Goal: Task Accomplishment & Management: Manage account settings

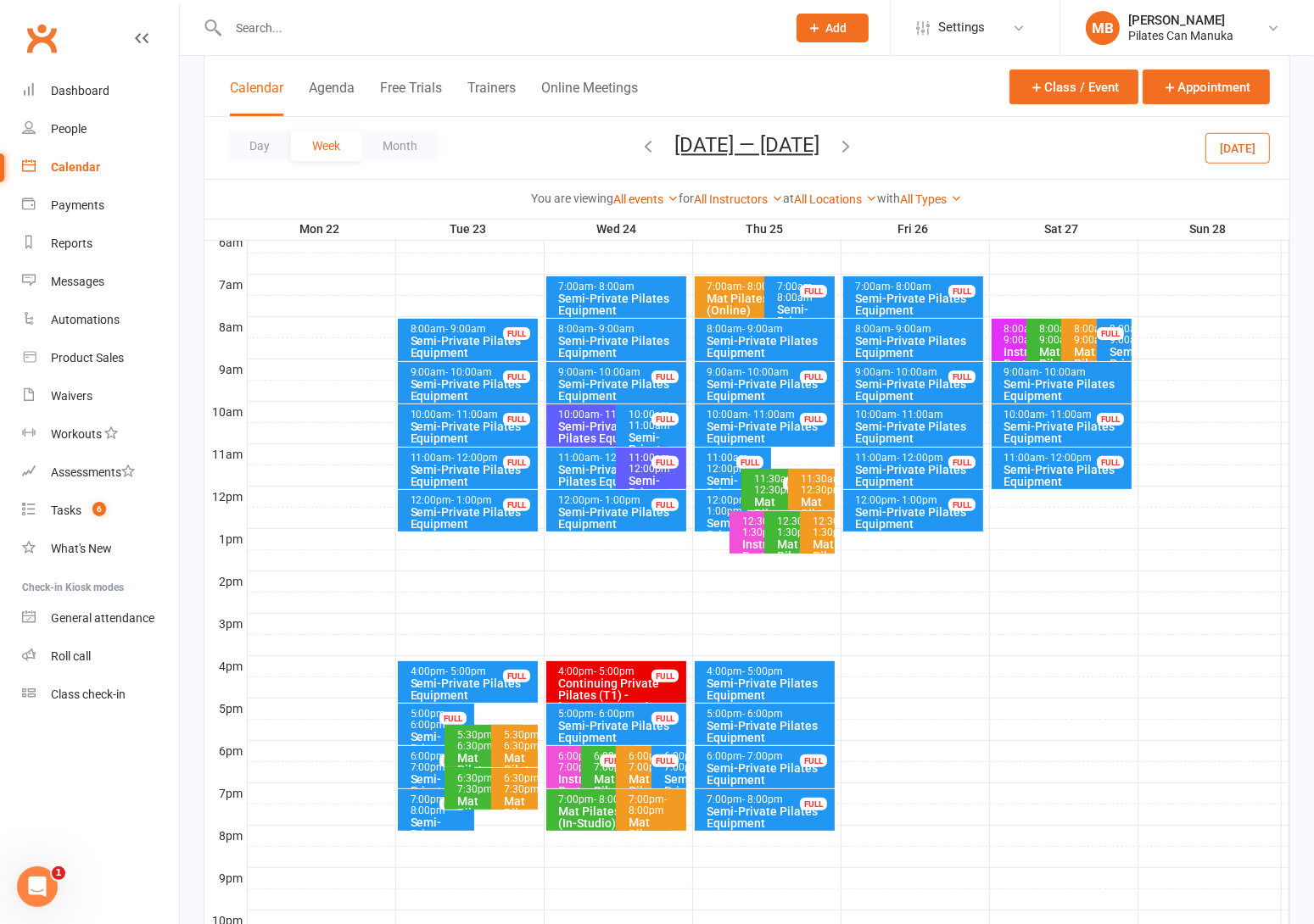
click at [777, 139] on button "Sep 22 — 28 2025" at bounding box center [747, 144] width 145 height 24
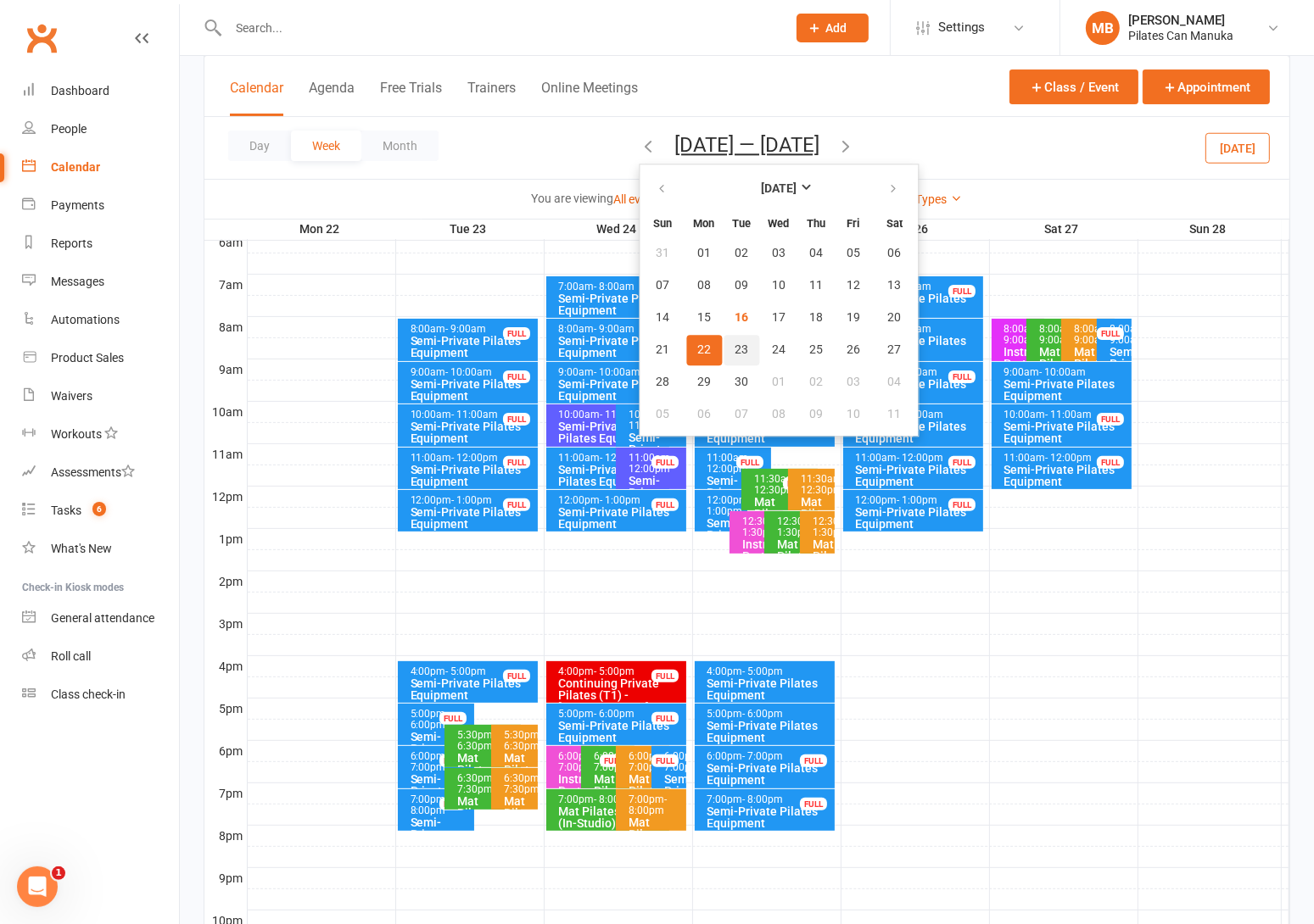
click at [734, 347] on span "23" at bounding box center [741, 351] width 14 height 14
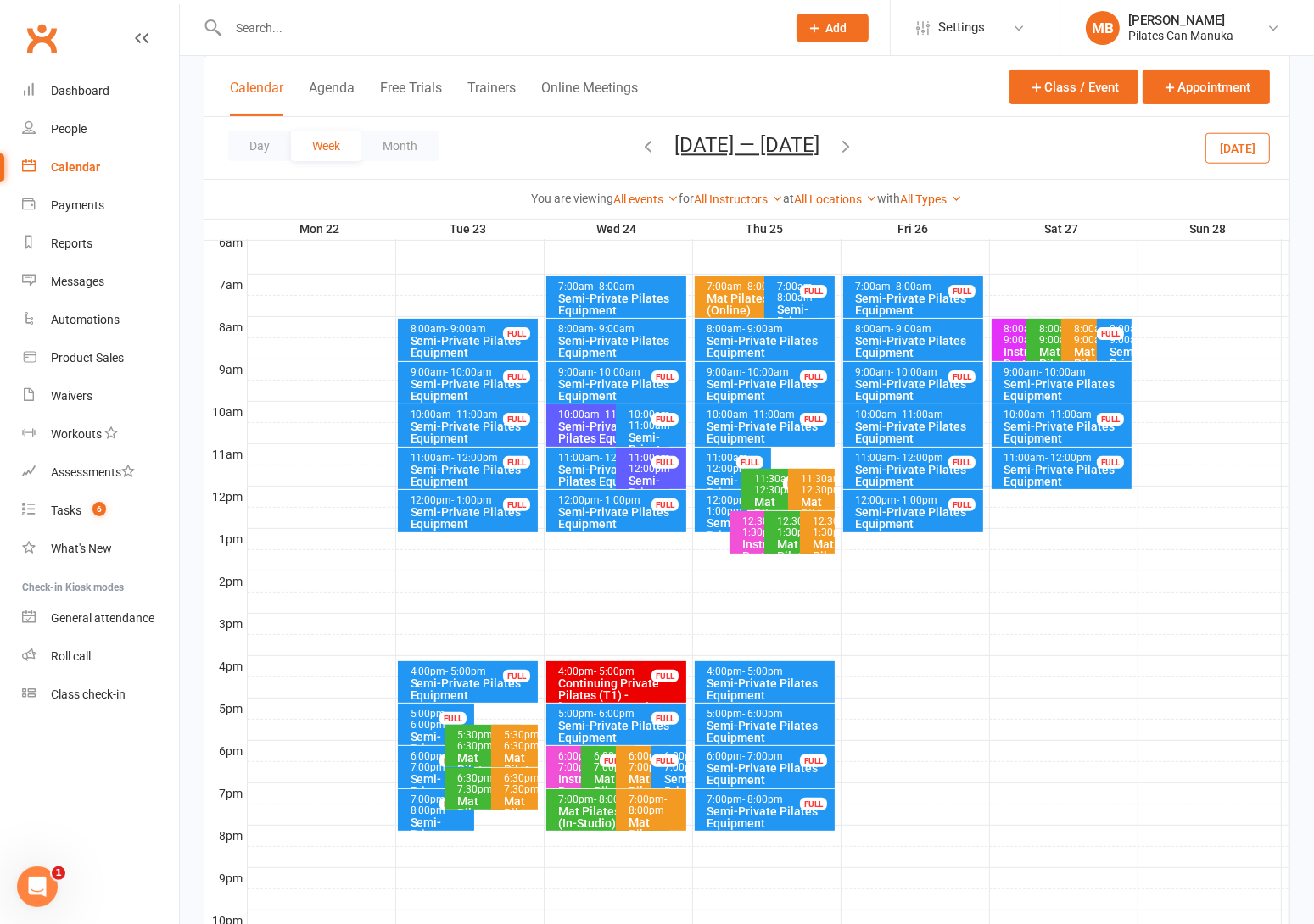
click at [852, 139] on icon "button" at bounding box center [845, 145] width 18 height 18
click at [855, 139] on icon "button" at bounding box center [845, 145] width 18 height 18
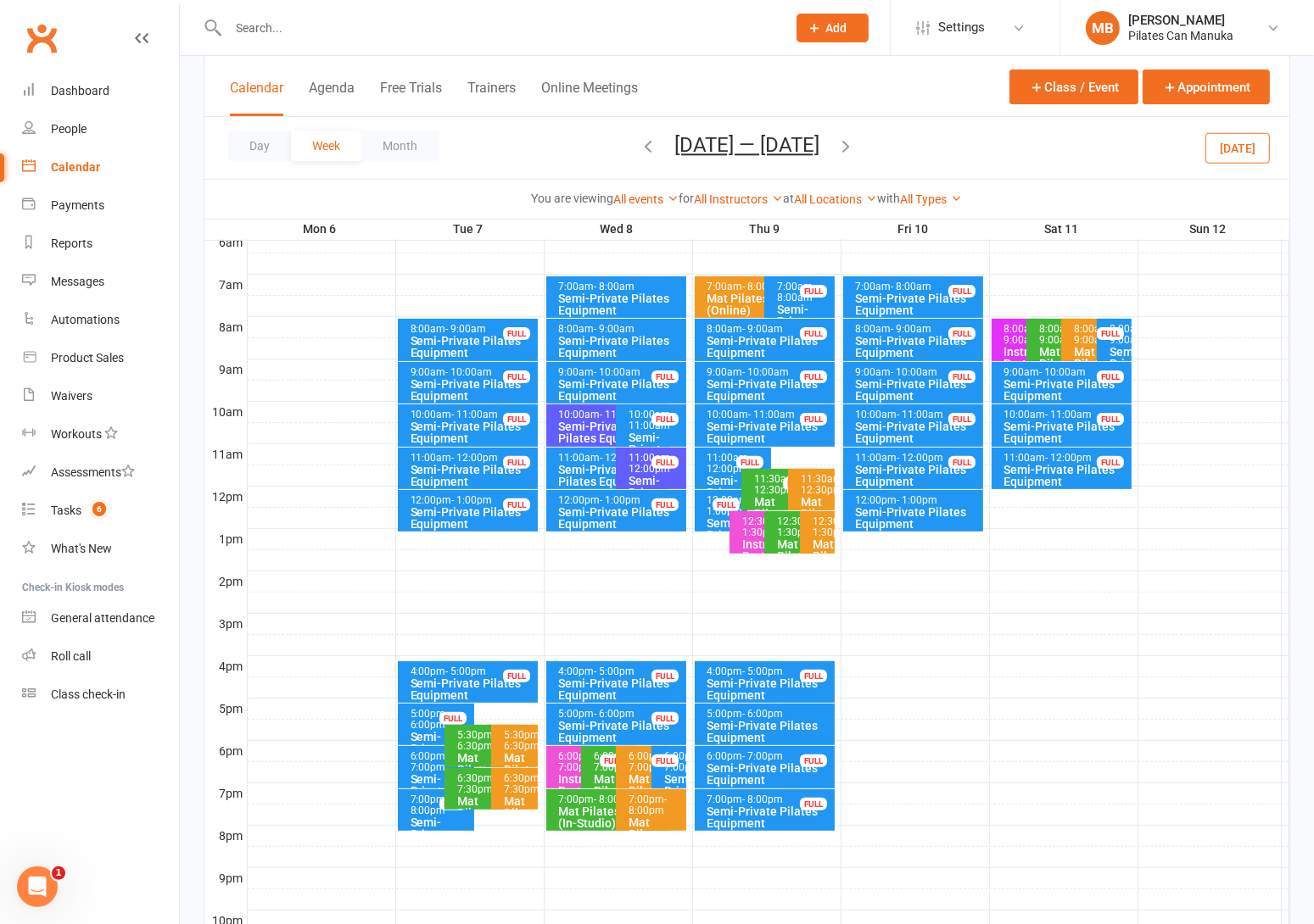
click at [852, 142] on icon "button" at bounding box center [845, 145] width 18 height 18
click at [851, 142] on icon "button" at bounding box center [845, 145] width 18 height 18
click at [851, 142] on ui-view "Prospect Member Non-attending contact Class / event Appointment Task Add Settin…" at bounding box center [657, 332] width 1314 height 1391
click at [855, 152] on icon "button" at bounding box center [845, 145] width 18 height 18
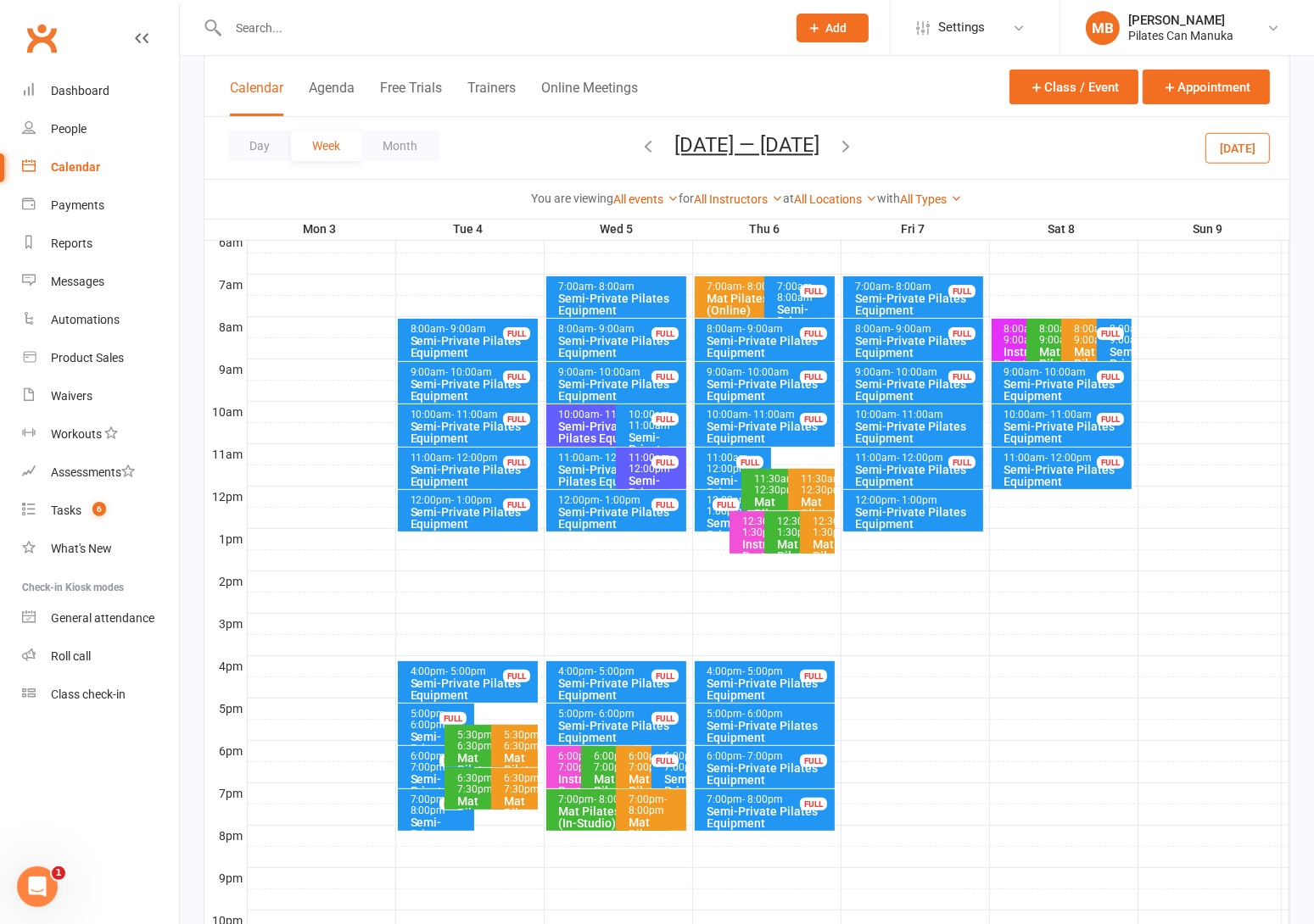
click at [847, 144] on icon "button" at bounding box center [845, 145] width 18 height 18
click at [844, 145] on icon "button" at bounding box center [845, 145] width 18 height 18
click at [853, 148] on icon "button" at bounding box center [845, 145] width 18 height 18
click at [842, 144] on icon "button" at bounding box center [845, 145] width 18 height 18
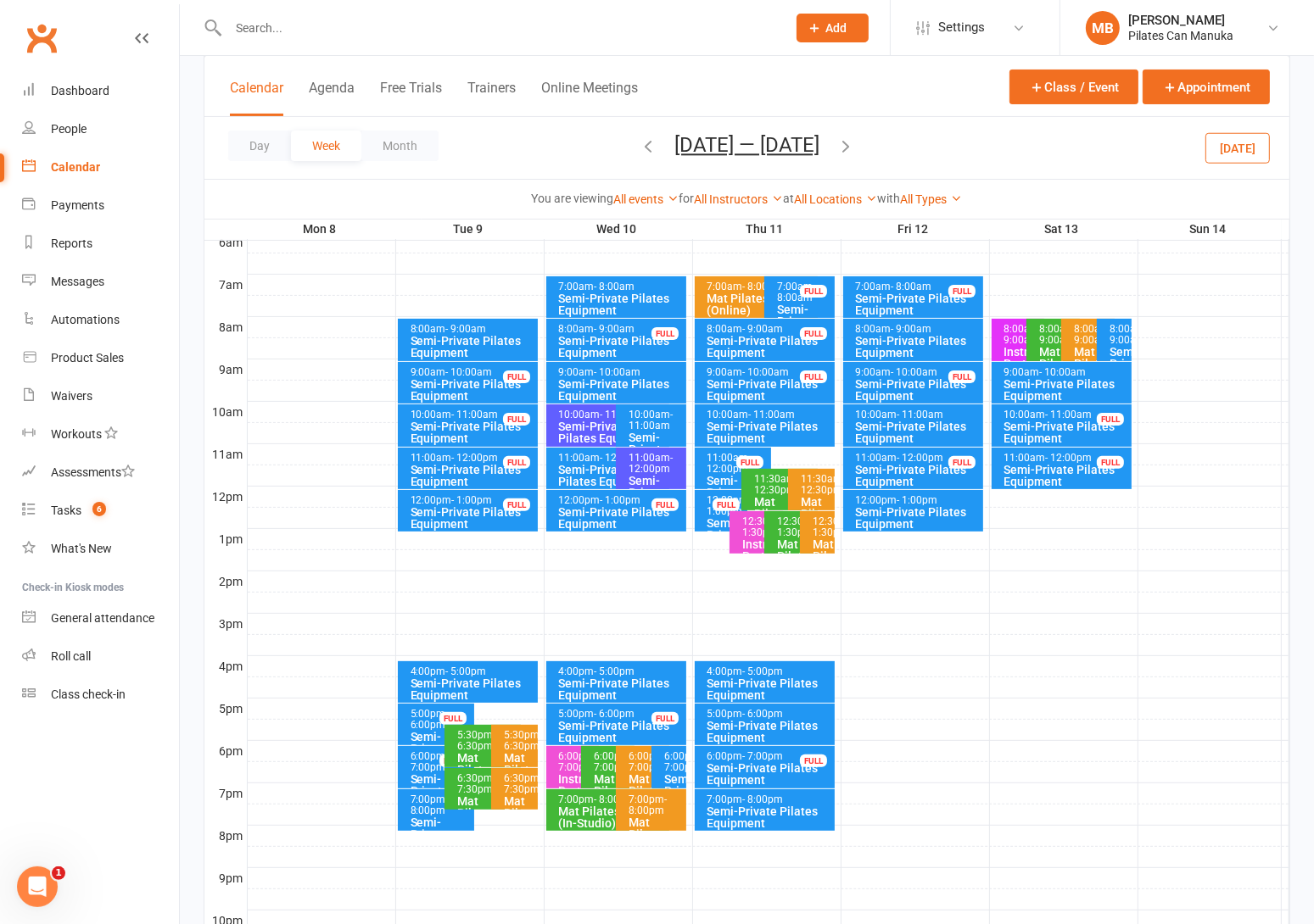
click at [640, 148] on icon "button" at bounding box center [647, 145] width 18 height 18
click at [838, 144] on icon "button" at bounding box center [845, 145] width 18 height 18
click at [847, 143] on icon "button" at bounding box center [845, 145] width 18 height 18
click at [852, 143] on icon "button" at bounding box center [845, 145] width 18 height 18
click at [639, 142] on icon "button" at bounding box center [647, 145] width 18 height 18
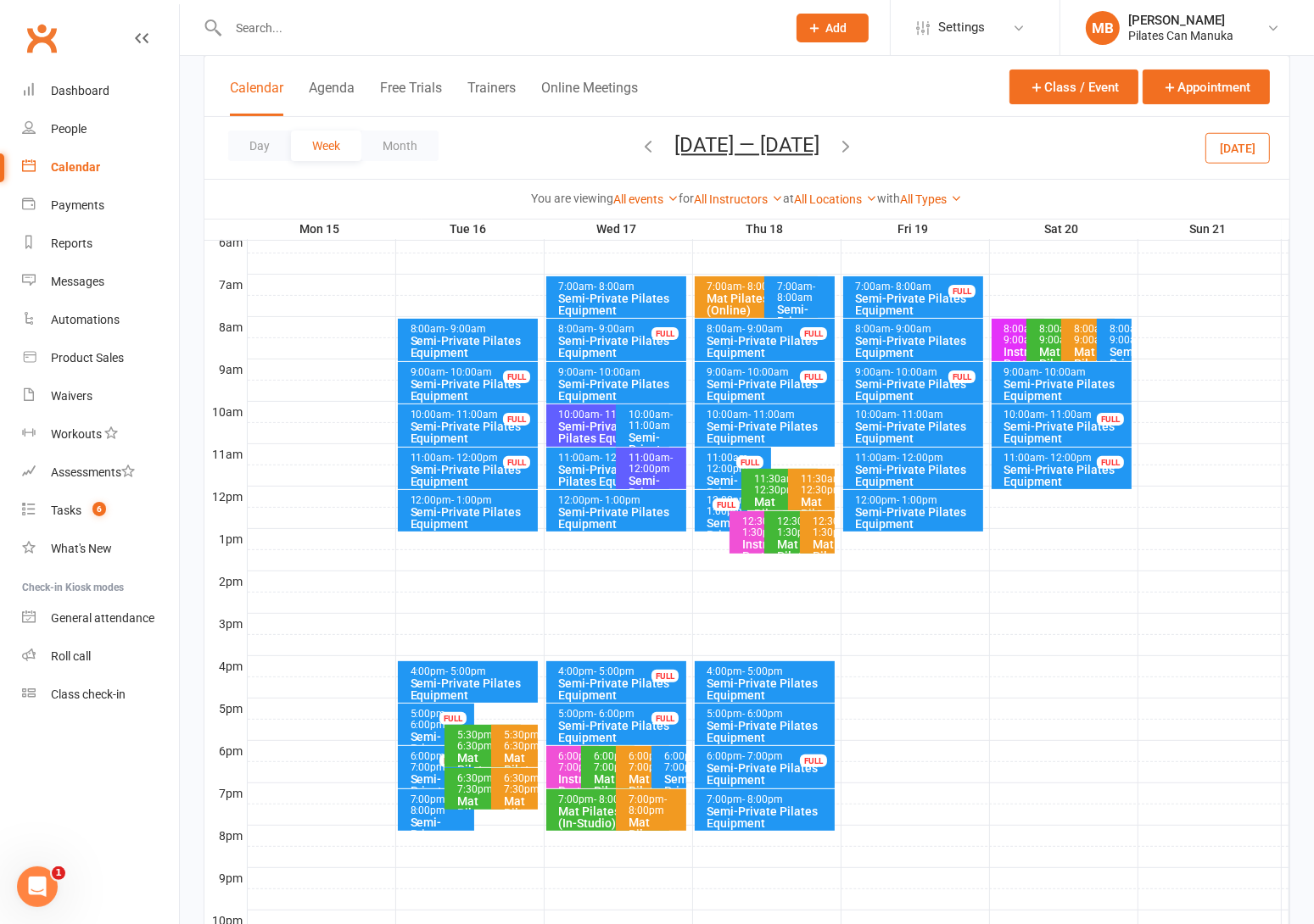
click at [855, 145] on icon "button" at bounding box center [845, 145] width 18 height 18
click at [793, 154] on button "Dec 29 2025 — Jan 4 2026" at bounding box center [747, 144] width 145 height 24
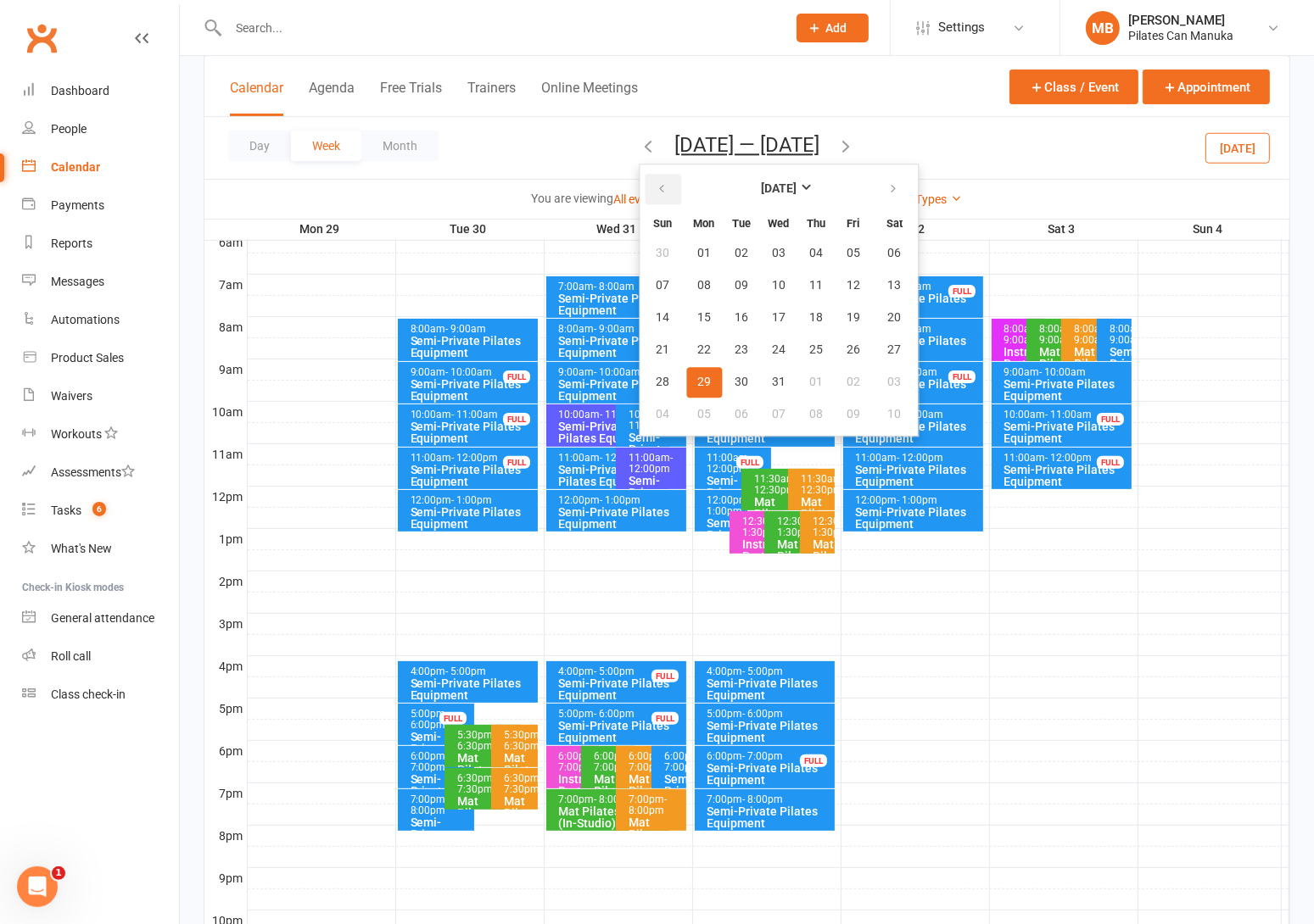
click at [644, 180] on button "button" at bounding box center [663, 189] width 37 height 31
click at [656, 184] on icon "button" at bounding box center [662, 190] width 12 height 14
click at [723, 320] on button "16" at bounding box center [740, 317] width 36 height 31
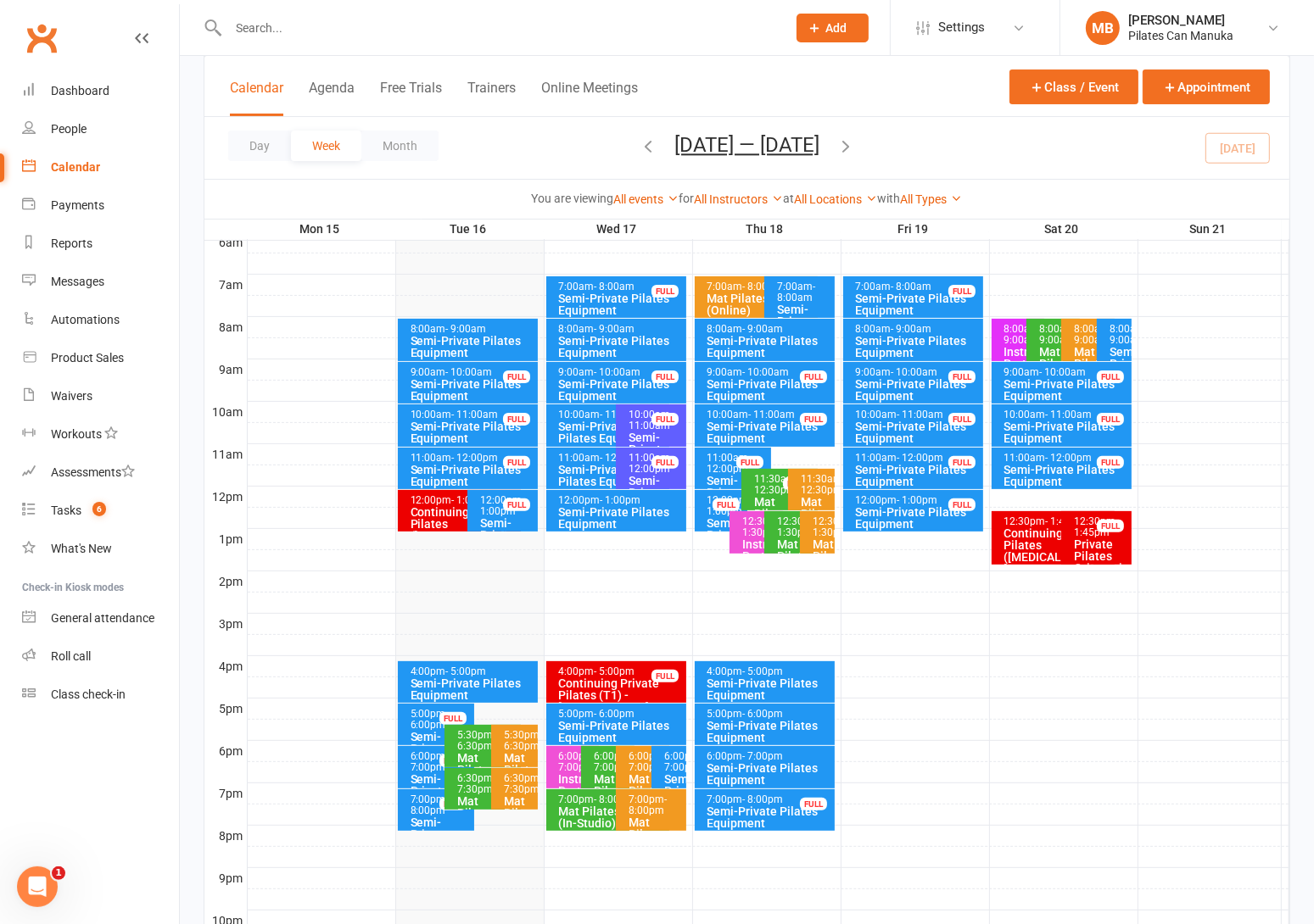
click at [855, 144] on icon "button" at bounding box center [845, 145] width 18 height 18
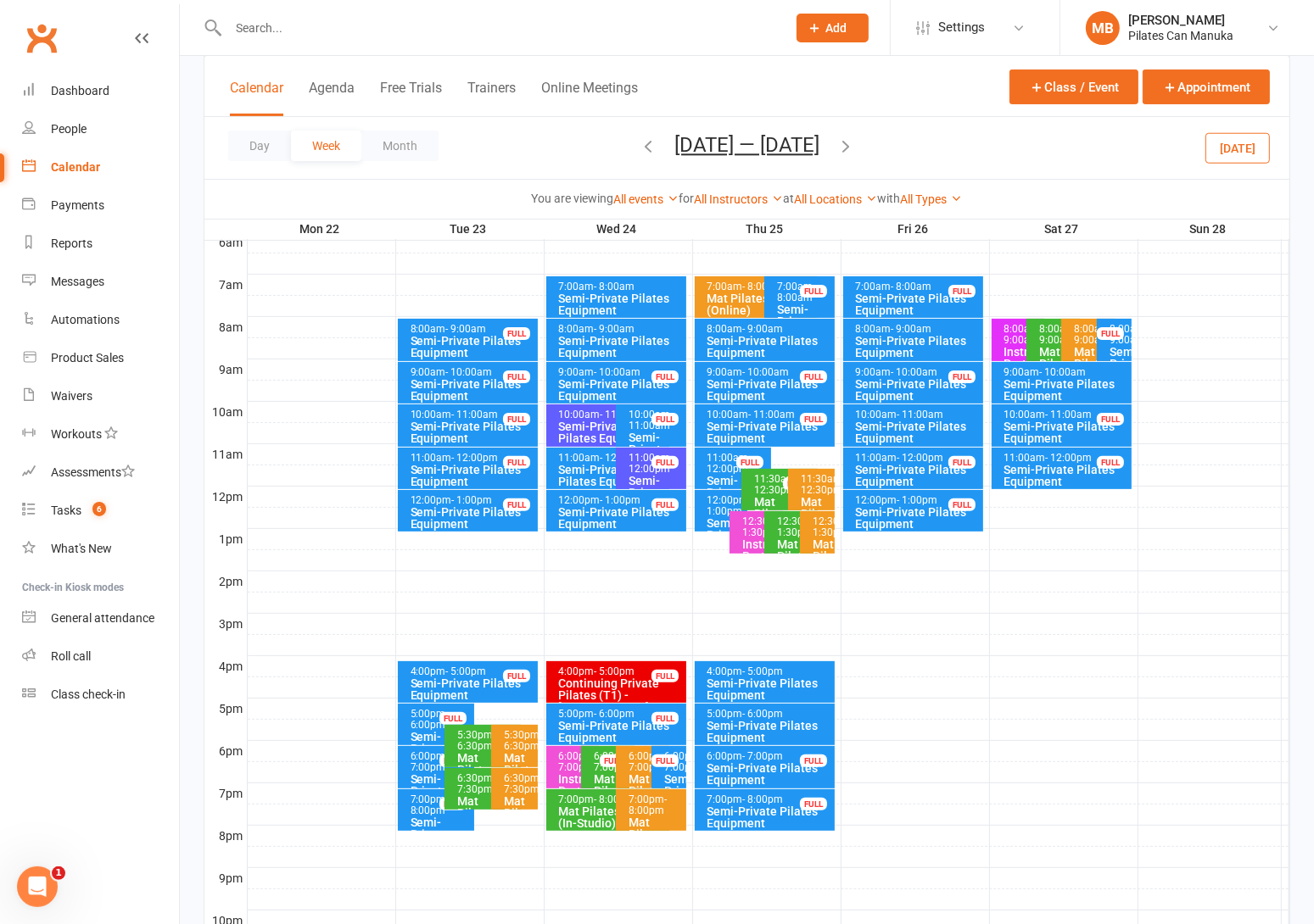
click at [852, 144] on icon "button" at bounding box center [845, 145] width 18 height 18
click at [499, 335] on div "Semi-Private Pilates Equipment" at bounding box center [473, 346] width 126 height 24
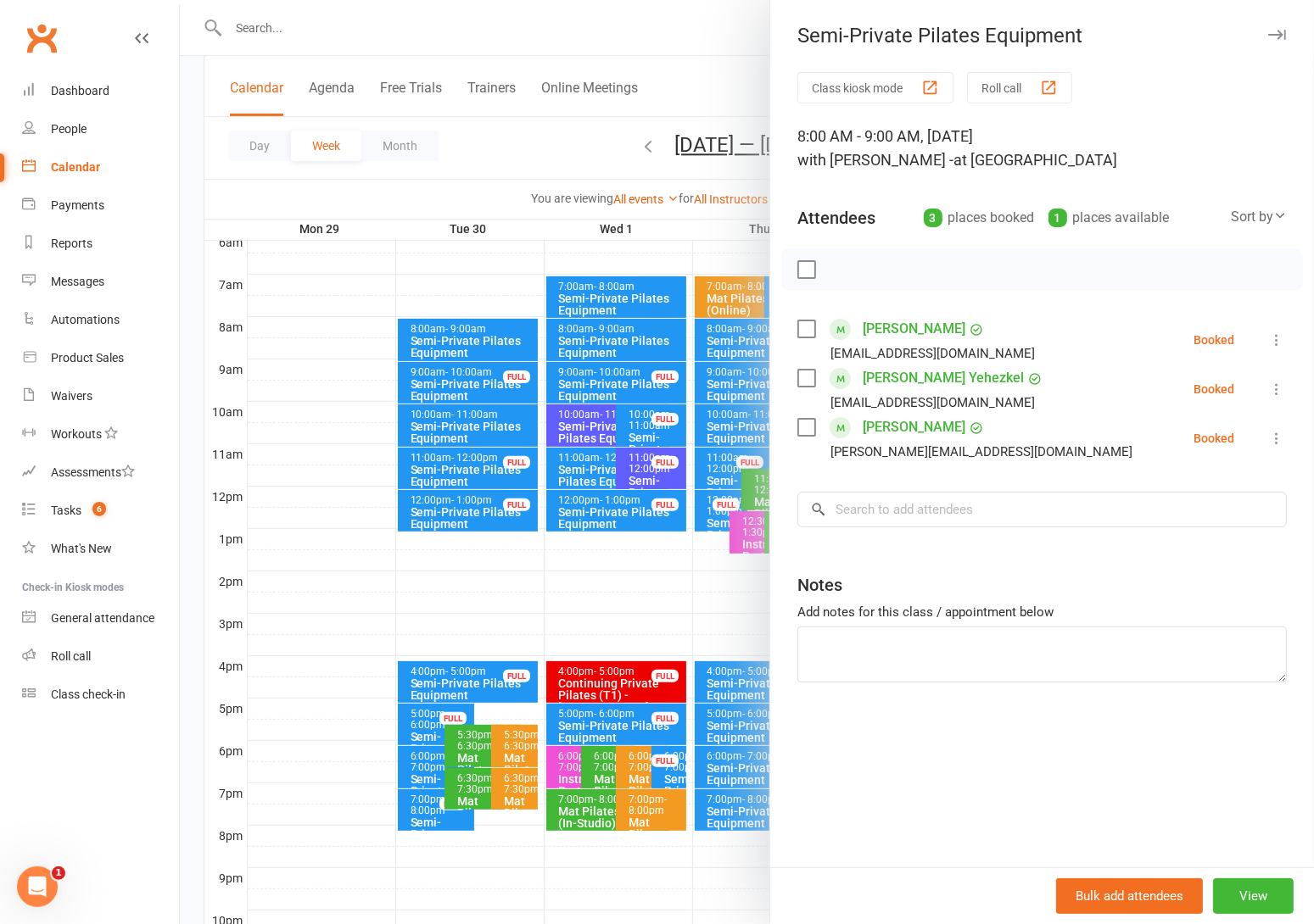
click at [497, 335] on div at bounding box center [747, 462] width 1134 height 924
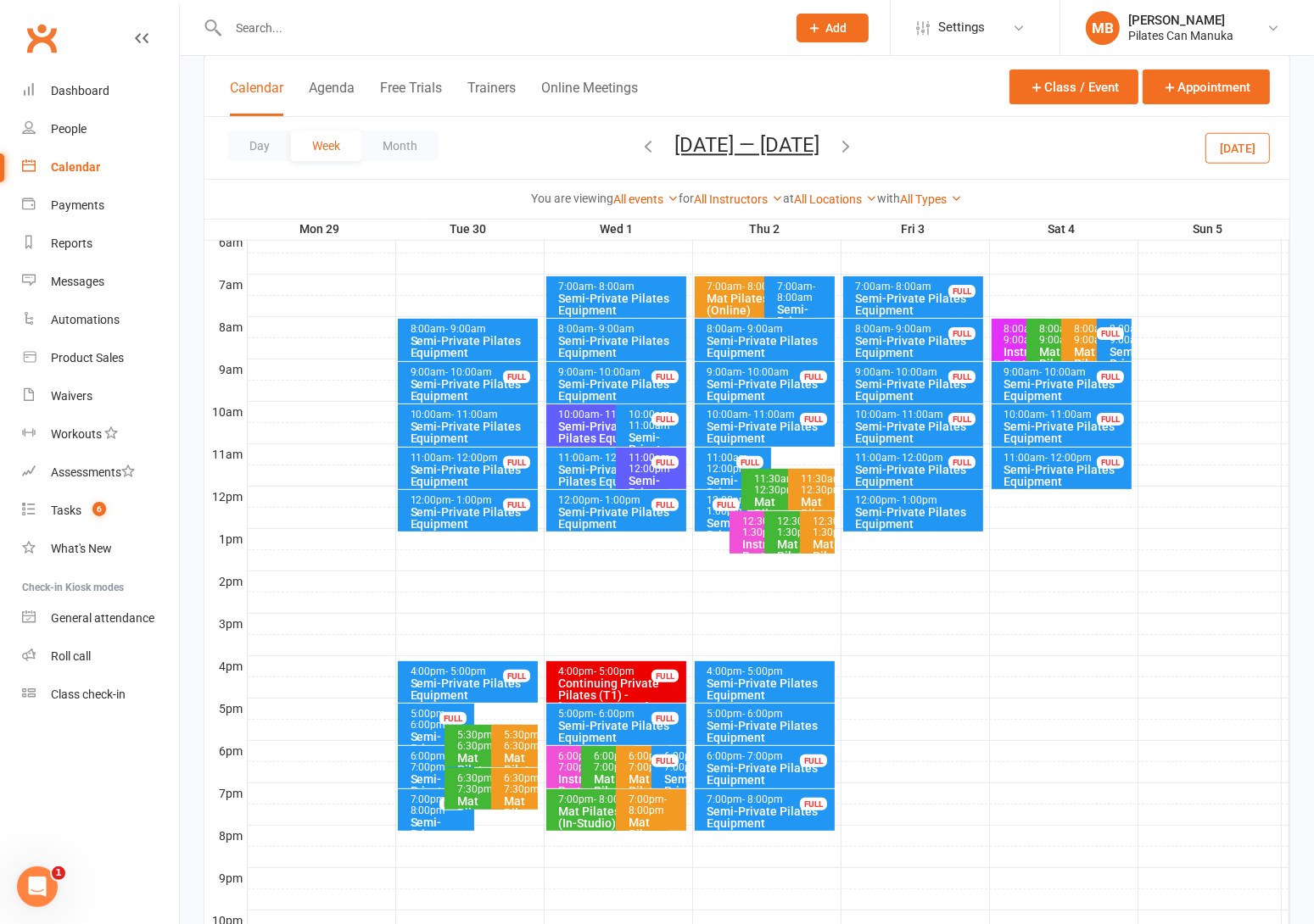
click at [855, 142] on icon "button" at bounding box center [845, 145] width 18 height 18
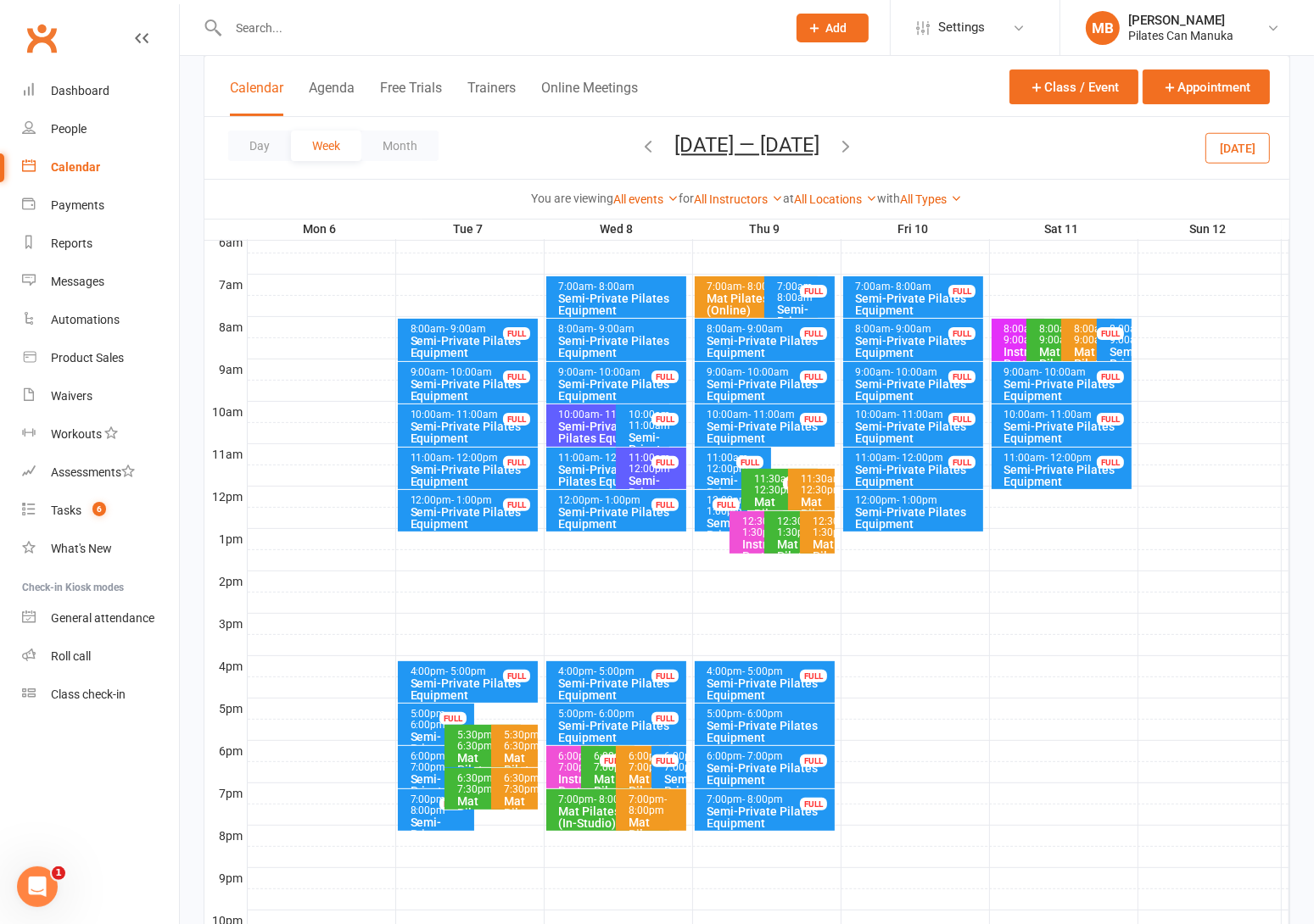
click at [852, 143] on icon "button" at bounding box center [845, 145] width 18 height 18
click at [749, 140] on button "Oct 13 — 19 2025" at bounding box center [747, 144] width 145 height 24
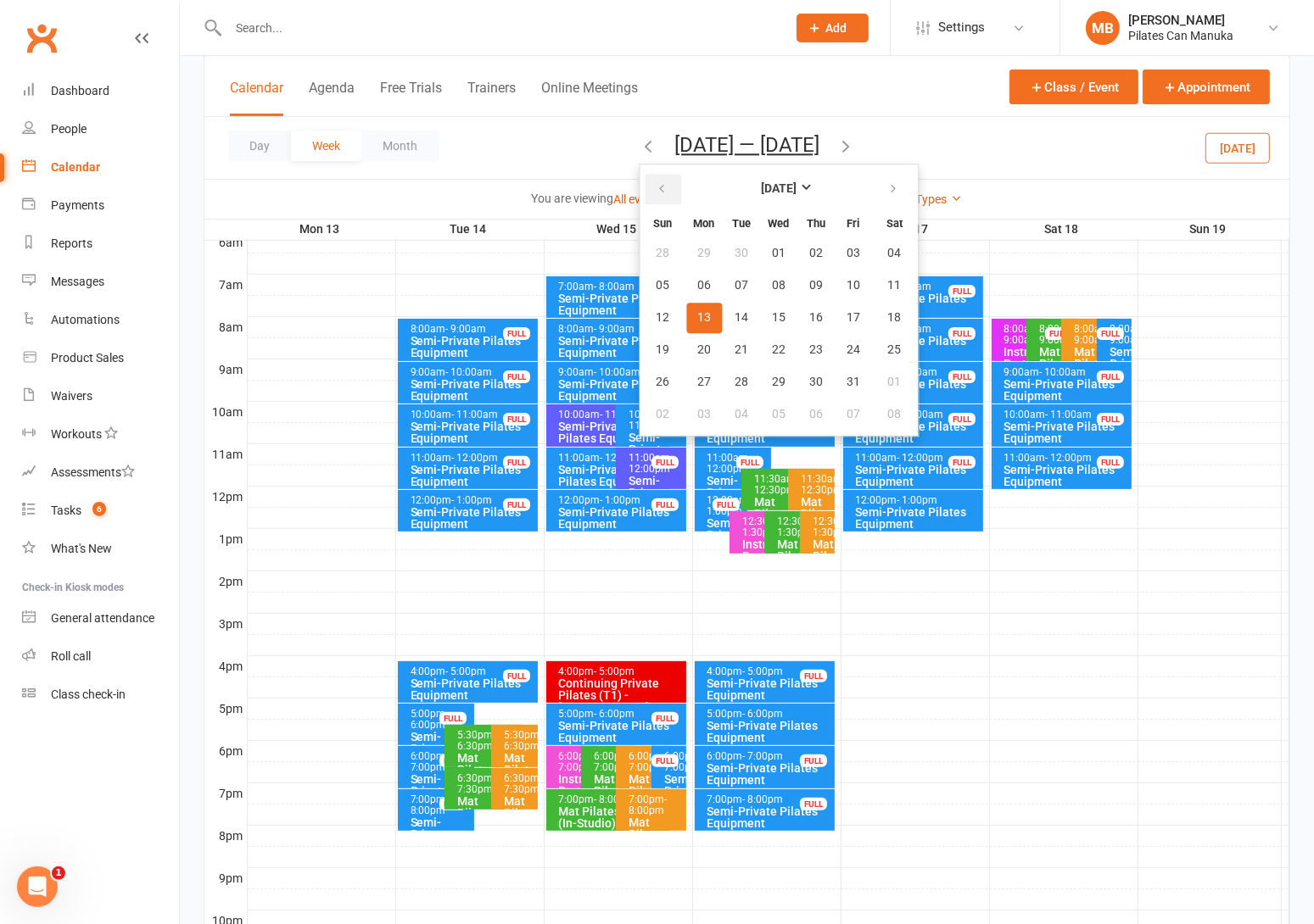
click at [656, 190] on icon "button" at bounding box center [662, 190] width 12 height 14
click at [742, 338] on button "23" at bounding box center [740, 350] width 36 height 31
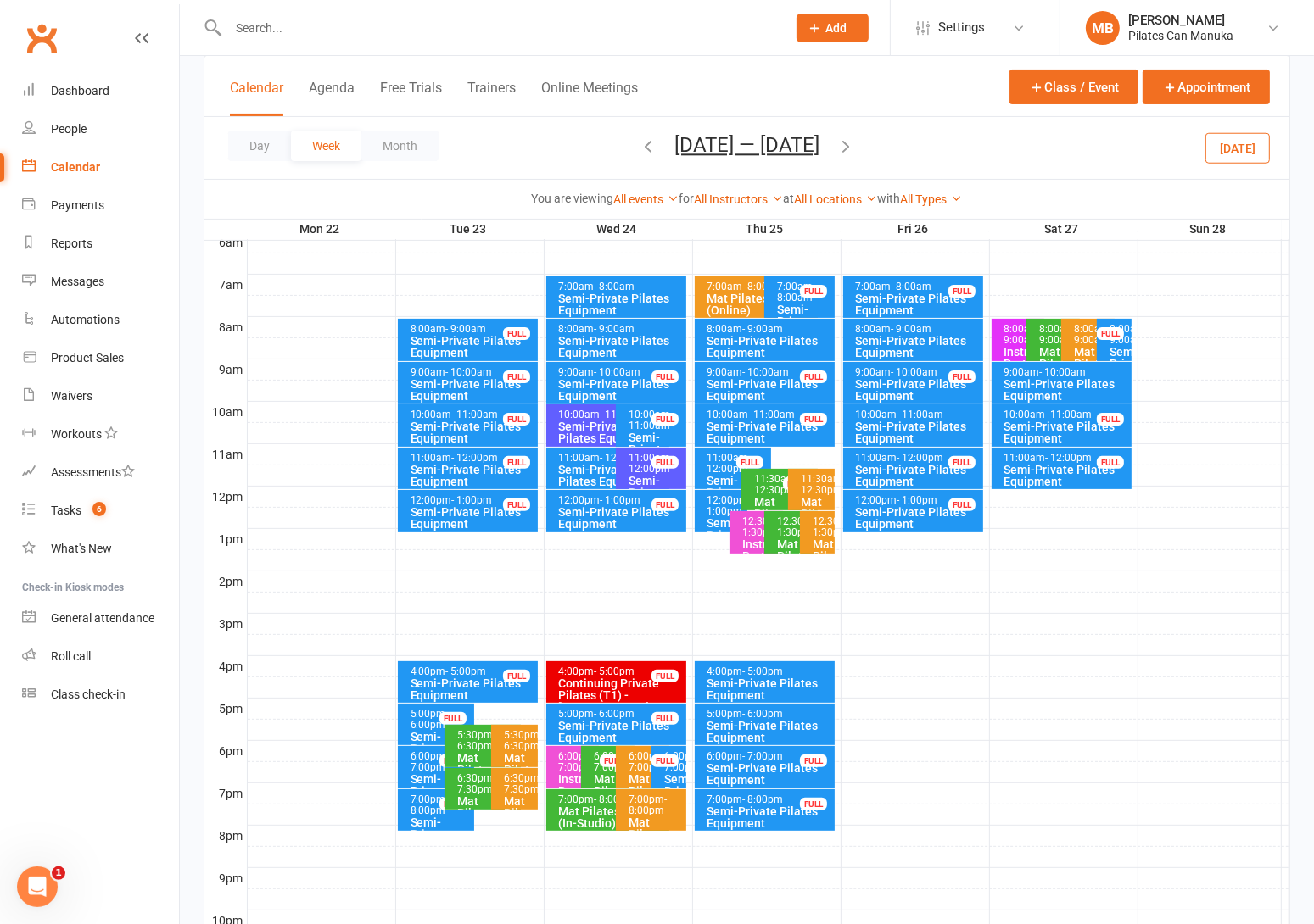
click at [855, 142] on icon "button" at bounding box center [845, 145] width 18 height 18
click at [855, 149] on icon "button" at bounding box center [845, 145] width 18 height 18
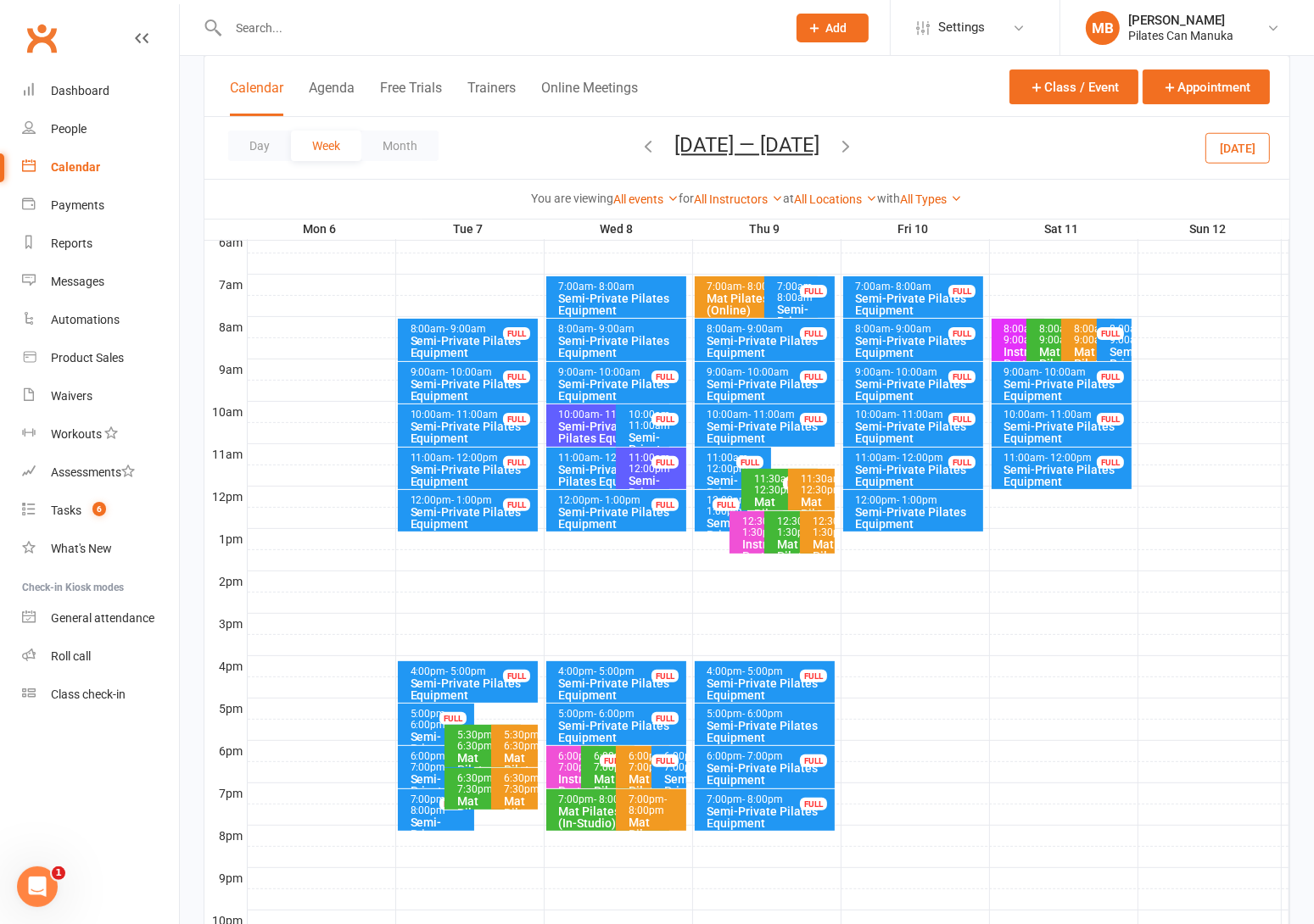
click at [842, 142] on icon "button" at bounding box center [845, 145] width 18 height 18
click at [732, 133] on button "Oct 13 — 19 2025" at bounding box center [747, 144] width 145 height 24
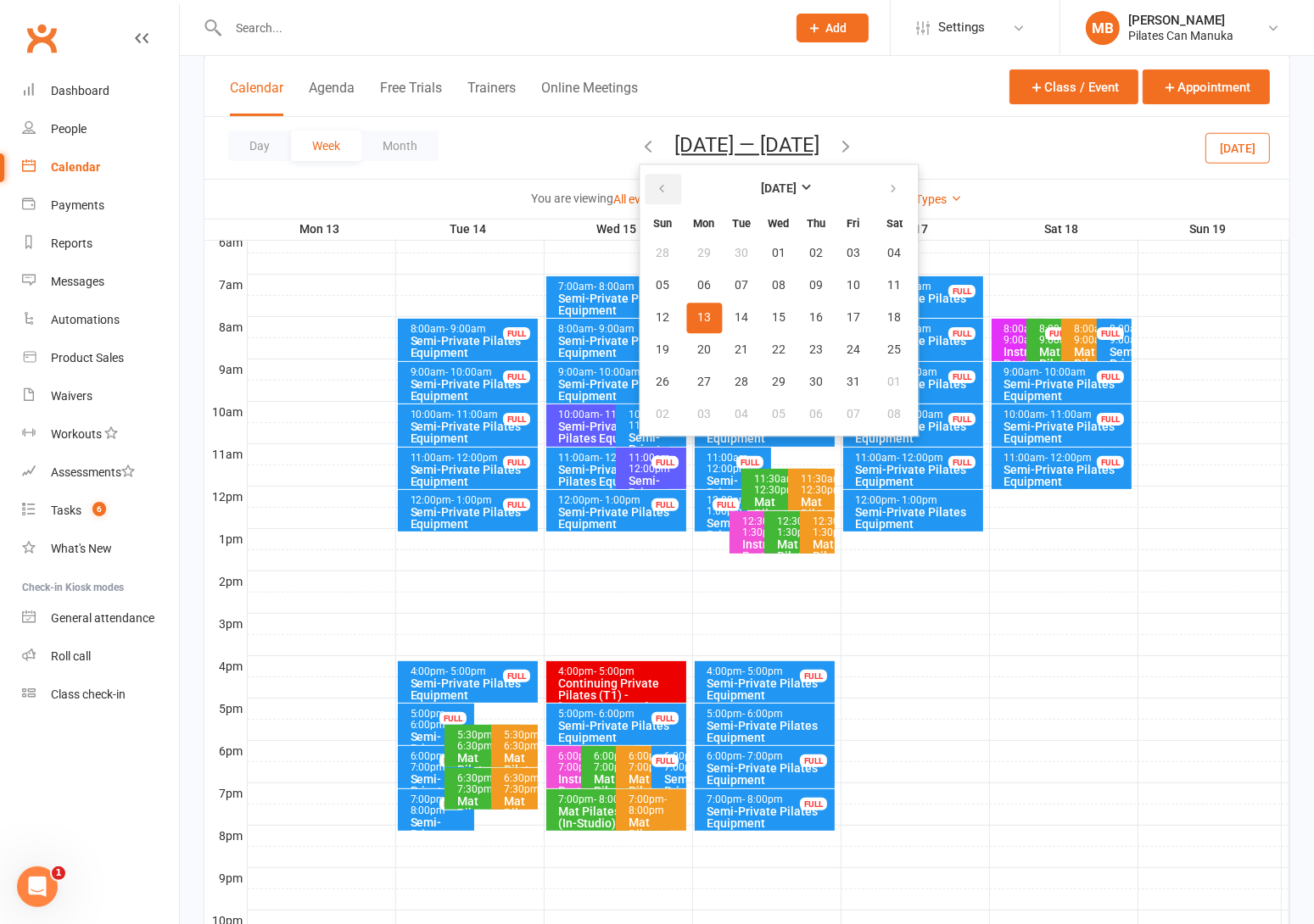
click at [664, 184] on button "button" at bounding box center [663, 189] width 37 height 31
click at [772, 311] on span "17" at bounding box center [779, 318] width 14 height 14
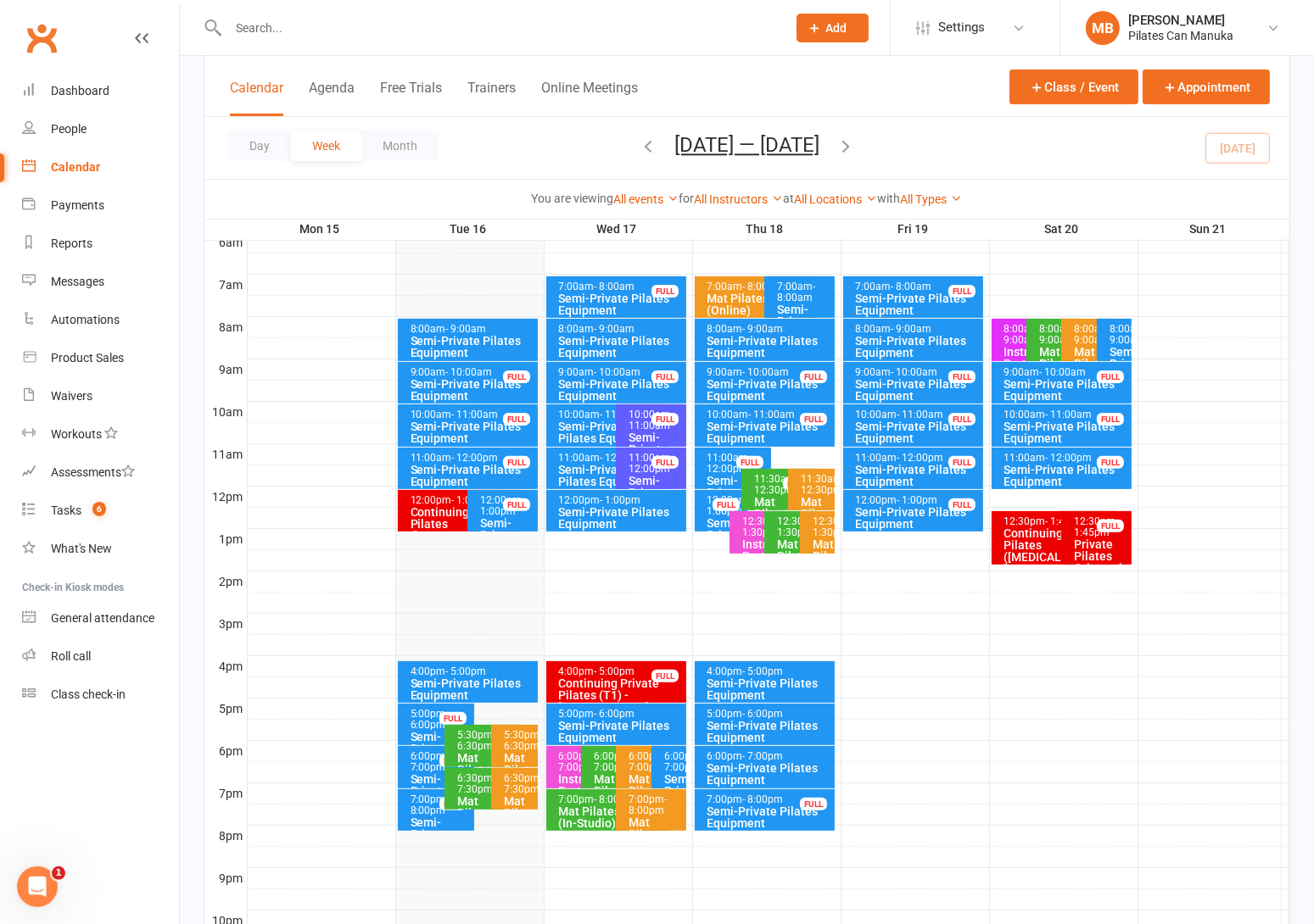
click at [852, 142] on icon "button" at bounding box center [845, 145] width 18 height 18
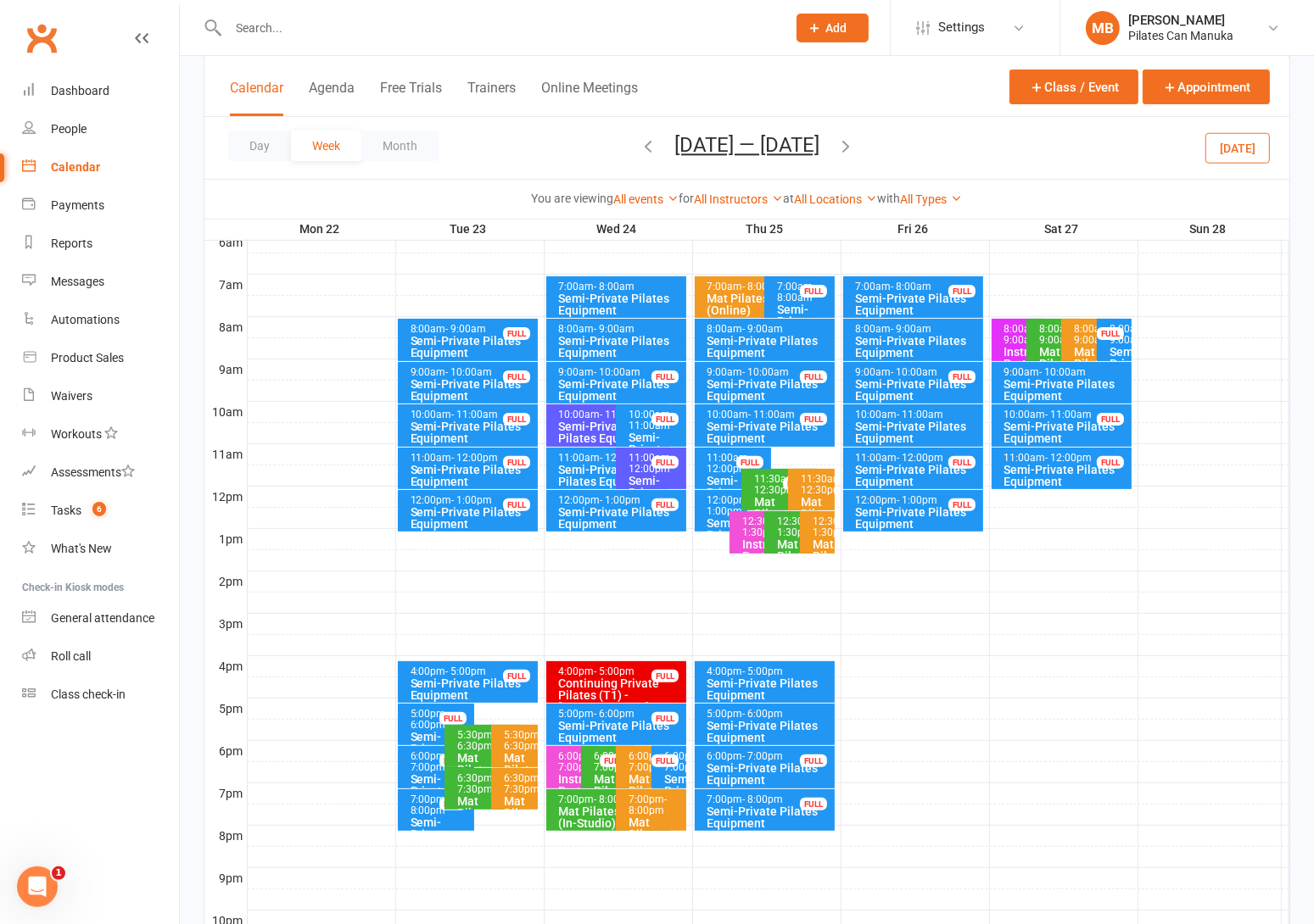
click at [852, 139] on icon "button" at bounding box center [845, 145] width 18 height 18
click at [855, 147] on icon "button" at bounding box center [845, 145] width 18 height 18
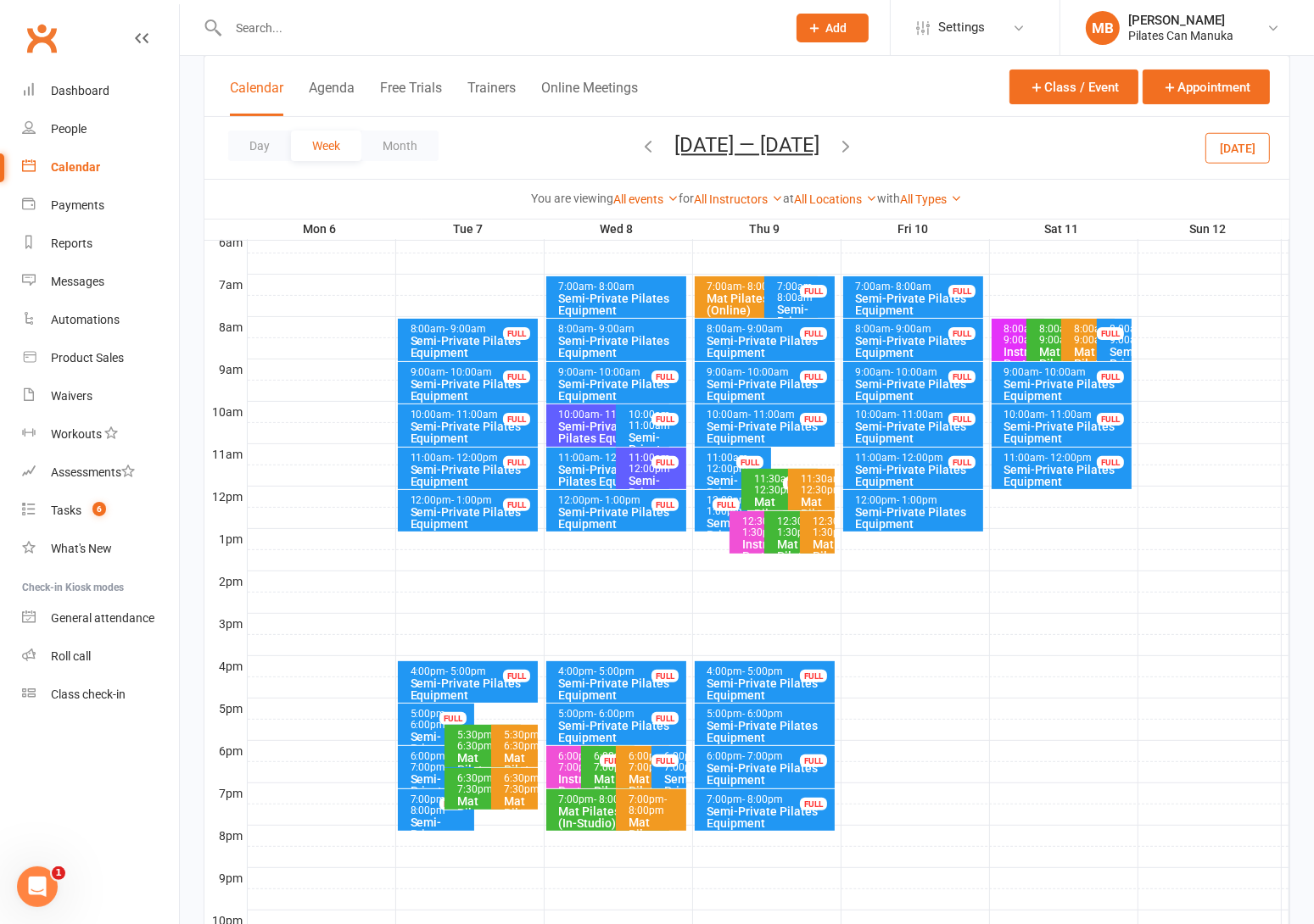
click at [853, 144] on icon "button" at bounding box center [845, 145] width 18 height 18
click at [852, 145] on icon "button" at bounding box center [845, 145] width 18 height 18
click at [764, 145] on button "Oct 20 — 26 2025" at bounding box center [747, 144] width 145 height 24
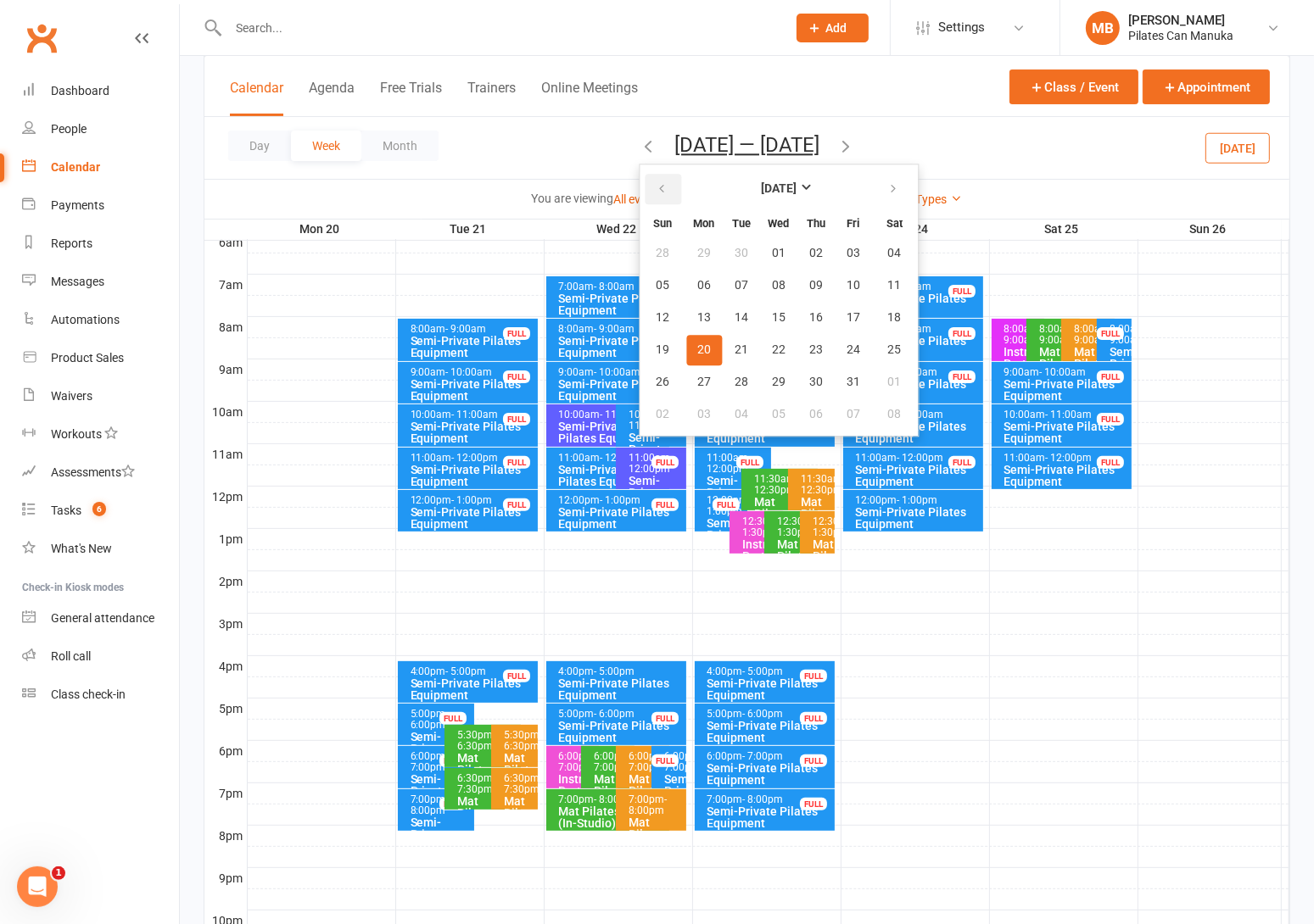
click at [652, 199] on button "button" at bounding box center [663, 189] width 37 height 31
click at [772, 311] on span "17" at bounding box center [779, 318] width 14 height 14
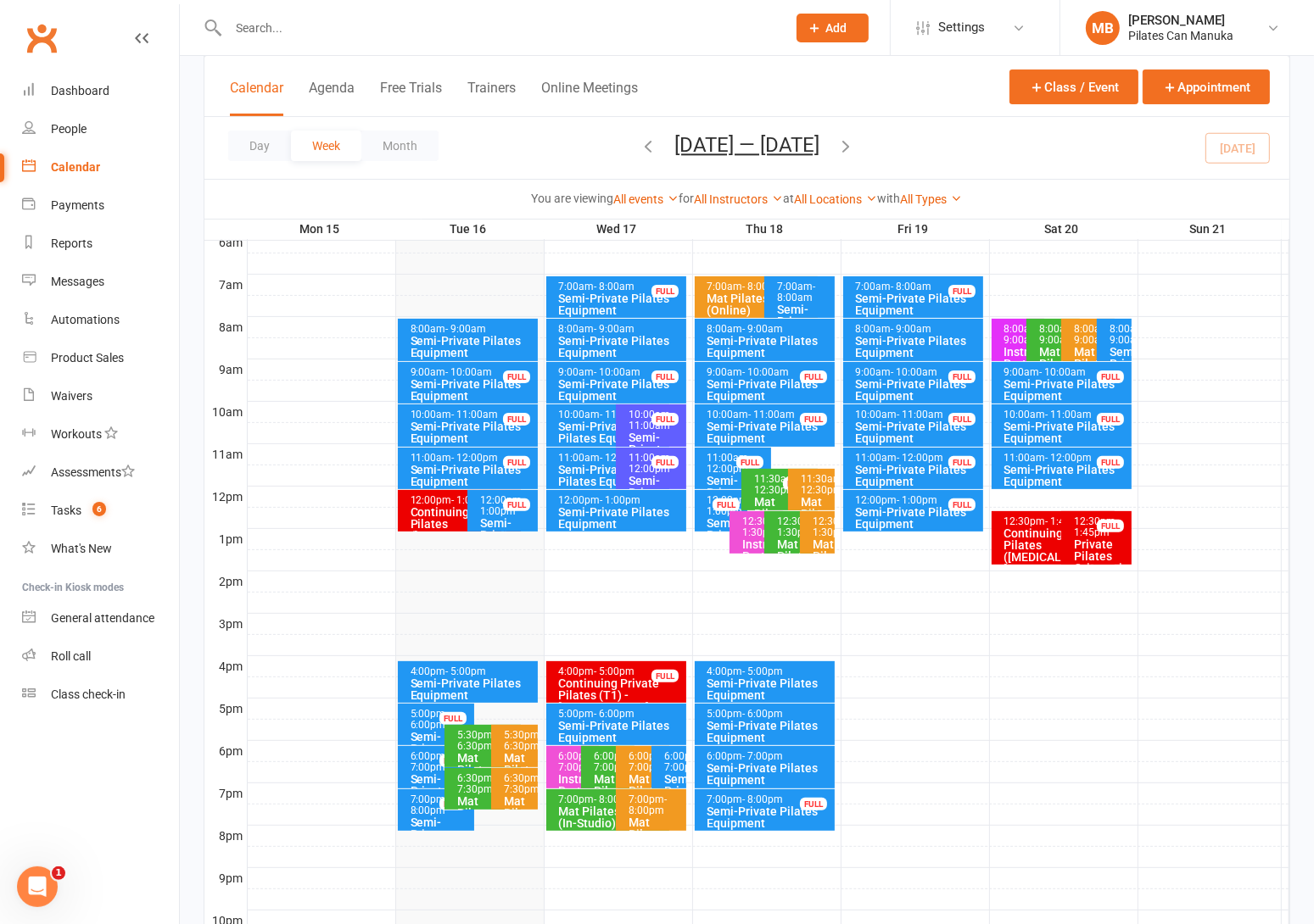
click at [855, 142] on icon "button" at bounding box center [845, 145] width 18 height 18
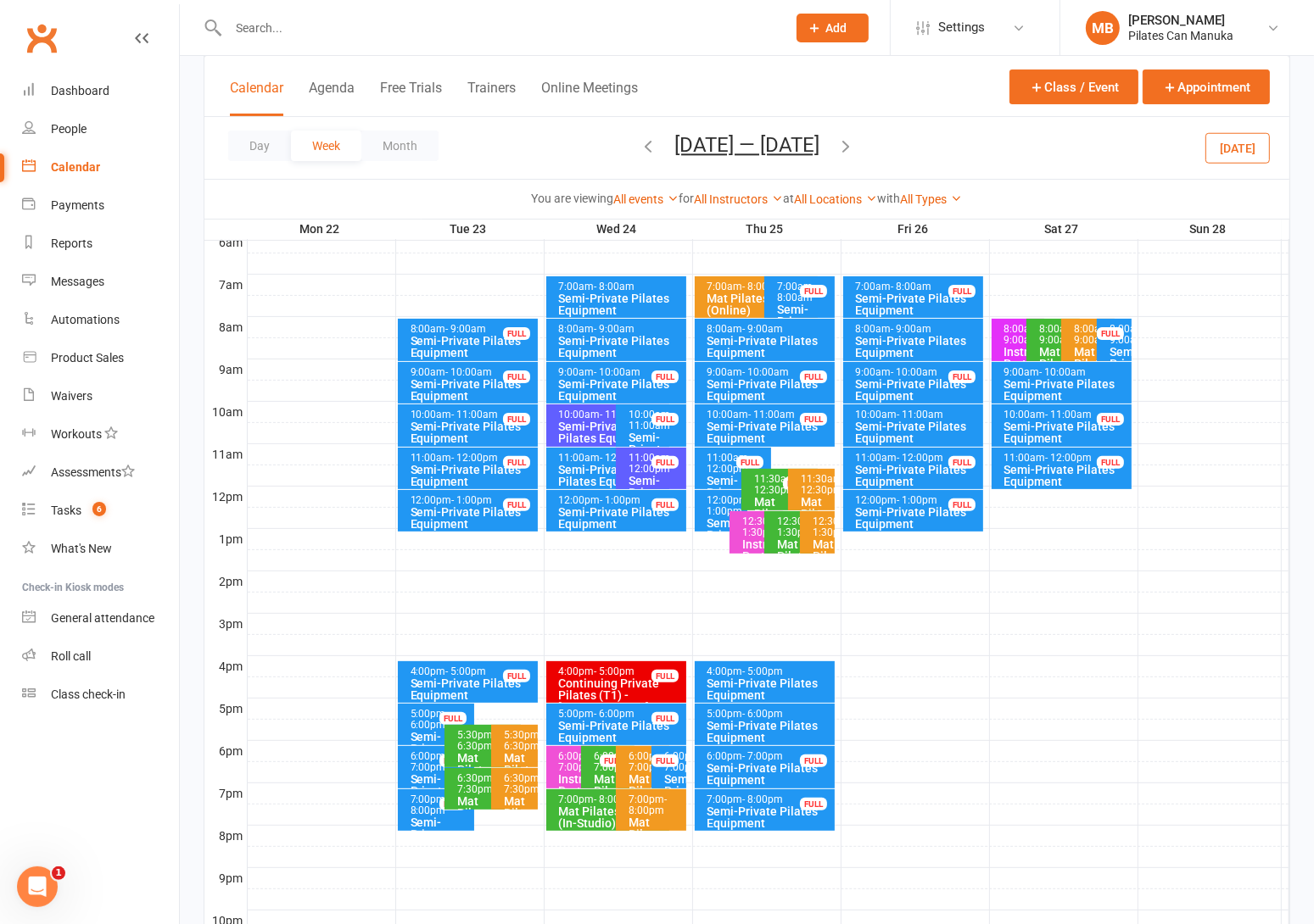
click at [852, 143] on icon "button" at bounding box center [845, 145] width 18 height 18
click at [855, 142] on icon "button" at bounding box center [845, 145] width 18 height 18
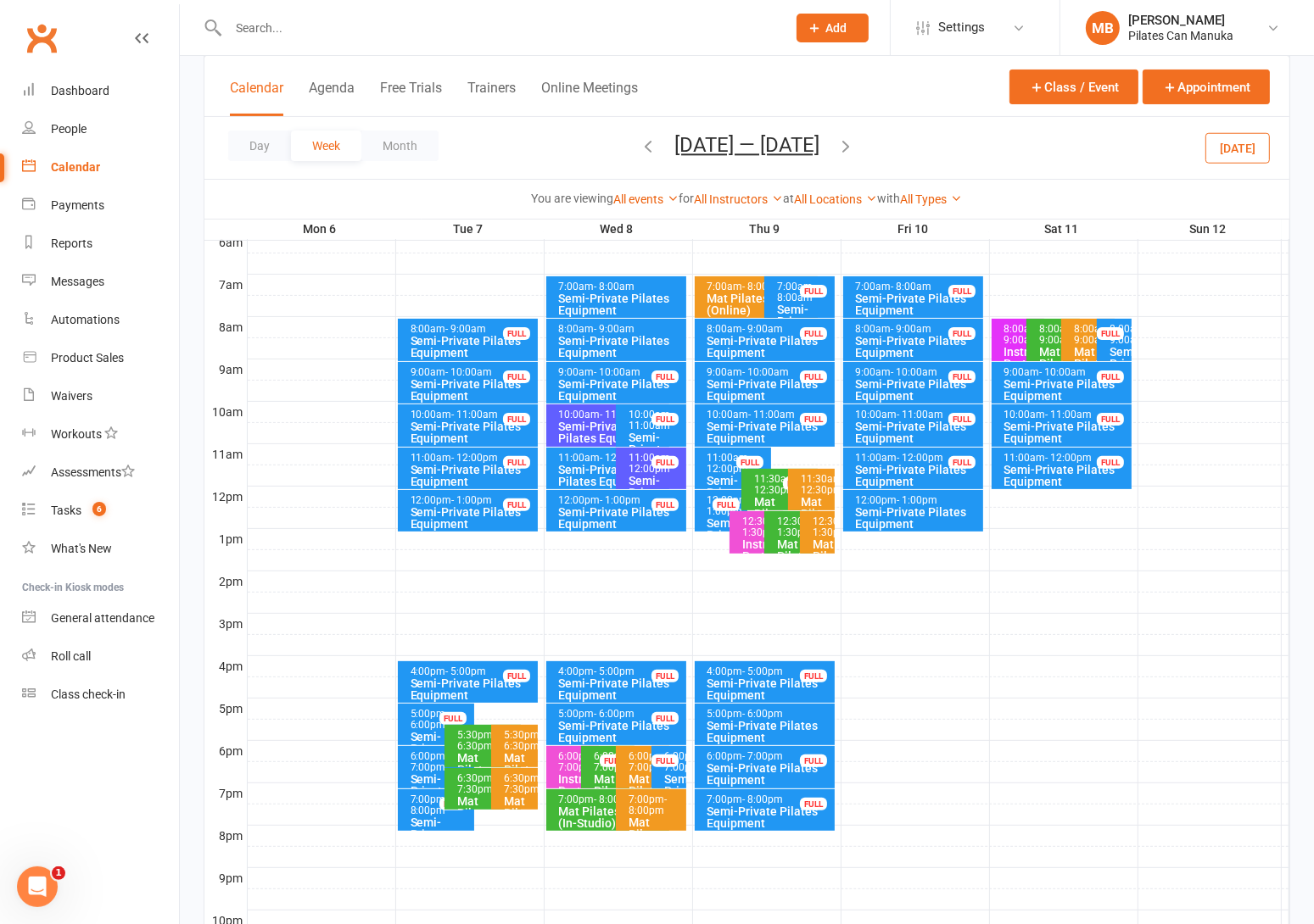
click at [849, 137] on icon "button" at bounding box center [845, 145] width 18 height 18
click at [852, 139] on icon "button" at bounding box center [845, 145] width 18 height 18
click at [732, 154] on button "Oct 20 — 26 2025" at bounding box center [747, 144] width 145 height 24
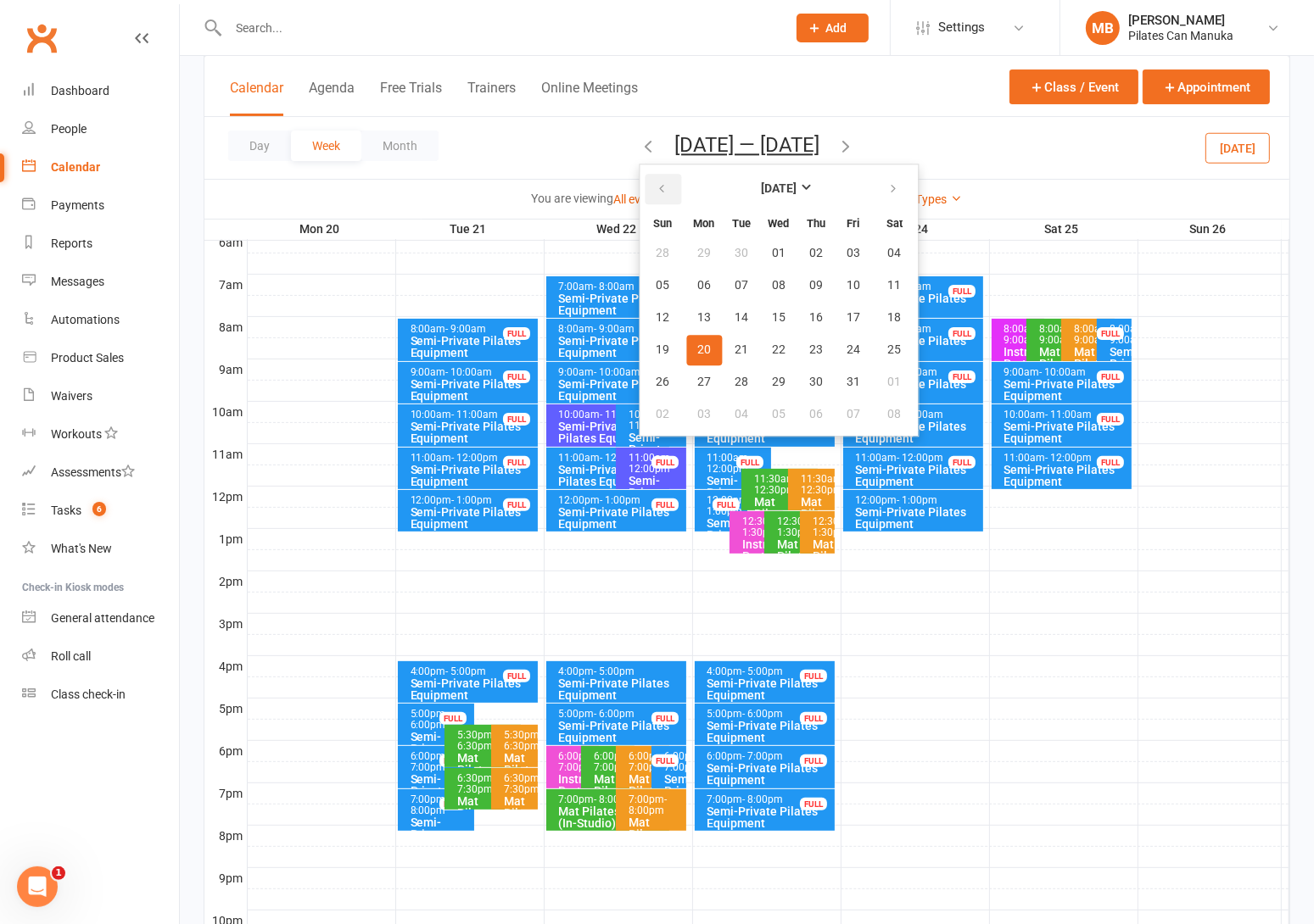
click at [656, 187] on icon "button" at bounding box center [662, 190] width 12 height 14
click at [765, 304] on button "17" at bounding box center [778, 317] width 36 height 31
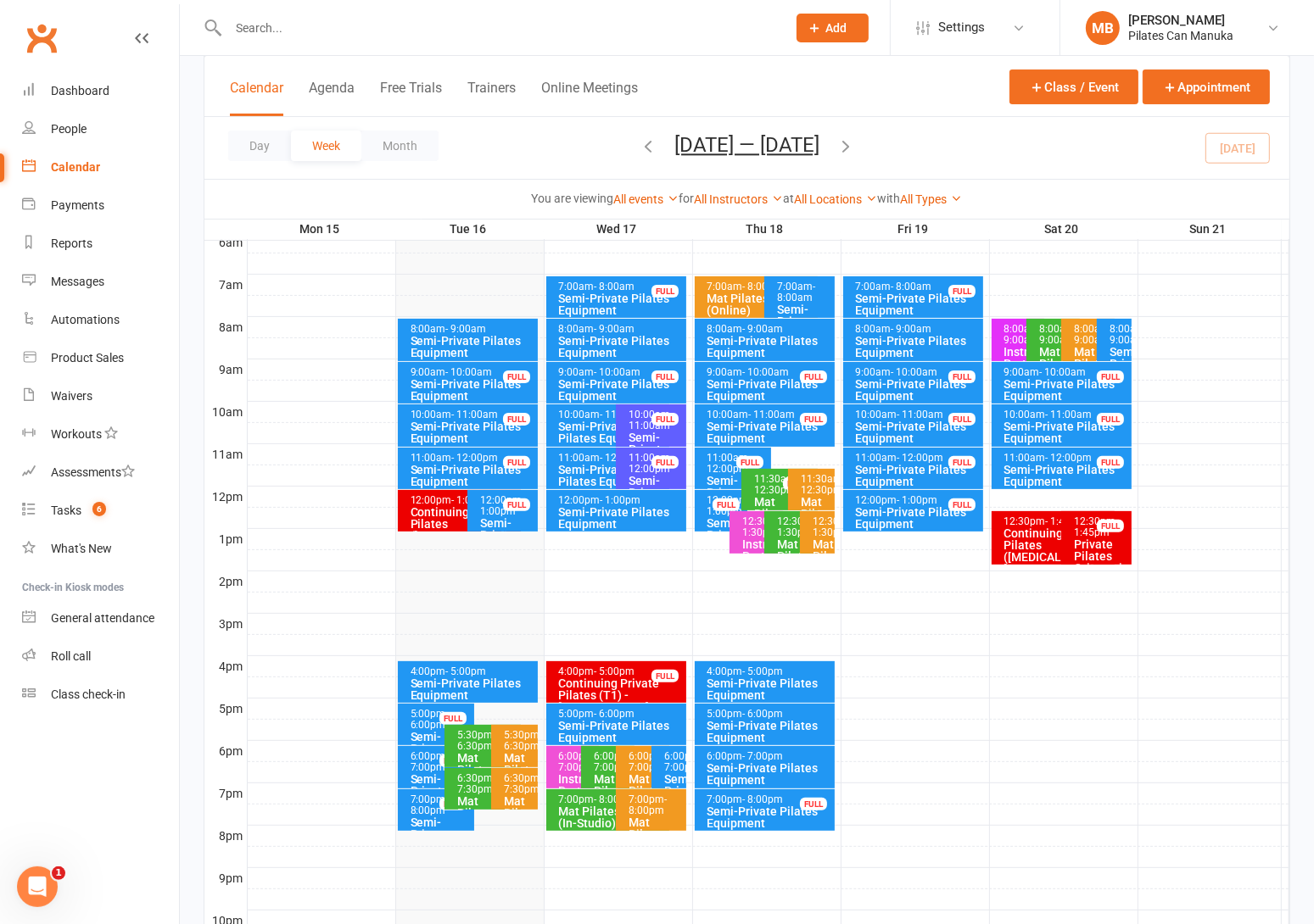
click at [594, 405] on div "10:00am - 11:00am Semi-Private Pilates Equipment" at bounding box center [608, 426] width 124 height 43
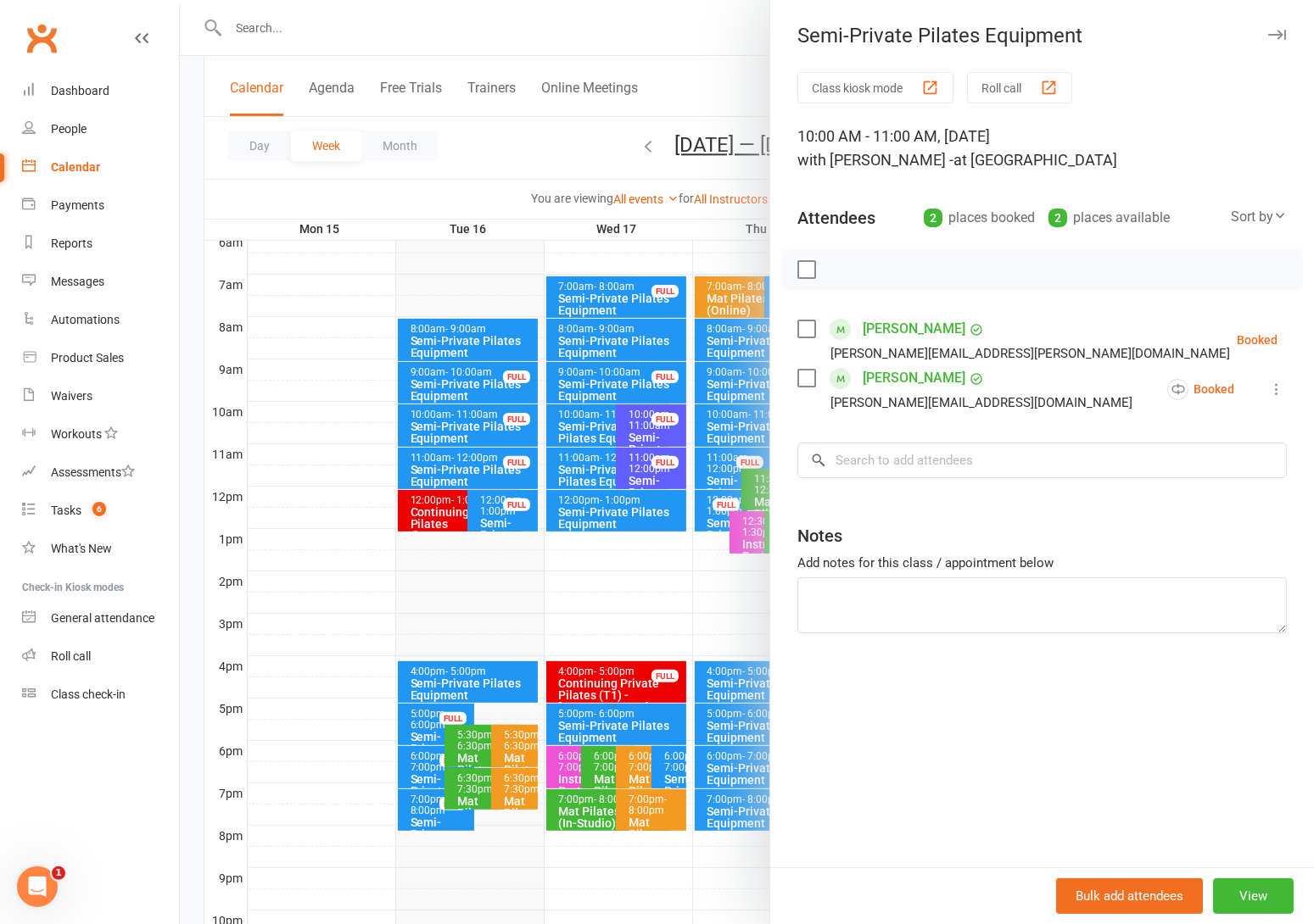
click at [589, 106] on div at bounding box center [747, 462] width 1134 height 924
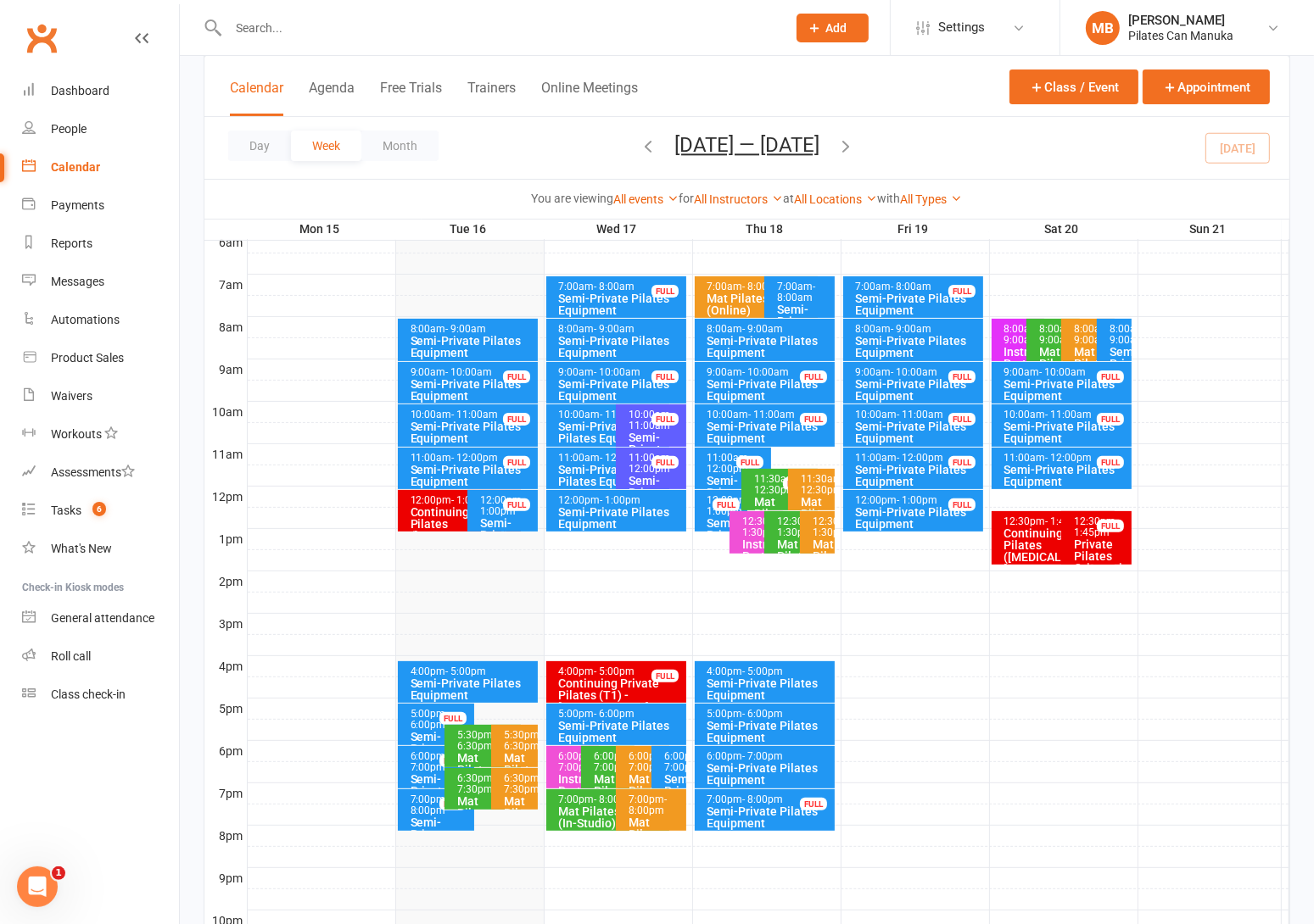
drag, startPoint x: 857, startPoint y: 144, endPoint x: 866, endPoint y: 154, distance: 13.5
click at [855, 150] on icon "button" at bounding box center [845, 145] width 18 height 18
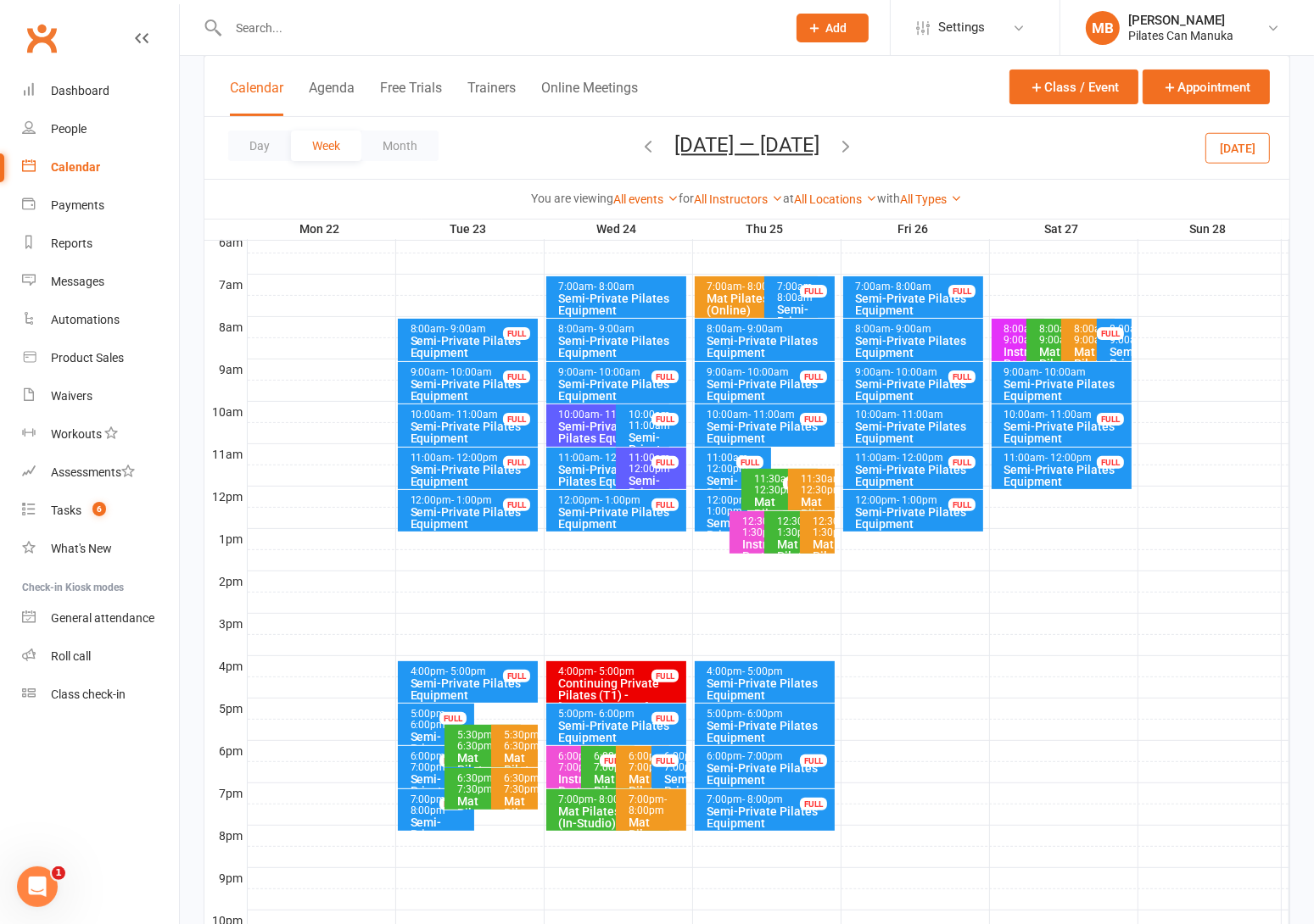
click at [587, 422] on div "Semi-Private Pilates Equipment" at bounding box center [612, 432] width 108 height 24
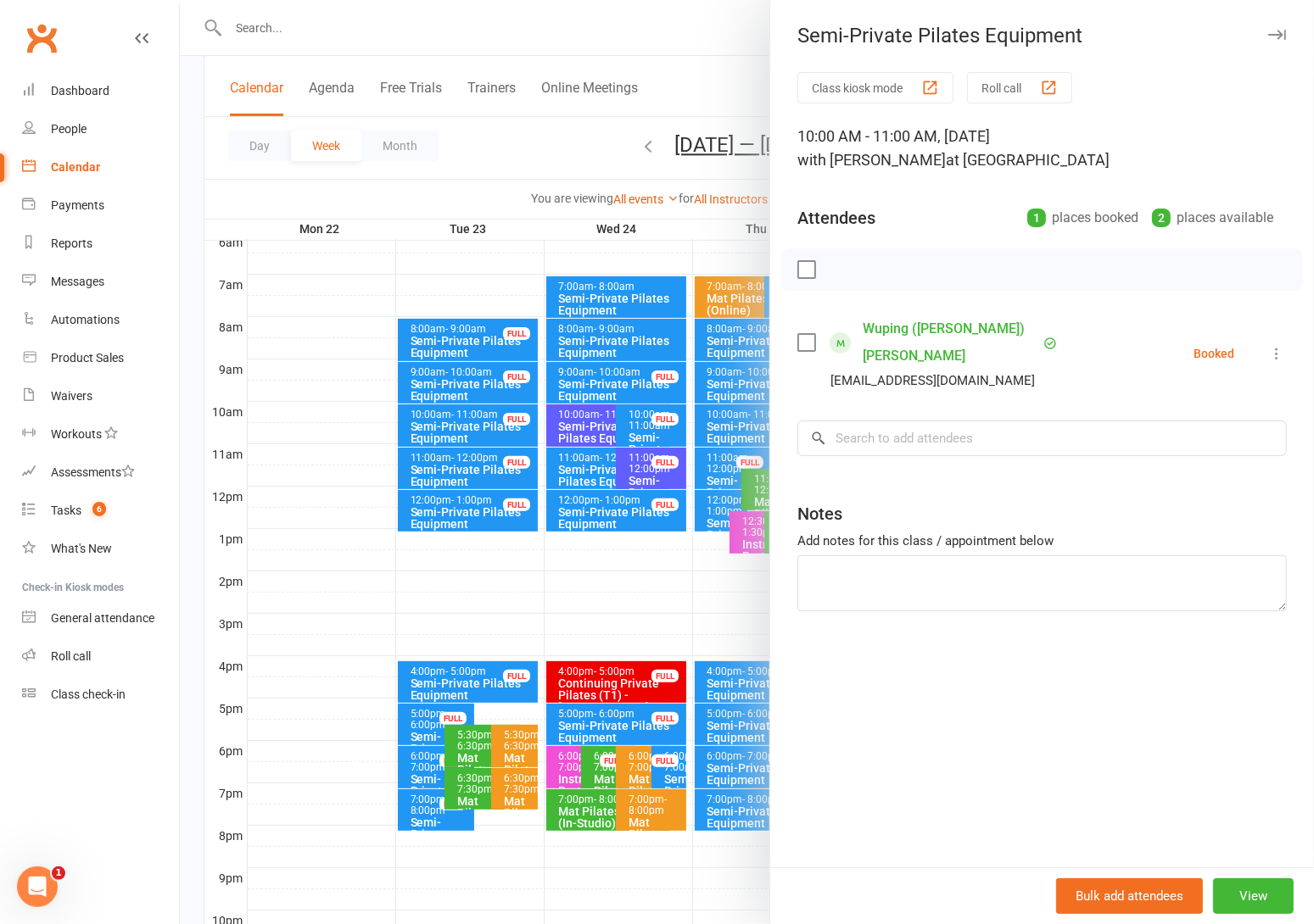
click at [594, 159] on div at bounding box center [747, 462] width 1134 height 924
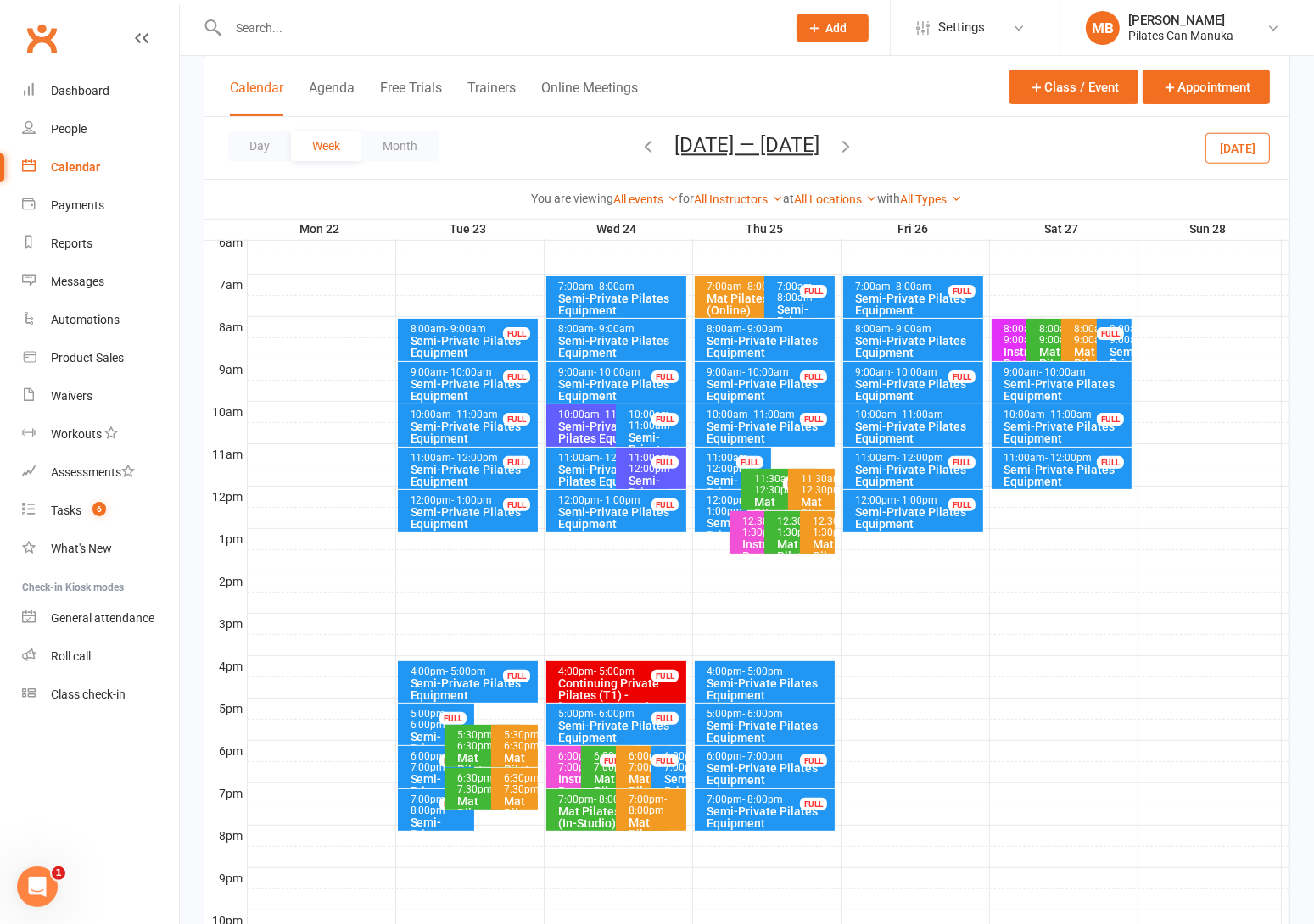
click at [583, 469] on div "Semi-Private Pilates Equipment" at bounding box center [612, 476] width 108 height 24
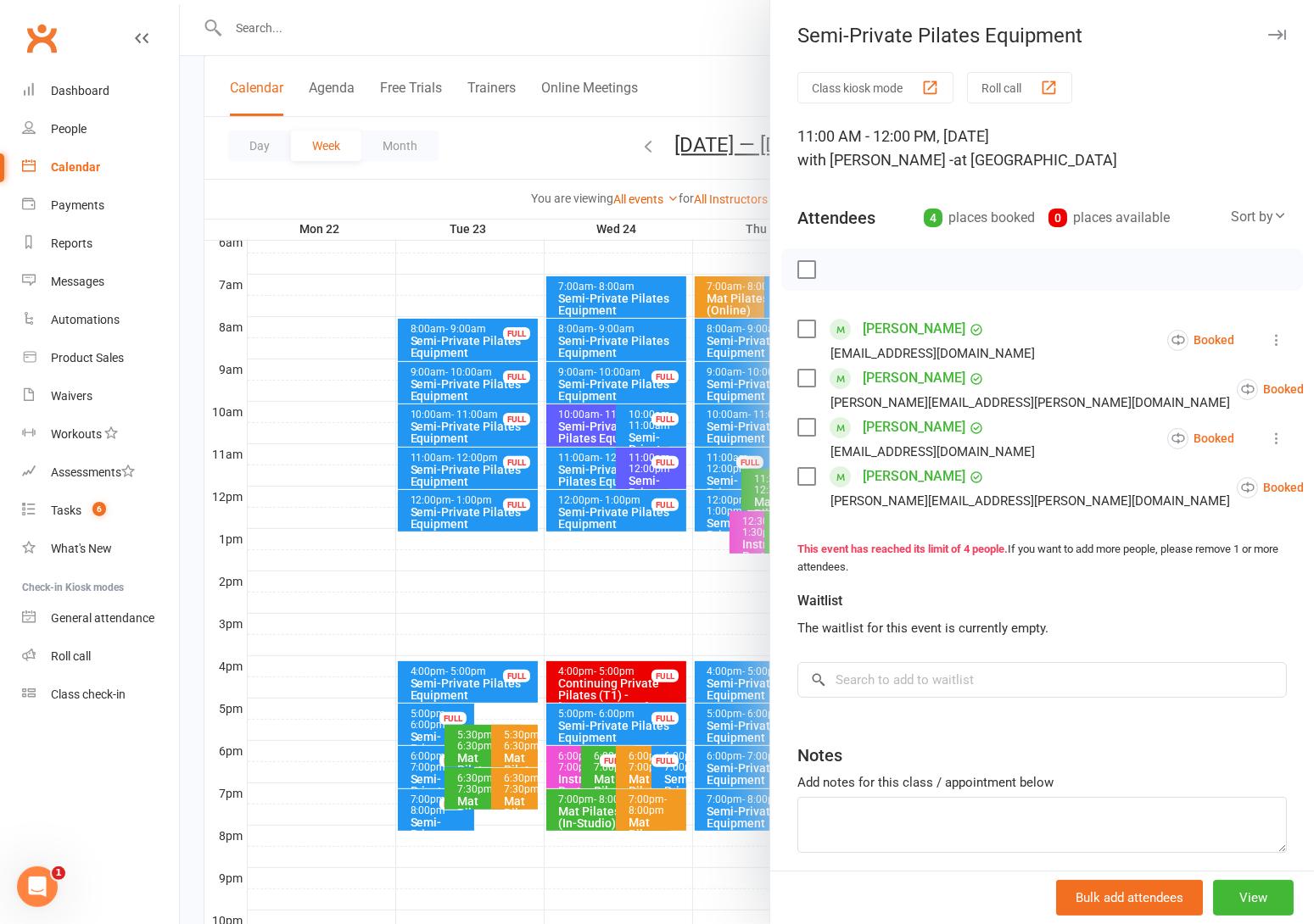
click at [571, 175] on div at bounding box center [747, 462] width 1134 height 924
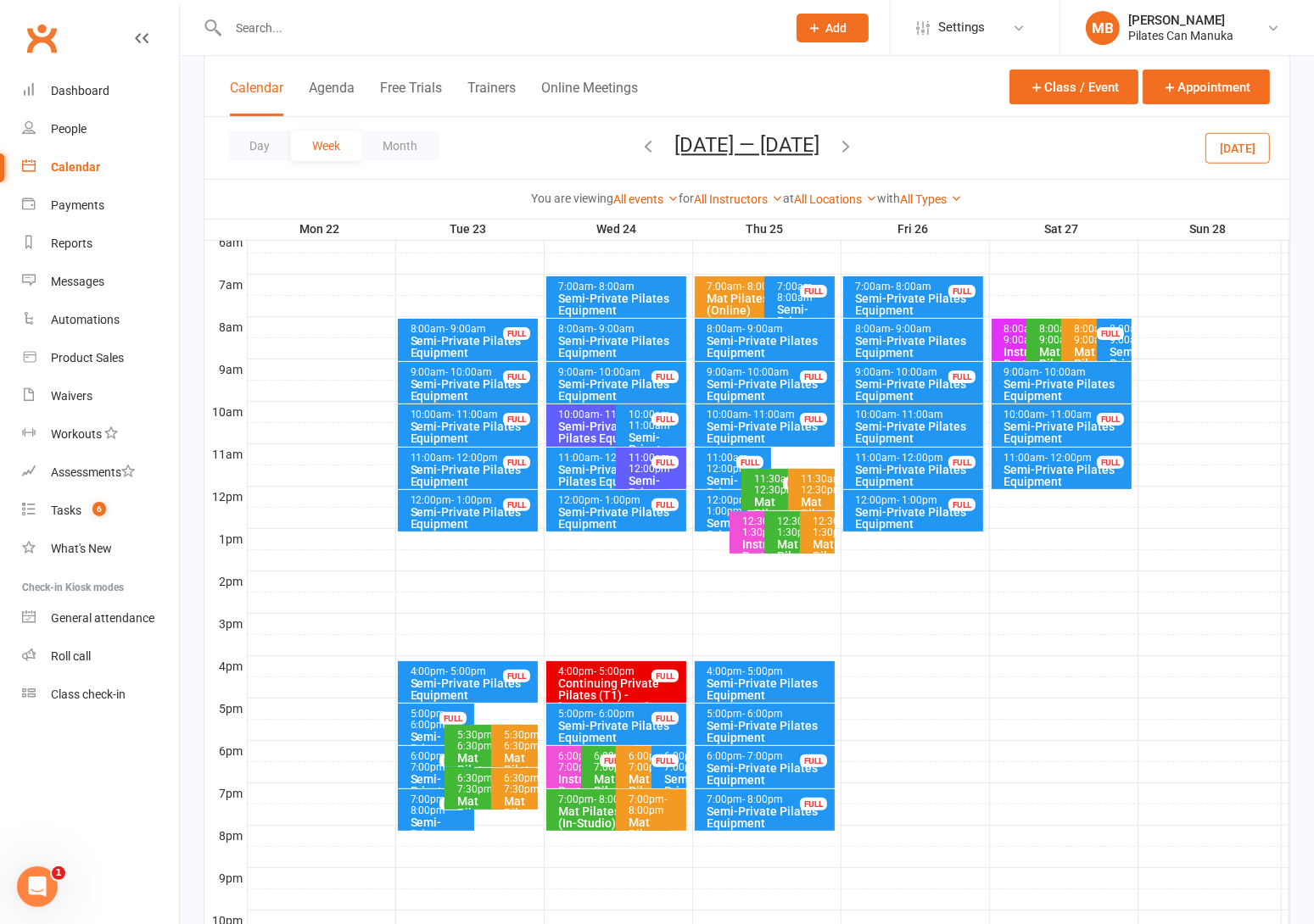
click at [836, 147] on span "Sep 22 — 28 2025 September 2025 Sun Mon Tue Wed Thu Fri Sat 31 01 02 03 04 05 0…" at bounding box center [747, 148] width 179 height 30
click at [853, 149] on icon "button" at bounding box center [845, 145] width 18 height 18
click at [591, 474] on div "Semi-Private Pilates Equipment" at bounding box center [612, 476] width 108 height 24
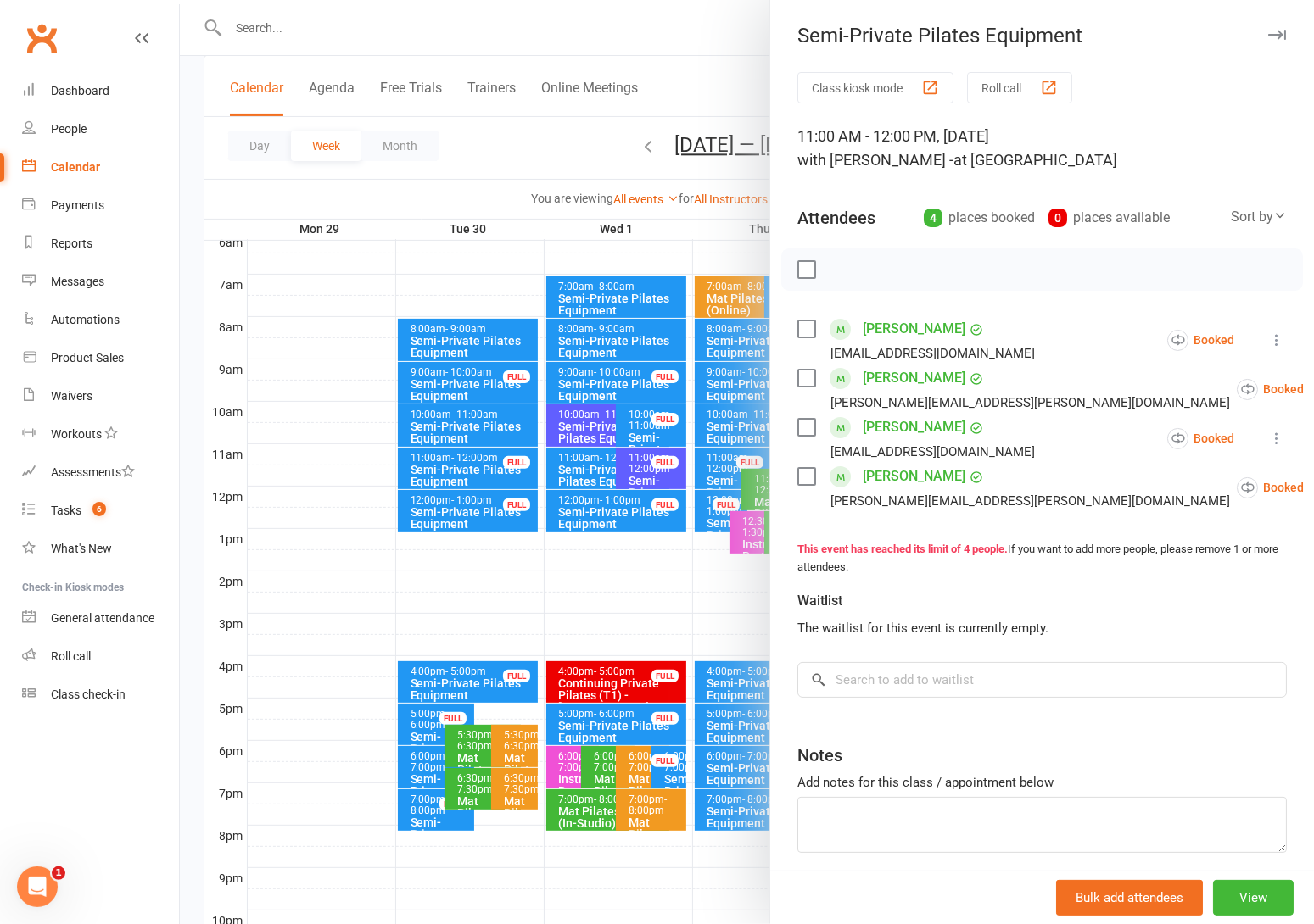
click at [549, 177] on div at bounding box center [747, 462] width 1134 height 924
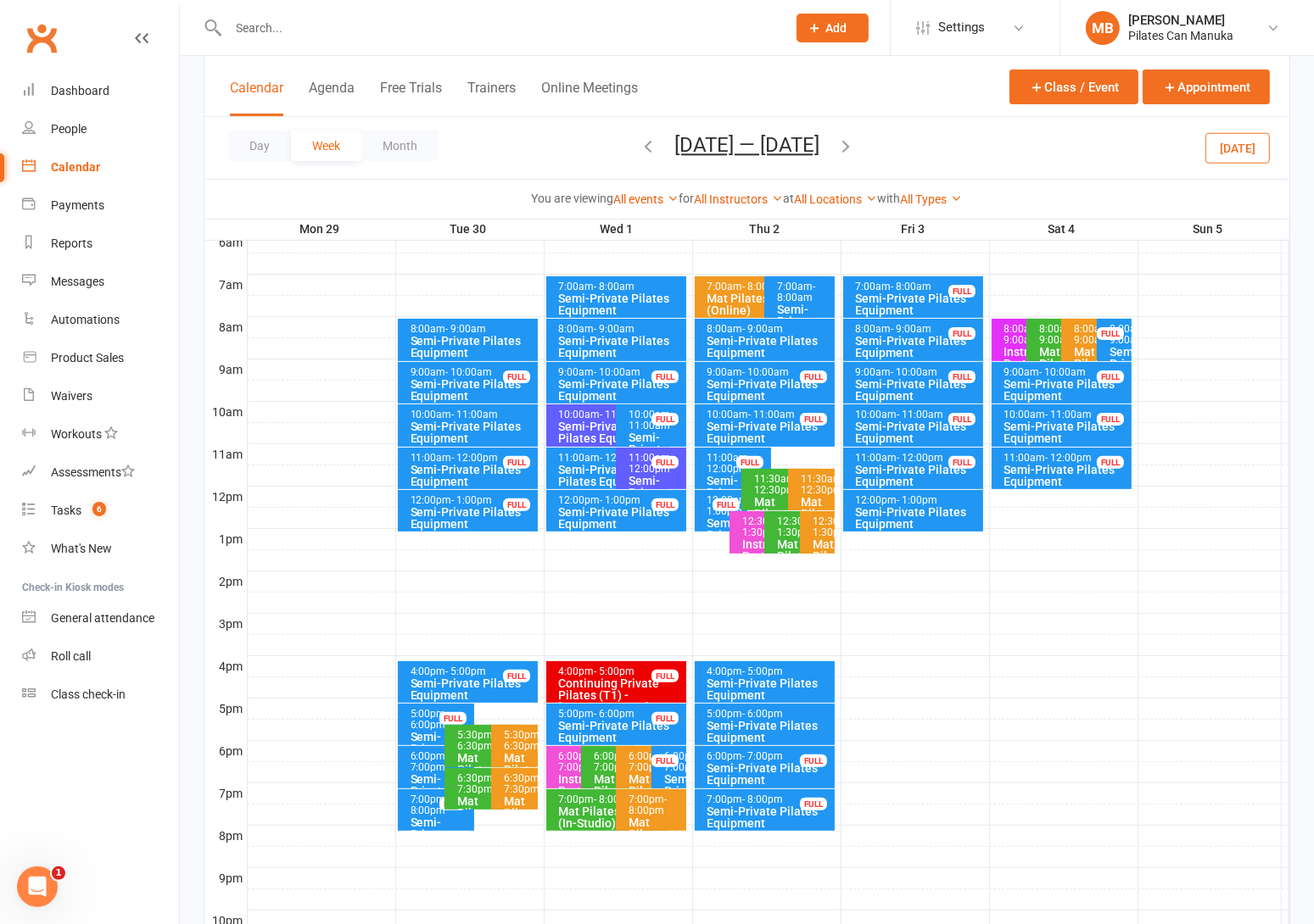
click at [586, 465] on div "Semi-Private Pilates Equipment" at bounding box center [612, 476] width 108 height 24
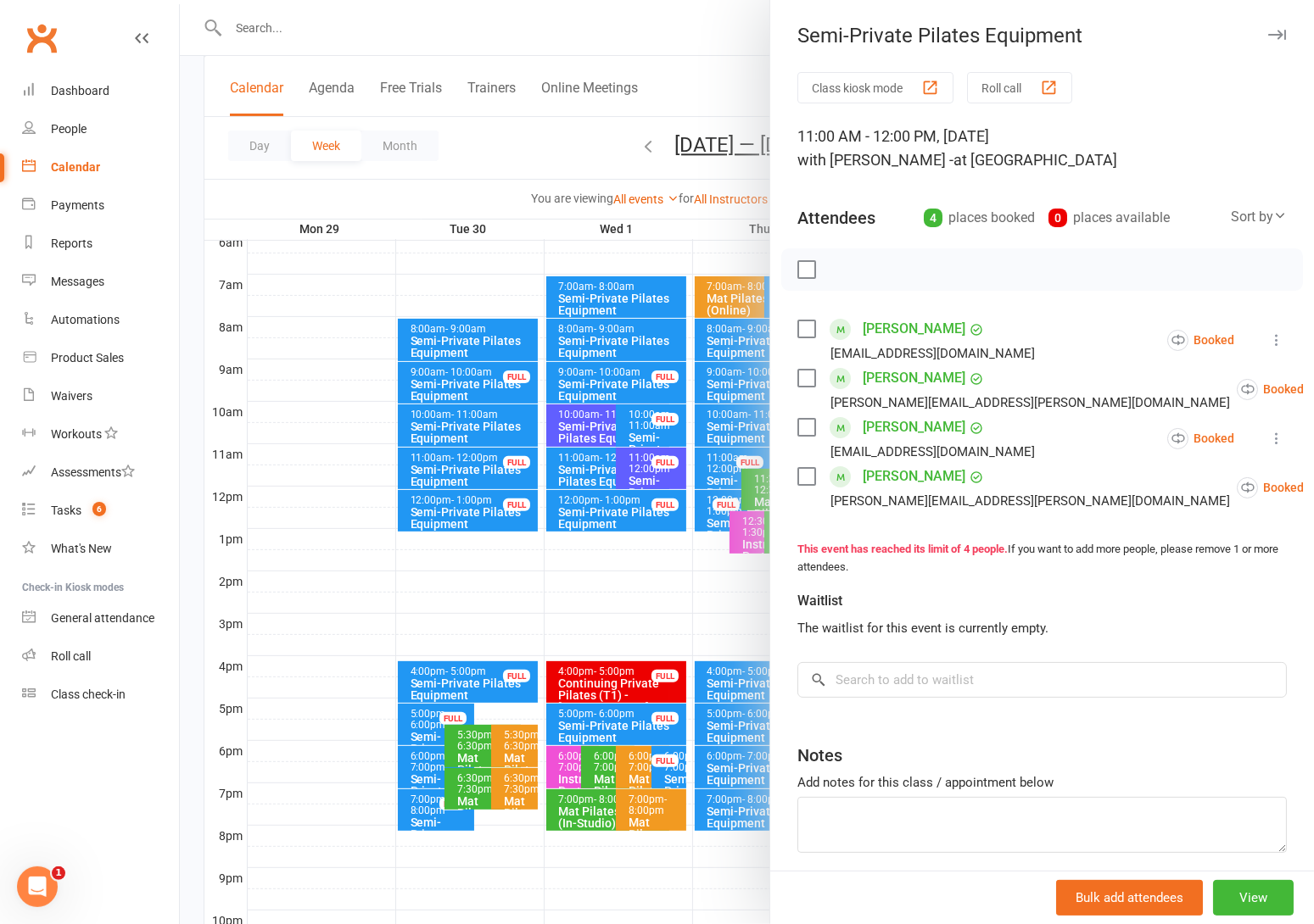
drag, startPoint x: 530, startPoint y: 125, endPoint x: 864, endPoint y: 169, distance: 336.9
click at [532, 127] on div at bounding box center [747, 462] width 1134 height 924
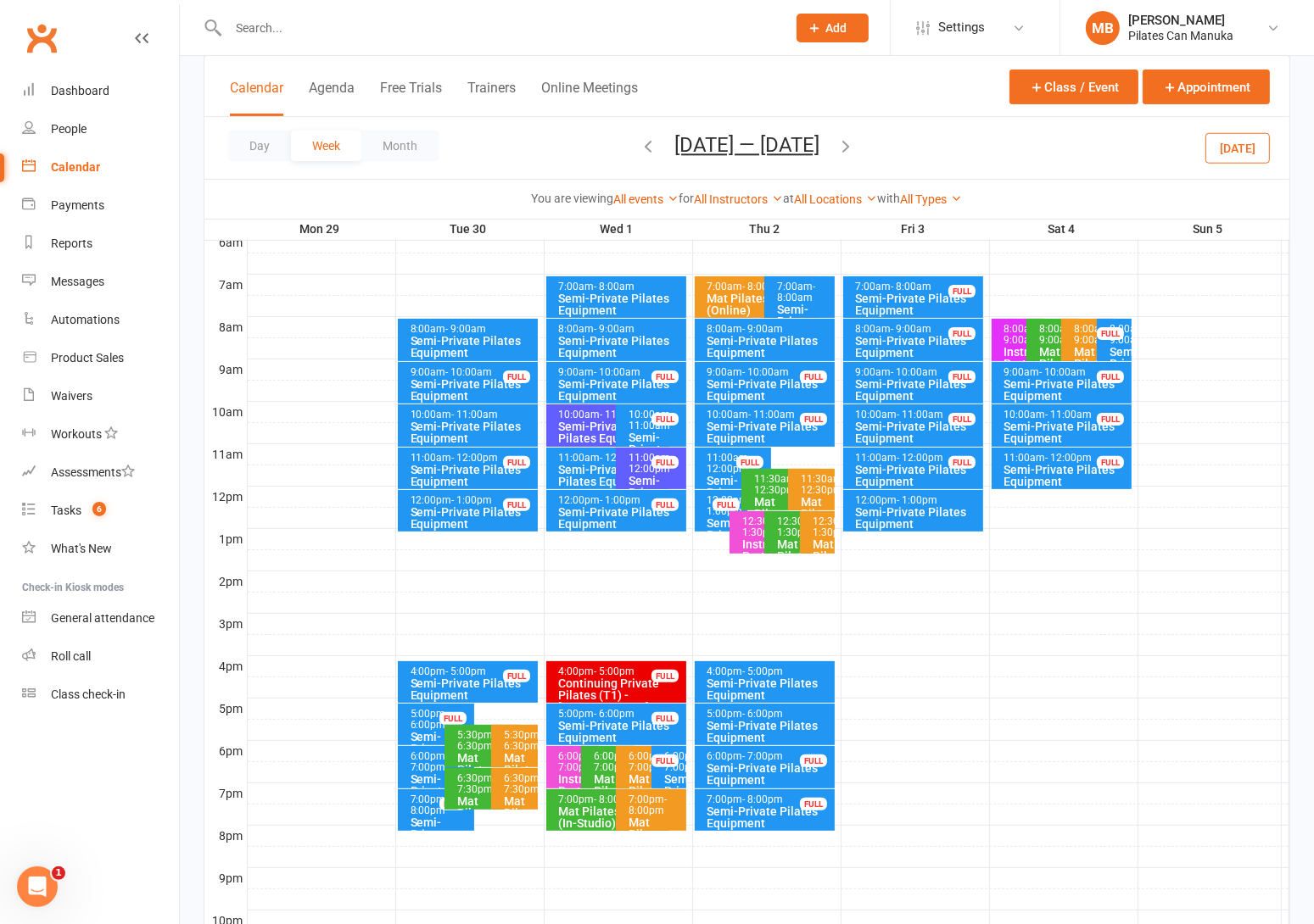
click at [855, 149] on icon "button" at bounding box center [845, 145] width 18 height 18
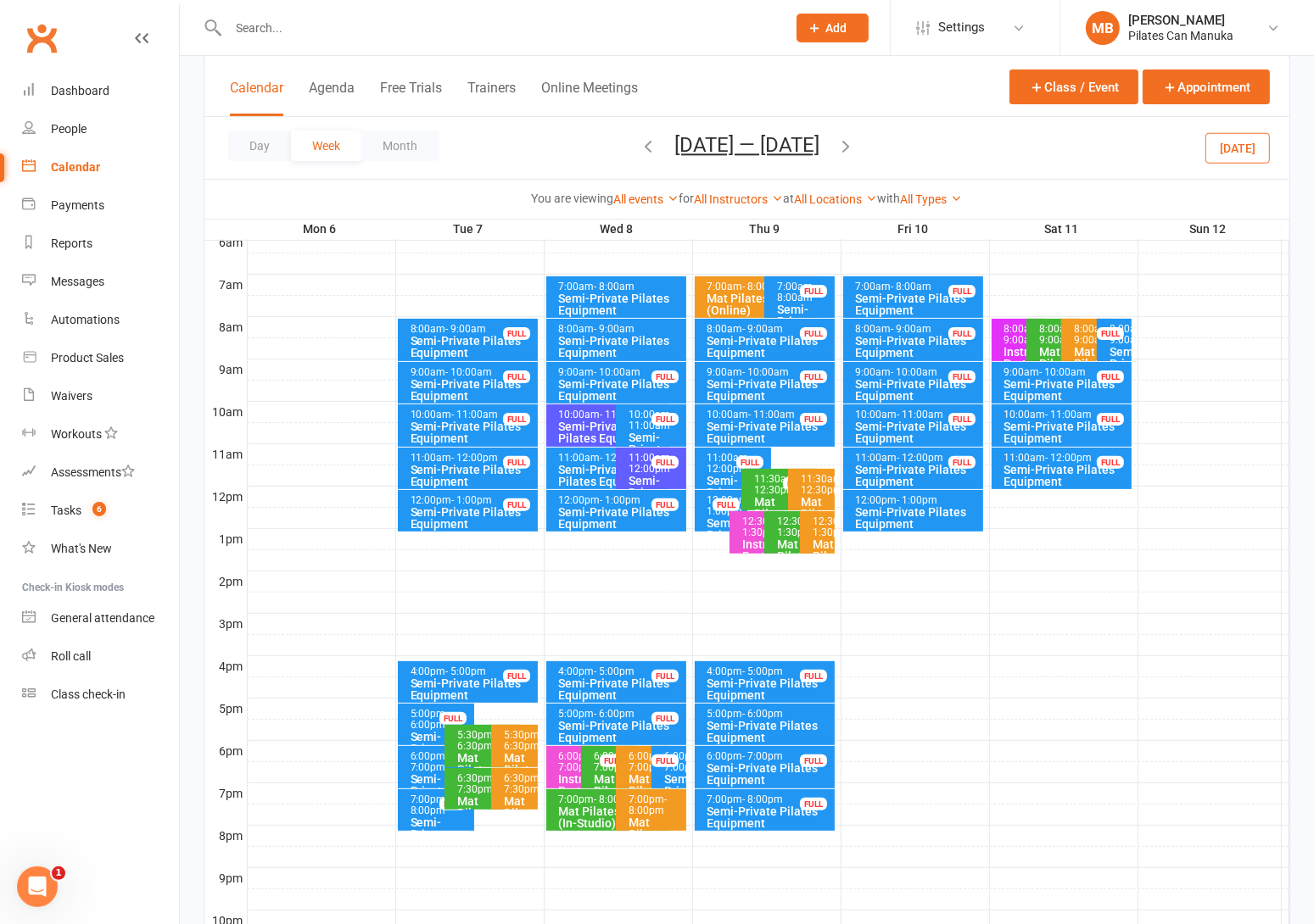
click at [577, 469] on div "Semi-Private Pilates Equipment" at bounding box center [612, 476] width 108 height 24
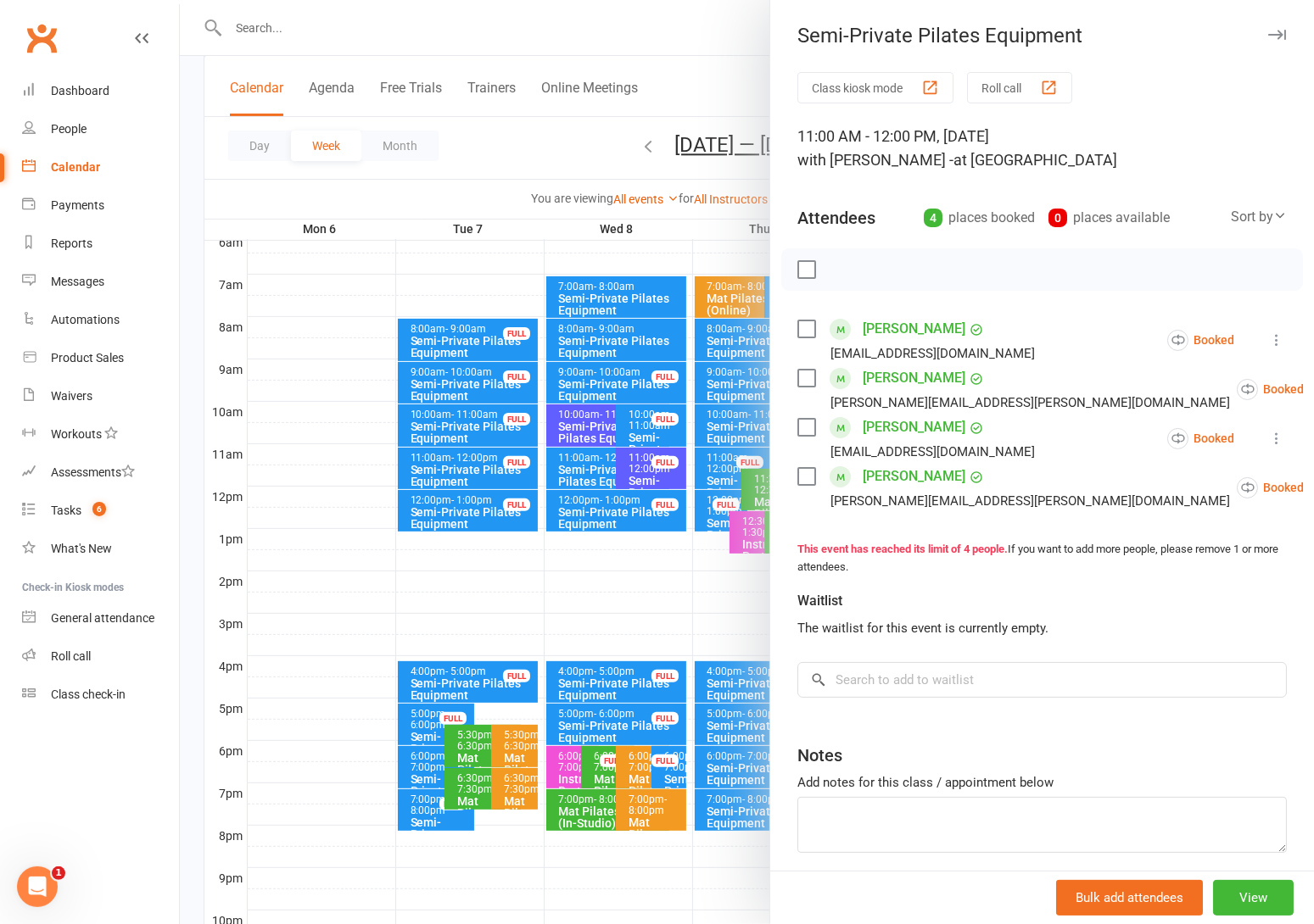
click at [577, 469] on div at bounding box center [747, 462] width 1134 height 924
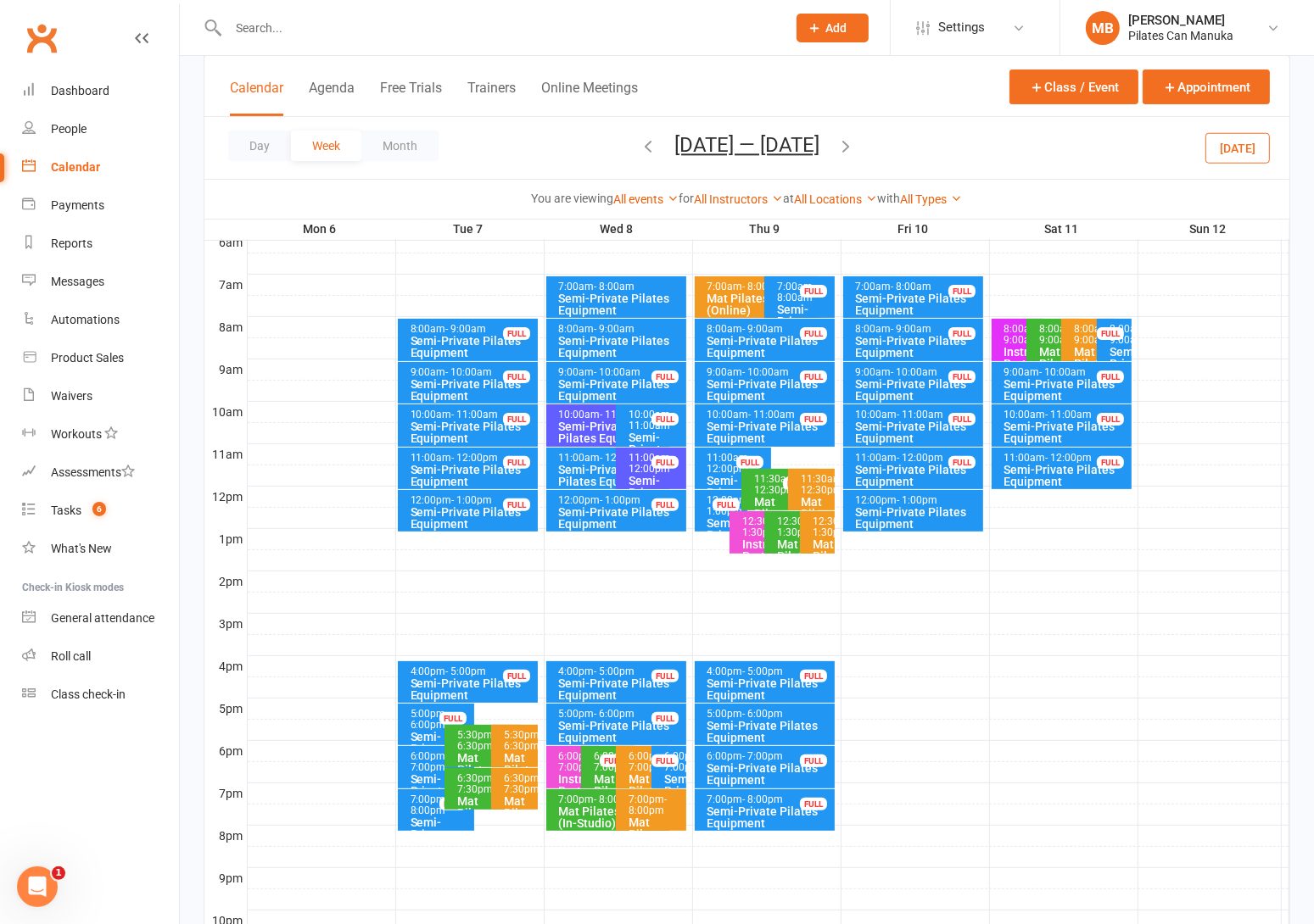
click at [744, 147] on button "Oct 6 — 12 2025" at bounding box center [747, 144] width 145 height 24
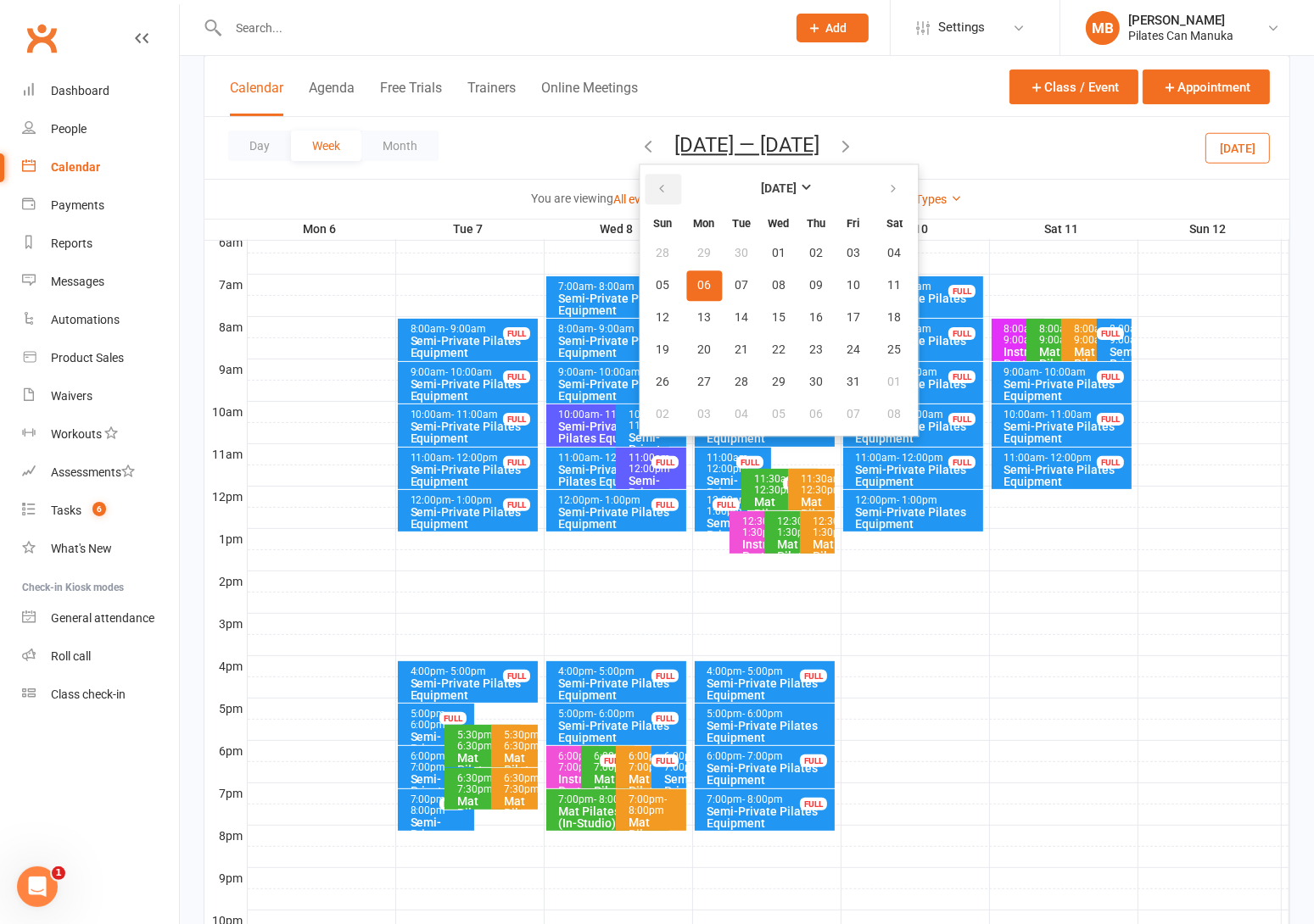
click at [661, 193] on icon "button" at bounding box center [662, 190] width 12 height 14
click at [772, 311] on span "17" at bounding box center [779, 318] width 14 height 14
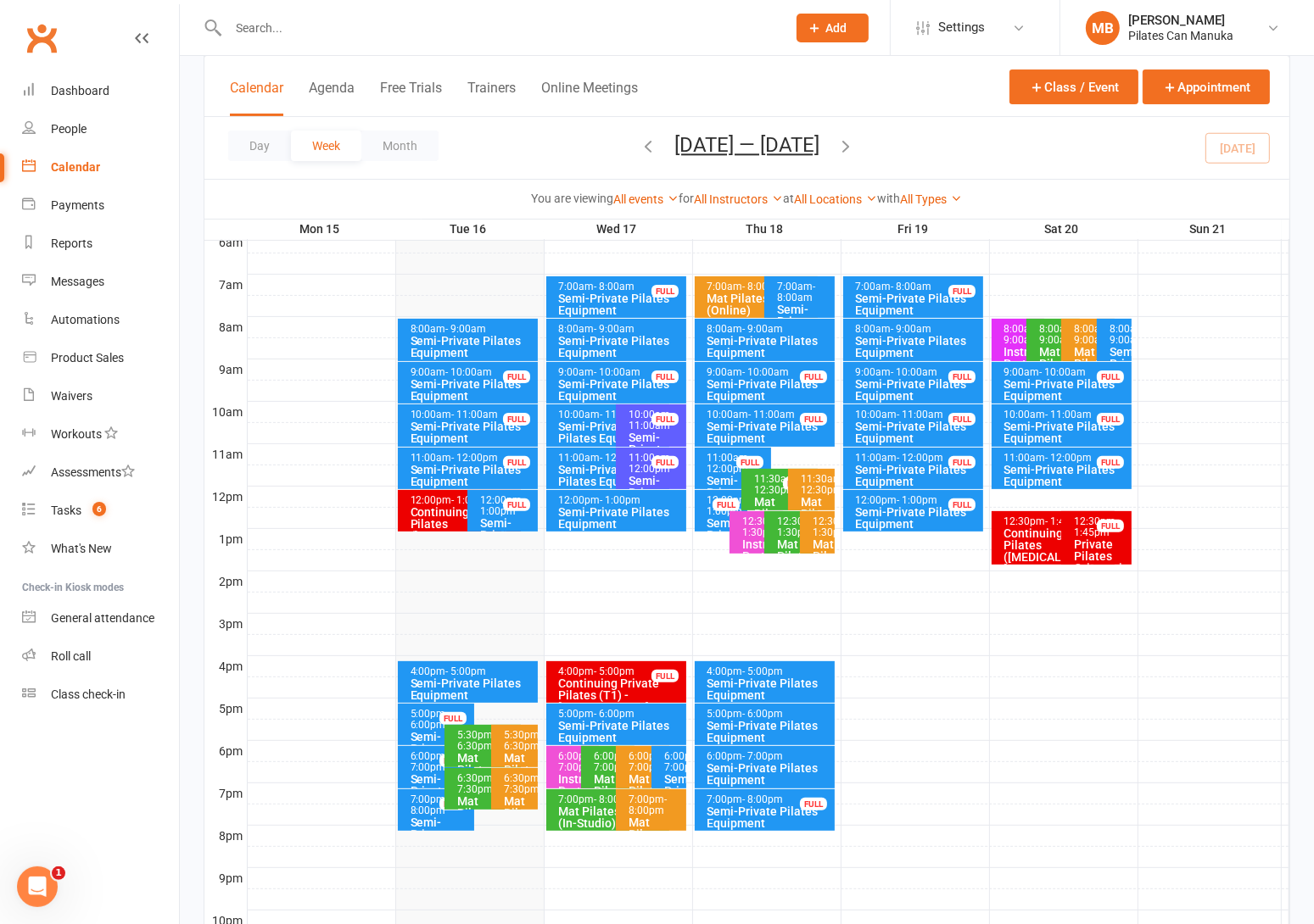
click at [853, 137] on icon "button" at bounding box center [845, 145] width 18 height 18
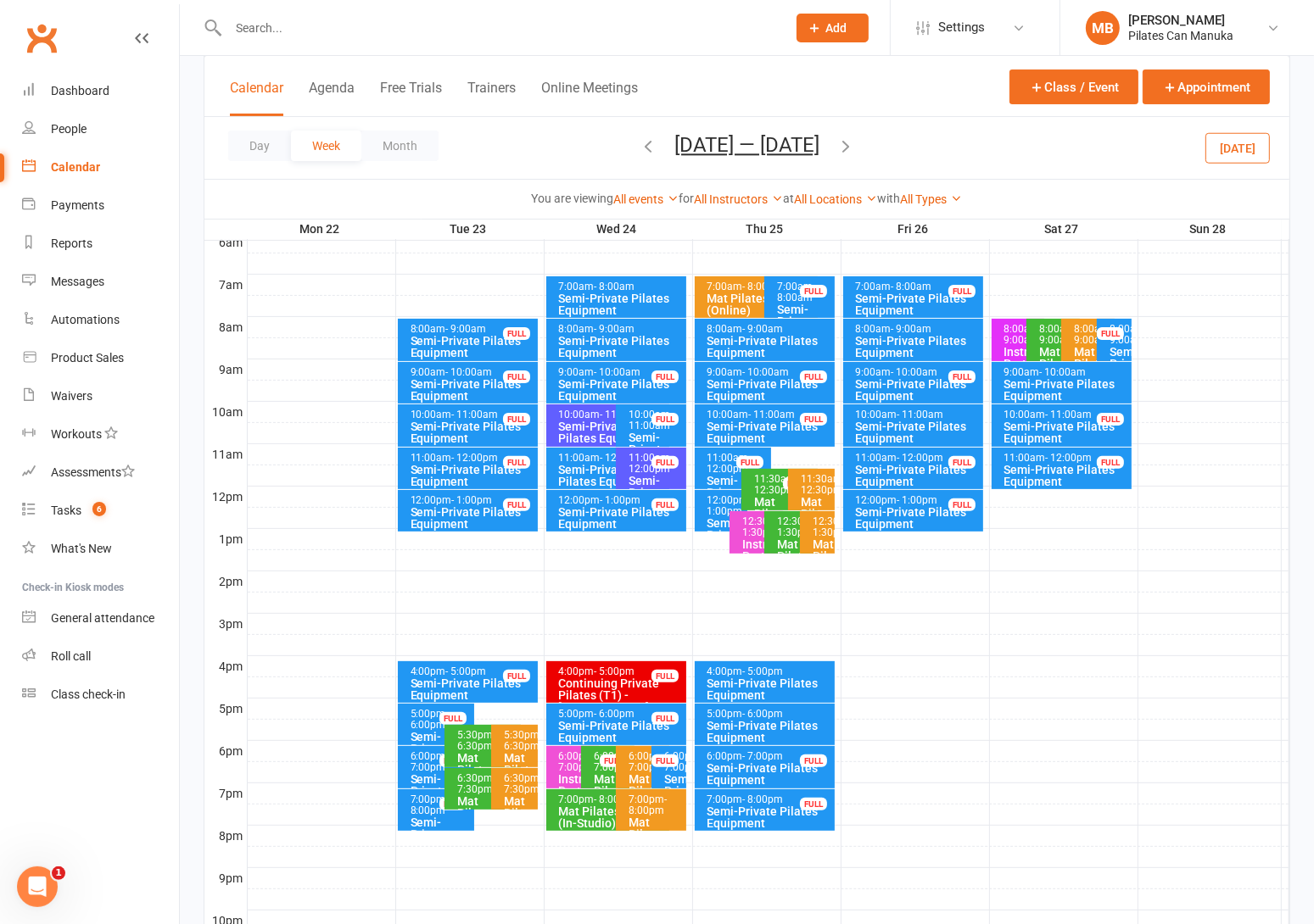
click at [853, 142] on icon "button" at bounding box center [845, 145] width 18 height 18
click at [855, 143] on icon "button" at bounding box center [845, 145] width 18 height 18
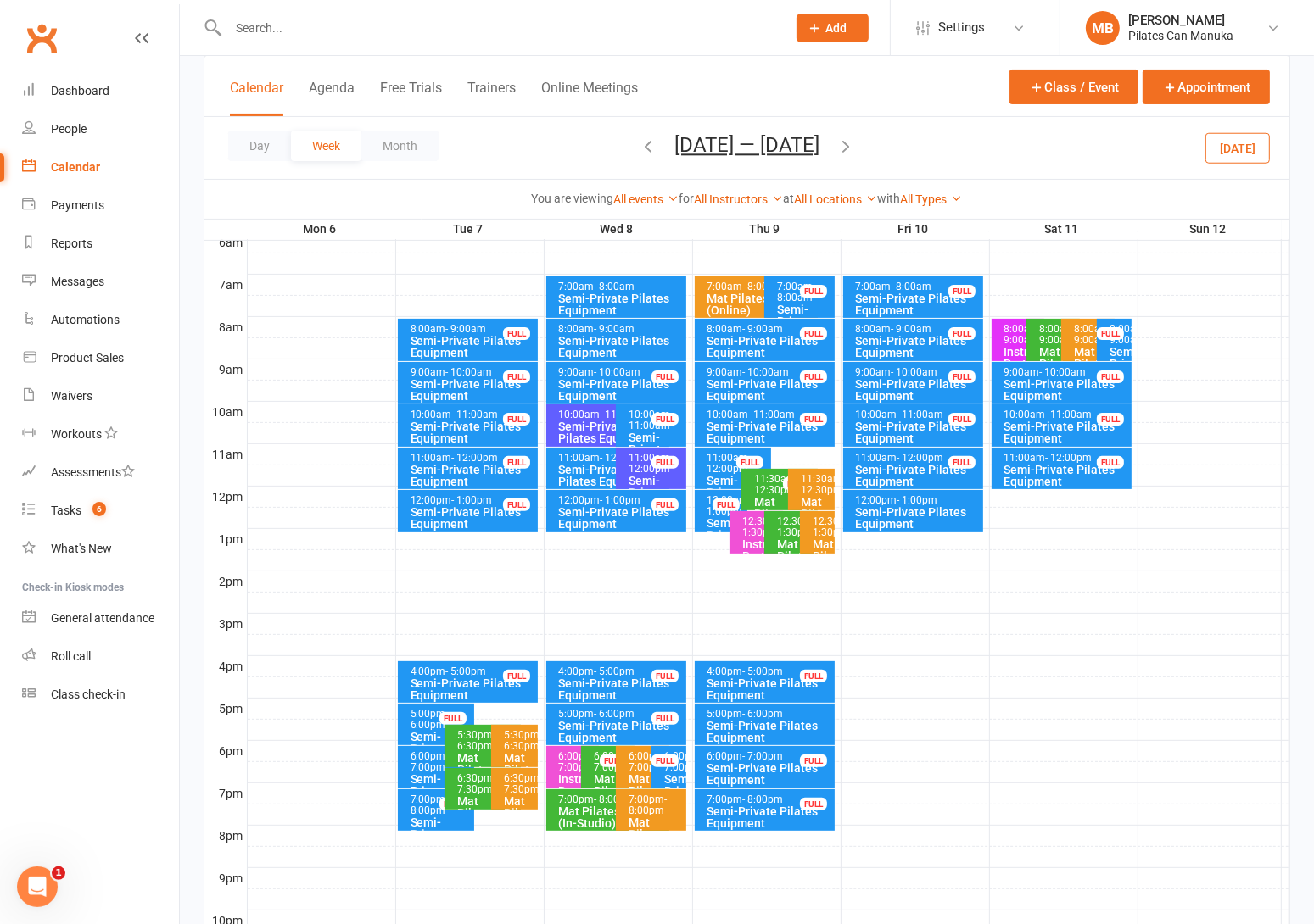
click at [648, 511] on div "Semi-Private Pilates Equipment" at bounding box center [621, 518] width 126 height 24
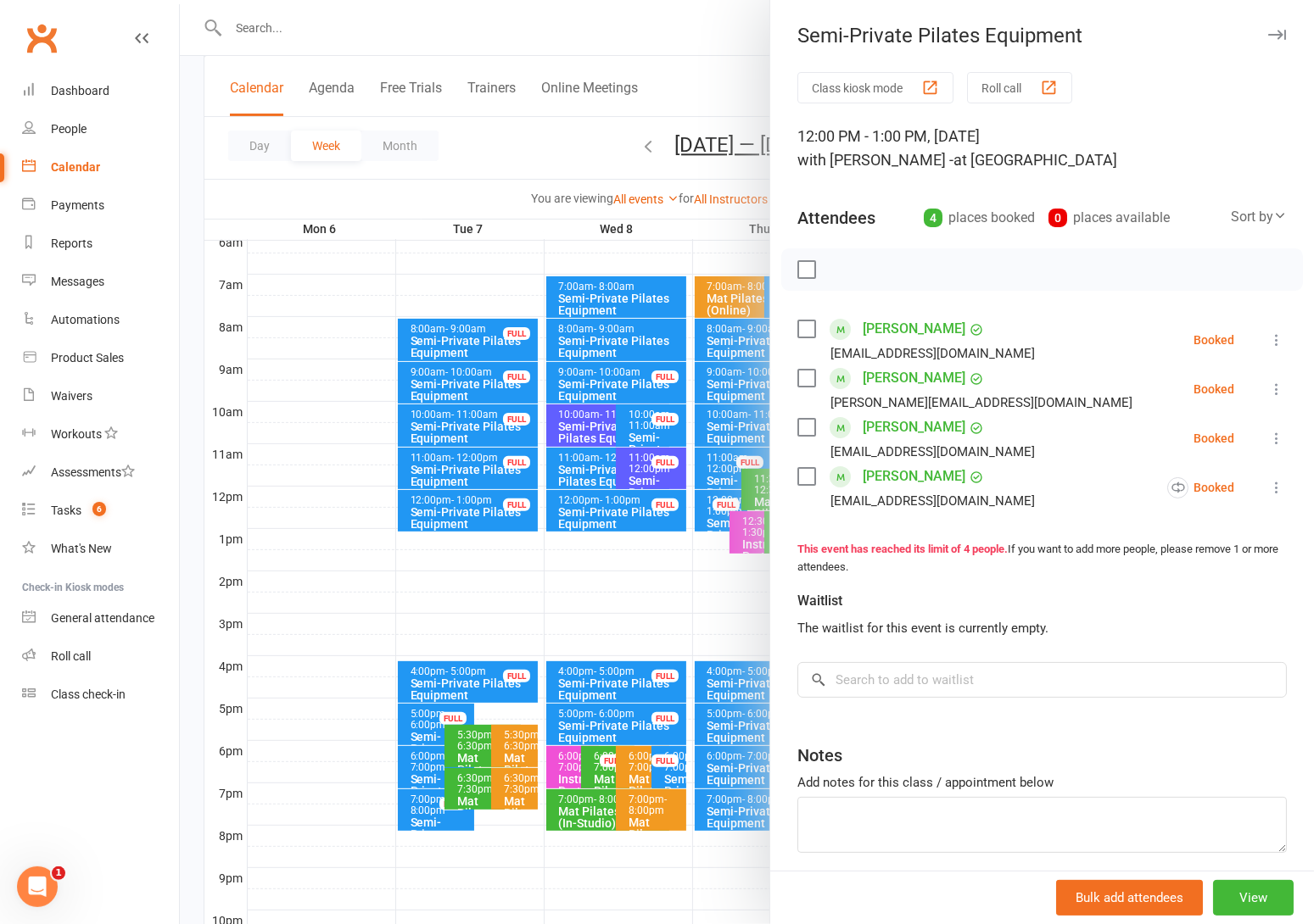
click at [648, 511] on div at bounding box center [747, 462] width 1134 height 924
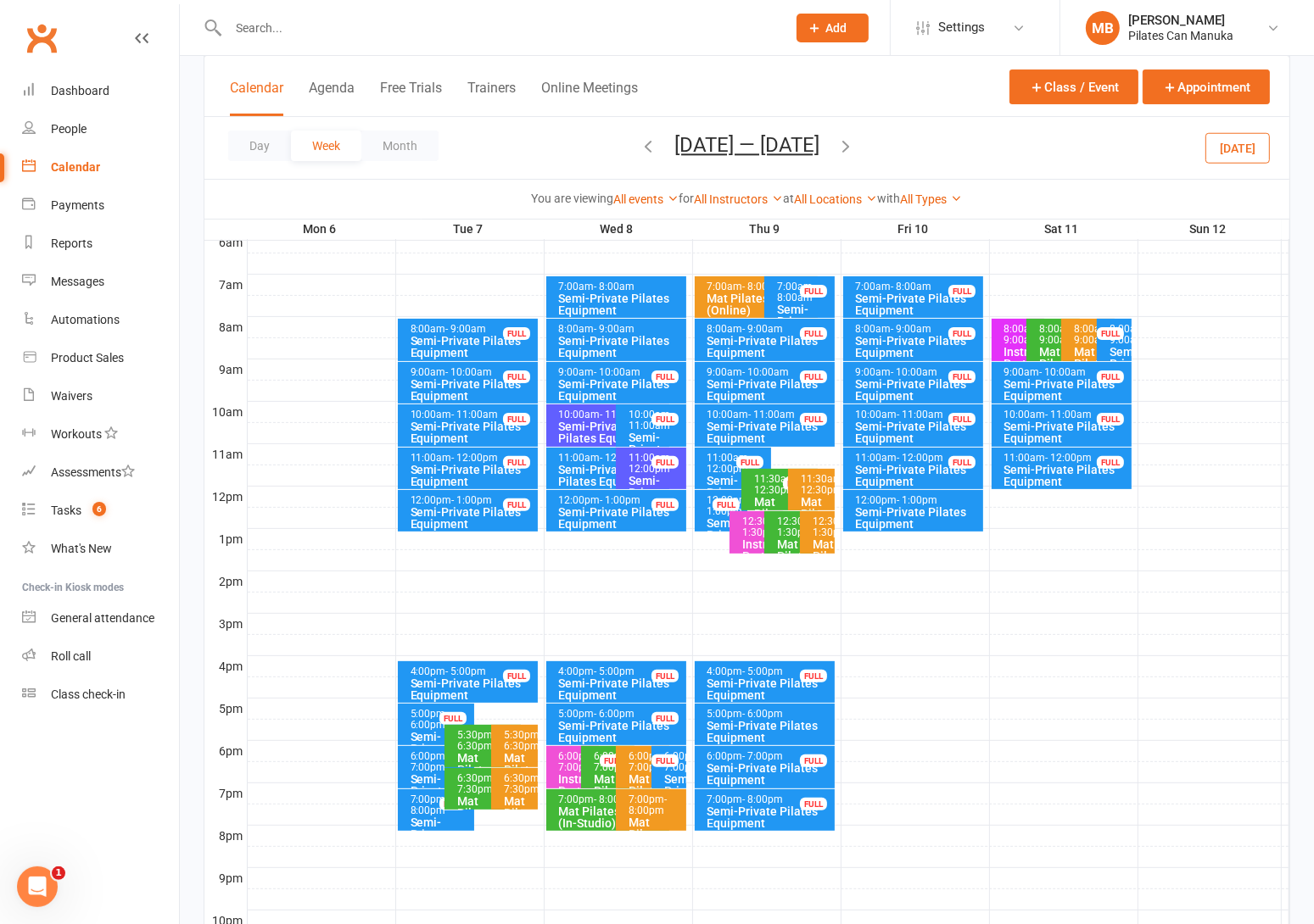
click at [752, 150] on button "Oct 6 — 12 2025" at bounding box center [747, 144] width 145 height 24
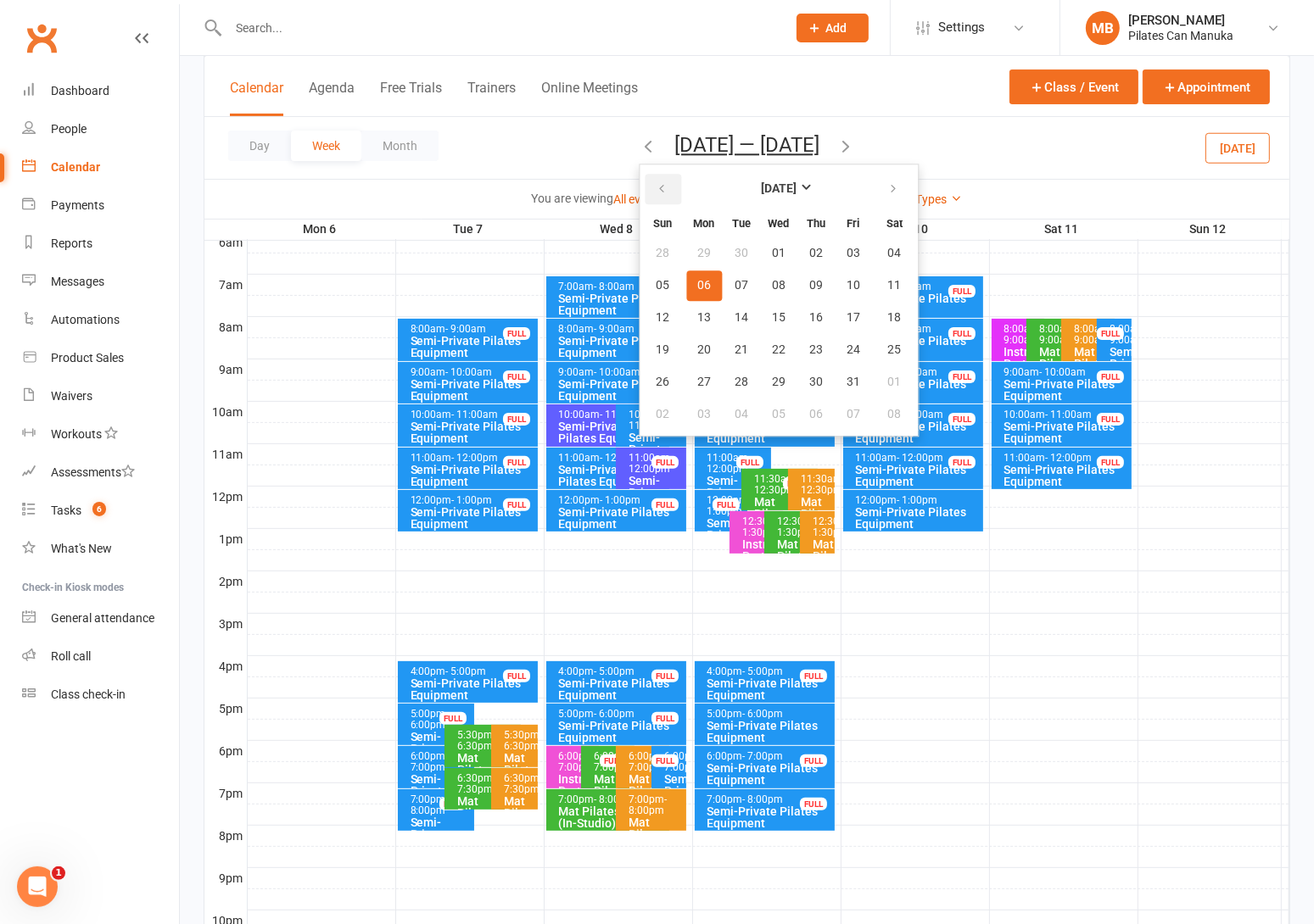
click at [653, 181] on button "button" at bounding box center [663, 189] width 37 height 31
click at [784, 313] on button "17" at bounding box center [778, 317] width 36 height 31
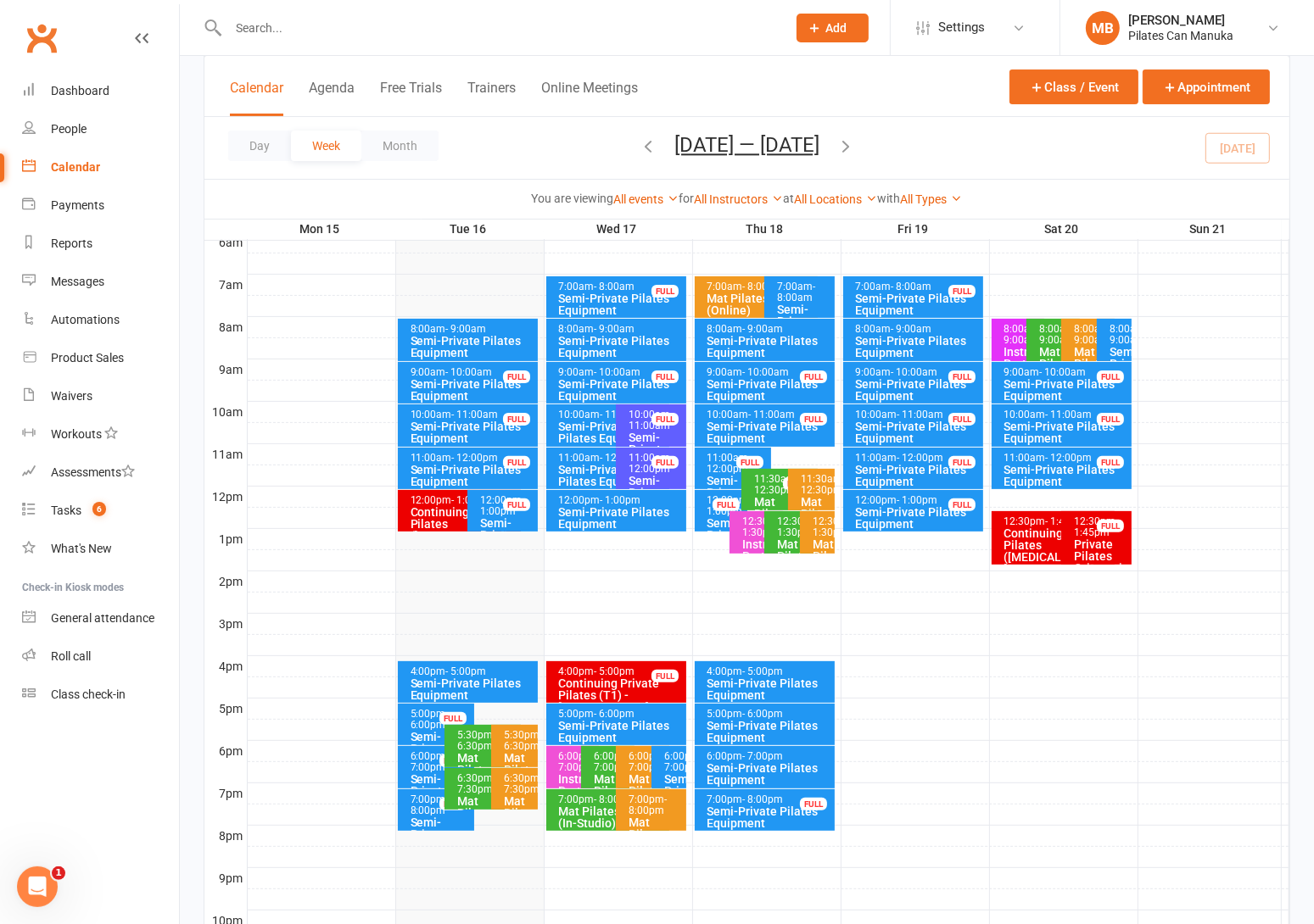
click at [852, 145] on icon "button" at bounding box center [845, 145] width 18 height 18
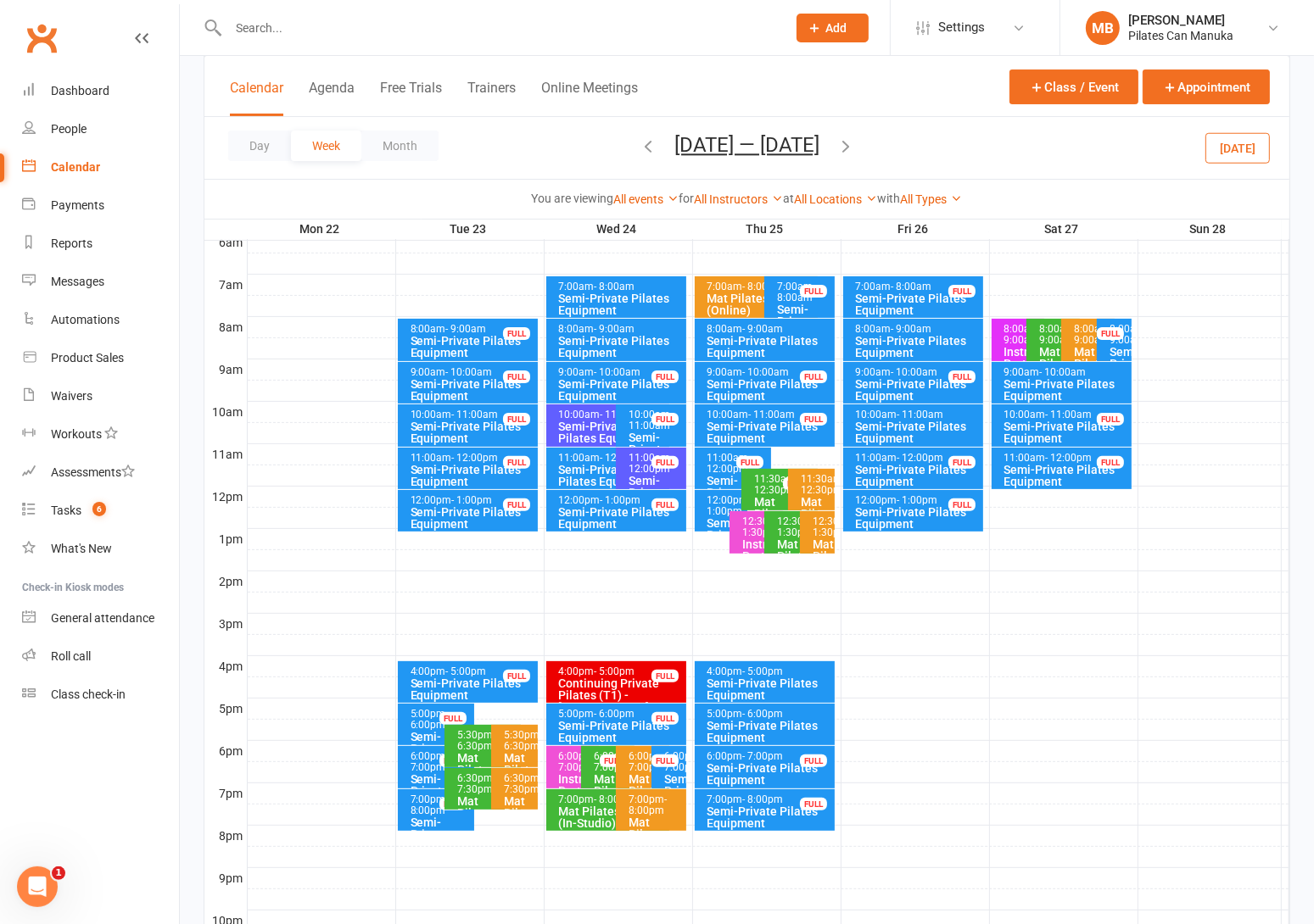
click at [852, 145] on icon "button" at bounding box center [845, 145] width 18 height 18
click at [855, 142] on icon "button" at bounding box center [845, 145] width 18 height 18
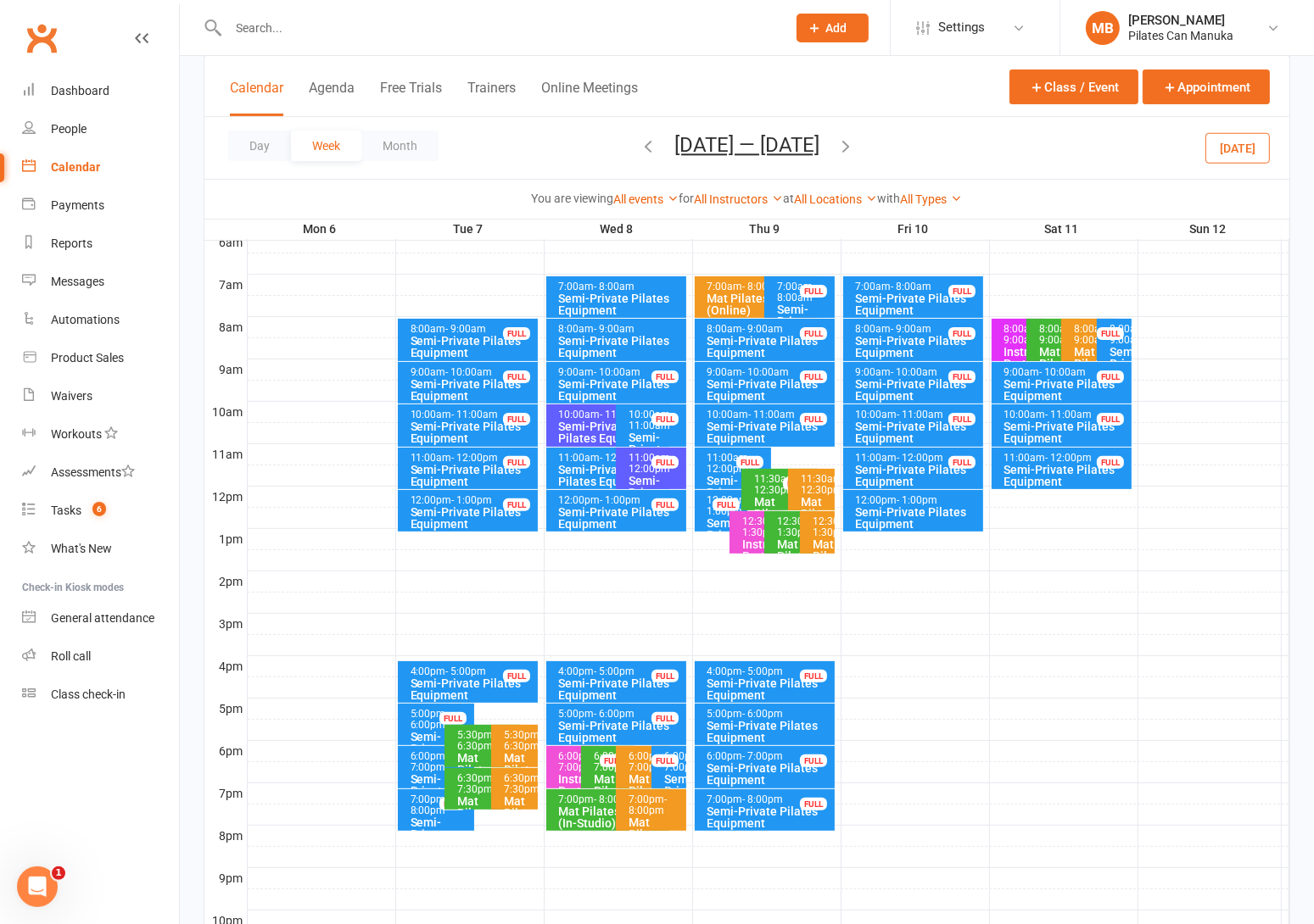
click at [844, 144] on icon "button" at bounding box center [845, 145] width 18 height 18
click at [776, 147] on button "Oct 13 — 19 2025" at bounding box center [747, 144] width 145 height 24
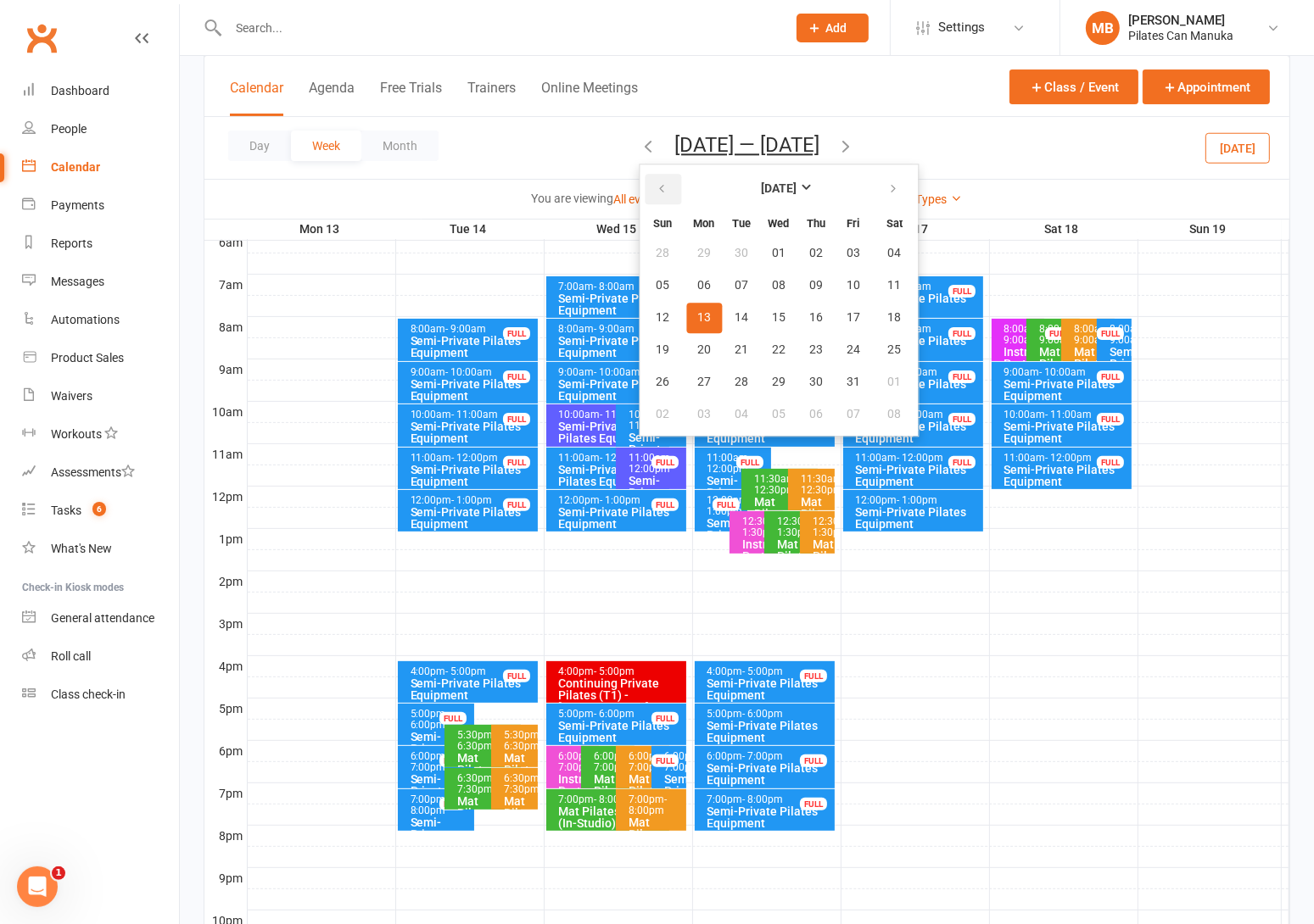
click at [656, 187] on icon "button" at bounding box center [662, 190] width 12 height 14
click at [777, 307] on button "17" at bounding box center [778, 317] width 36 height 31
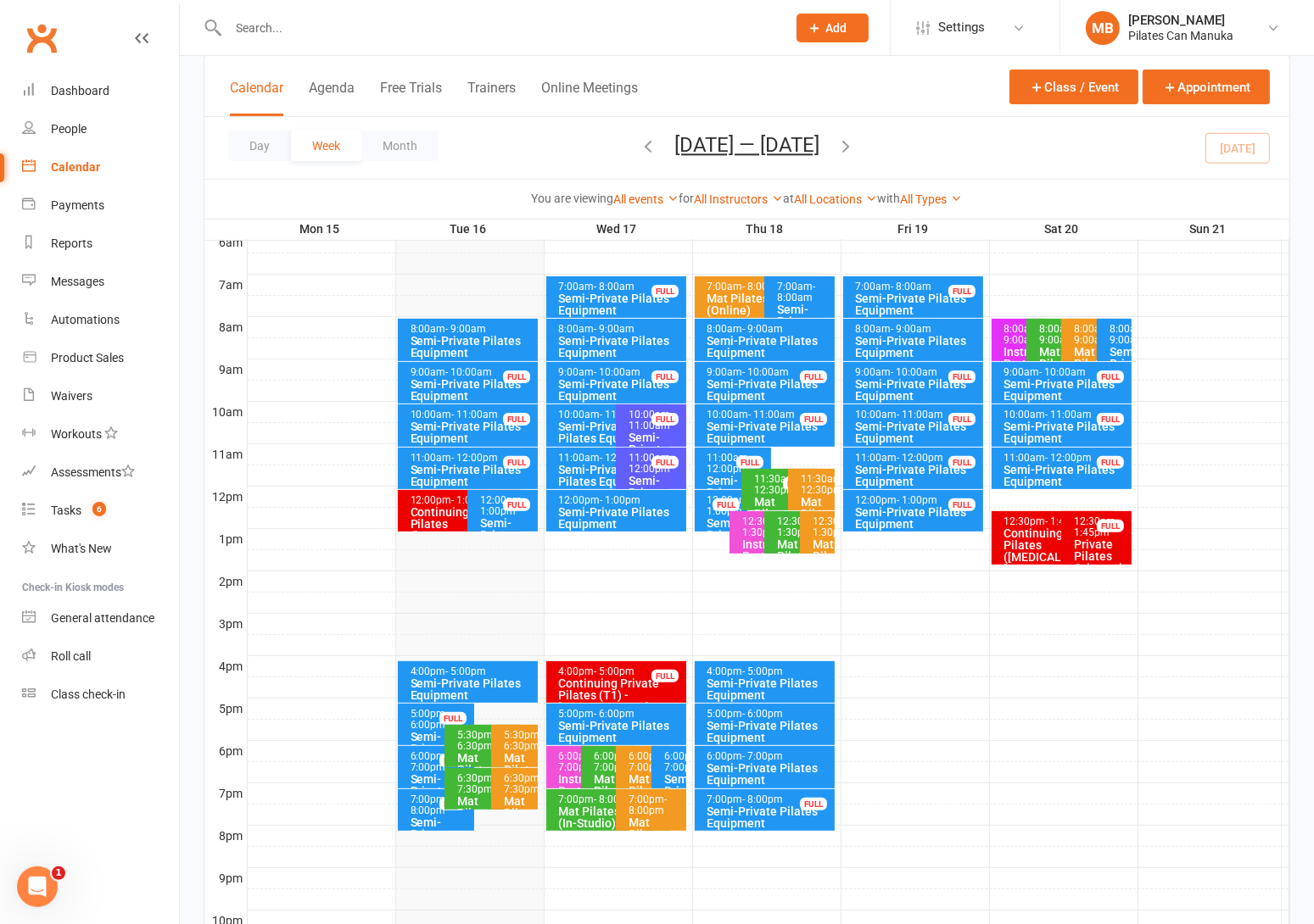
click at [851, 147] on icon "button" at bounding box center [845, 145] width 18 height 18
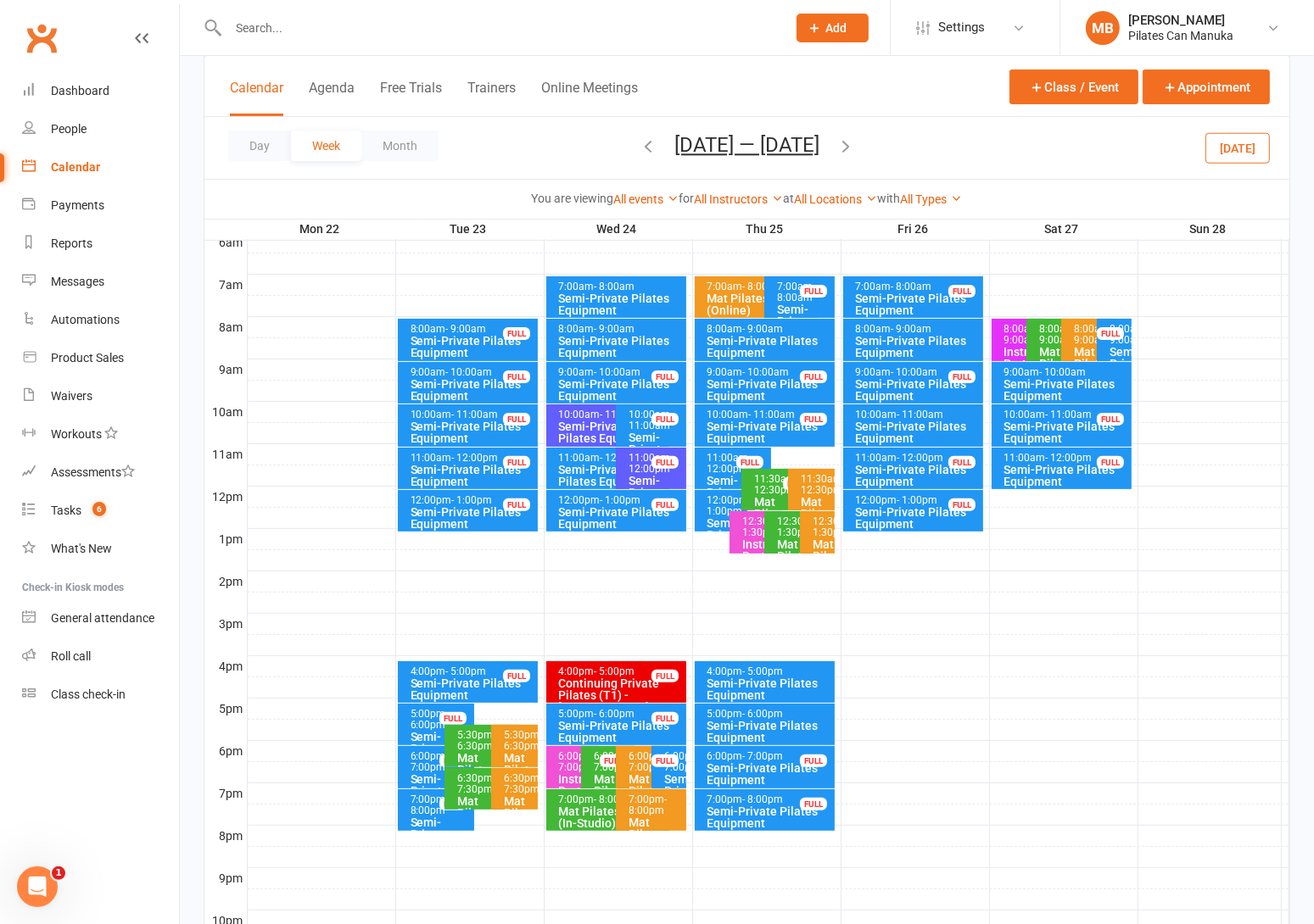
click at [851, 143] on icon "button" at bounding box center [845, 145] width 18 height 18
click at [855, 147] on icon "button" at bounding box center [845, 145] width 18 height 18
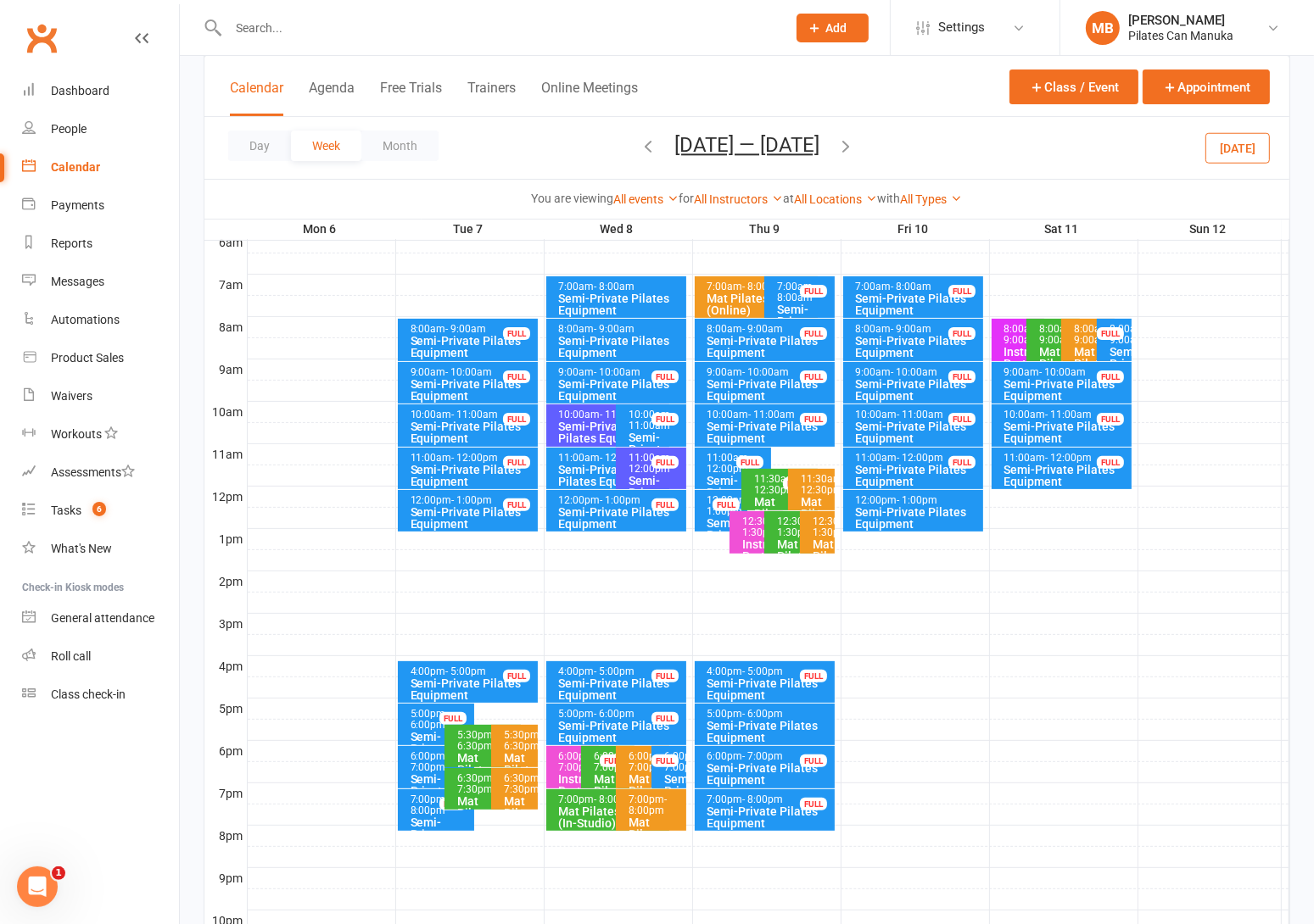
click at [644, 142] on icon "button" at bounding box center [647, 145] width 18 height 18
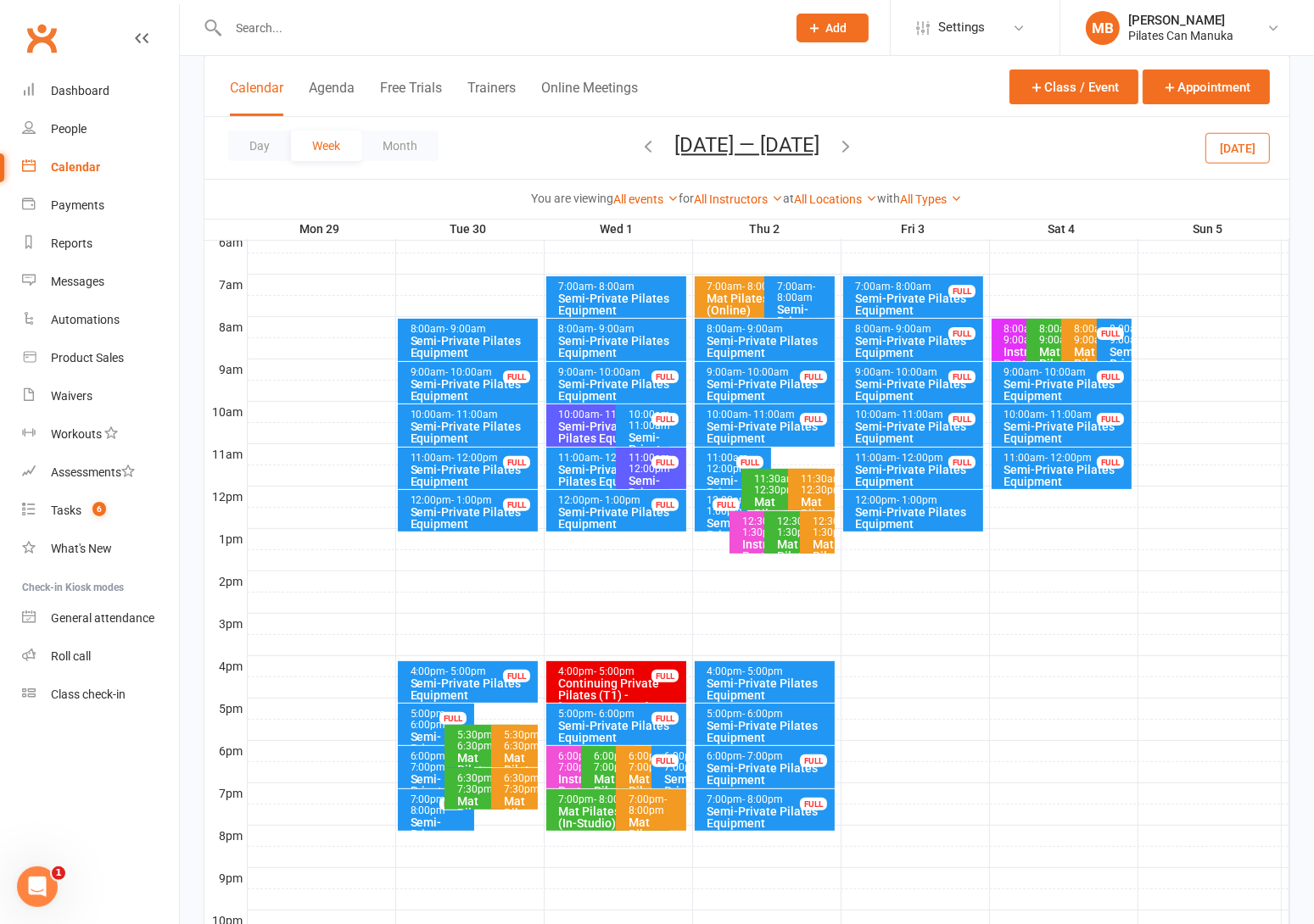
click at [706, 153] on button "Sep 29 — Oct 5 2025" at bounding box center [747, 144] width 145 height 24
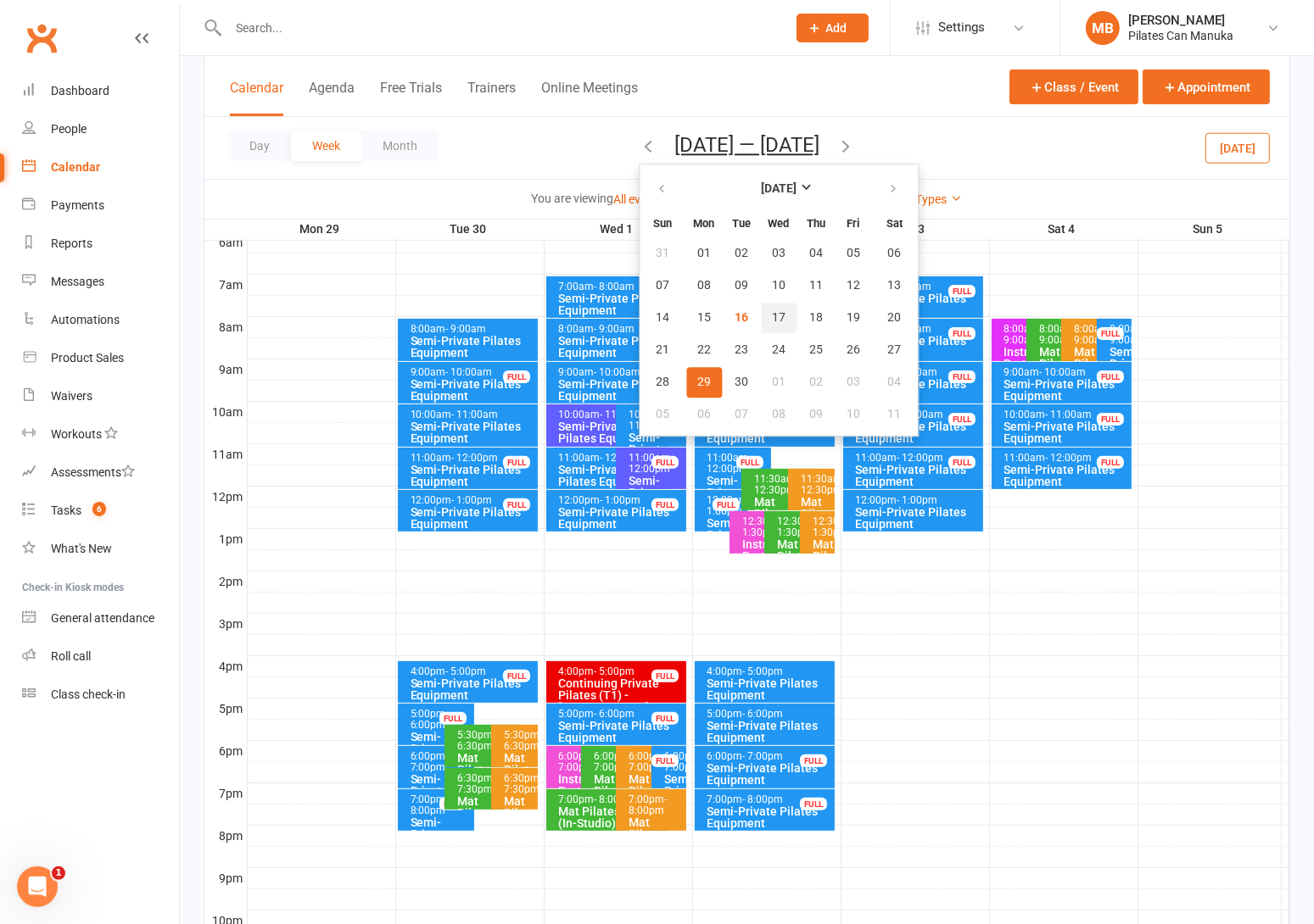
drag, startPoint x: 762, startPoint y: 317, endPoint x: 796, endPoint y: 246, distance: 78.7
click at [762, 316] on button "17" at bounding box center [778, 317] width 36 height 31
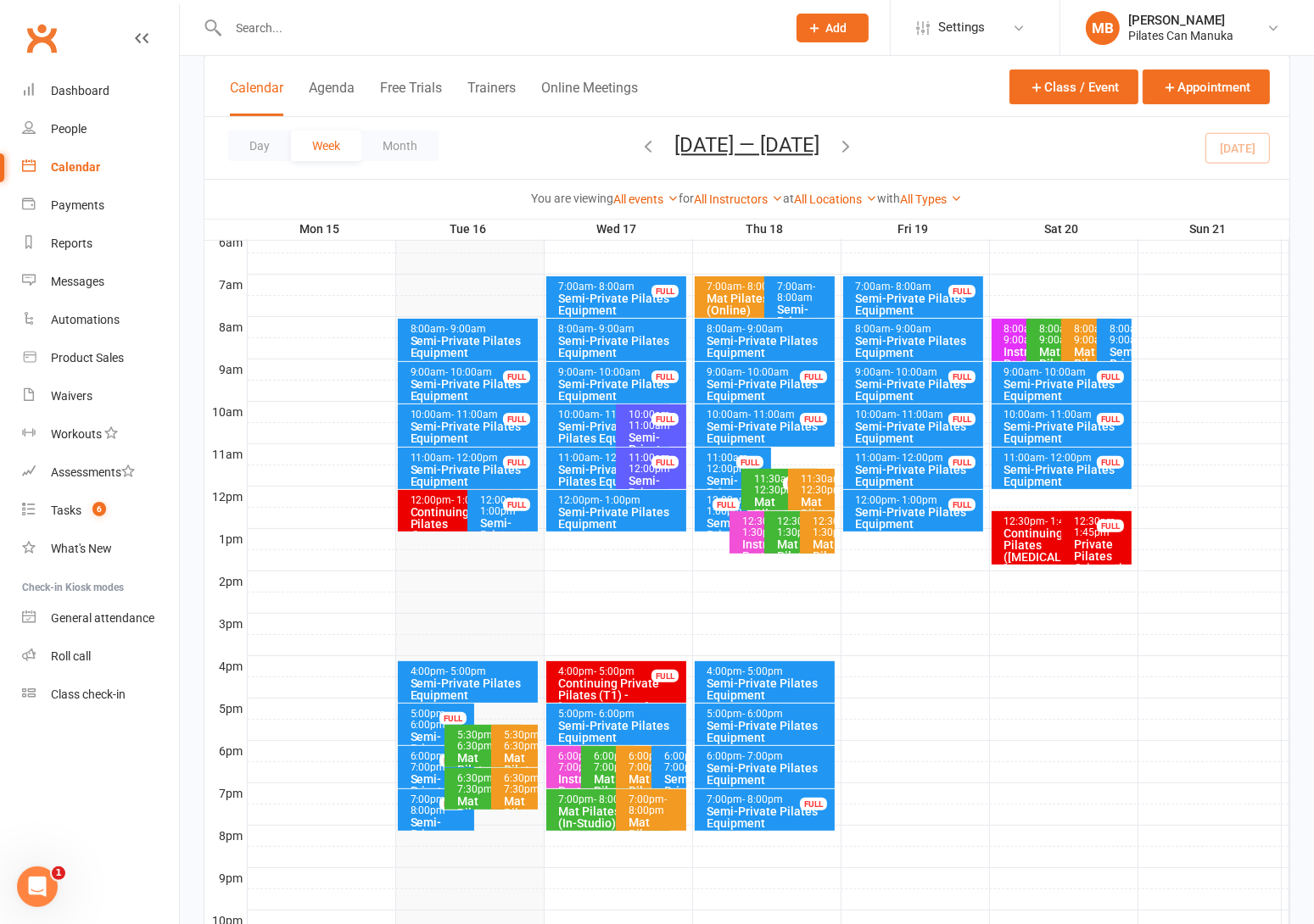
click at [854, 143] on icon "button" at bounding box center [845, 145] width 18 height 18
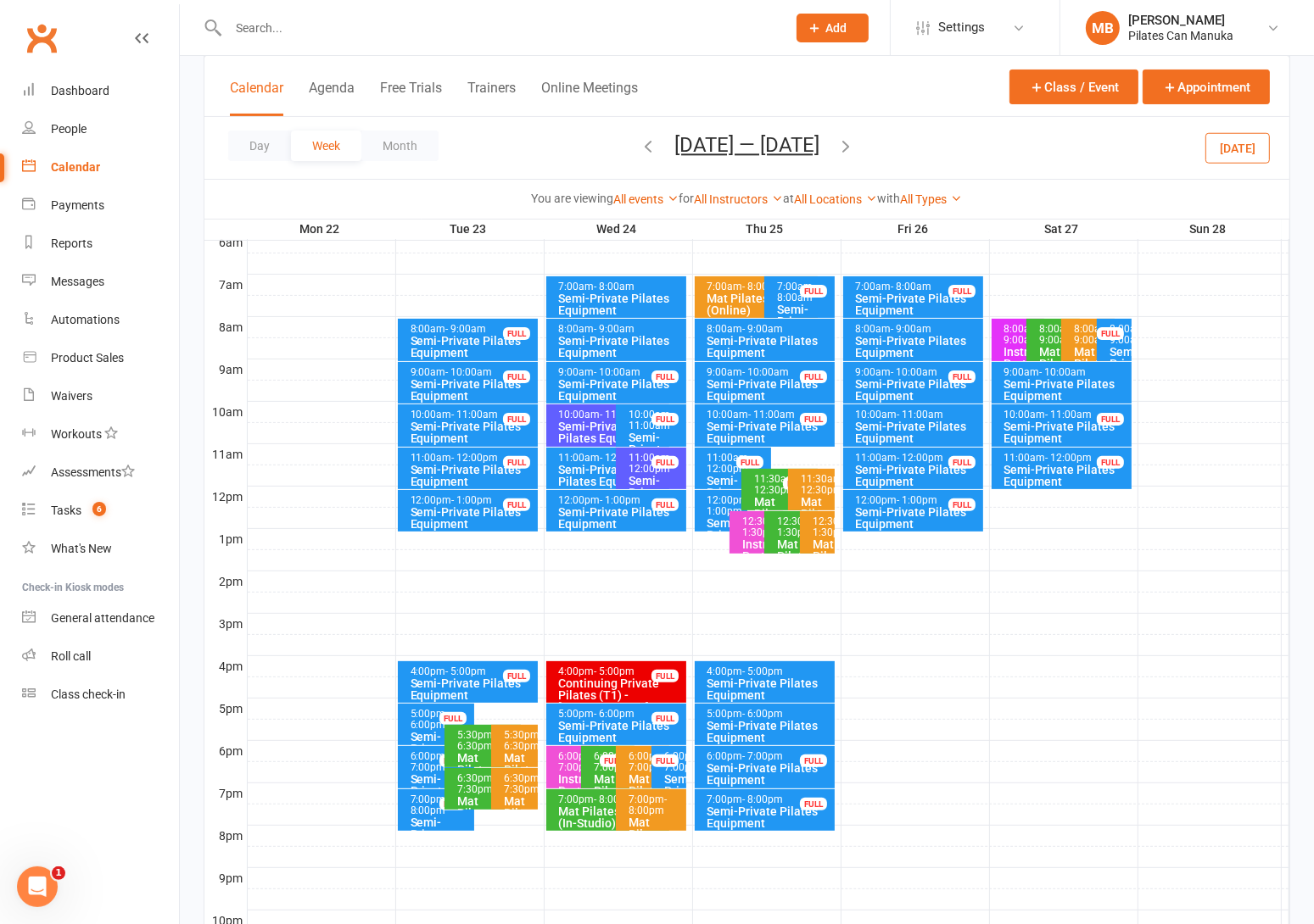
click at [852, 143] on icon "button" at bounding box center [845, 145] width 18 height 18
click at [855, 142] on icon "button" at bounding box center [845, 145] width 18 height 18
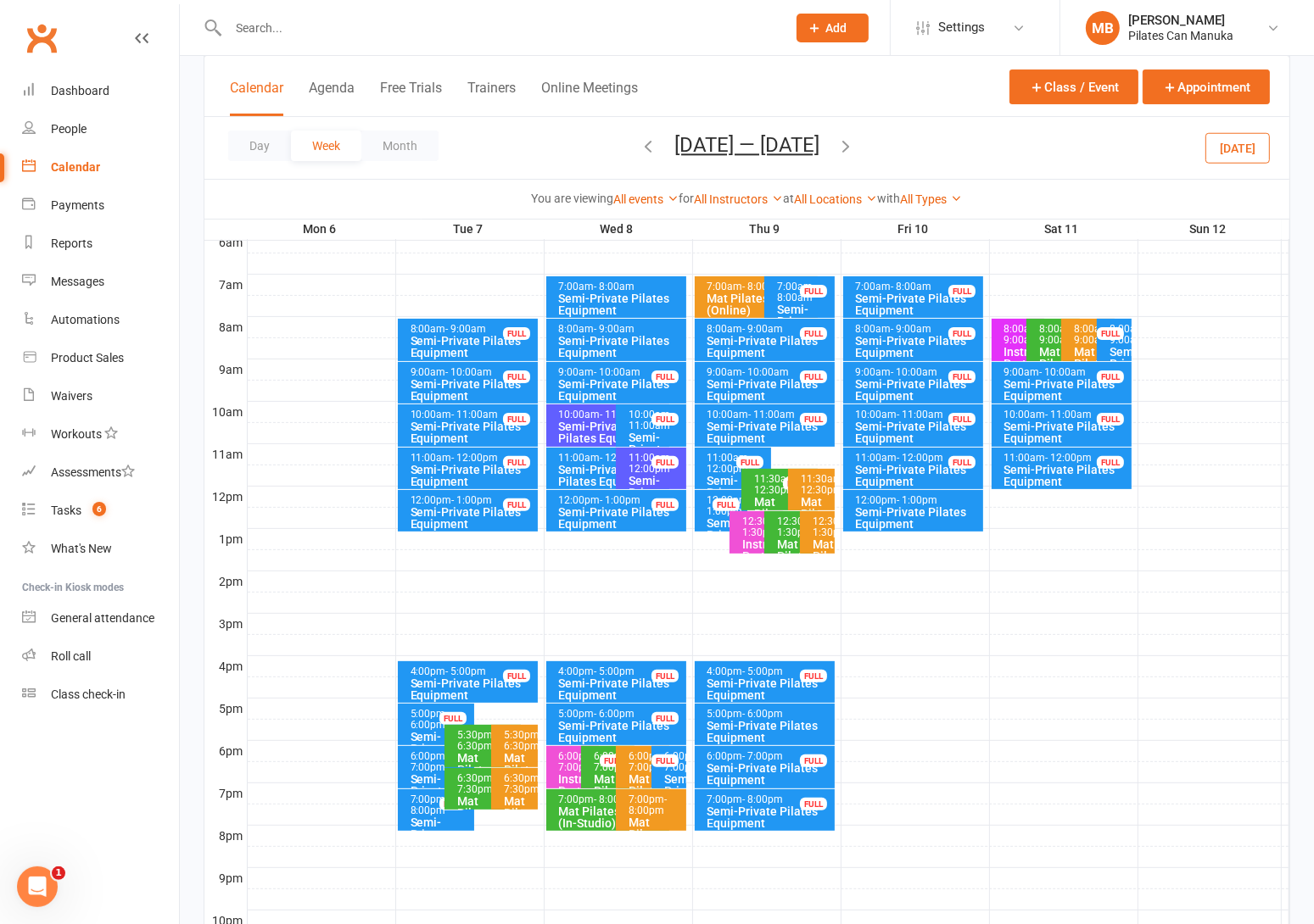
click at [846, 142] on icon "button" at bounding box center [845, 145] width 18 height 18
click at [845, 149] on icon "button" at bounding box center [845, 145] width 18 height 18
click at [644, 152] on icon "button" at bounding box center [647, 145] width 18 height 18
click at [855, 149] on icon "button" at bounding box center [845, 145] width 18 height 18
click at [853, 147] on icon "button" at bounding box center [845, 145] width 18 height 18
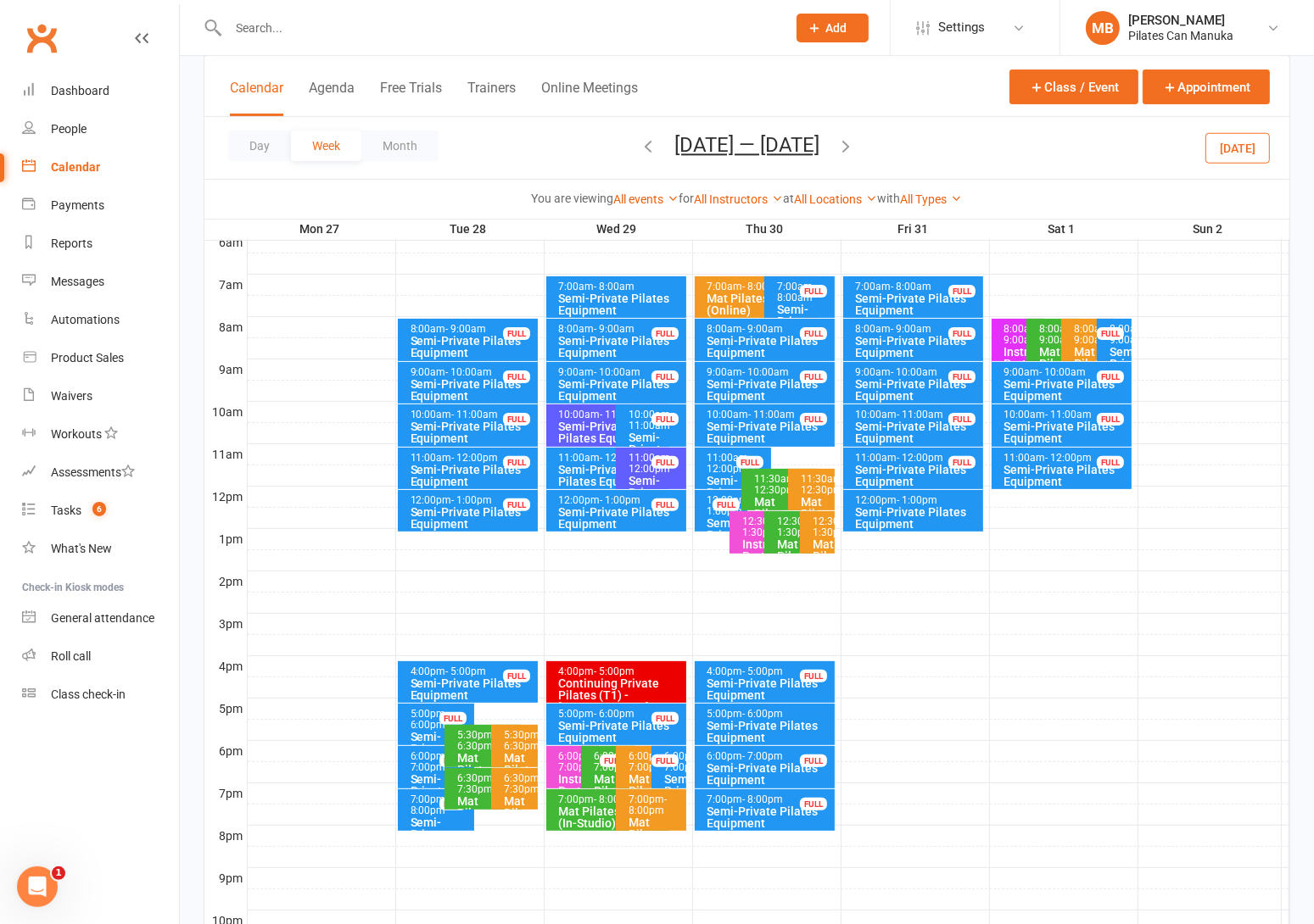
click at [855, 142] on icon "button" at bounding box center [845, 145] width 18 height 18
click at [842, 147] on icon "button" at bounding box center [845, 145] width 18 height 18
click at [855, 145] on icon "button" at bounding box center [845, 145] width 18 height 18
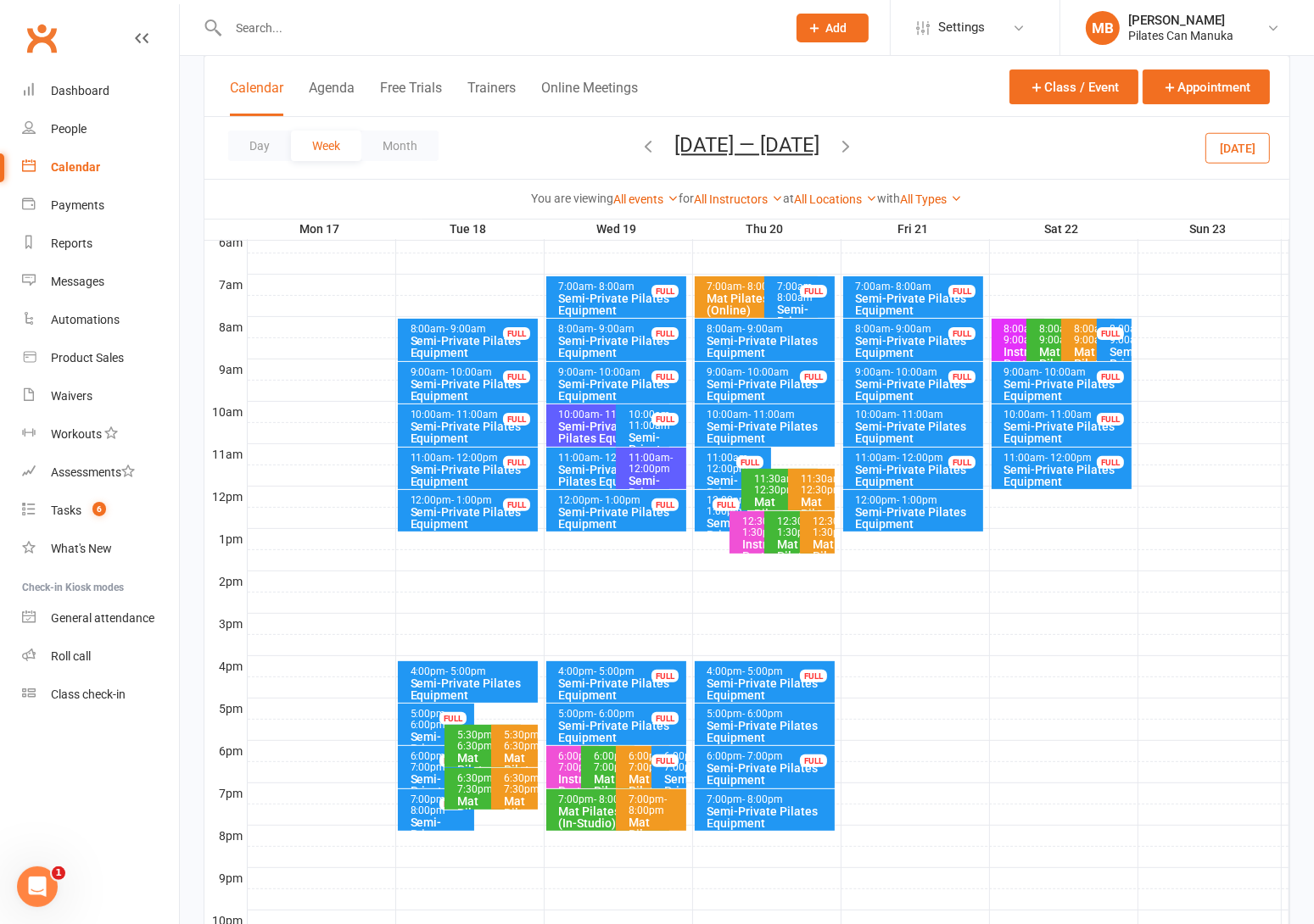
click at [855, 145] on icon "button" at bounding box center [845, 145] width 18 height 18
click at [848, 144] on icon "button" at bounding box center [845, 145] width 18 height 18
click at [849, 144] on icon "button" at bounding box center [845, 145] width 18 height 18
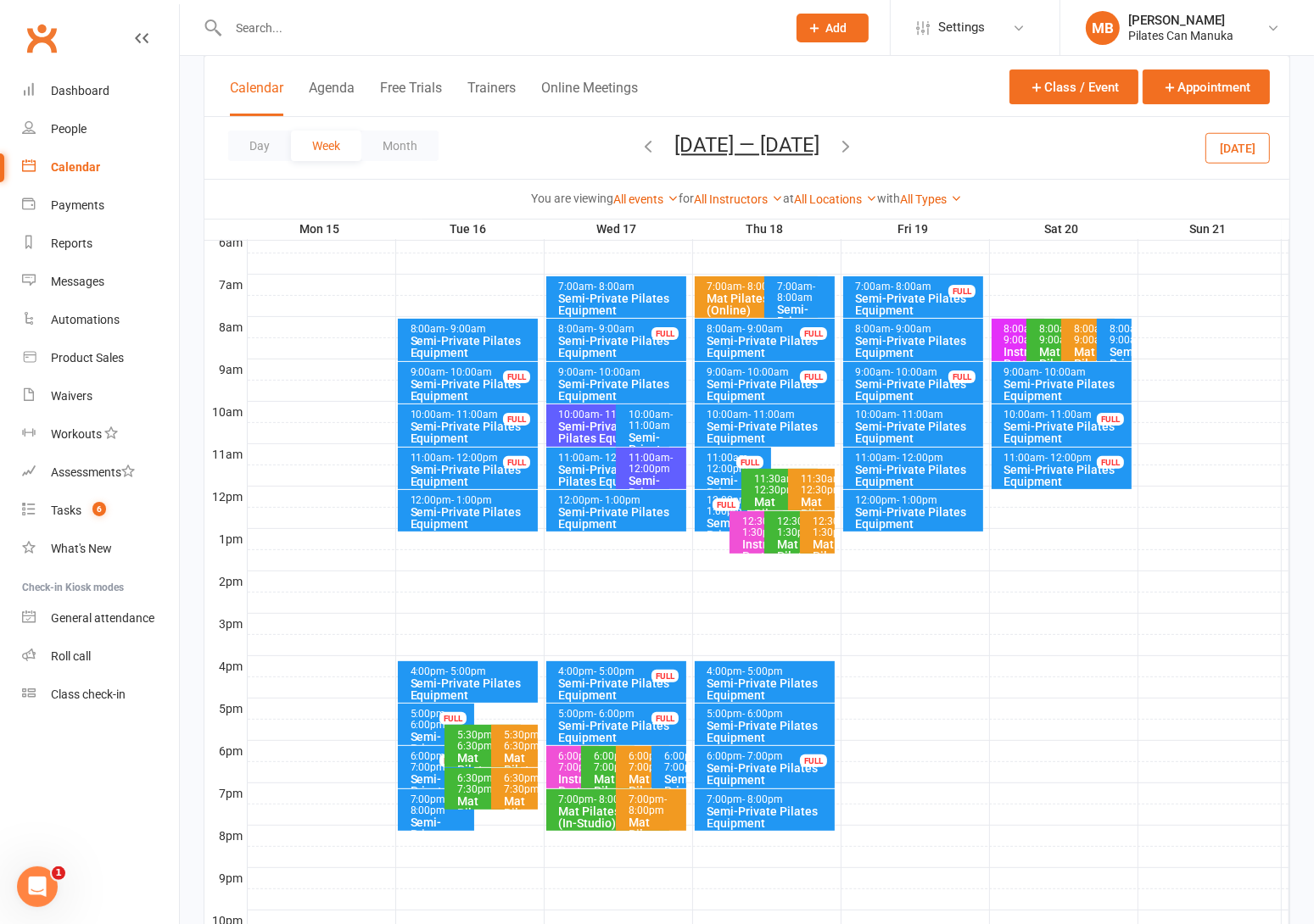
click at [852, 144] on icon "button" at bounding box center [845, 145] width 18 height 18
click at [853, 145] on icon "button" at bounding box center [845, 145] width 18 height 18
click at [749, 140] on button "Dec 29 2025 — Jan 4 2026" at bounding box center [747, 144] width 145 height 24
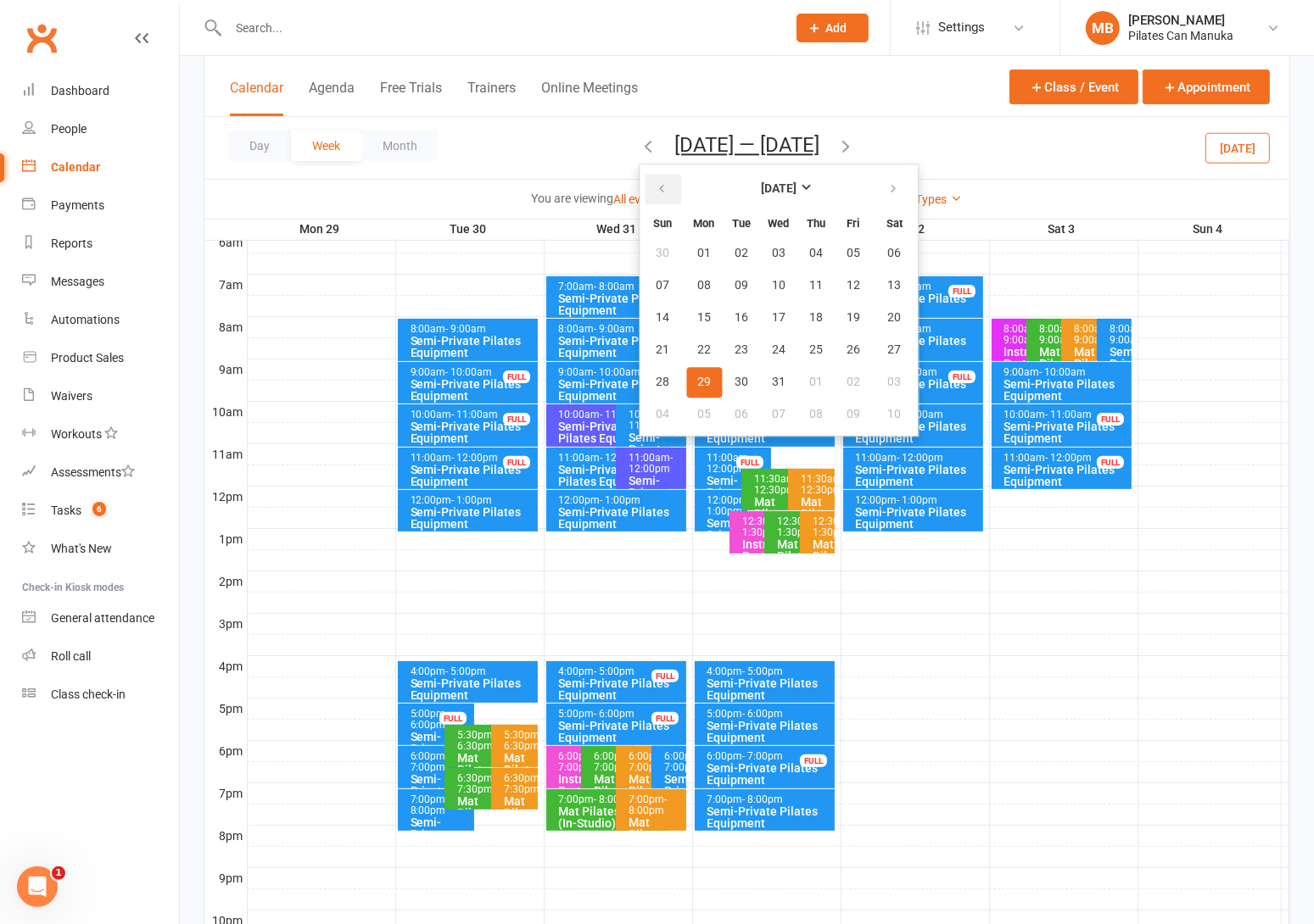
click at [656, 184] on icon "button" at bounding box center [662, 190] width 12 height 14
click at [835, 305] on button "19" at bounding box center [852, 317] width 36 height 31
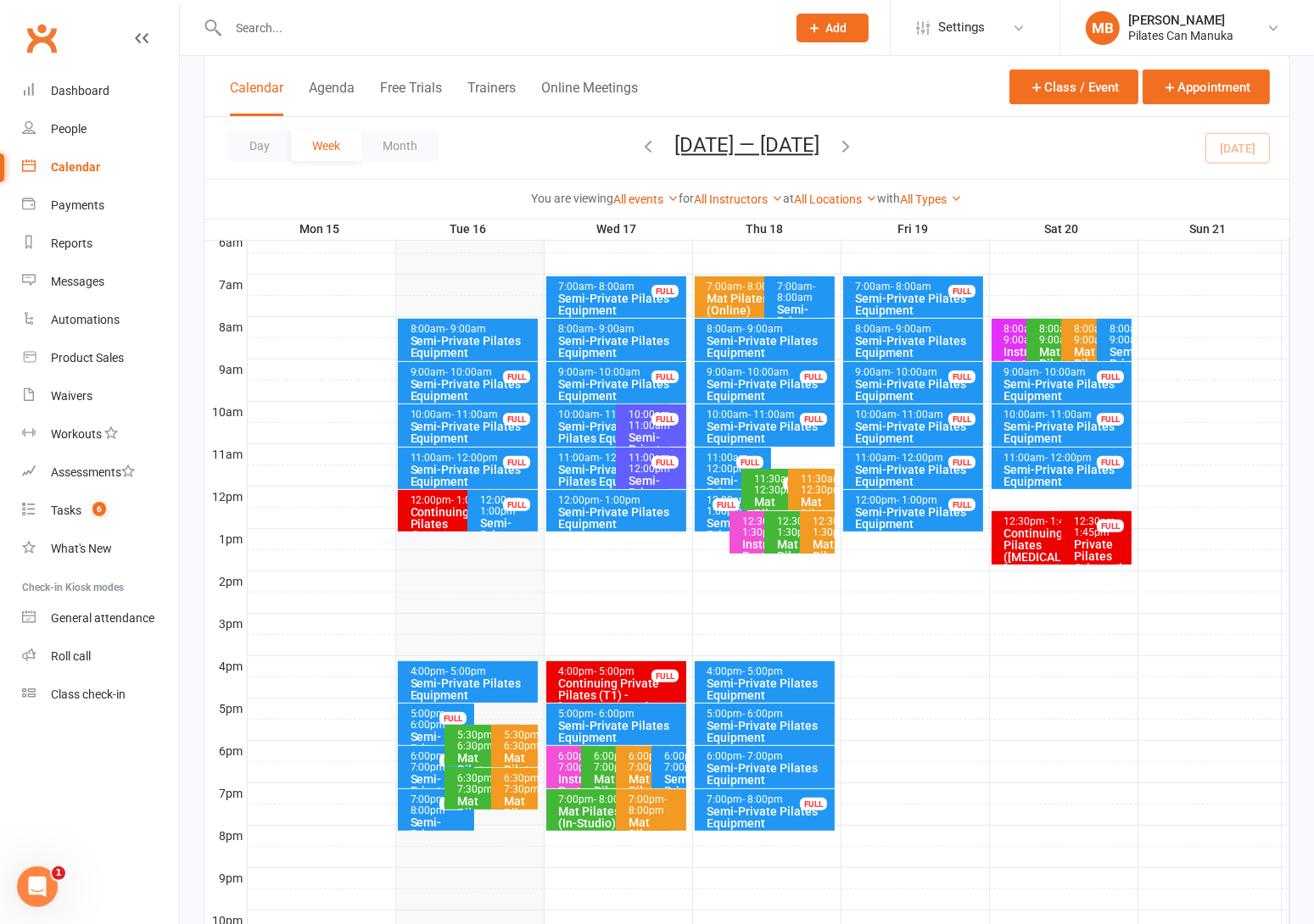
click at [855, 140] on icon "button" at bounding box center [845, 145] width 18 height 18
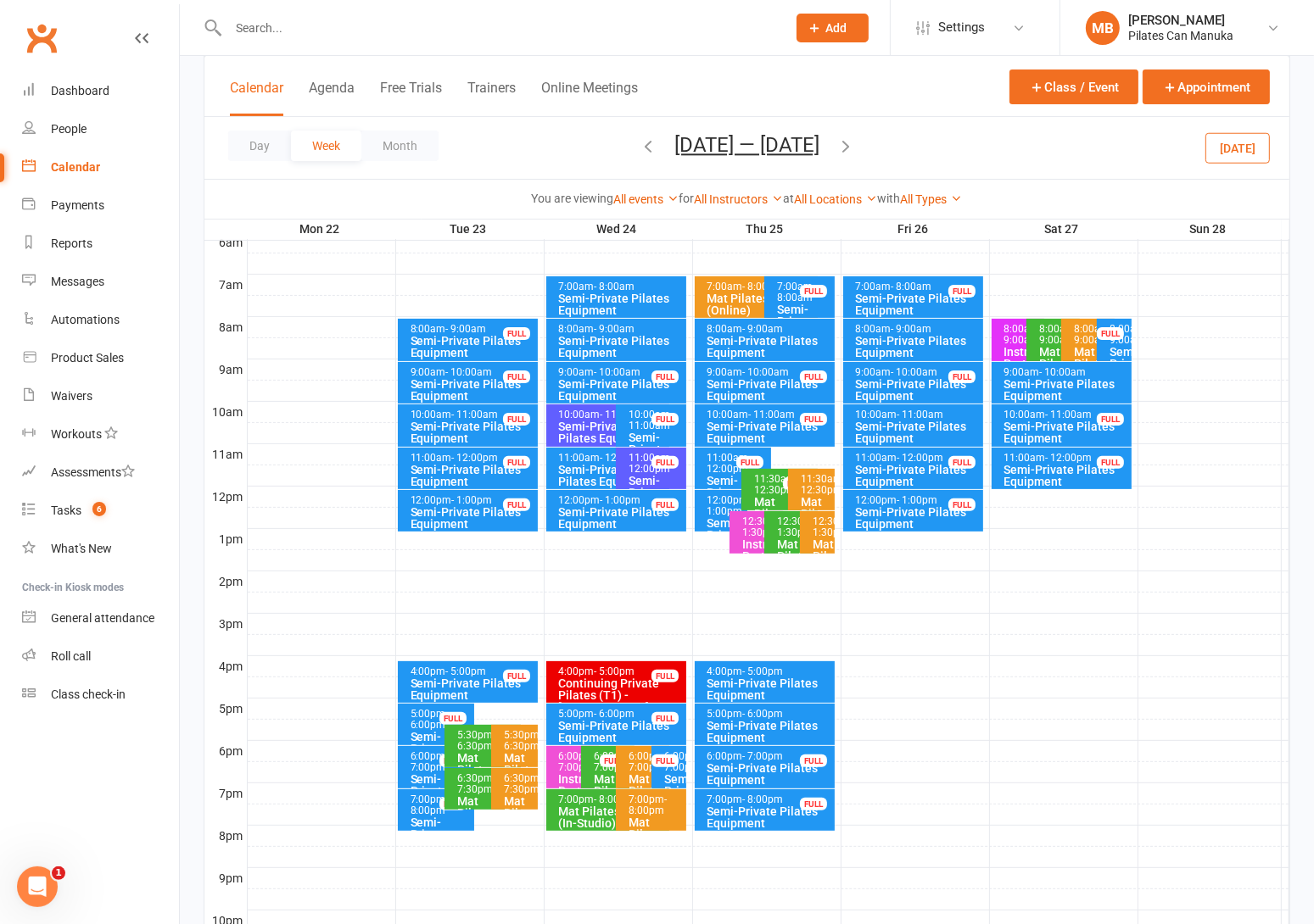
click at [638, 150] on icon "button" at bounding box center [647, 145] width 18 height 18
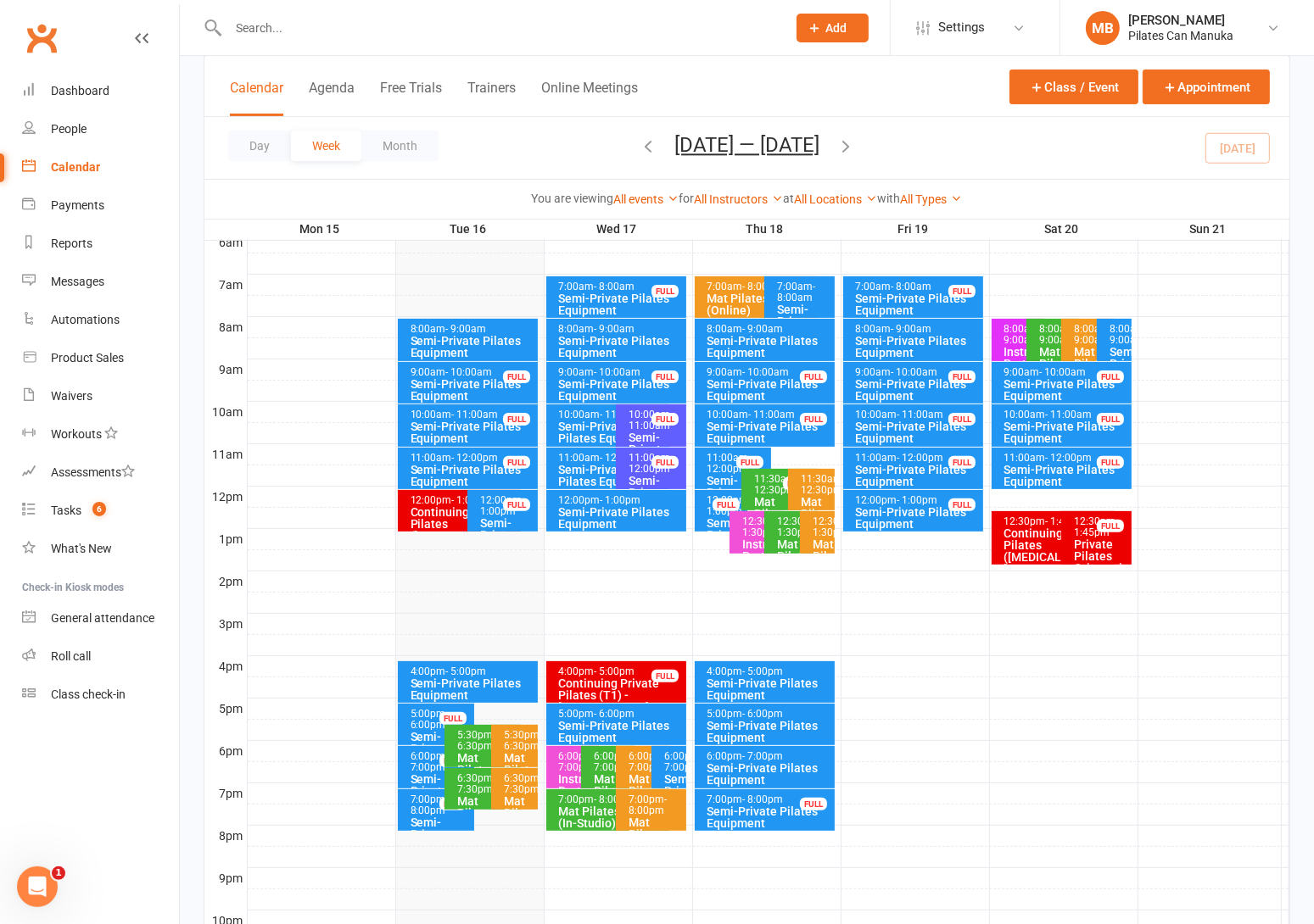
click at [855, 142] on icon "button" at bounding box center [845, 145] width 18 height 18
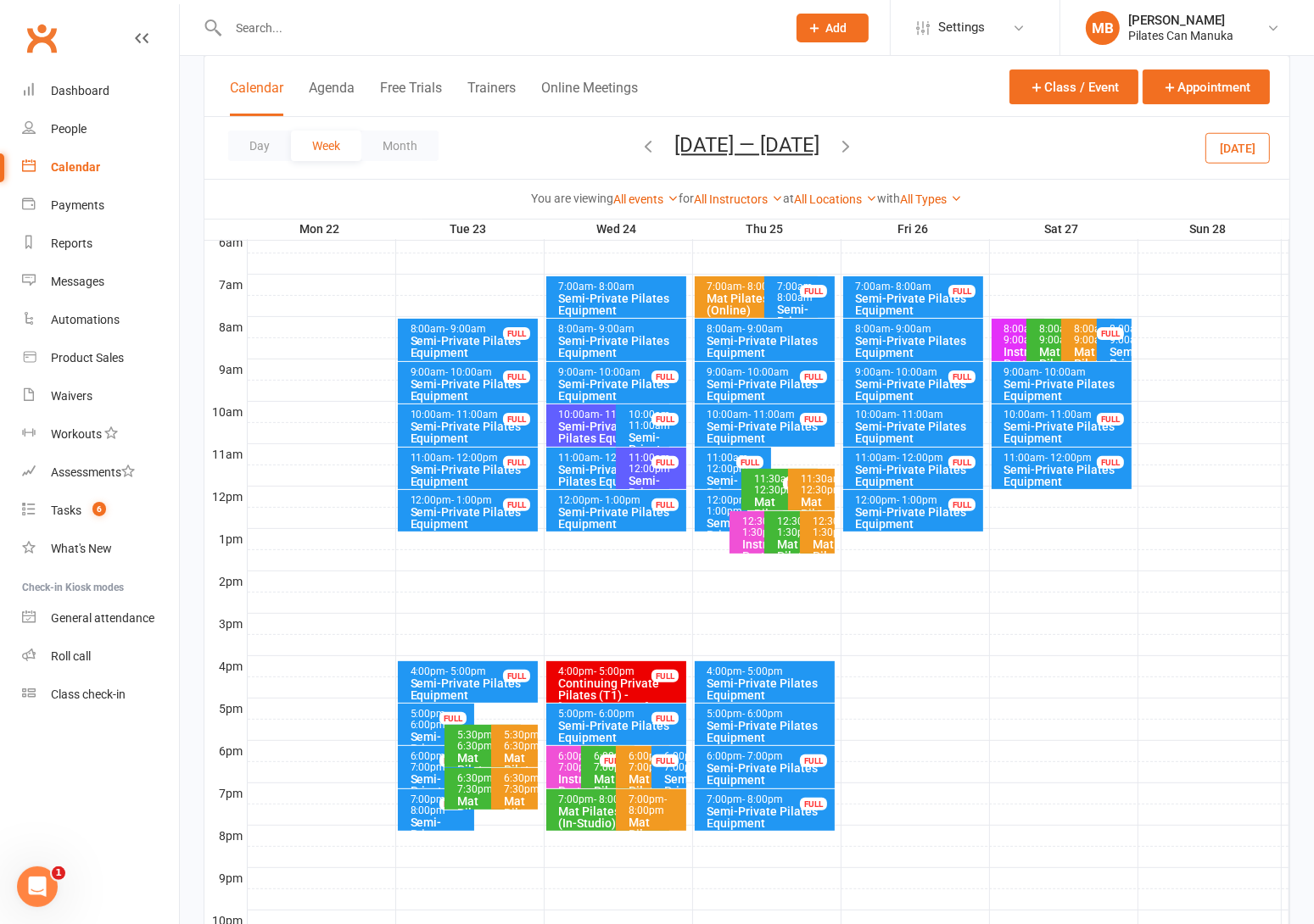
click at [855, 143] on icon "button" at bounding box center [845, 145] width 18 height 18
click at [638, 144] on icon "button" at bounding box center [647, 145] width 18 height 18
click at [852, 142] on icon "button" at bounding box center [845, 145] width 18 height 18
click at [855, 140] on icon "button" at bounding box center [845, 145] width 18 height 18
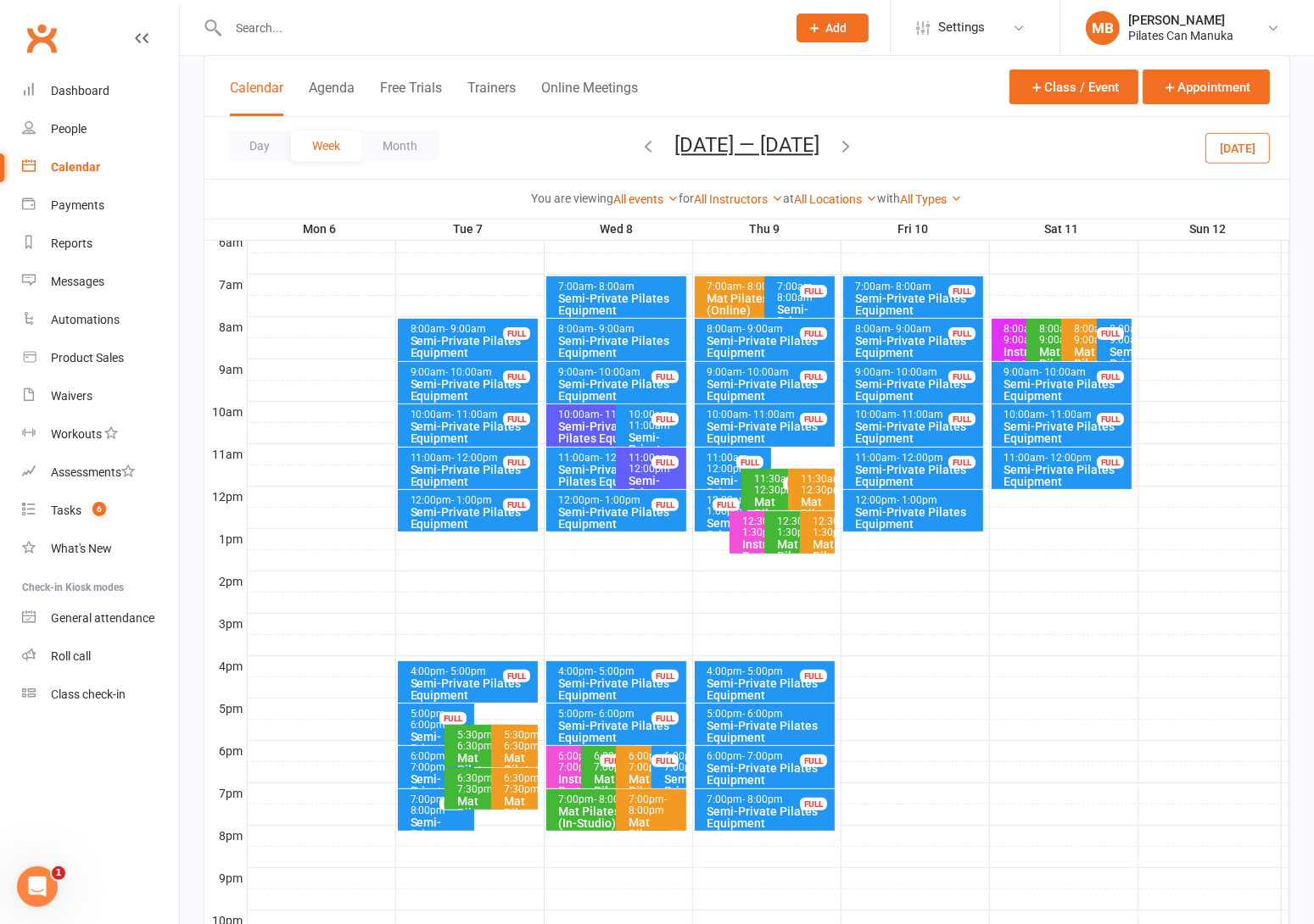
click at [849, 153] on icon "button" at bounding box center [845, 145] width 18 height 18
click at [785, 158] on span "Oct 13 — 19 2025 September 2025 Sun Mon Tue Wed Thu Fri Sat 31 01 02 03 04 05 0…" at bounding box center [747, 148] width 179 height 30
click at [796, 150] on button "Oct 13 — 19 2025" at bounding box center [747, 144] width 145 height 24
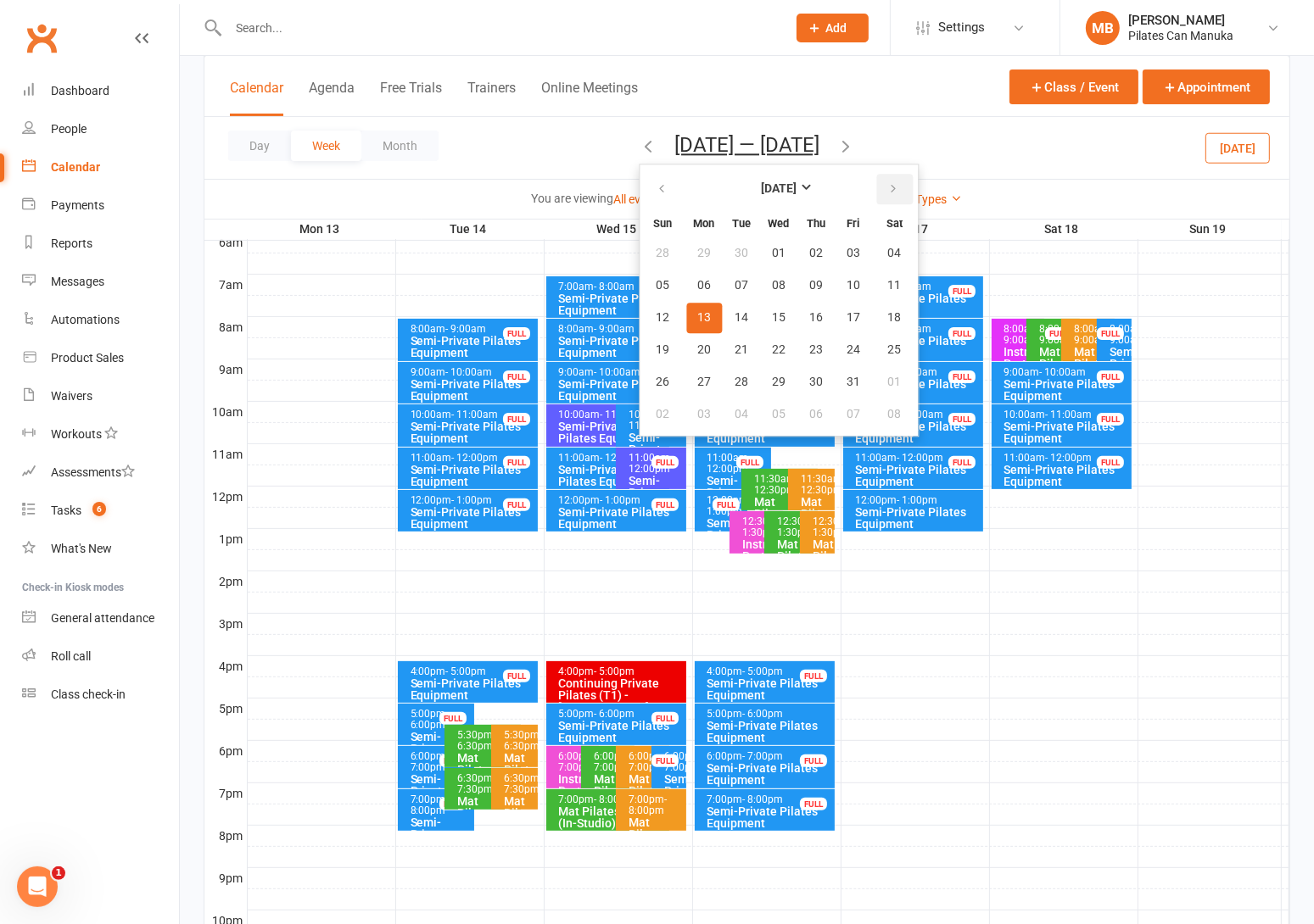
click at [879, 179] on button "button" at bounding box center [894, 189] width 37 height 31
click at [846, 247] on span "05" at bounding box center [853, 254] width 14 height 14
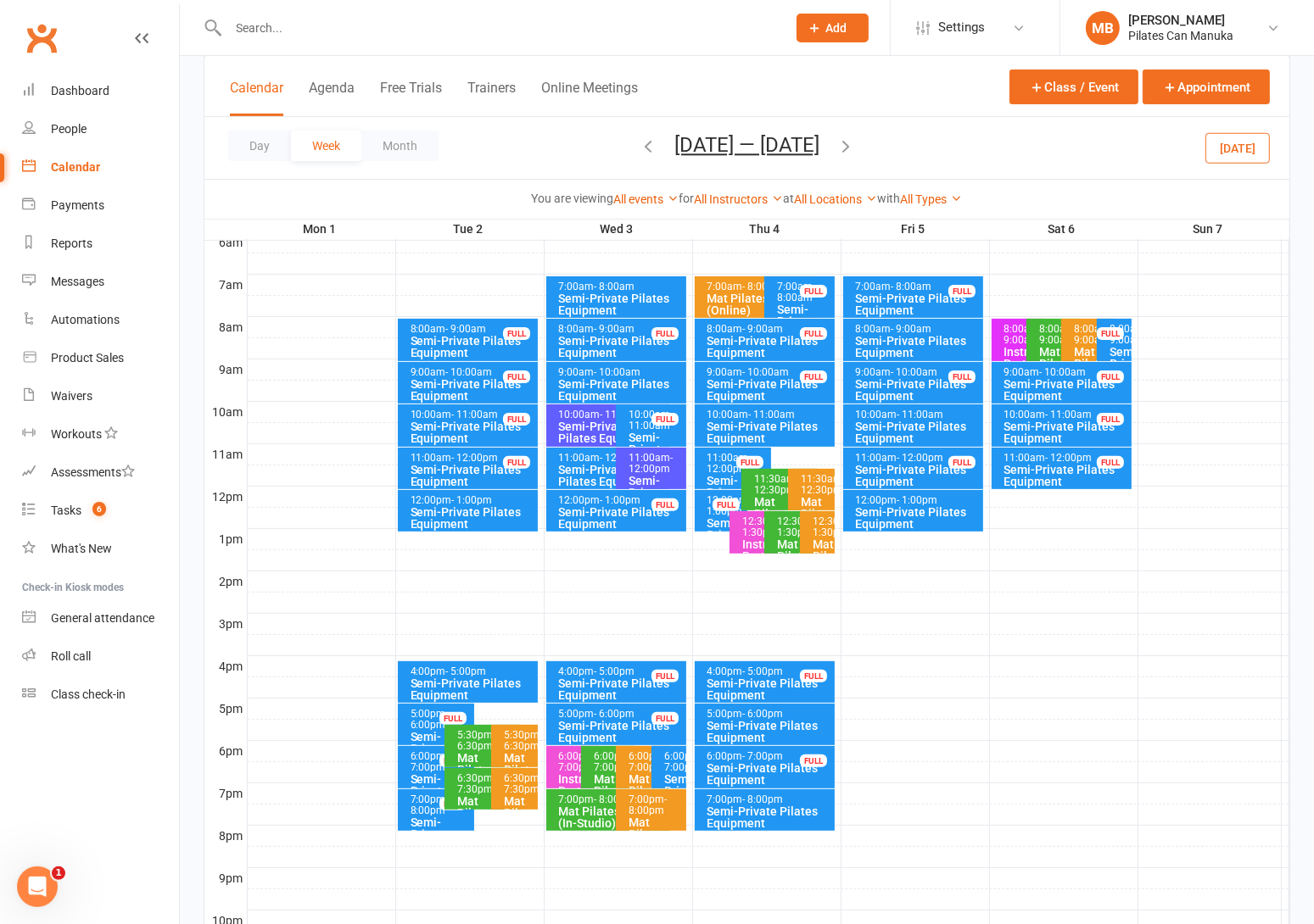
click at [837, 135] on button "button" at bounding box center [845, 148] width 18 height 30
click at [846, 143] on icon "button" at bounding box center [845, 145] width 18 height 18
click at [852, 144] on icon "button" at bounding box center [845, 145] width 18 height 18
click at [732, 139] on button "Dec 29 2025 — Jan 4 2026" at bounding box center [747, 144] width 145 height 24
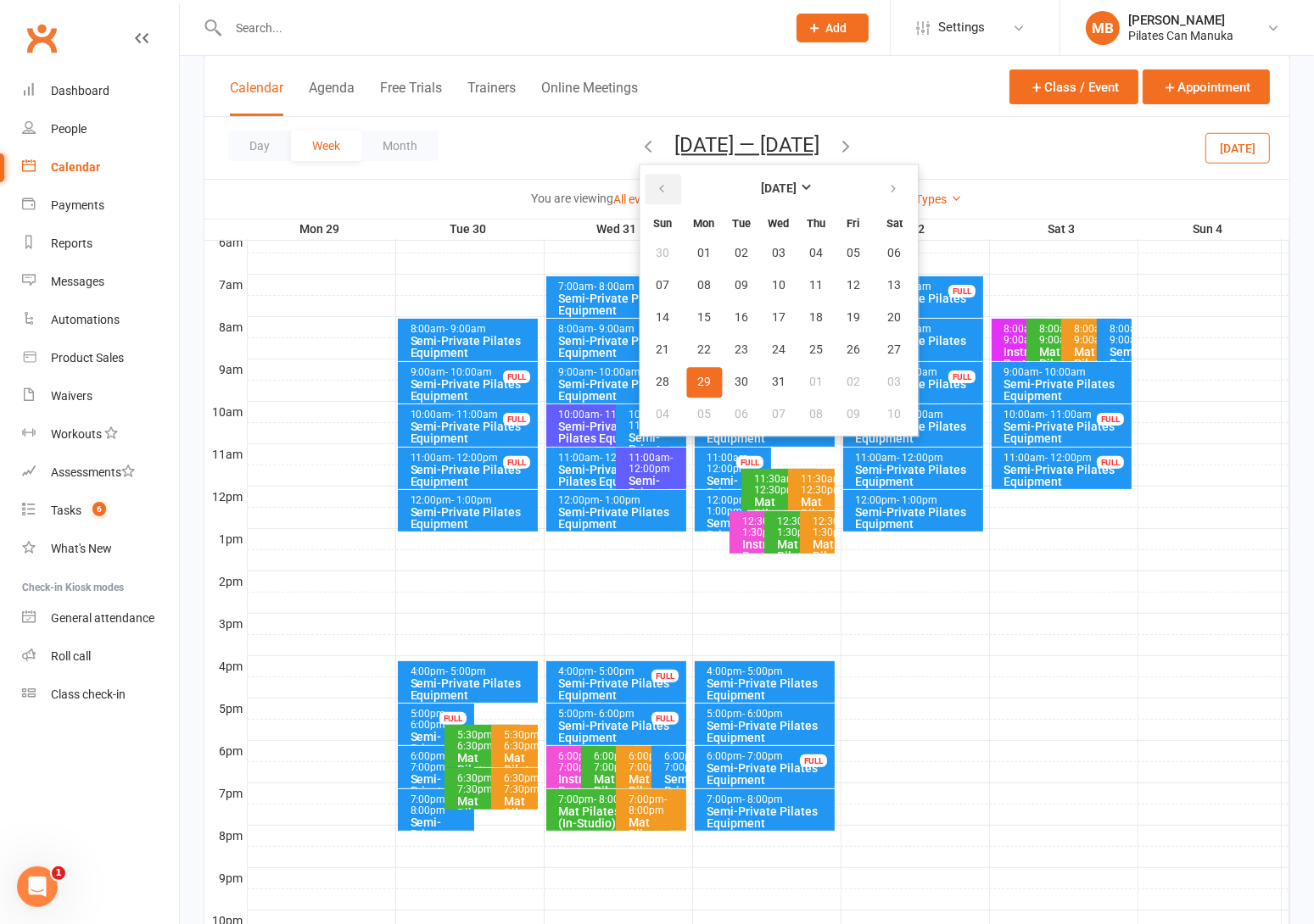
click at [644, 178] on button "button" at bounding box center [663, 189] width 37 height 31
click at [887, 185] on icon "button" at bounding box center [893, 190] width 12 height 14
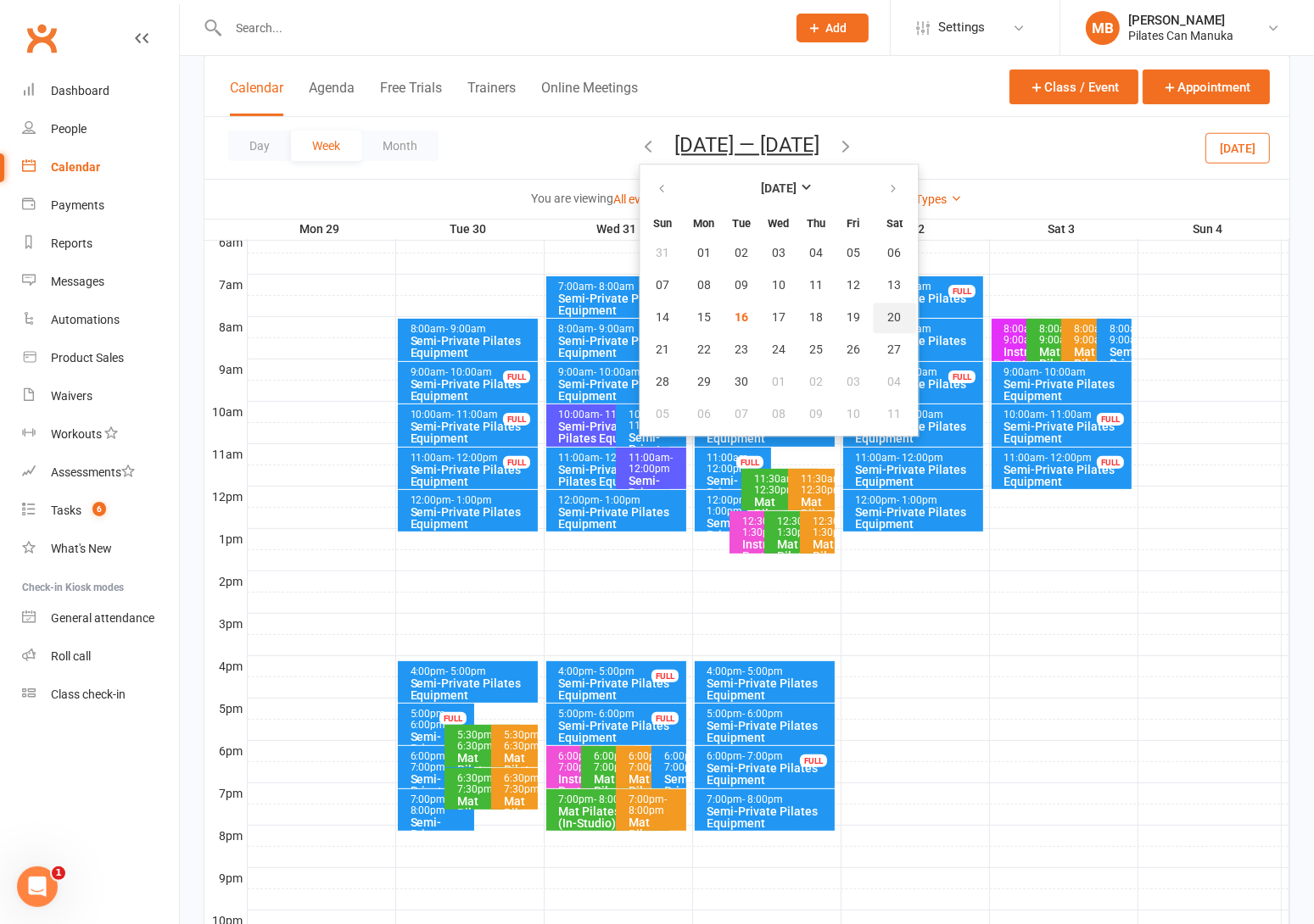
click at [873, 305] on button "20" at bounding box center [893, 317] width 43 height 31
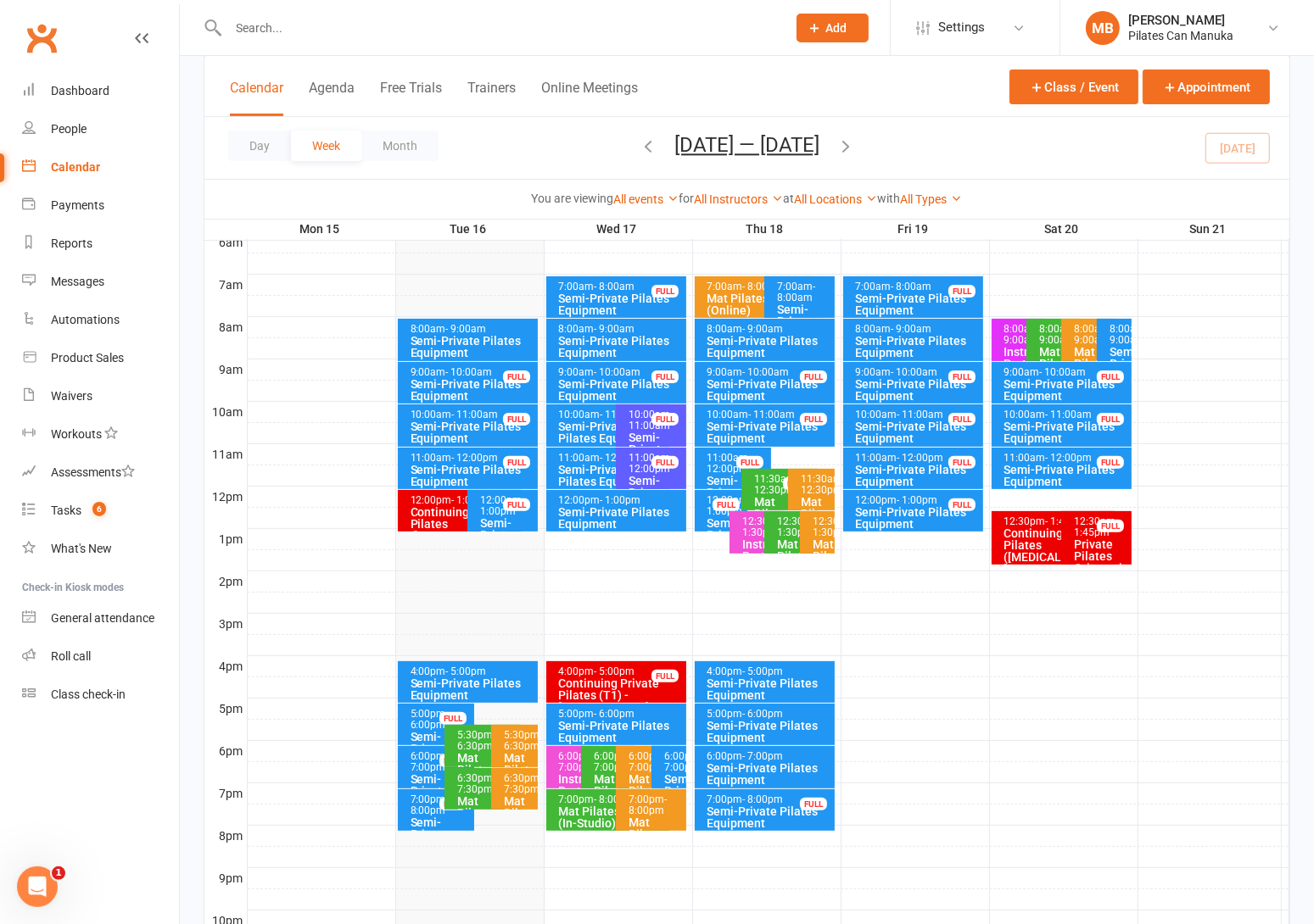
click at [855, 145] on icon "button" at bounding box center [845, 145] width 18 height 18
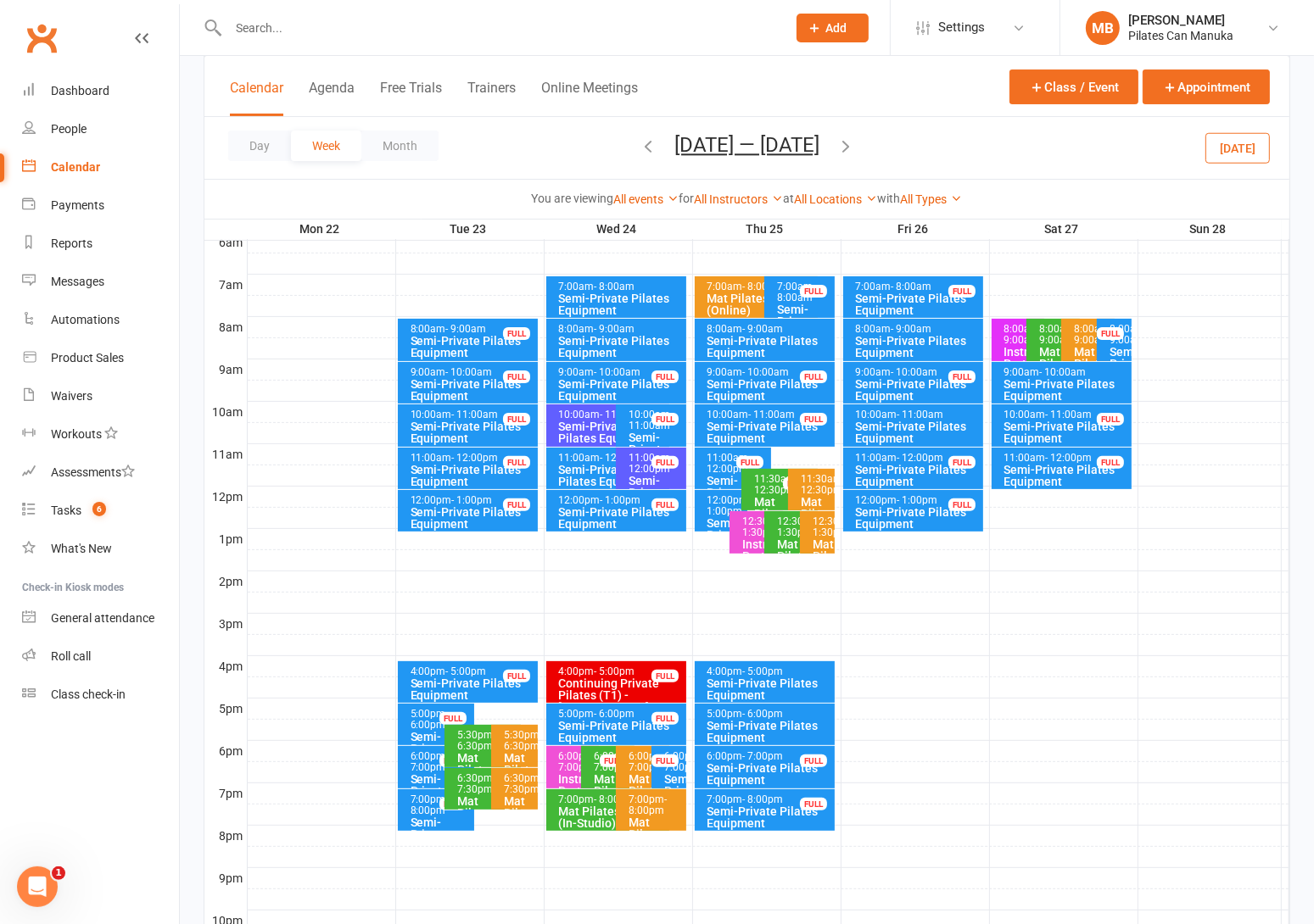
click at [855, 145] on icon "button" at bounding box center [845, 145] width 18 height 18
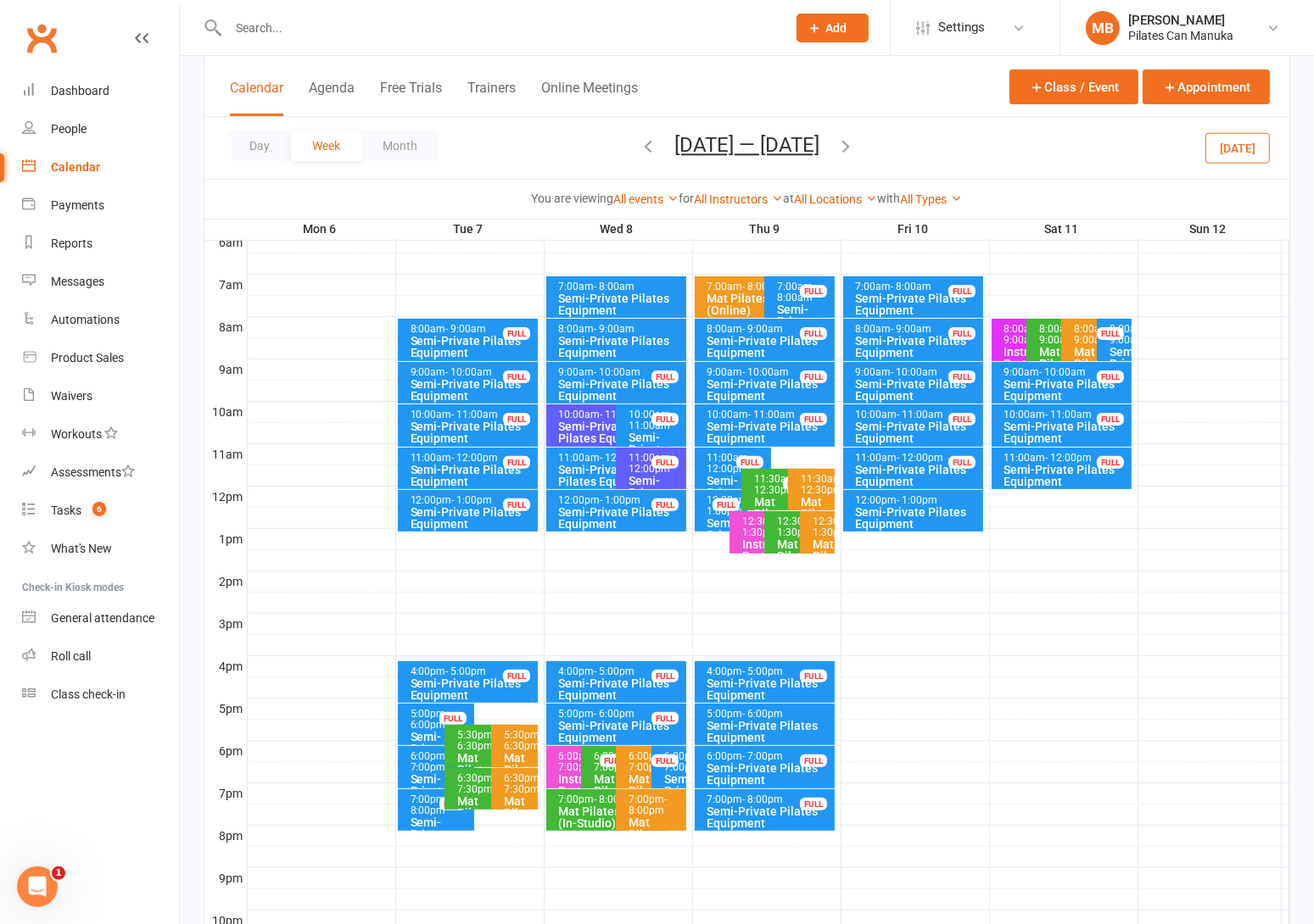
click at [849, 145] on icon "button" at bounding box center [845, 145] width 18 height 18
click at [851, 152] on icon "button" at bounding box center [845, 145] width 18 height 18
click at [847, 152] on icon "button" at bounding box center [845, 145] width 18 height 18
click at [855, 144] on icon "button" at bounding box center [845, 145] width 18 height 18
click at [845, 139] on icon "button" at bounding box center [845, 145] width 18 height 18
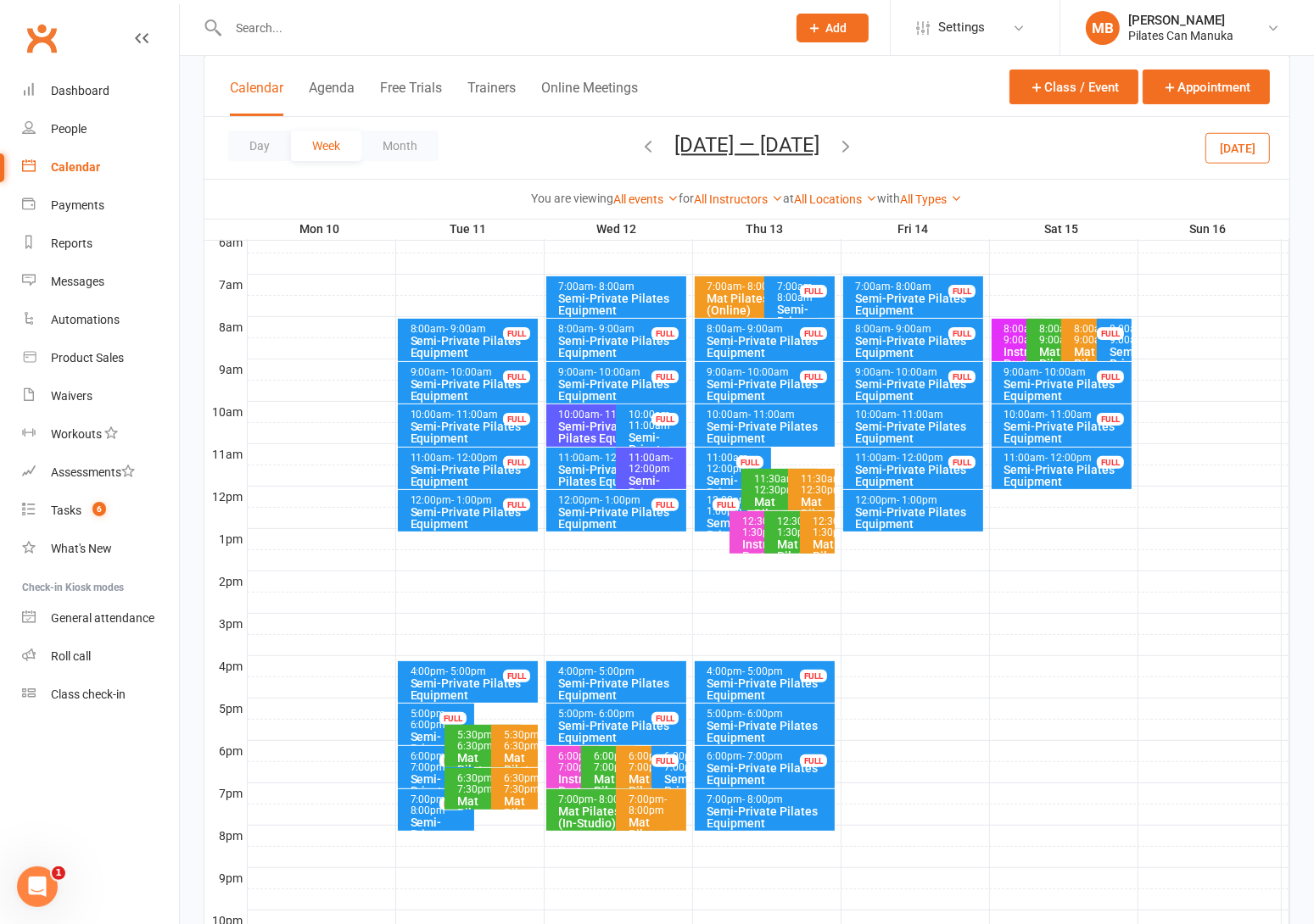
click at [853, 138] on icon "button" at bounding box center [845, 145] width 18 height 18
click at [693, 144] on button "Nov 17 — 23 2025" at bounding box center [747, 144] width 145 height 24
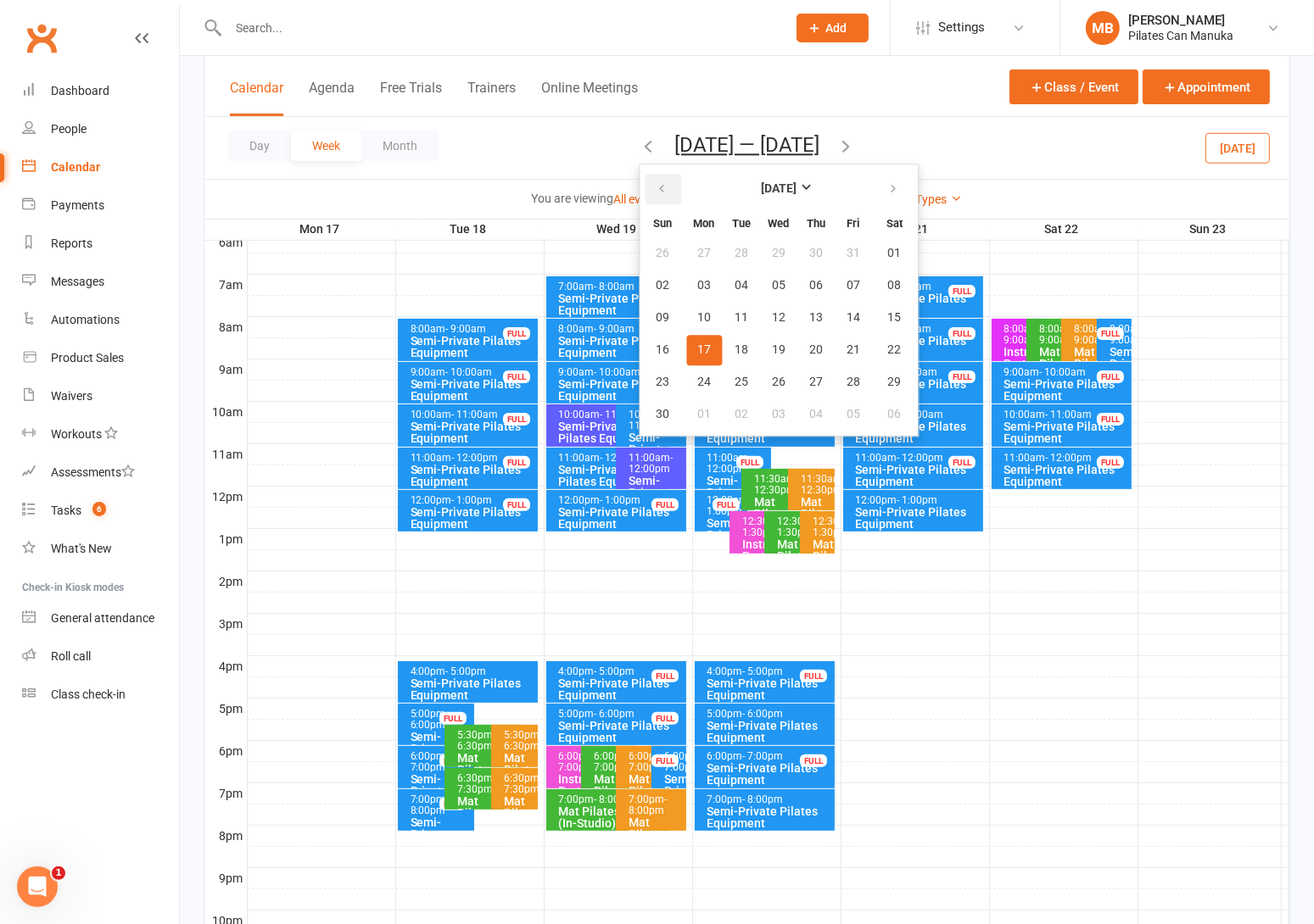
click at [656, 193] on icon "button" at bounding box center [662, 190] width 12 height 14
click at [656, 190] on icon "button" at bounding box center [662, 190] width 12 height 14
click at [887, 188] on icon "button" at bounding box center [893, 190] width 12 height 14
click at [772, 311] on span "17" at bounding box center [779, 318] width 14 height 14
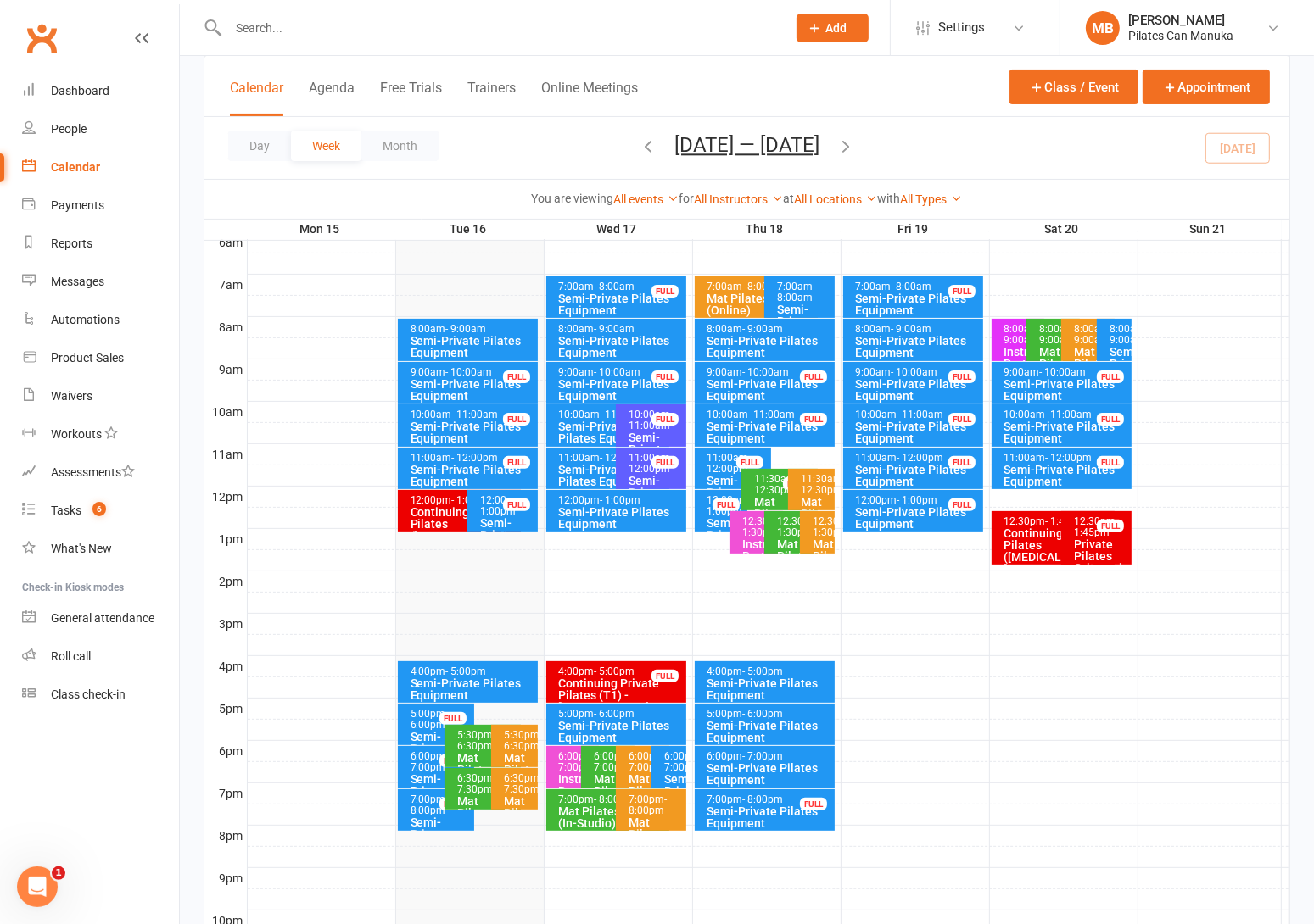
click at [853, 143] on icon "button" at bounding box center [845, 145] width 18 height 18
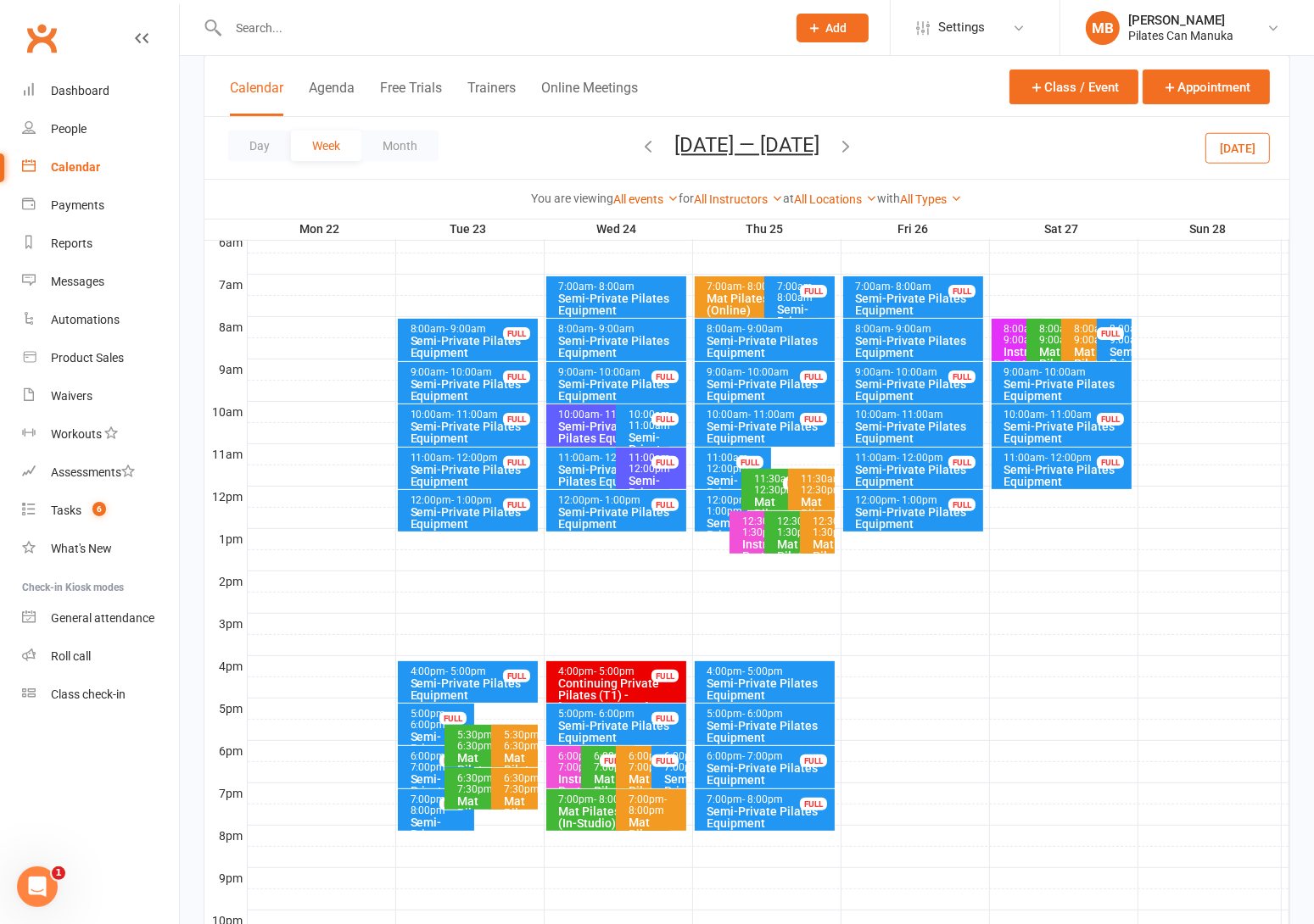
click at [638, 142] on icon "button" at bounding box center [647, 145] width 18 height 18
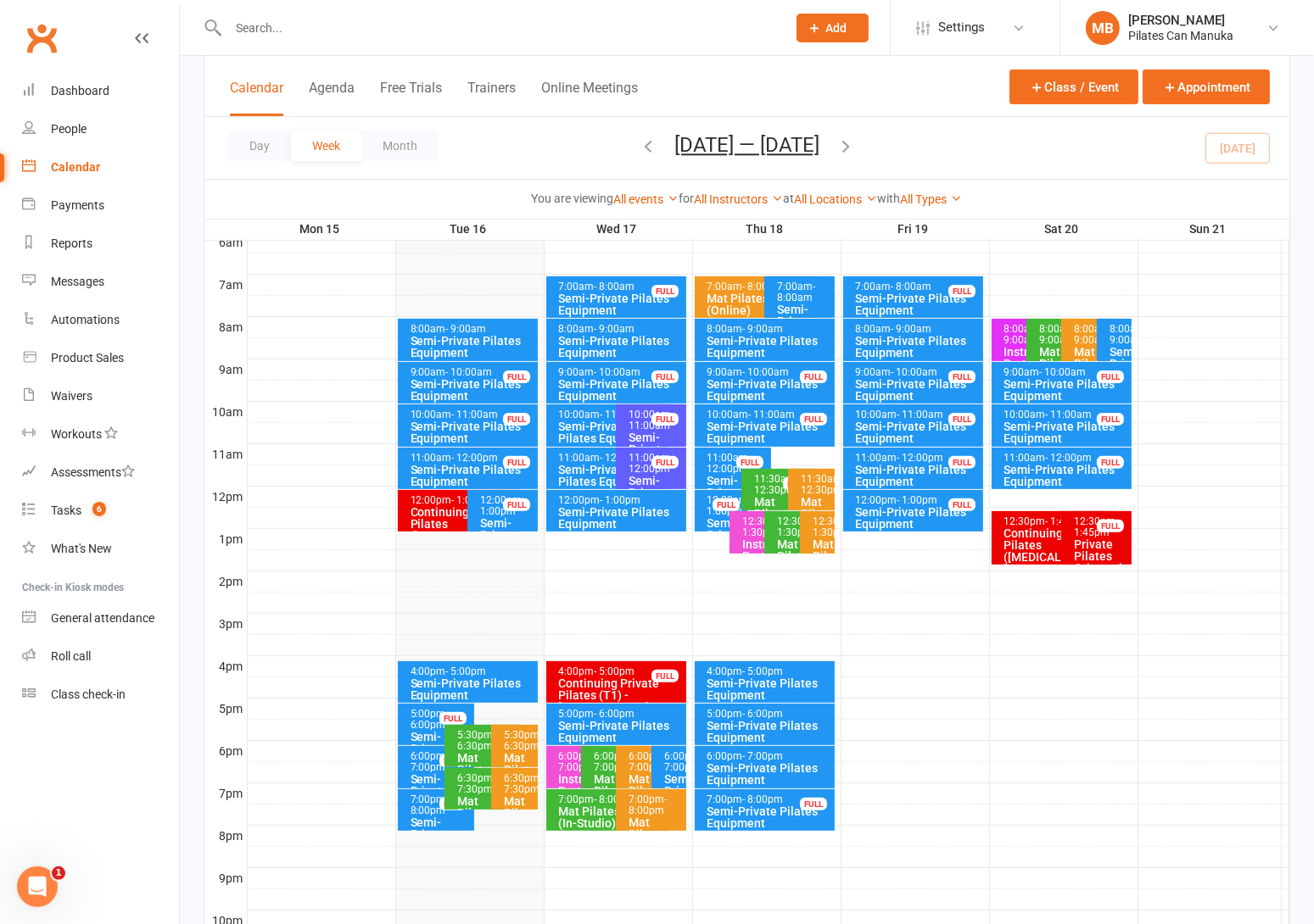
click at [580, 150] on div "Day Week Month Sep 15 — 21 2025 September 2025 Sun Mon Tue Wed Thu Fri Sat 31 0…" at bounding box center [747, 148] width 1085 height 62
click at [577, 472] on div "Semi-Private Pilates Equipment" at bounding box center [612, 476] width 108 height 24
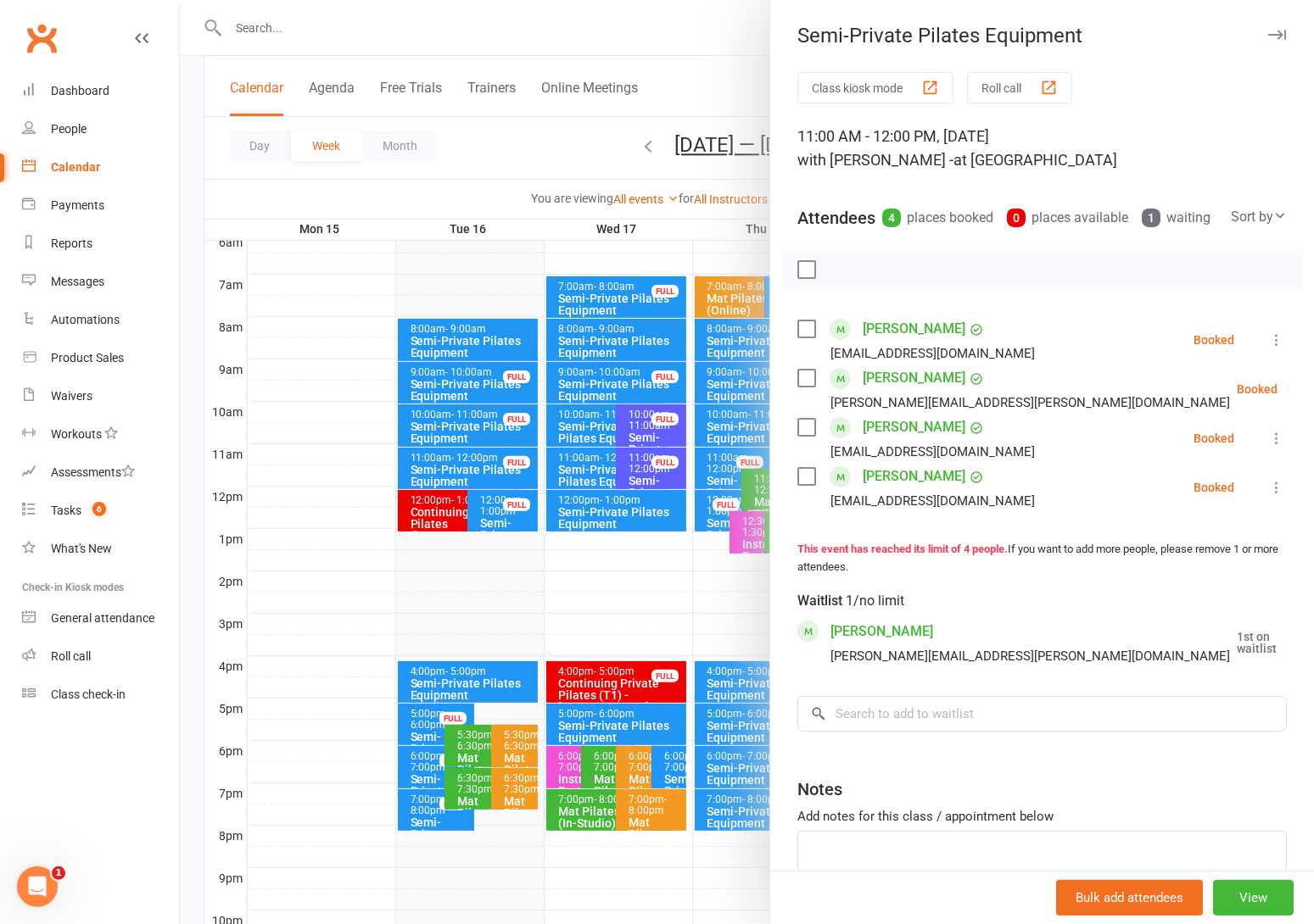
click at [577, 472] on div at bounding box center [747, 462] width 1134 height 924
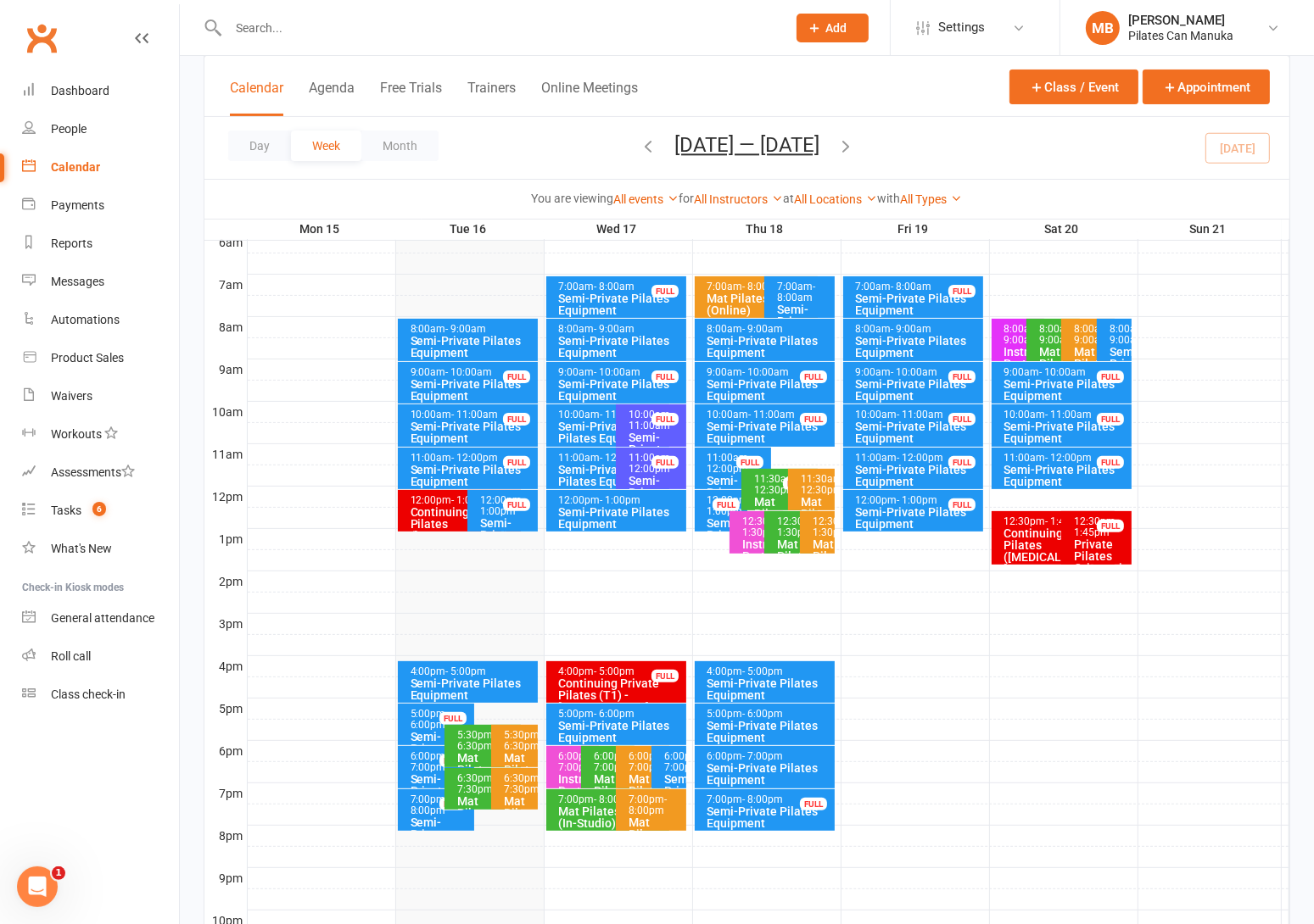
click at [625, 516] on div "Semi-Private Pilates Equipment" at bounding box center [621, 518] width 126 height 24
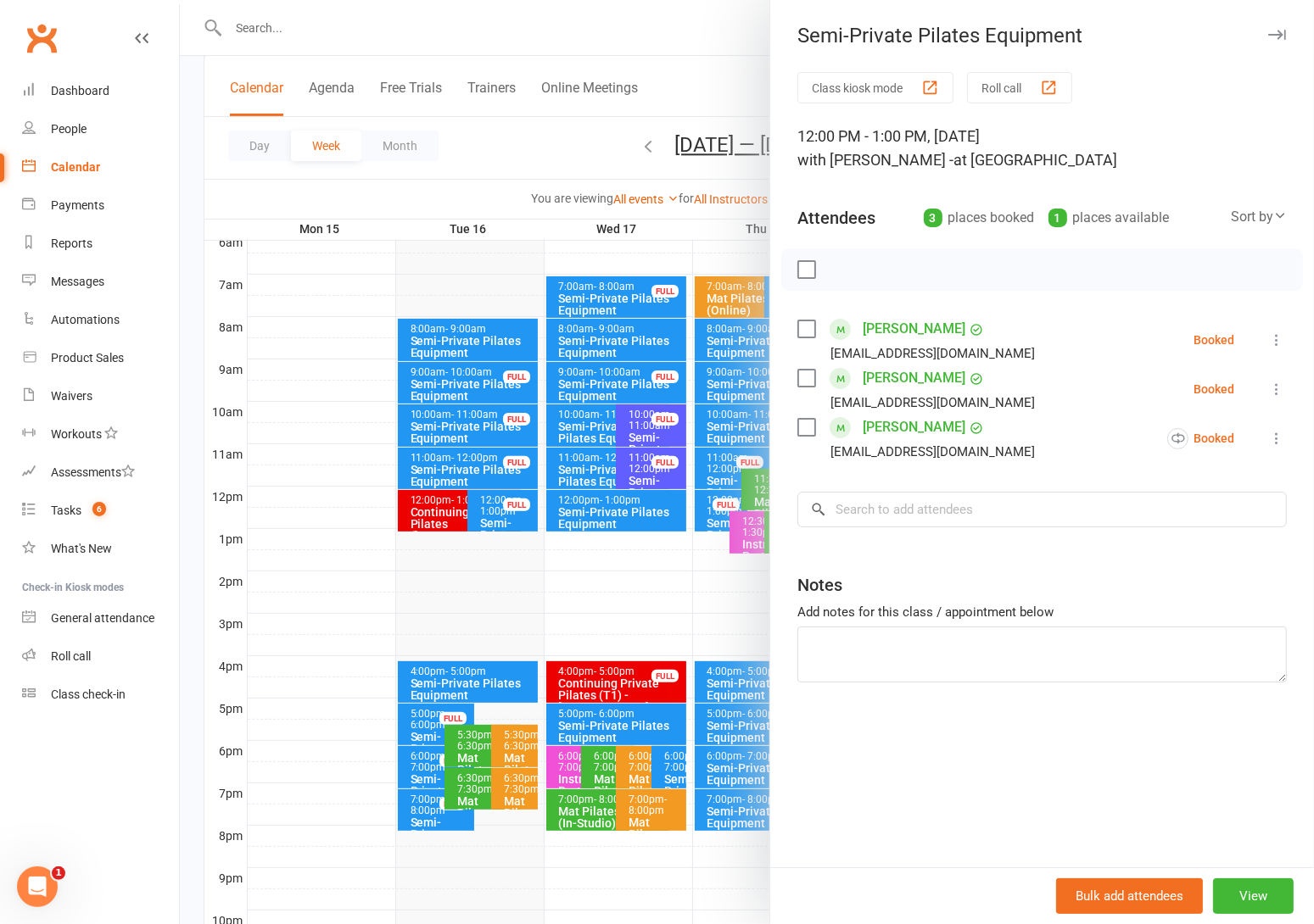
click at [625, 499] on div at bounding box center [747, 462] width 1134 height 924
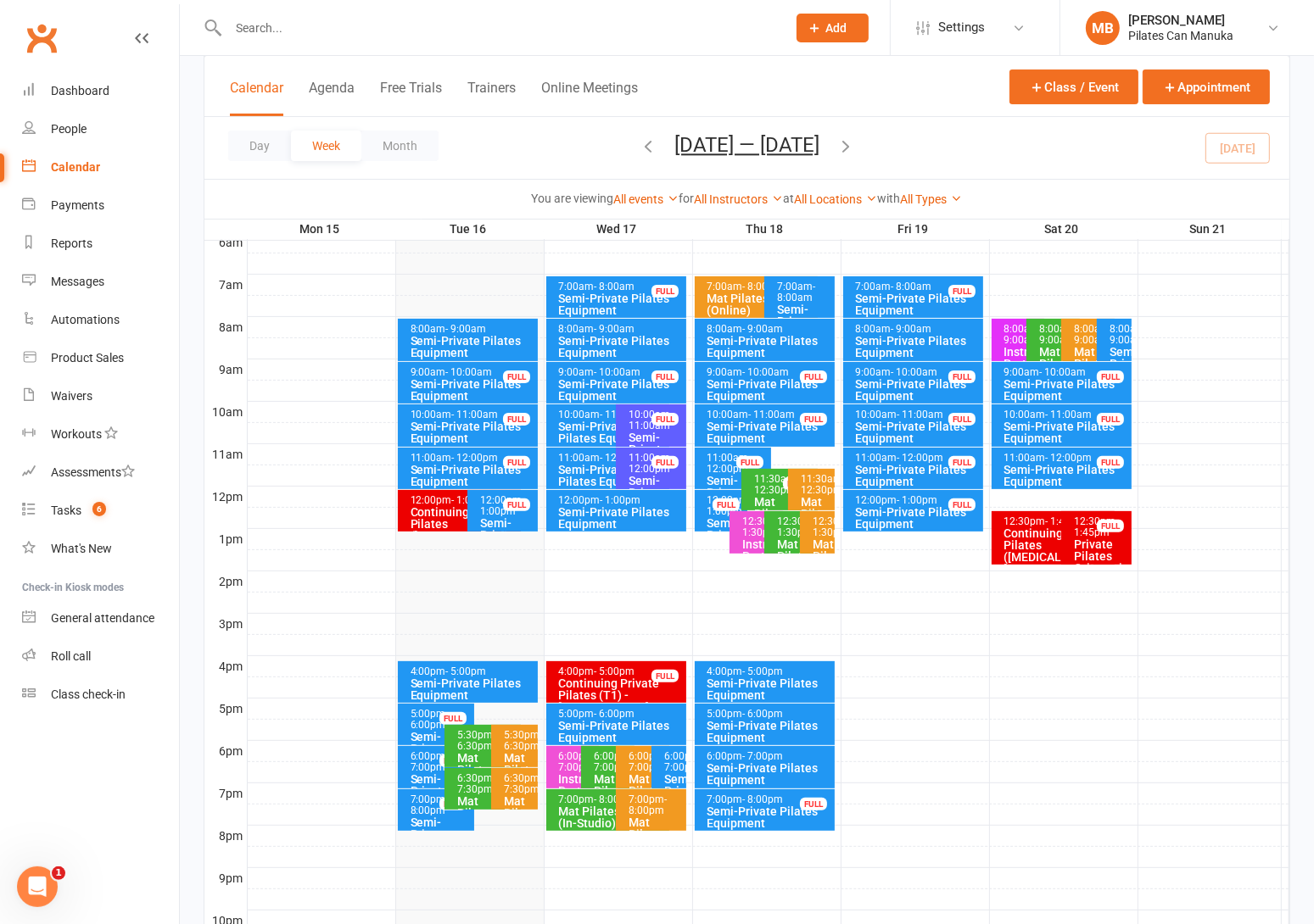
click at [855, 148] on icon "button" at bounding box center [845, 145] width 18 height 18
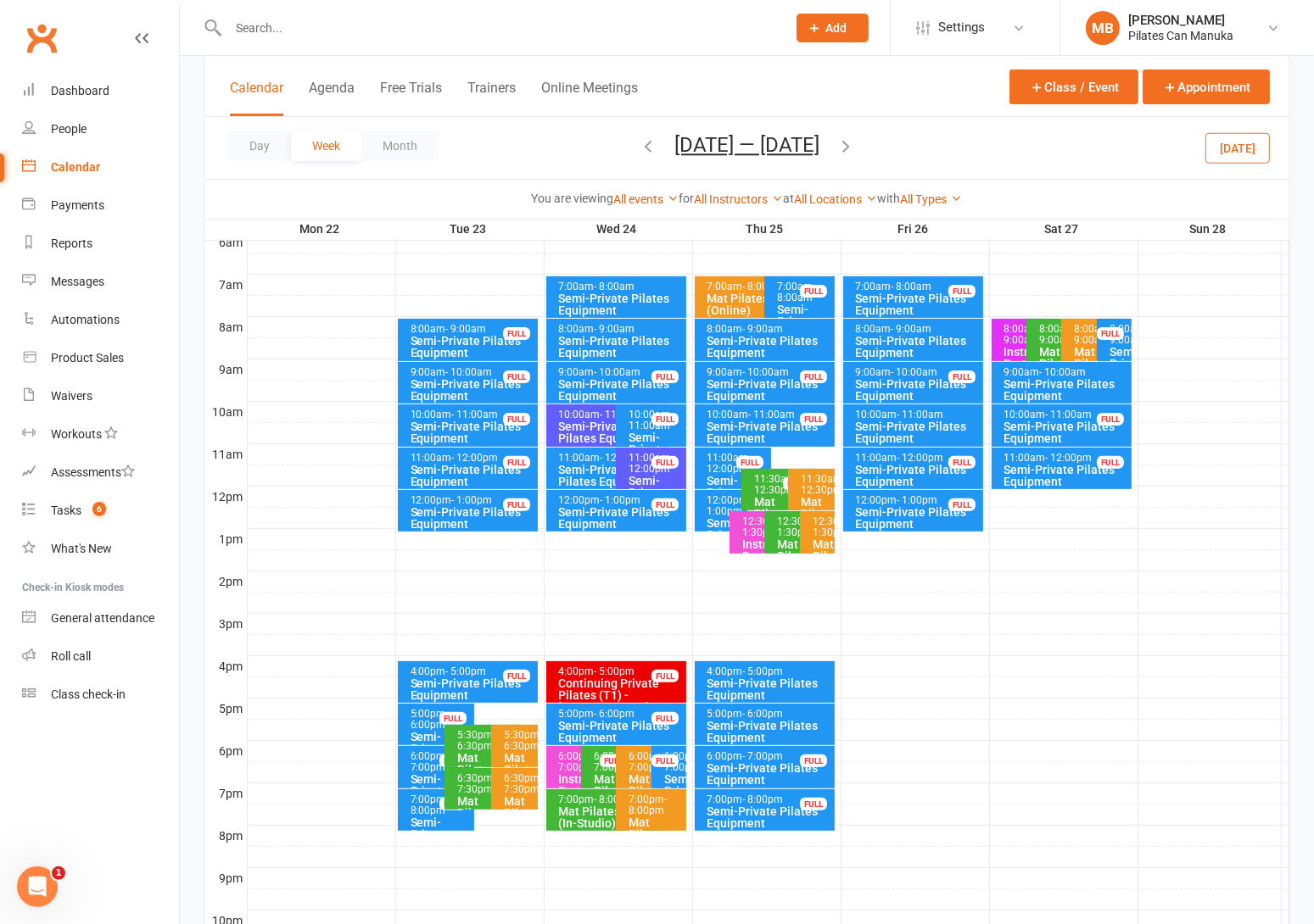
click at [638, 150] on icon "button" at bounding box center [647, 145] width 18 height 18
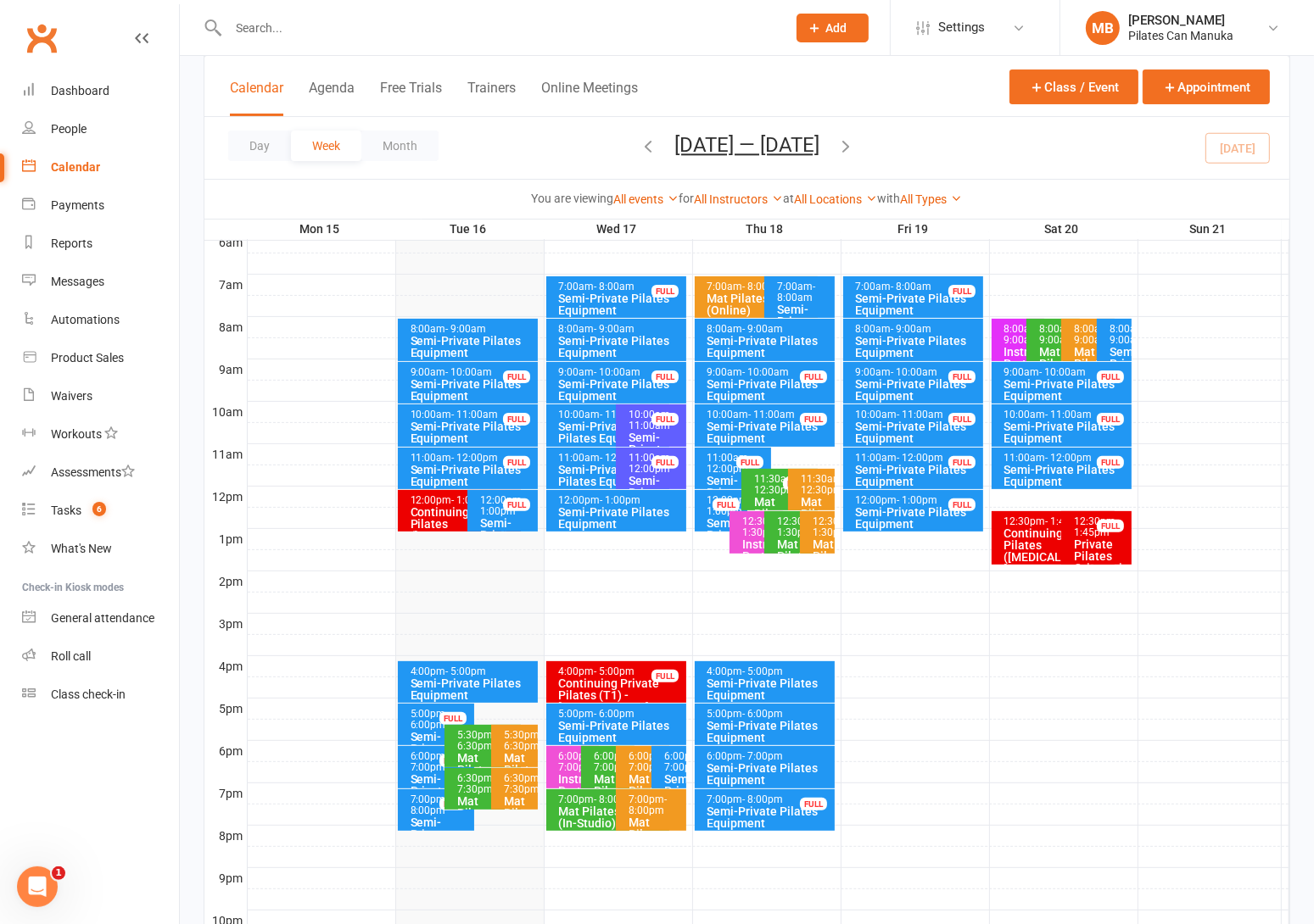
click at [600, 506] on div "Semi-Private Pilates Equipment" at bounding box center [621, 518] width 126 height 24
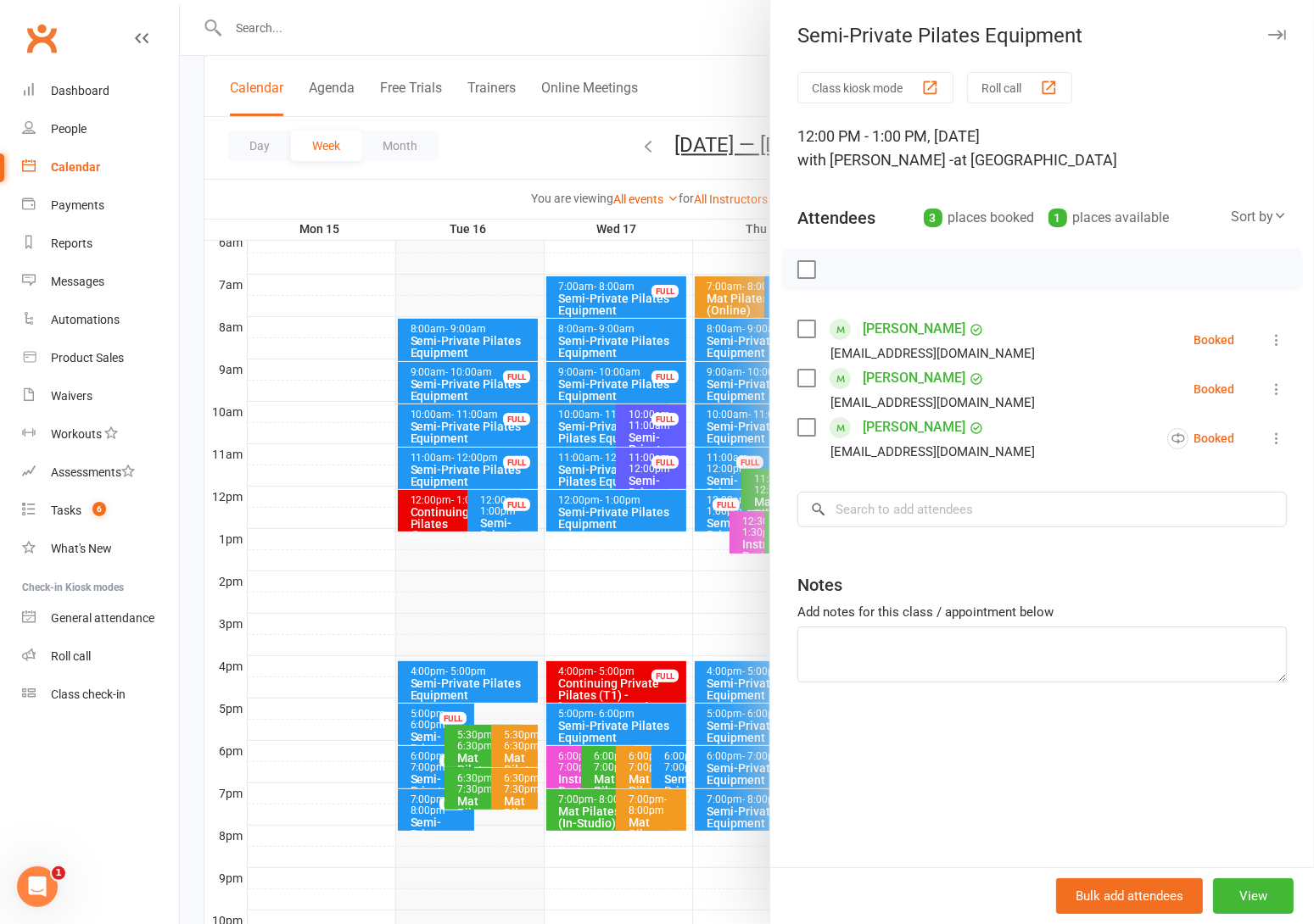
click at [643, 722] on div at bounding box center [747, 462] width 1134 height 924
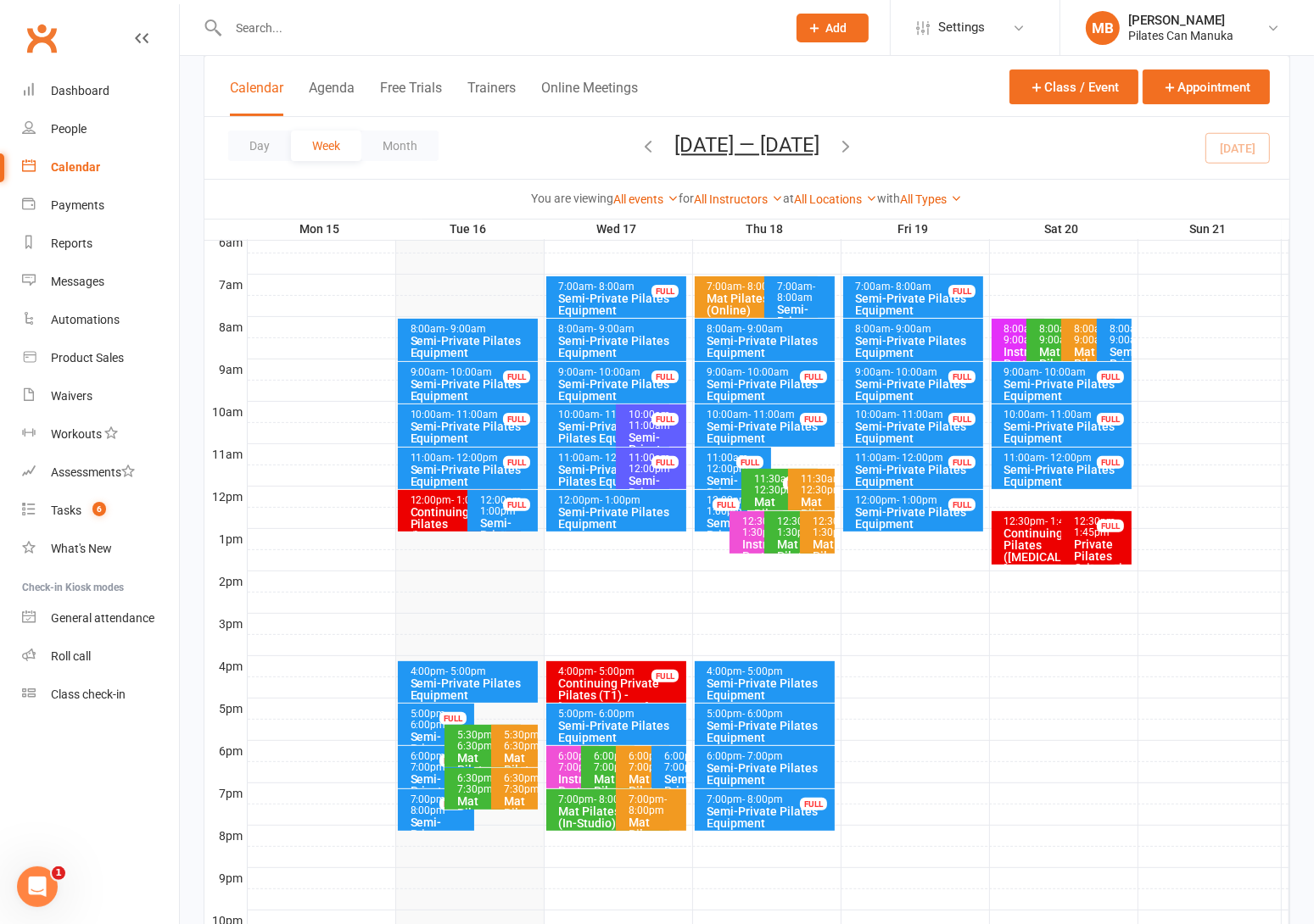
click at [846, 145] on icon "button" at bounding box center [845, 145] width 18 height 18
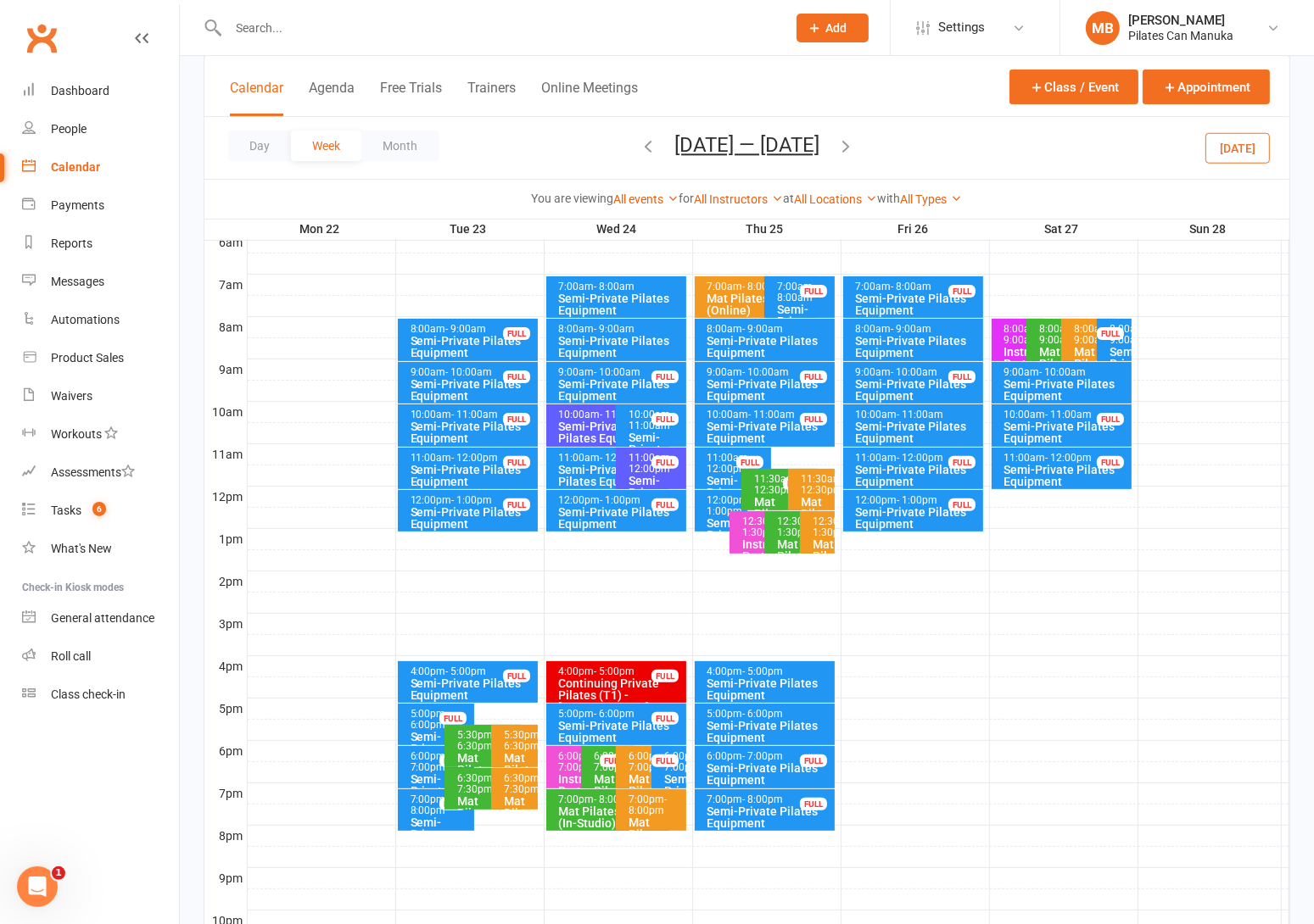
click at [639, 152] on icon "button" at bounding box center [647, 145] width 18 height 18
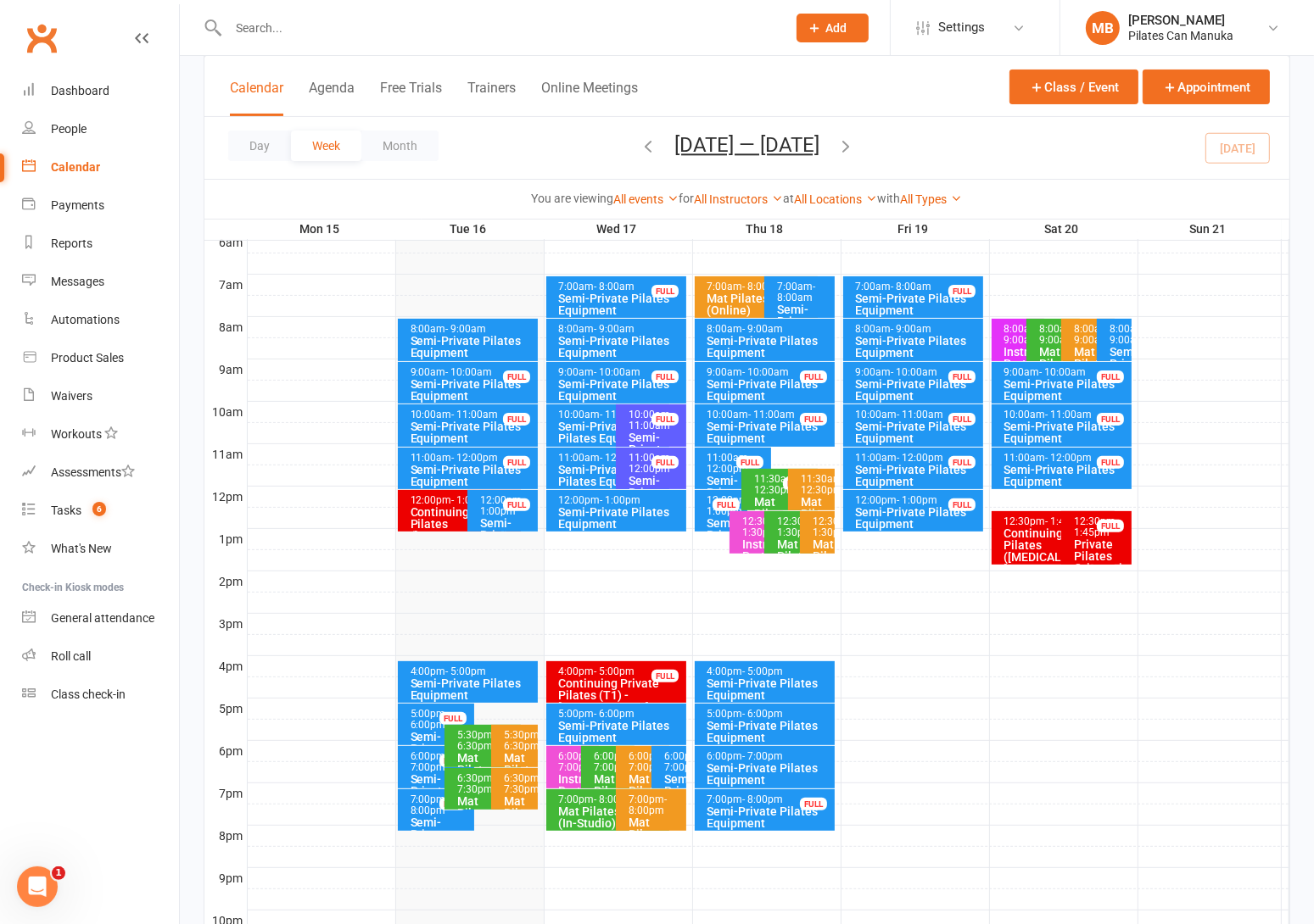
click at [650, 723] on div "Semi-Private Pilates Equipment" at bounding box center [621, 732] width 126 height 24
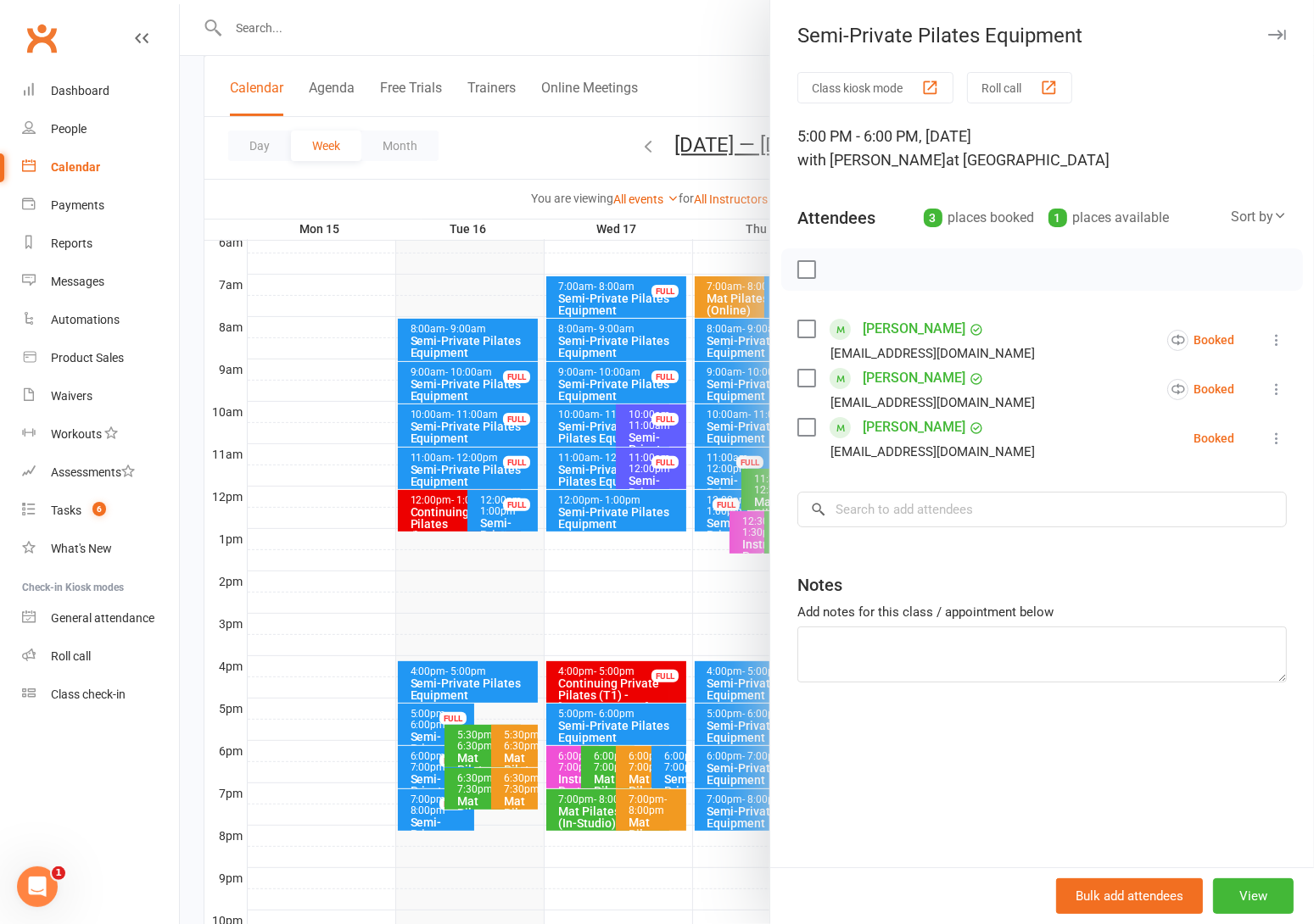
click at [650, 723] on div at bounding box center [747, 462] width 1134 height 924
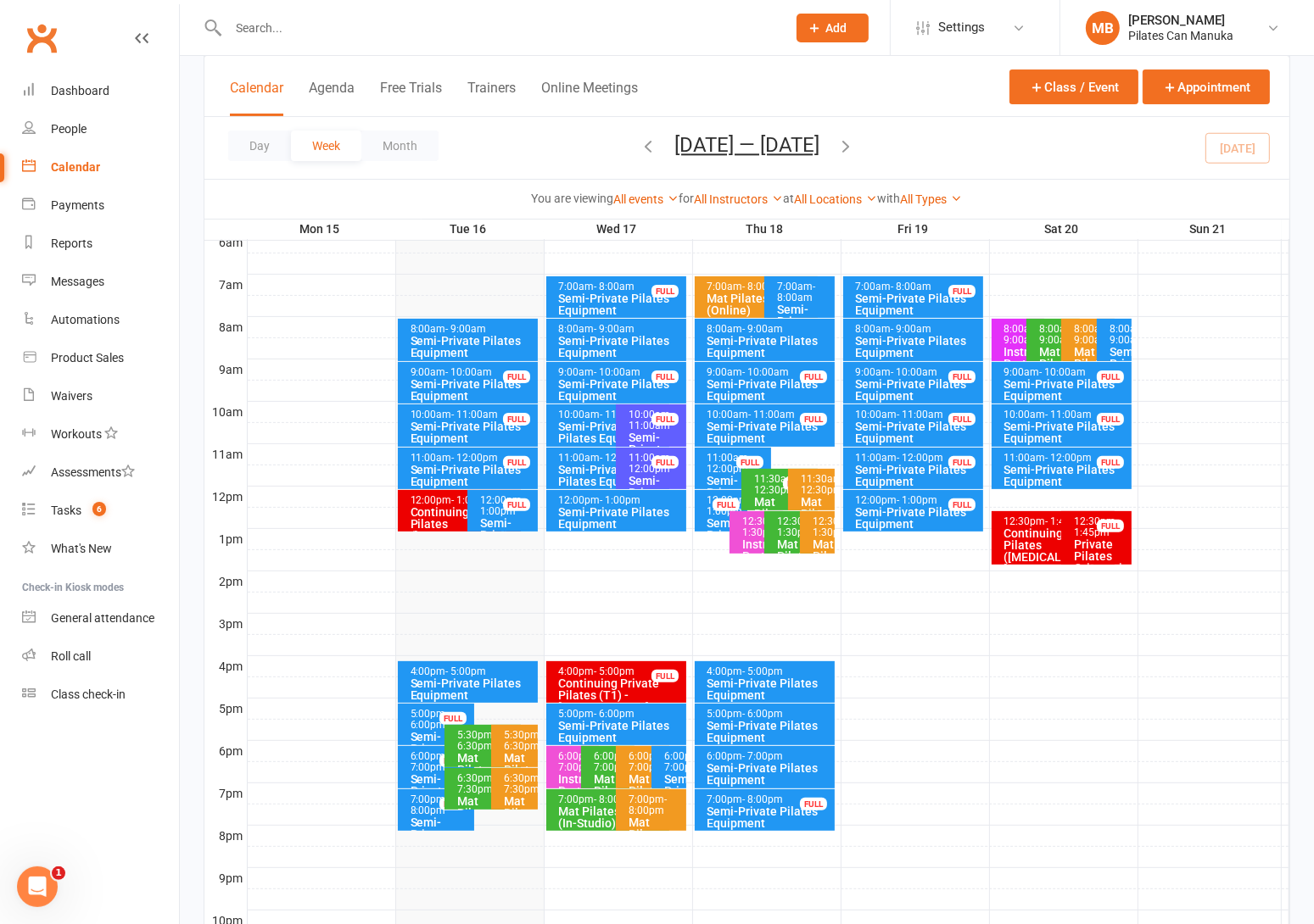
click at [671, 762] on div "6:00pm - 7:00pm" at bounding box center [673, 761] width 19 height 22
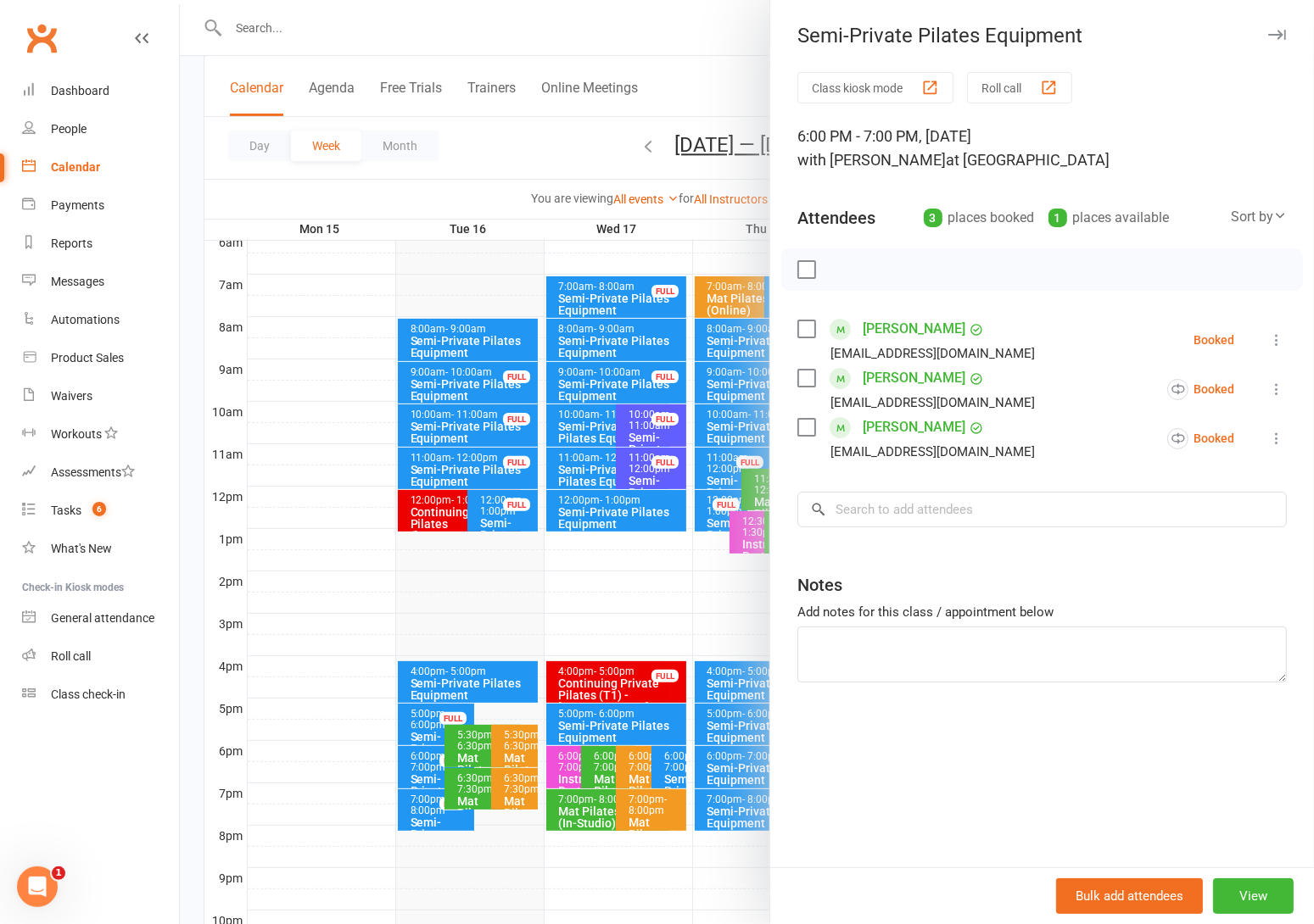
click at [574, 139] on div at bounding box center [747, 462] width 1134 height 924
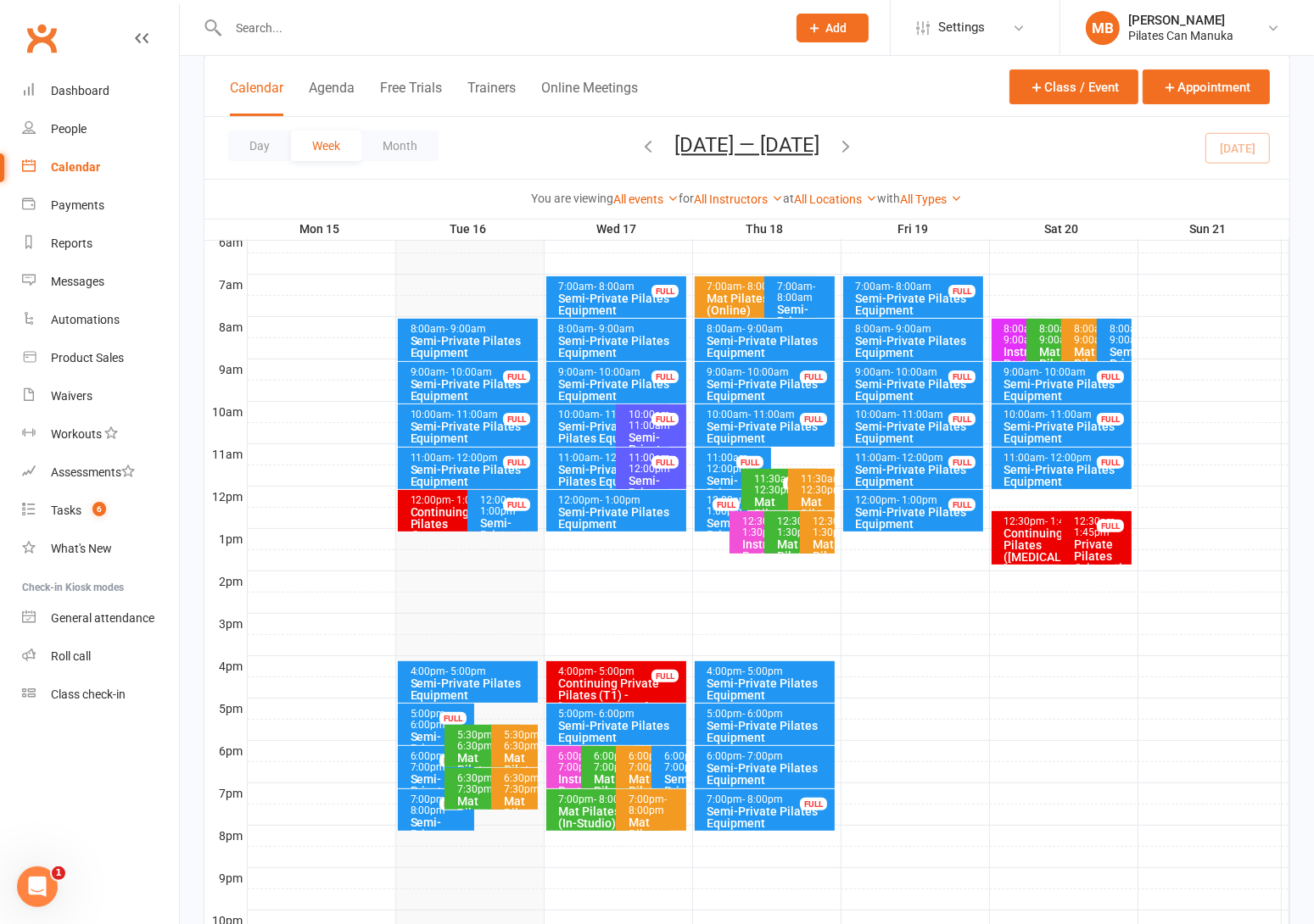
click at [853, 139] on icon "button" at bounding box center [845, 145] width 18 height 18
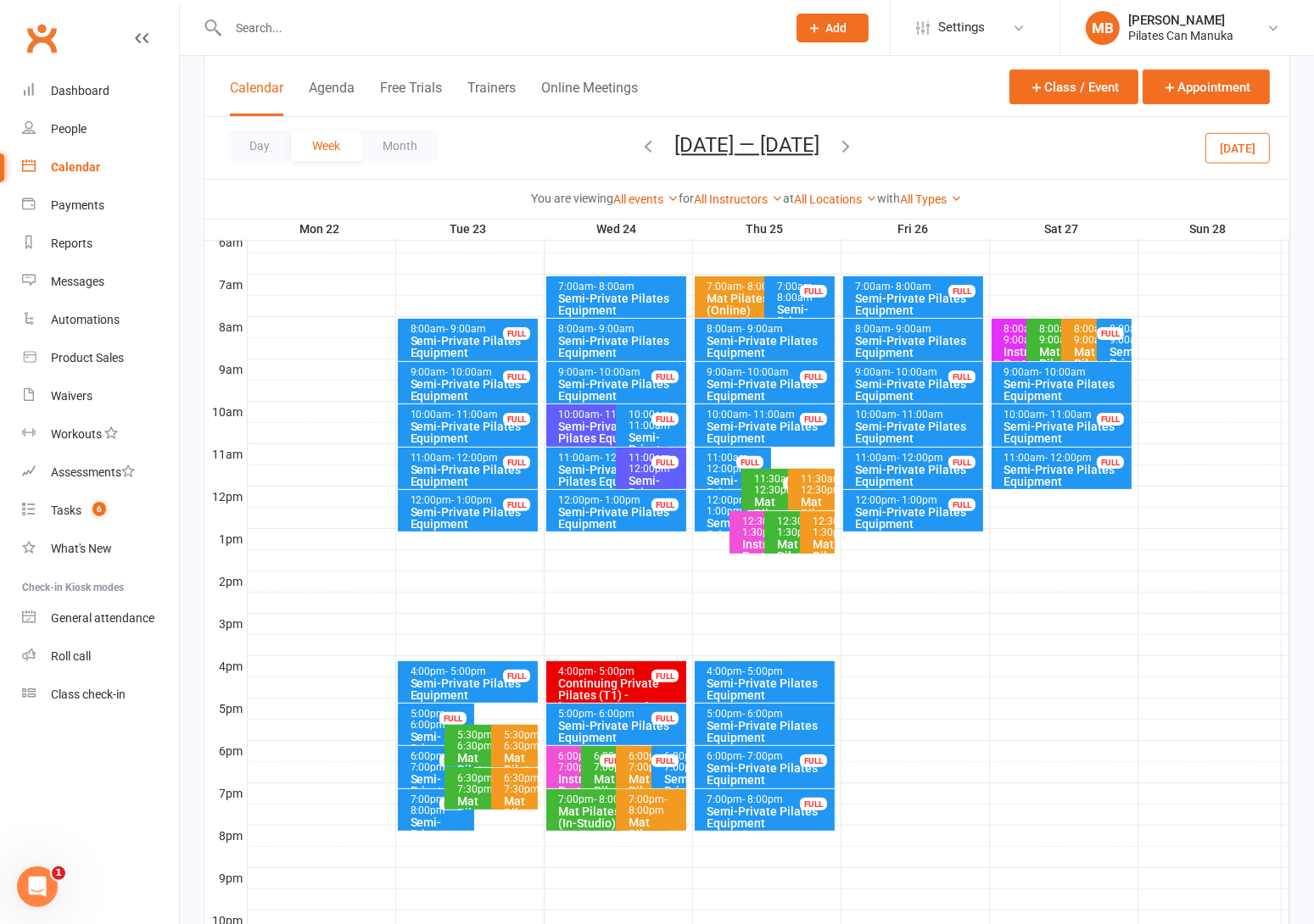
click at [638, 142] on icon "button" at bounding box center [647, 145] width 18 height 18
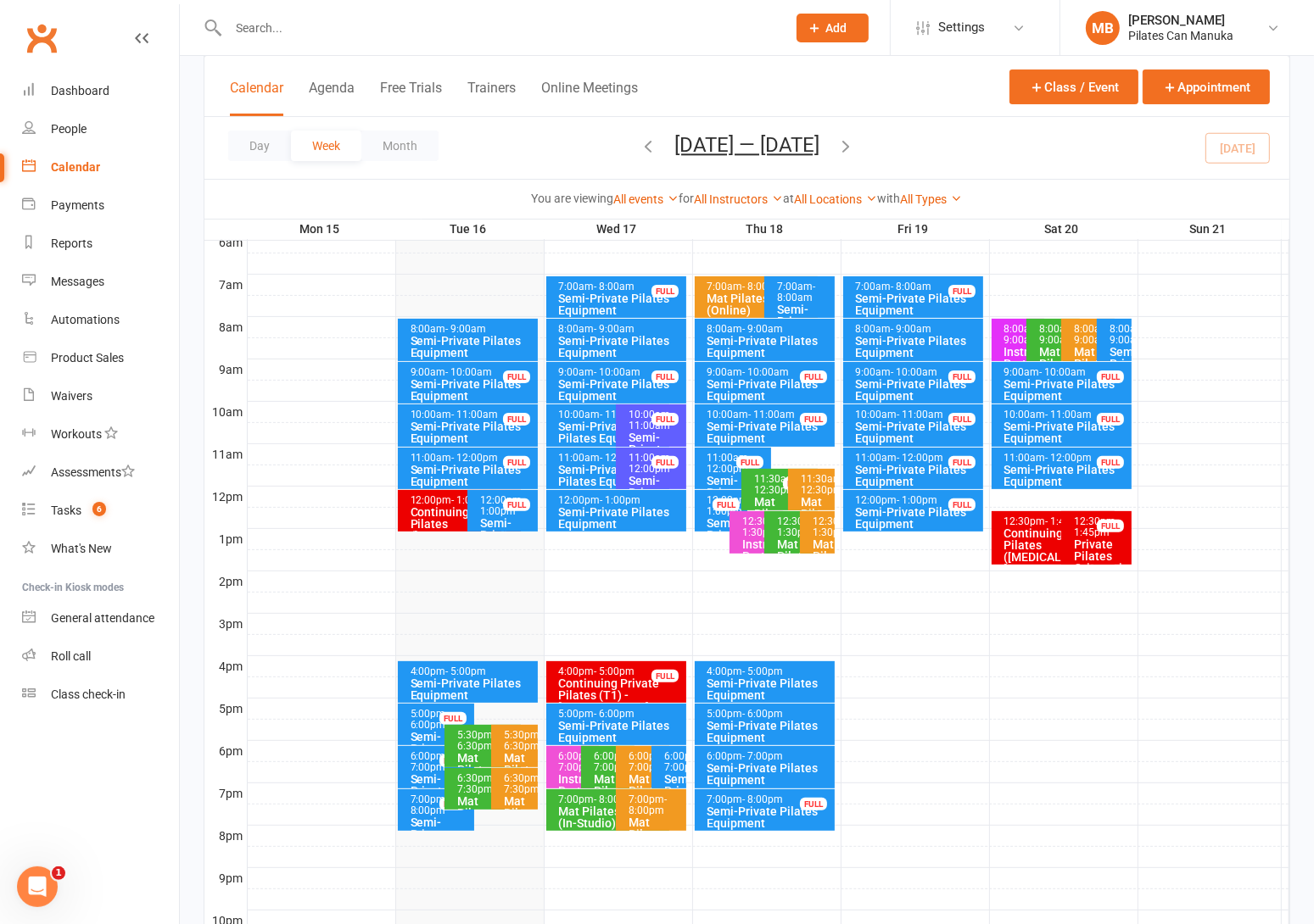
click at [789, 297] on span "- 8:00am" at bounding box center [796, 292] width 38 height 23
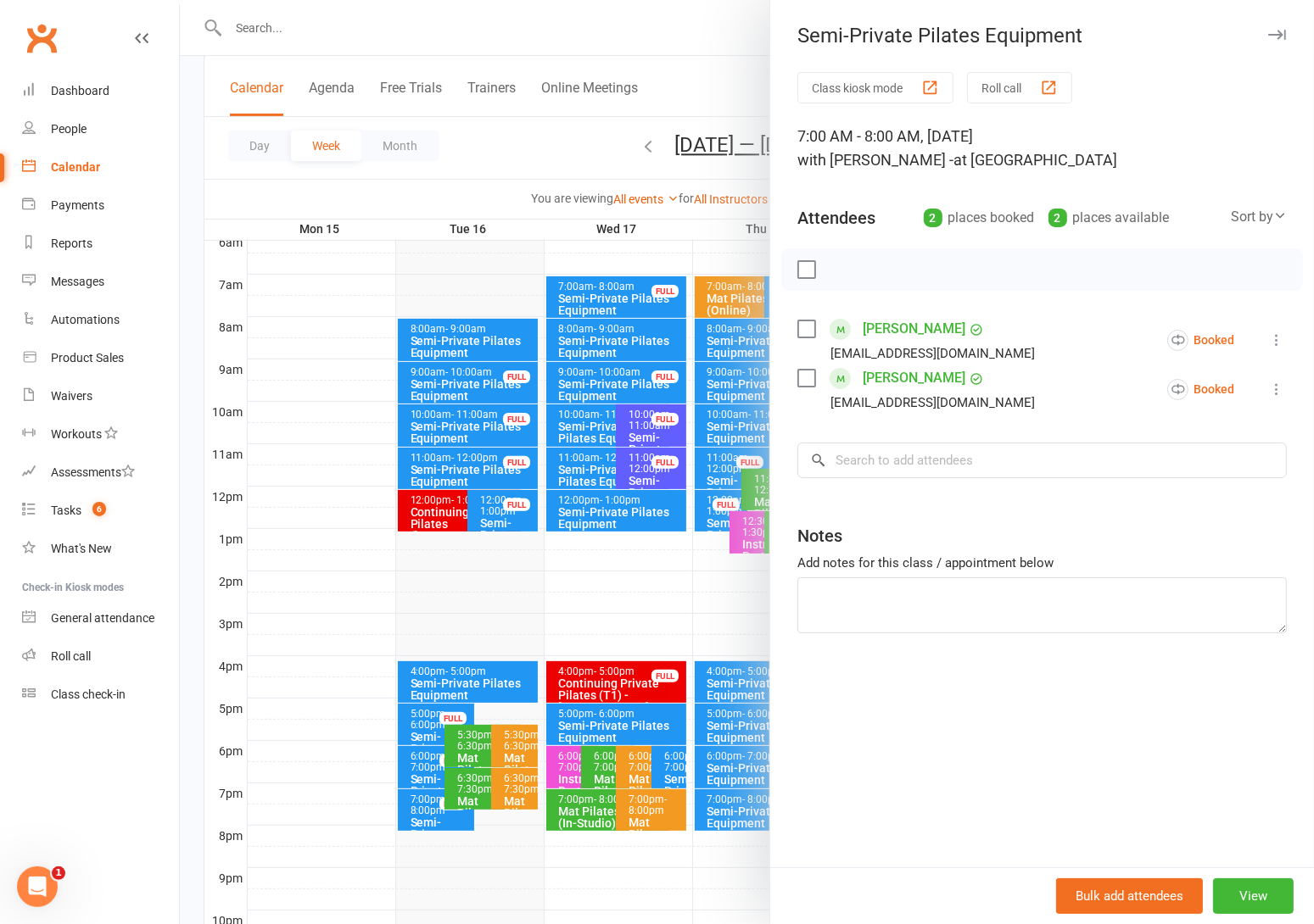
click at [614, 158] on div at bounding box center [747, 462] width 1134 height 924
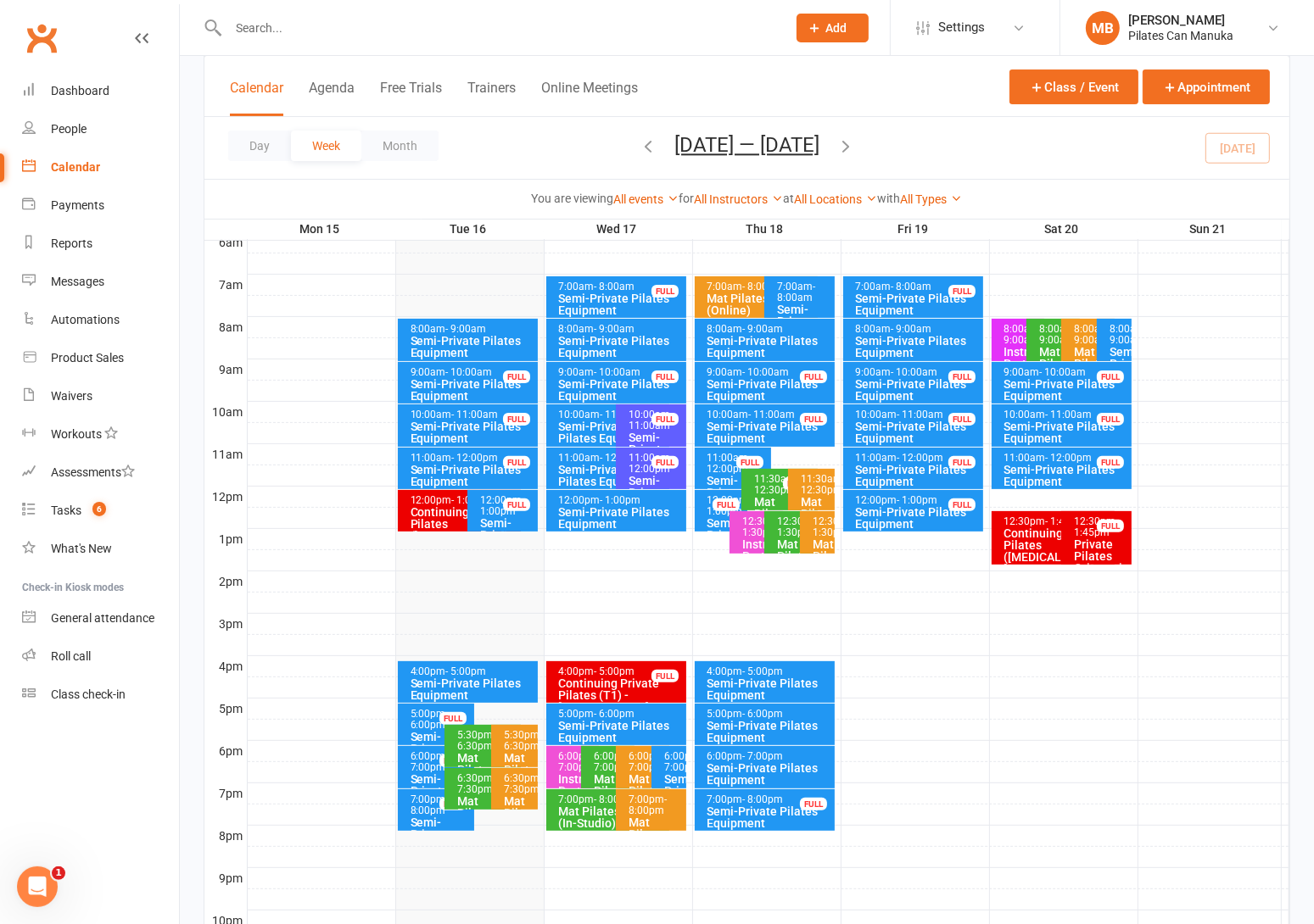
click at [852, 145] on icon "button" at bounding box center [845, 145] width 18 height 18
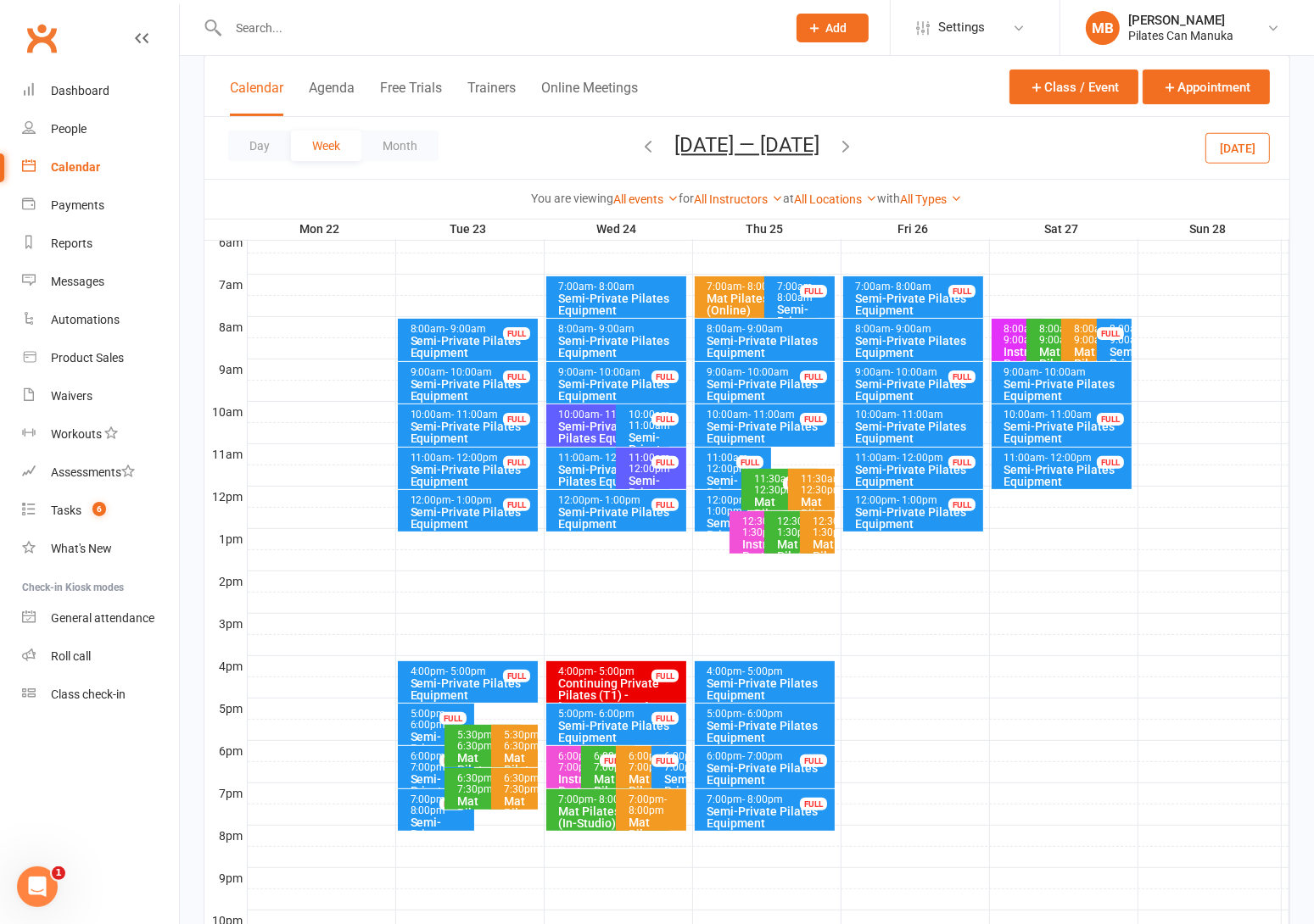
click at [640, 145] on icon "button" at bounding box center [647, 145] width 18 height 18
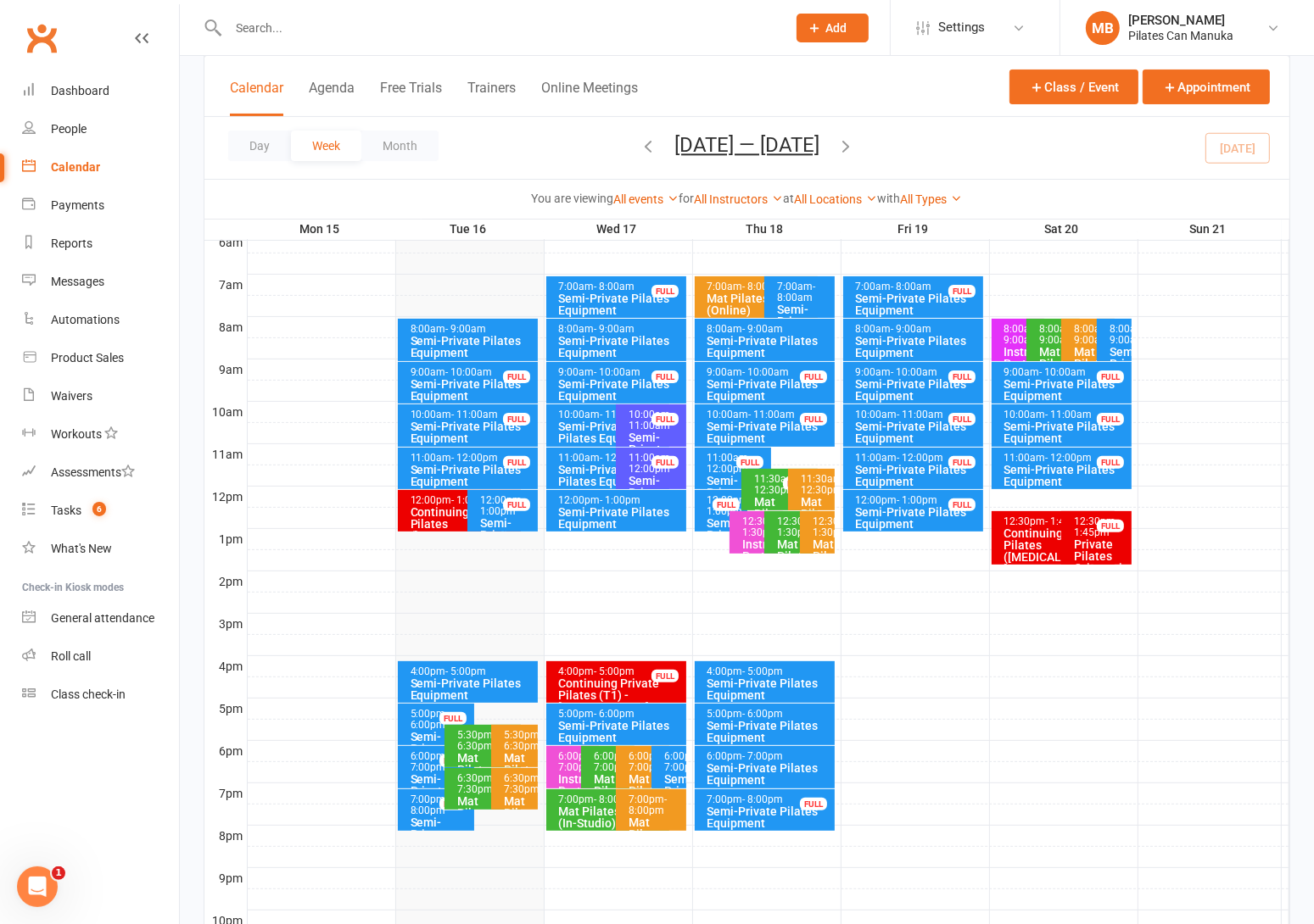
click at [772, 762] on div "Semi-Private Pilates Equipment" at bounding box center [769, 774] width 126 height 24
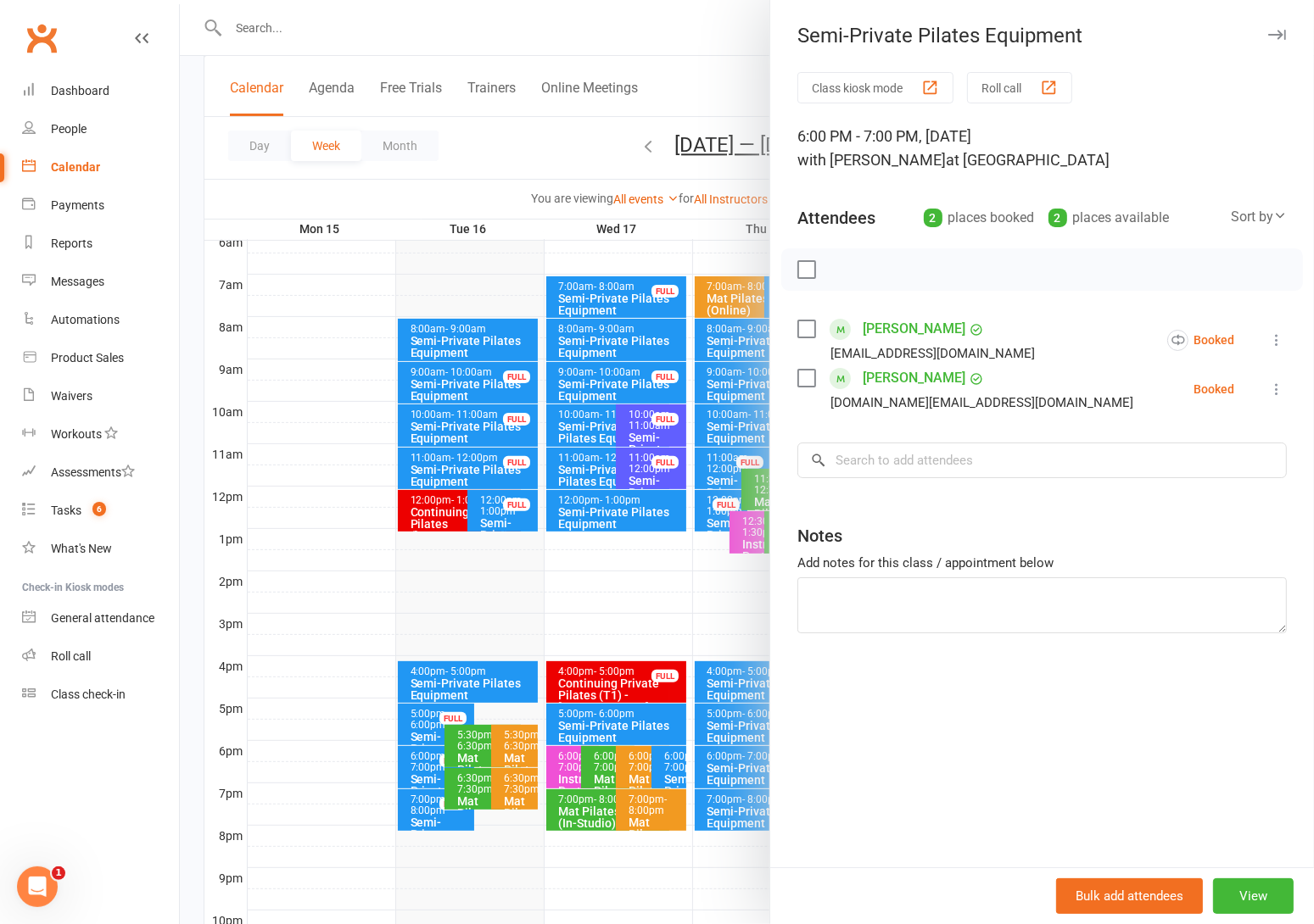
click at [528, 156] on div at bounding box center [747, 462] width 1134 height 924
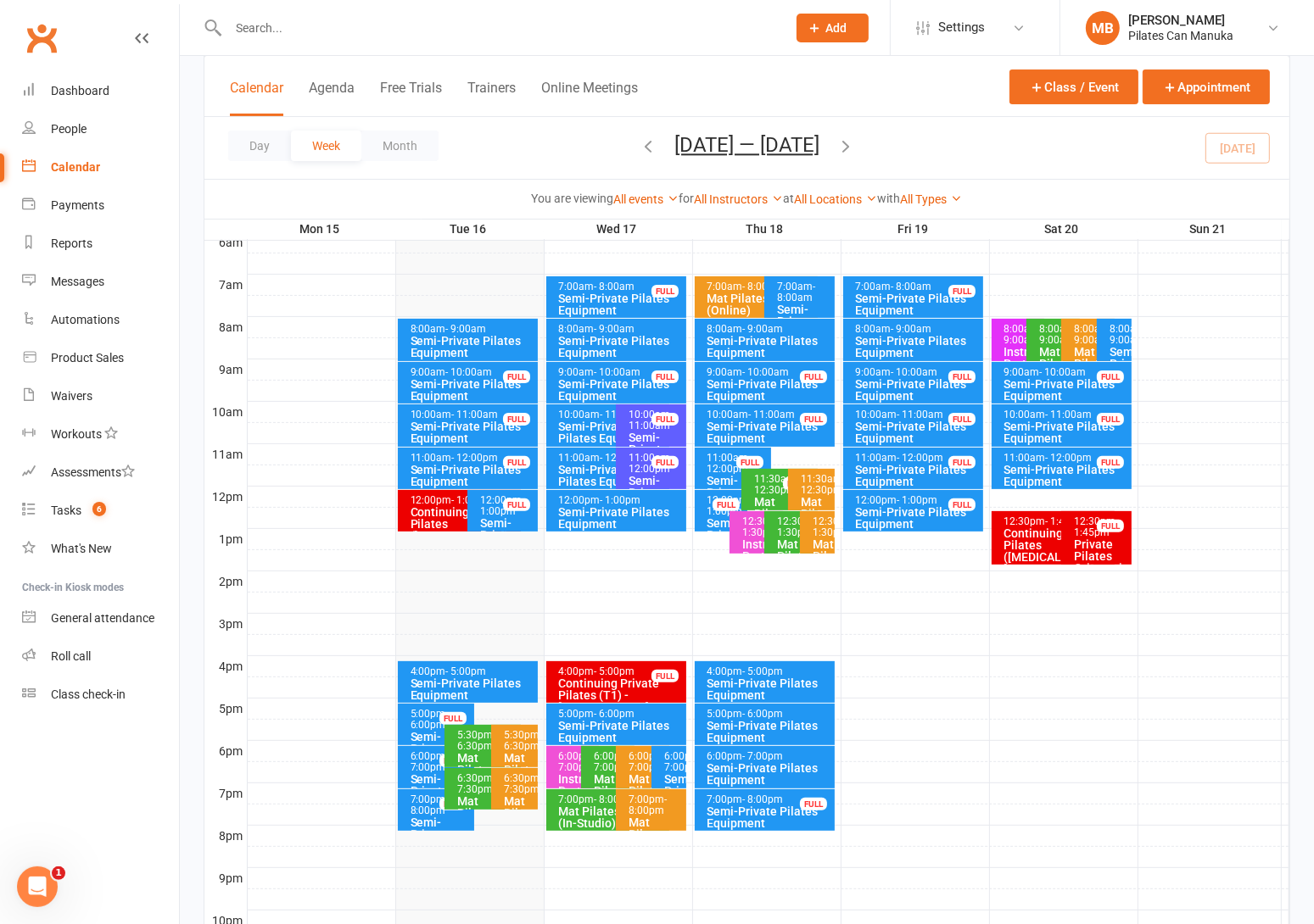
click at [848, 144] on icon "button" at bounding box center [845, 145] width 18 height 18
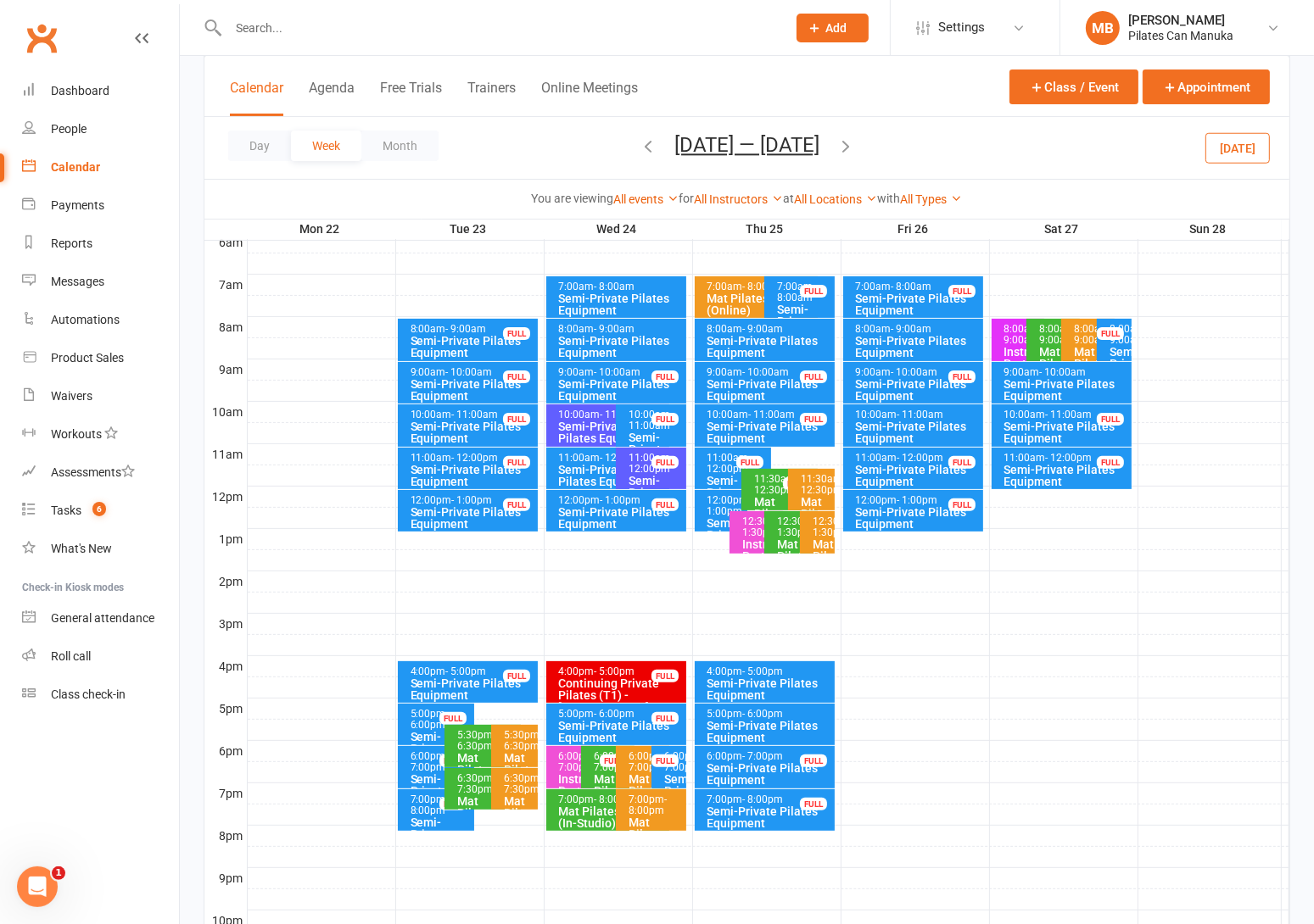
click at [638, 144] on icon "button" at bounding box center [647, 145] width 18 height 18
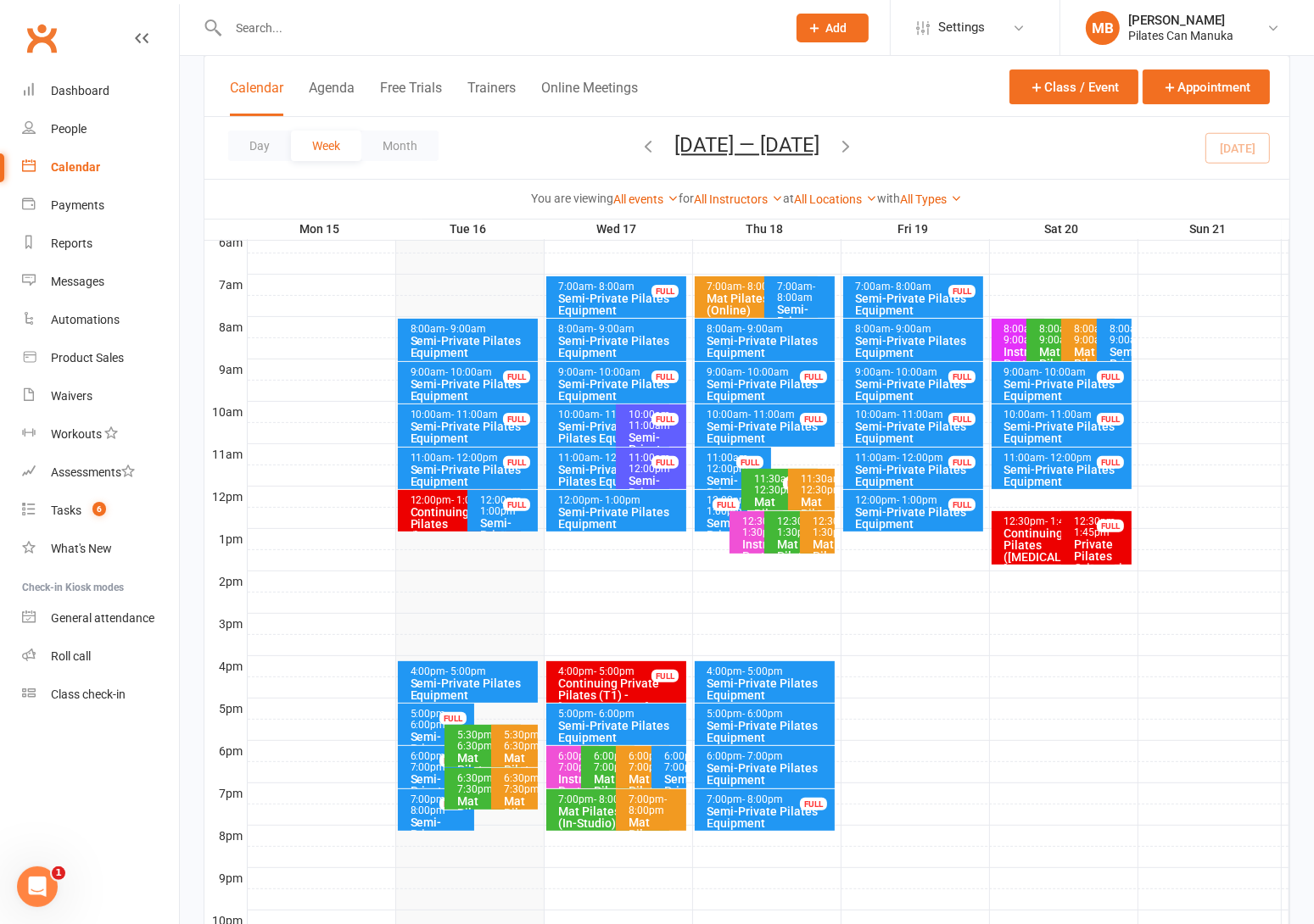
click at [1113, 342] on div "8:00am - 9:00am" at bounding box center [1118, 335] width 19 height 22
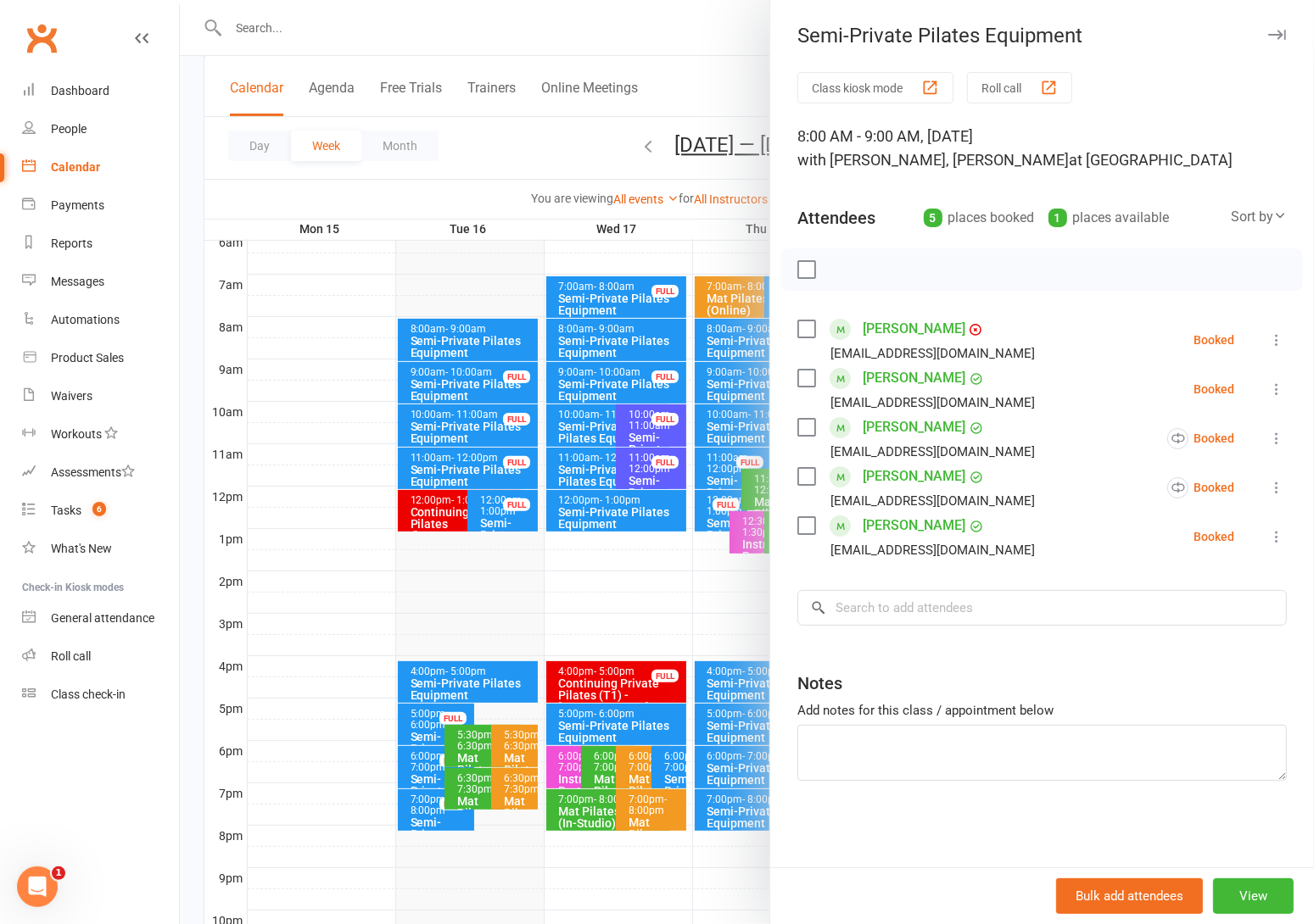
click at [557, 156] on div at bounding box center [747, 462] width 1134 height 924
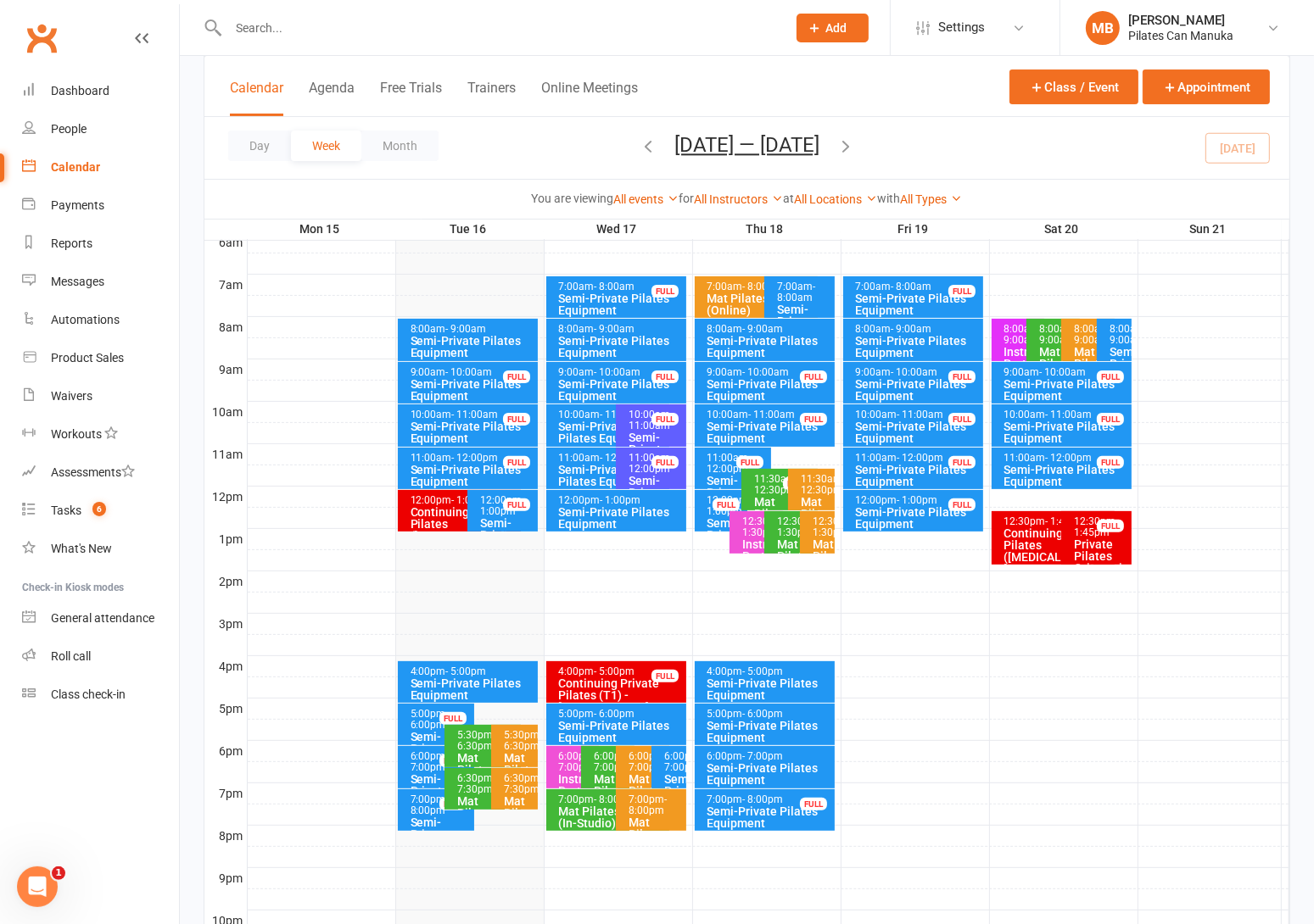
click at [854, 142] on icon "button" at bounding box center [845, 145] width 18 height 18
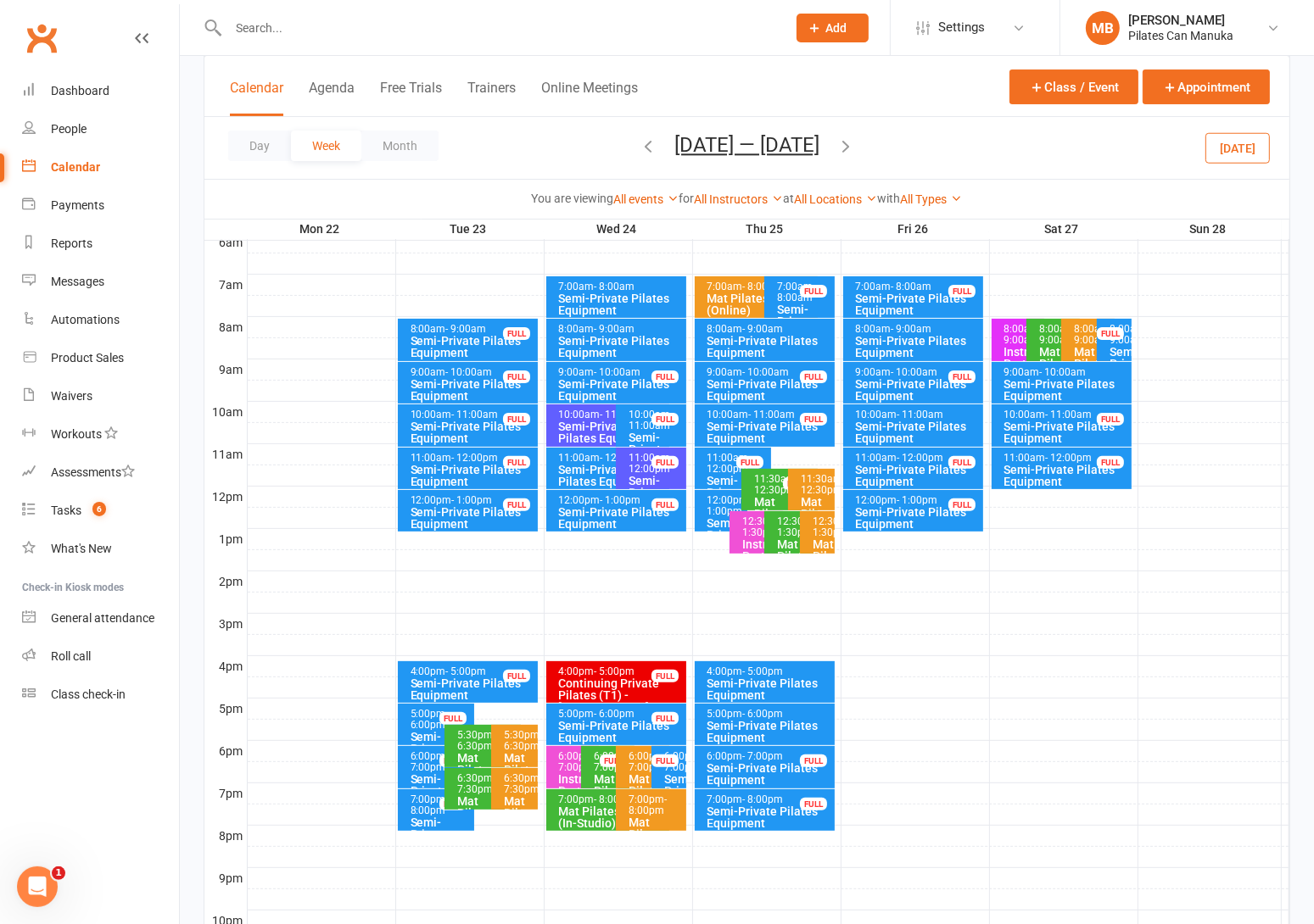
click at [852, 143] on icon "button" at bounding box center [845, 145] width 18 height 18
click at [638, 145] on icon "button" at bounding box center [647, 145] width 18 height 18
click at [579, 455] on div "11:00am - 12:00pm" at bounding box center [612, 458] width 108 height 11
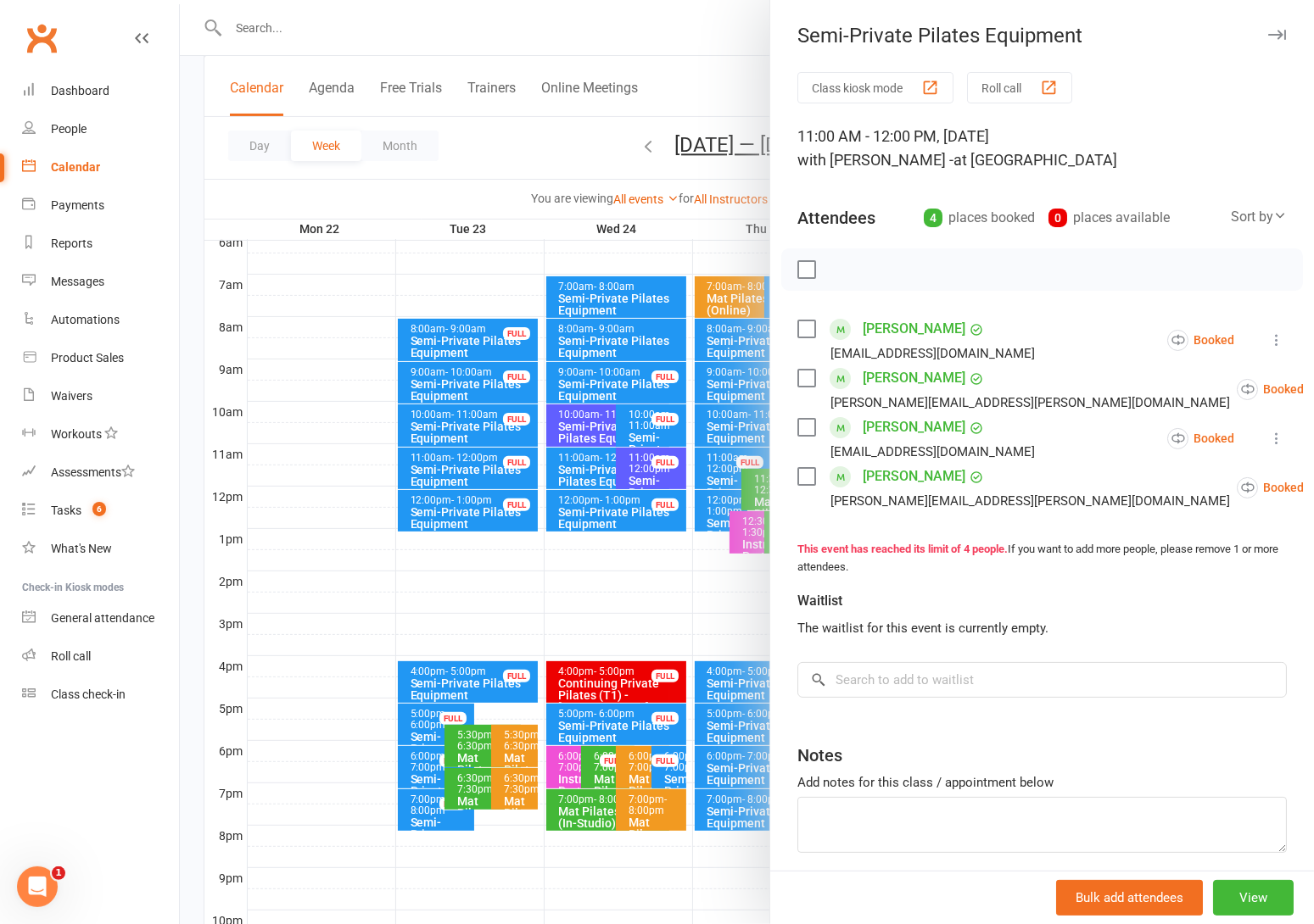
click at [579, 458] on div at bounding box center [747, 462] width 1134 height 924
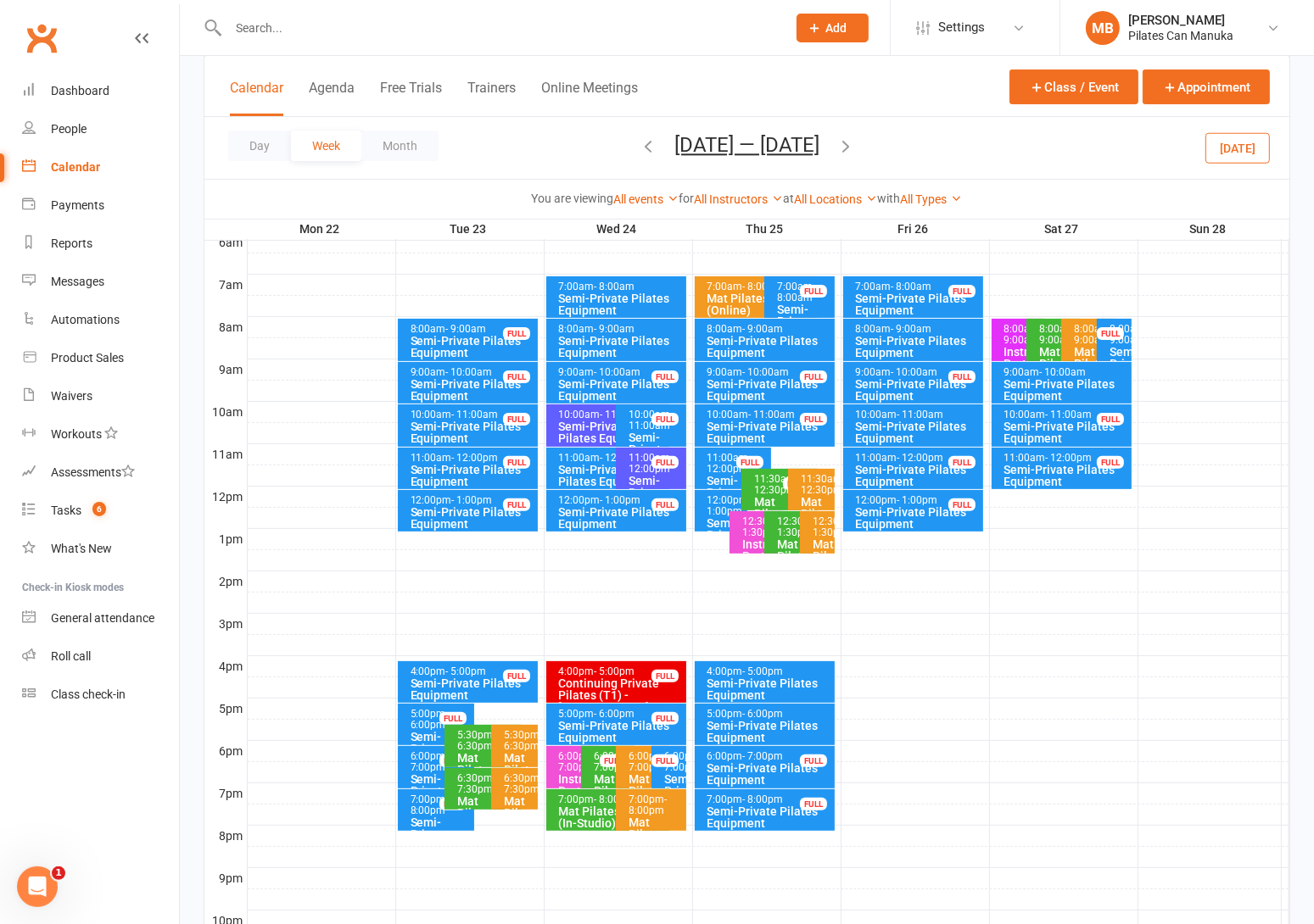
click at [852, 149] on icon "button" at bounding box center [845, 145] width 18 height 18
click at [638, 148] on icon "button" at bounding box center [647, 145] width 18 height 18
click at [723, 504] on div "12:00pm - 1:00pm" at bounding box center [726, 505] width 38 height 22
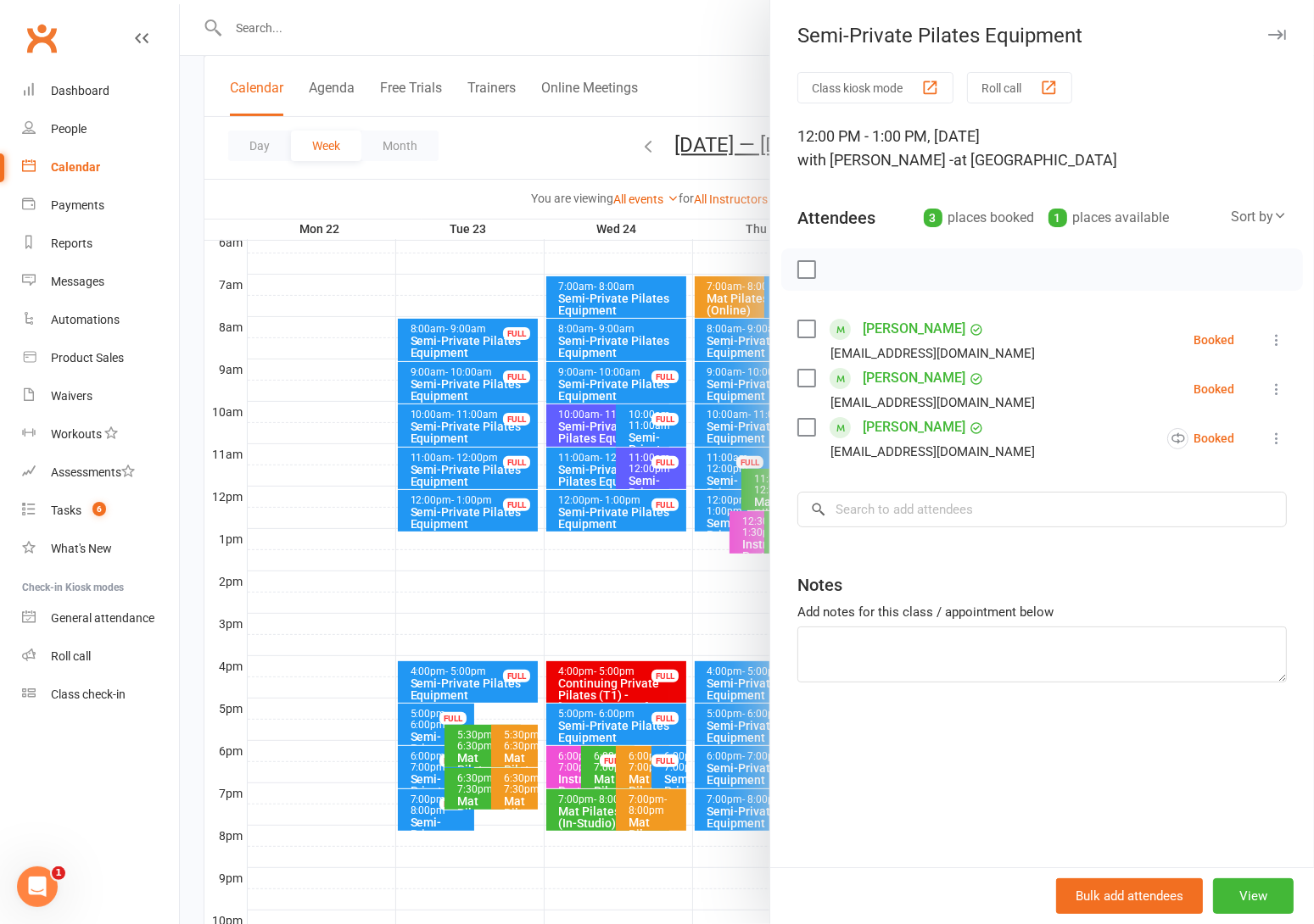
click at [560, 167] on div at bounding box center [747, 462] width 1134 height 924
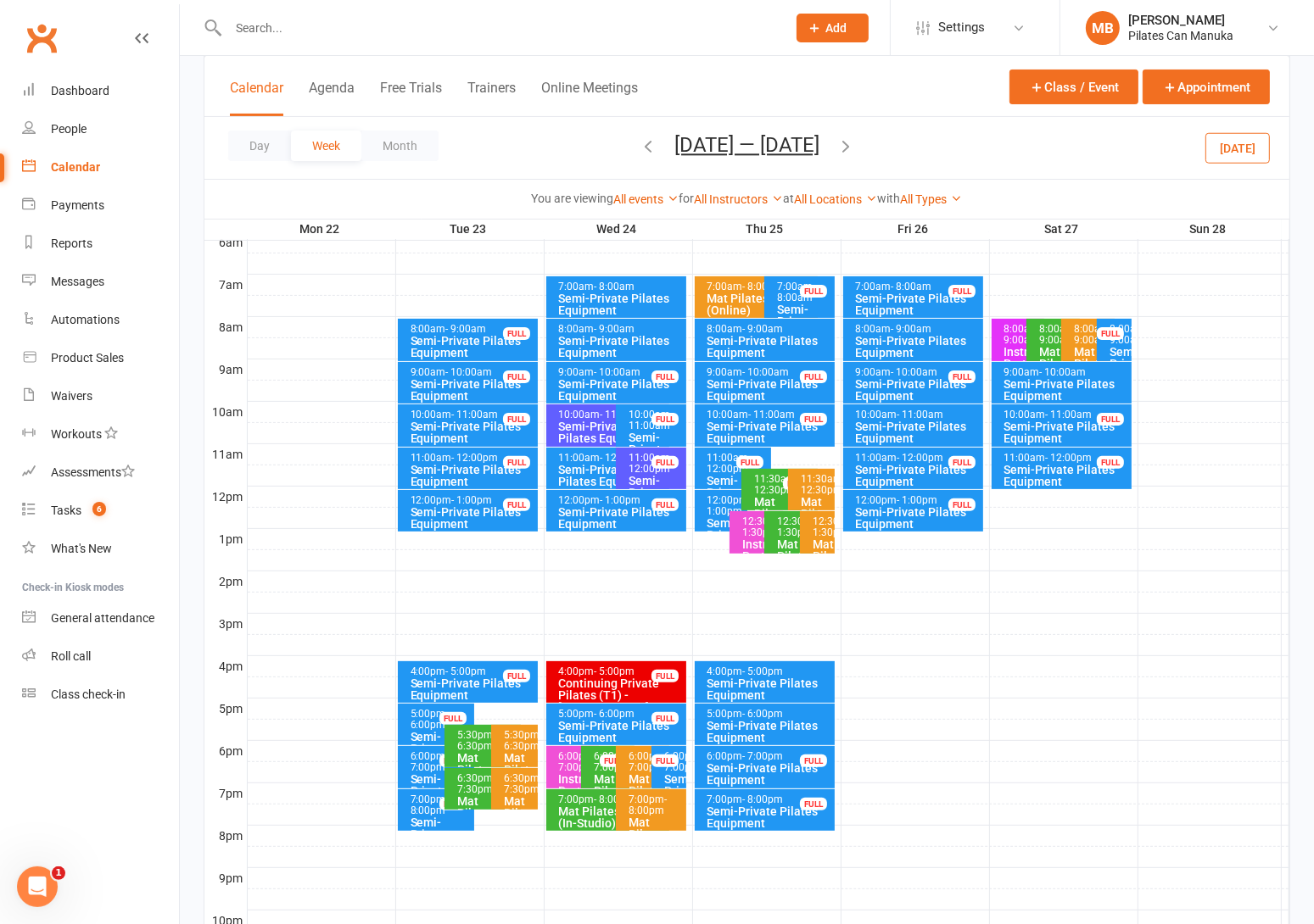
click at [714, 515] on span "- 1:00pm" at bounding box center [729, 506] width 44 height 23
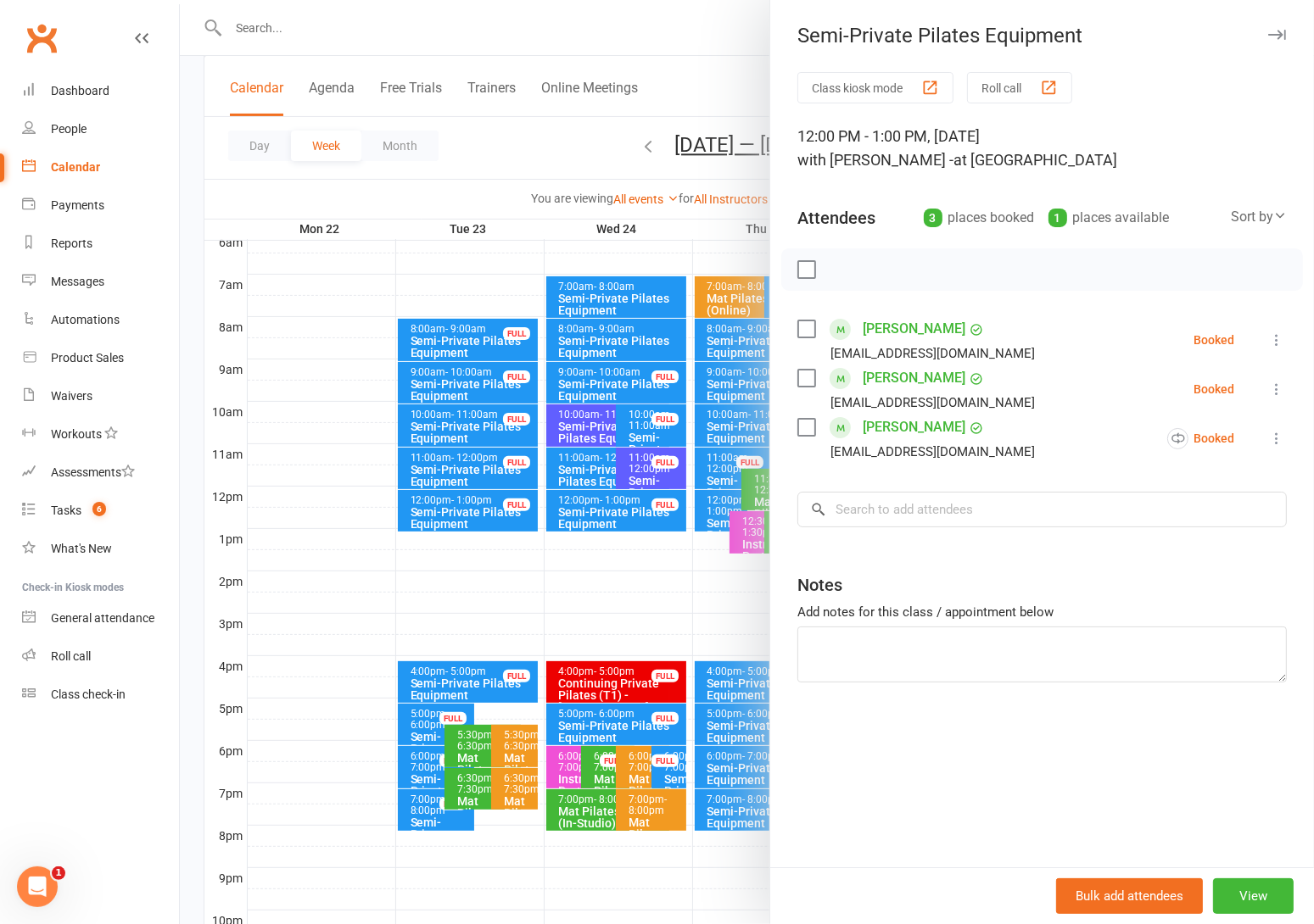
click at [536, 154] on div at bounding box center [747, 462] width 1134 height 924
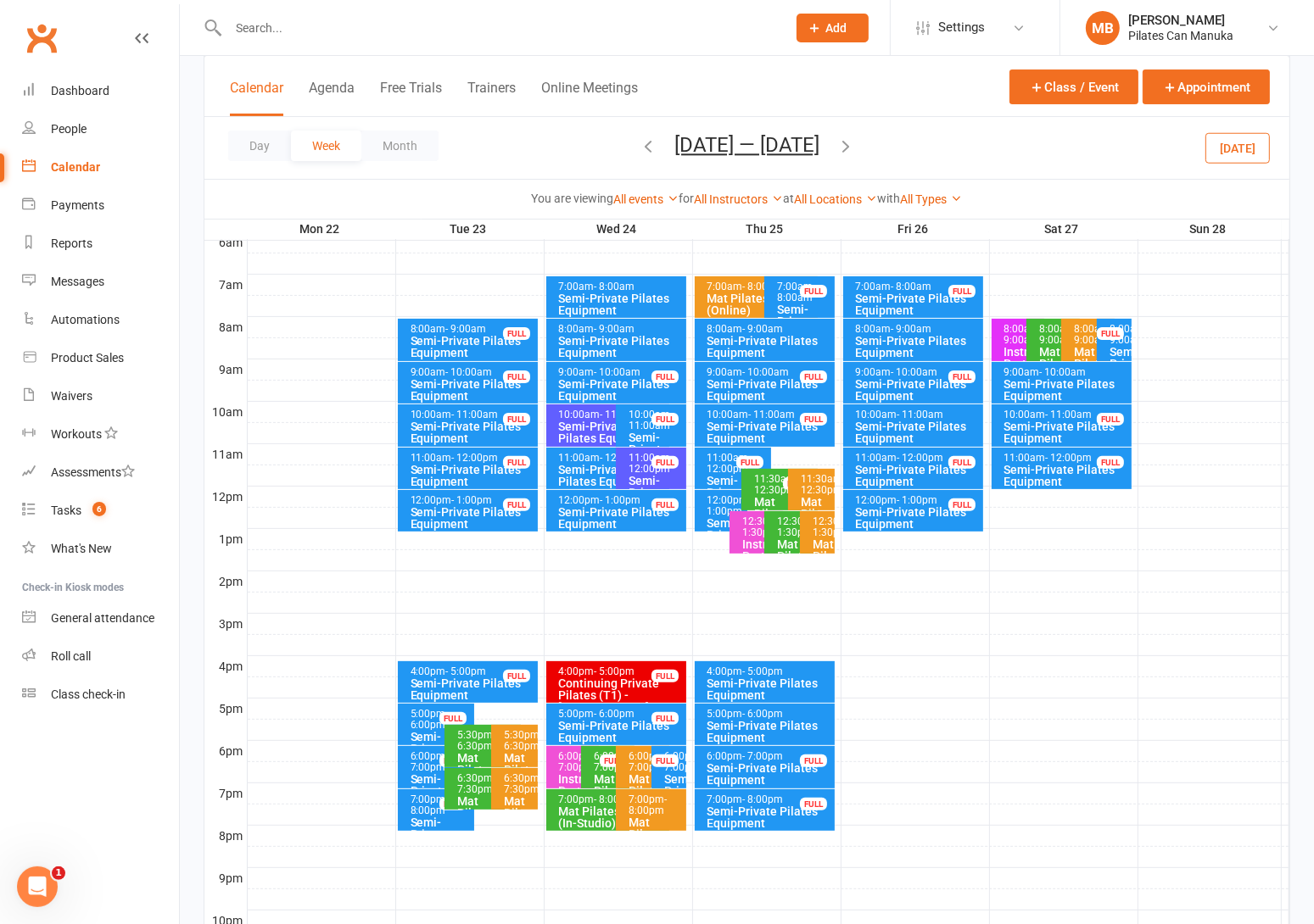
click at [1076, 382] on div "Semi-Private Pilates Equipment" at bounding box center [1067, 390] width 126 height 24
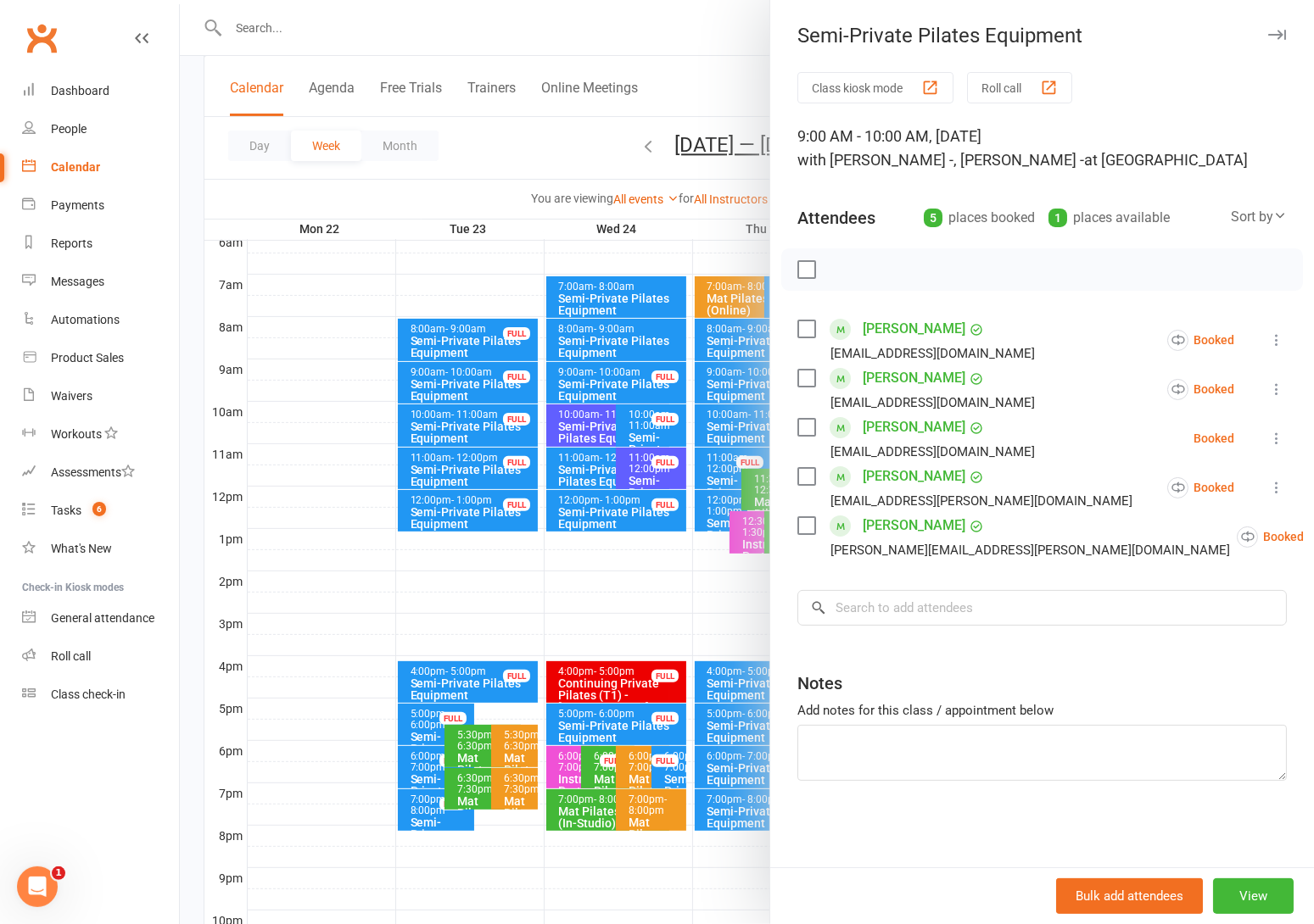
drag, startPoint x: 568, startPoint y: 147, endPoint x: 681, endPoint y: 155, distance: 113.3
click at [568, 144] on div at bounding box center [747, 462] width 1134 height 924
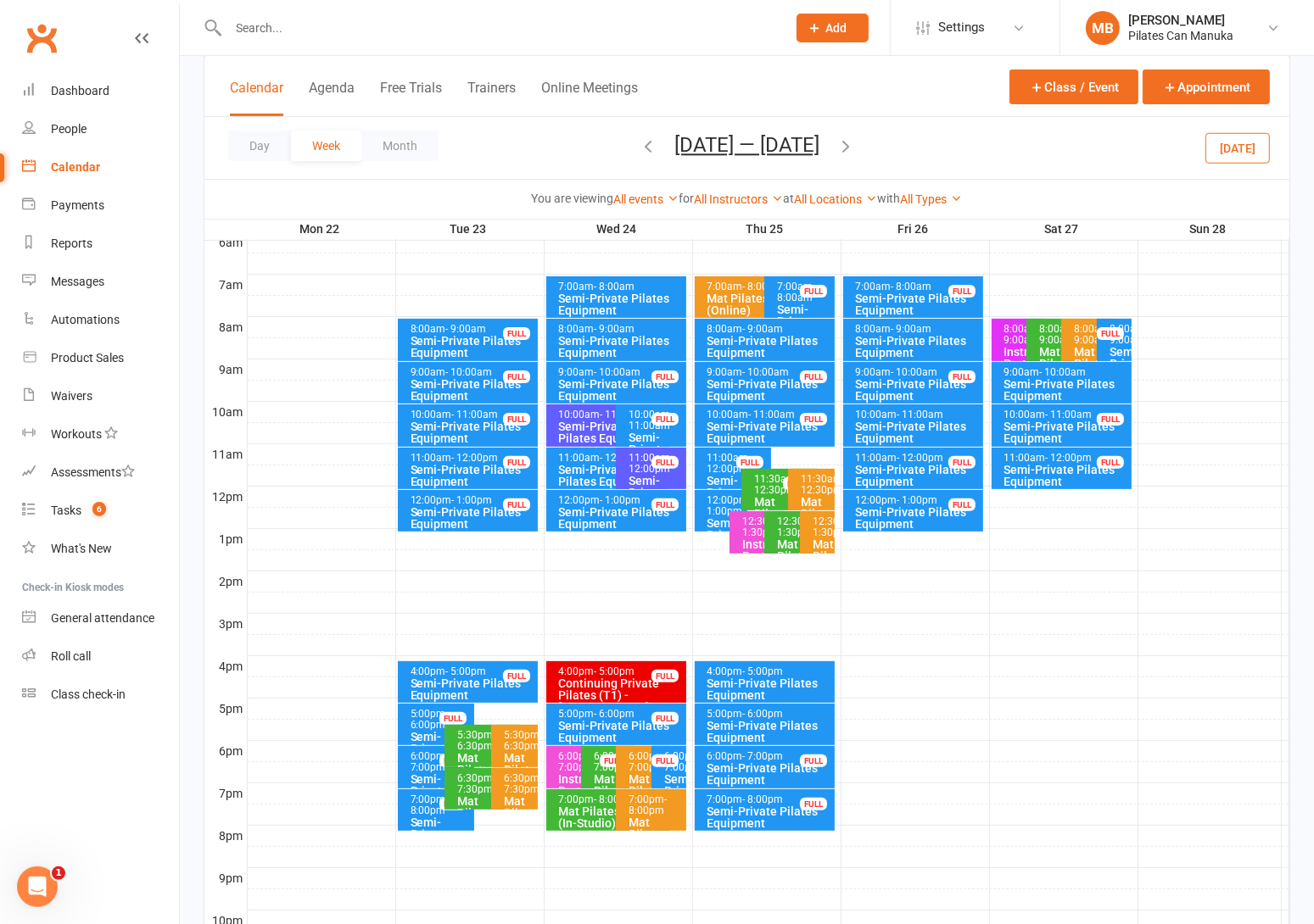
click at [638, 142] on icon "button" at bounding box center [647, 145] width 18 height 18
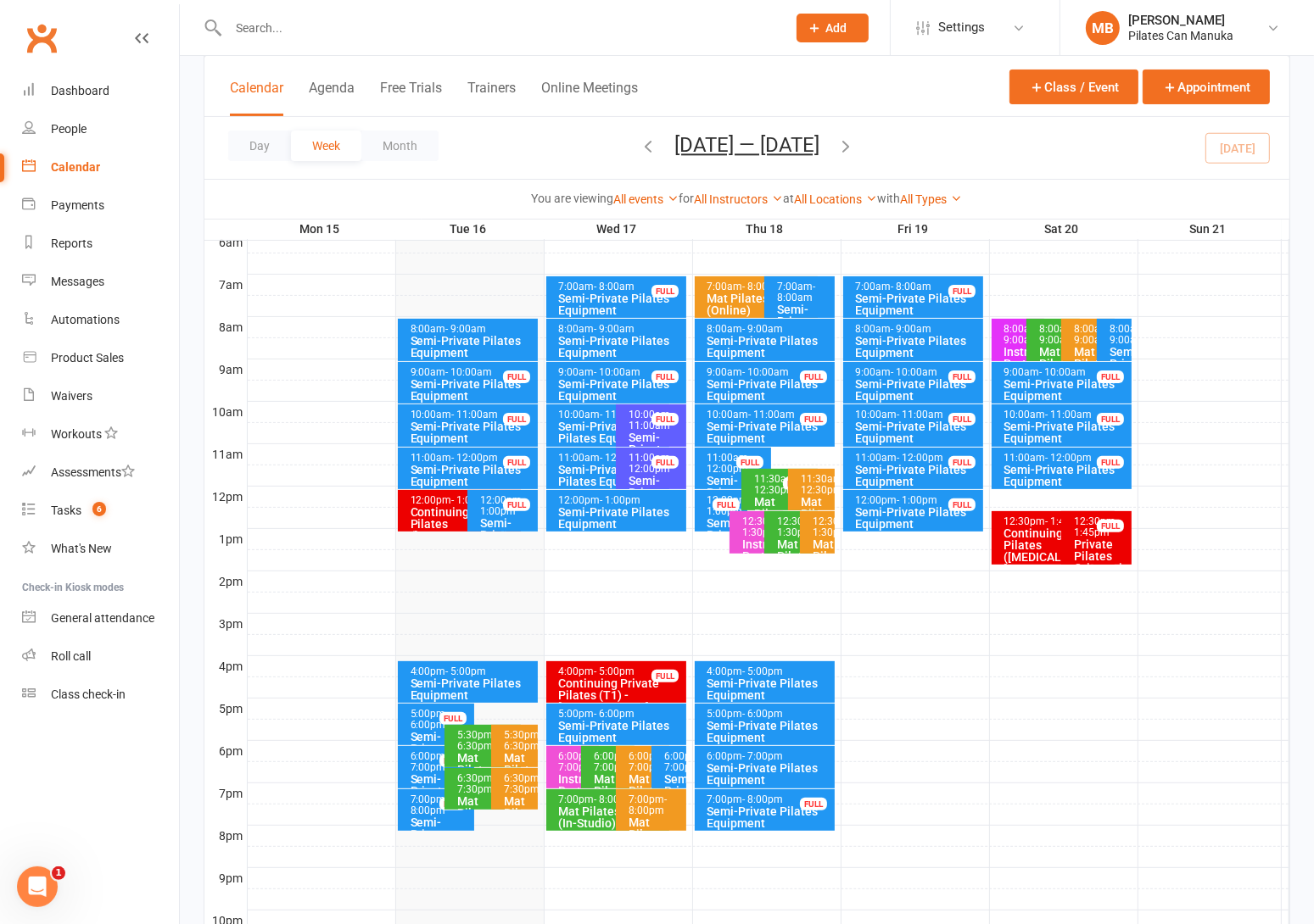
click at [1114, 336] on div "8:00am - 9:00am" at bounding box center [1118, 335] width 19 height 22
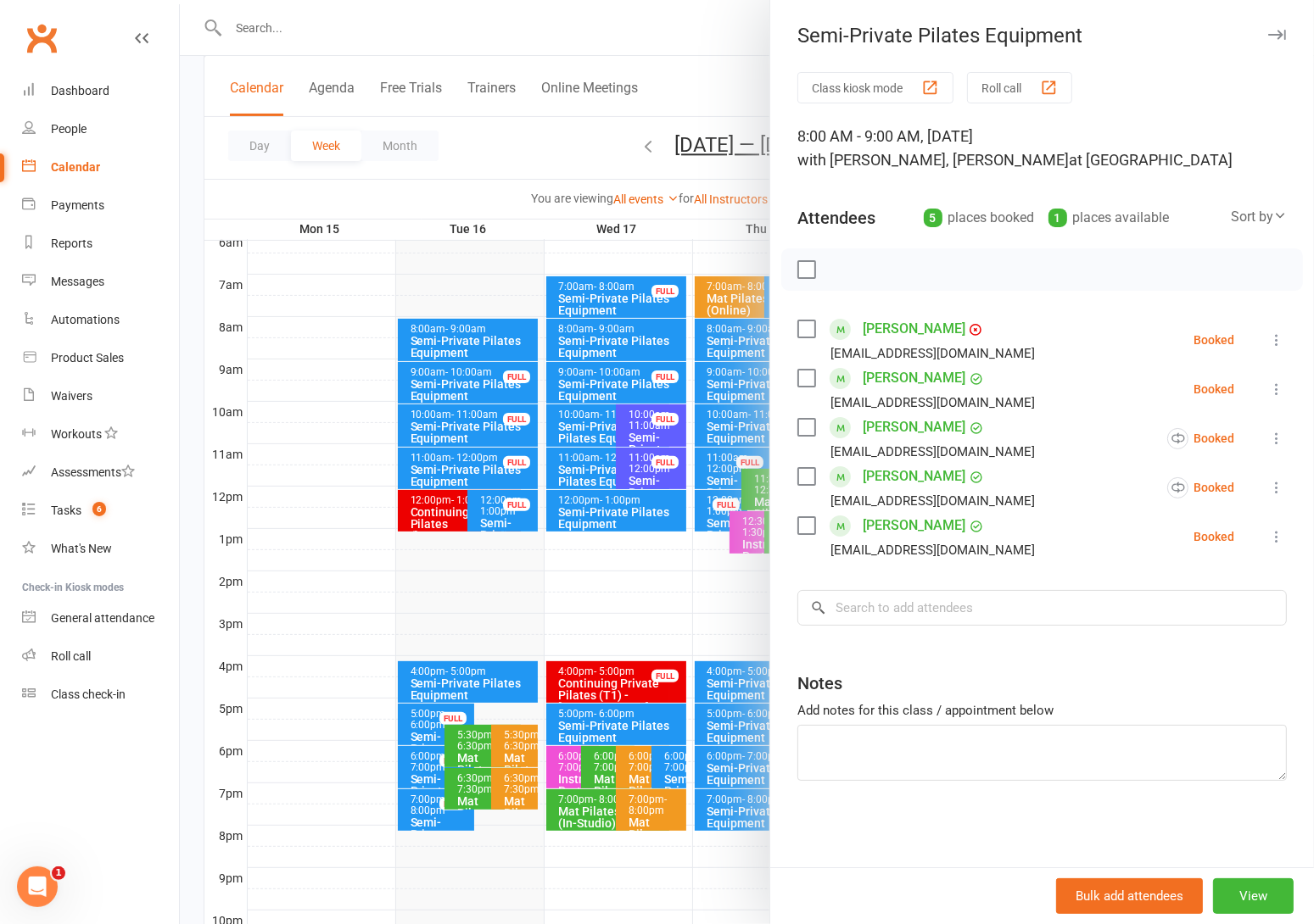
click at [557, 159] on div at bounding box center [747, 462] width 1134 height 924
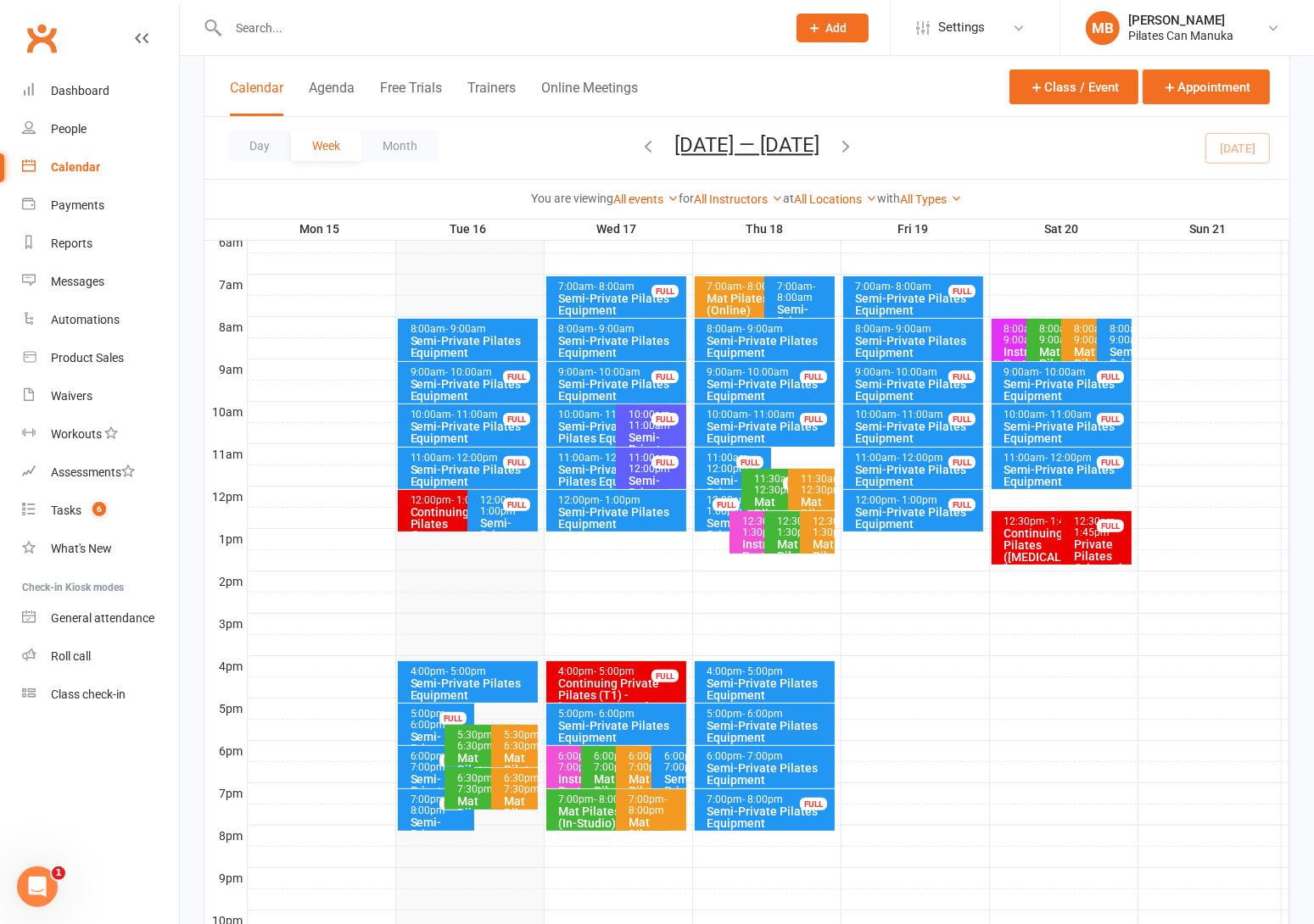
click at [854, 144] on icon "button" at bounding box center [845, 145] width 18 height 18
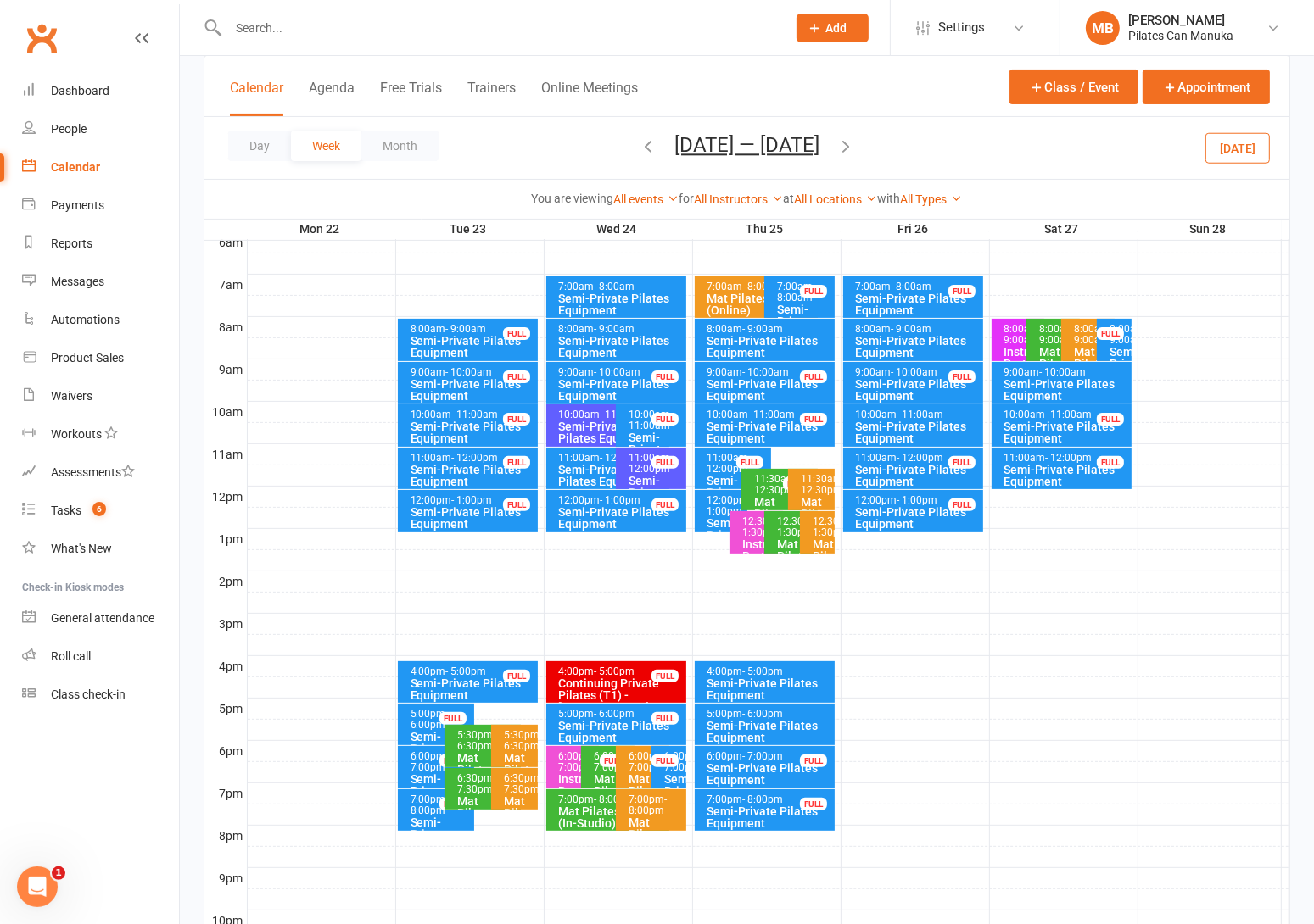
click at [855, 138] on icon "button" at bounding box center [845, 145] width 18 height 18
click at [855, 143] on icon "button" at bounding box center [845, 145] width 18 height 18
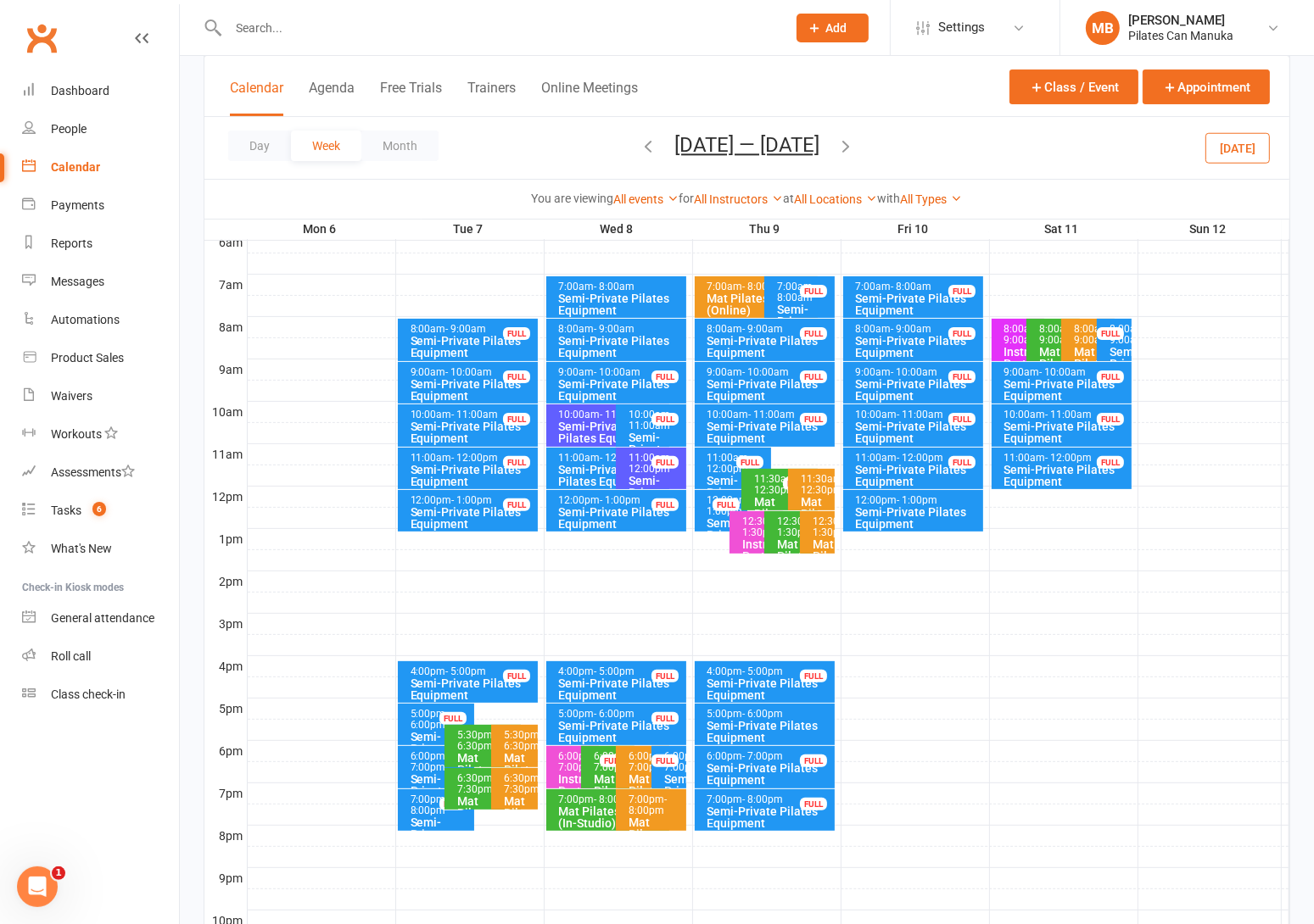
click at [644, 147] on icon "button" at bounding box center [647, 145] width 18 height 18
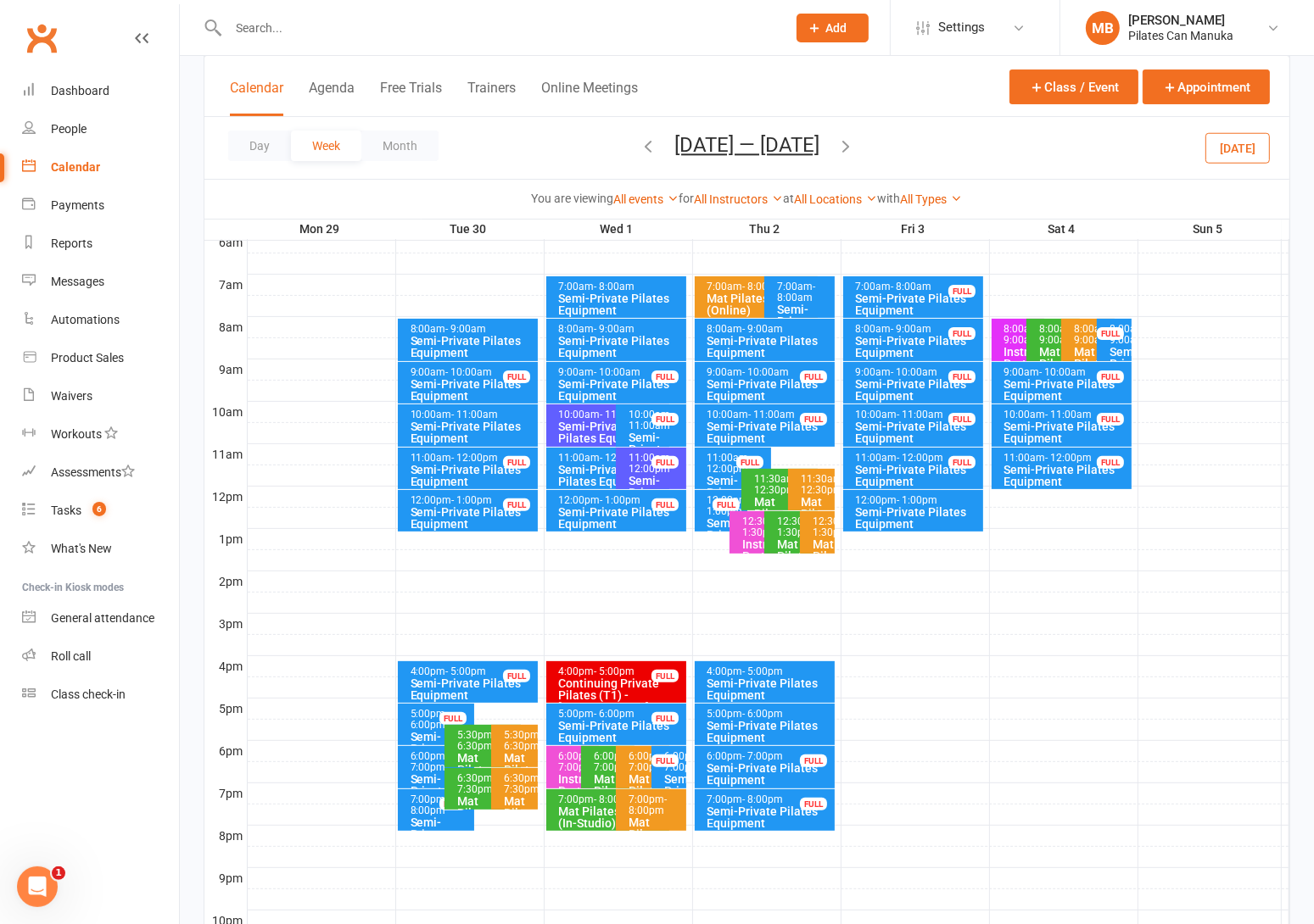
click at [638, 142] on icon "button" at bounding box center [647, 145] width 18 height 18
click at [854, 142] on icon "button" at bounding box center [845, 145] width 18 height 18
click at [504, 433] on div "Semi-Private Pilates Equipment" at bounding box center [473, 432] width 126 height 24
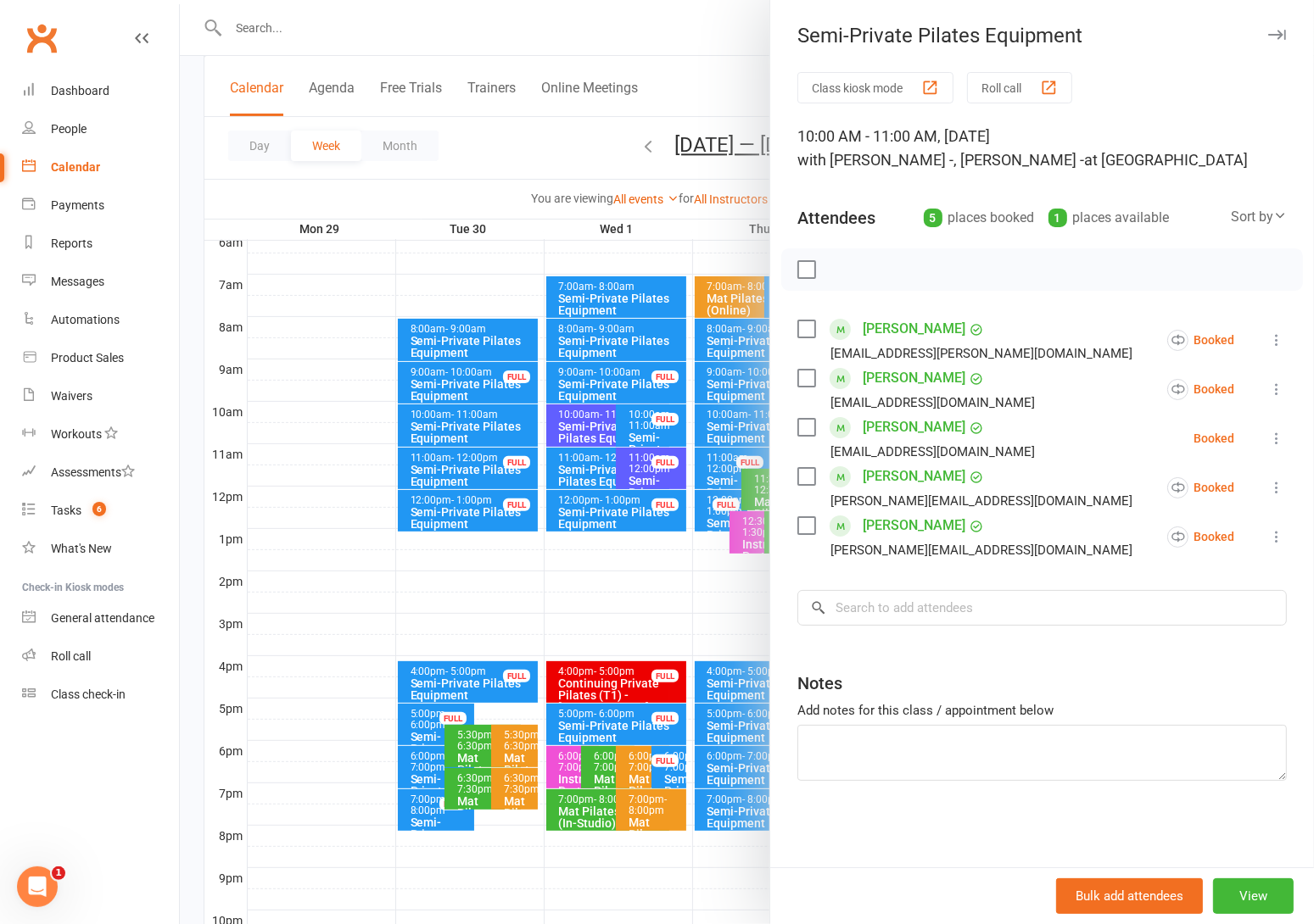
click at [456, 192] on div at bounding box center [747, 462] width 1134 height 924
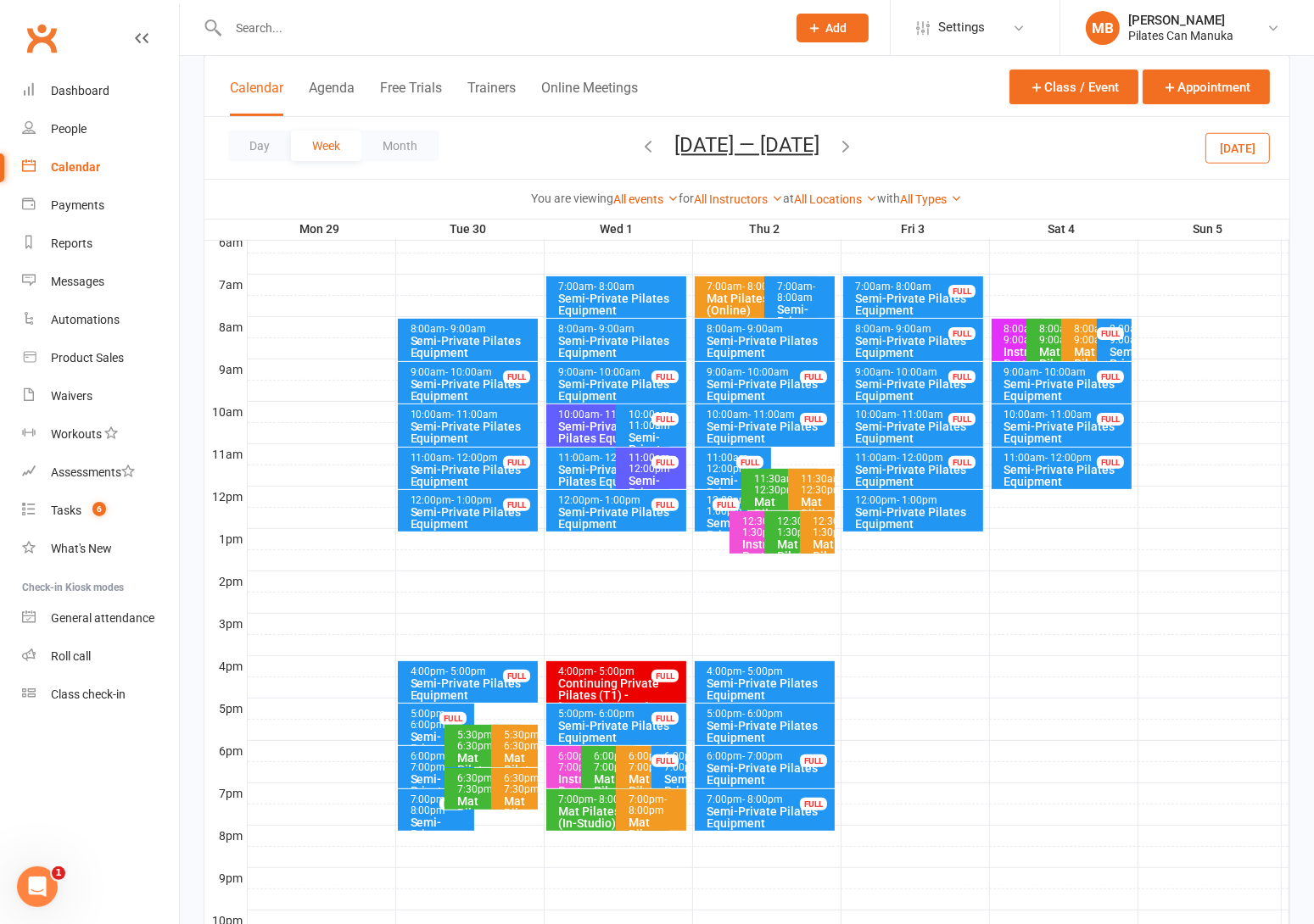
click at [855, 149] on icon "button" at bounding box center [845, 145] width 18 height 18
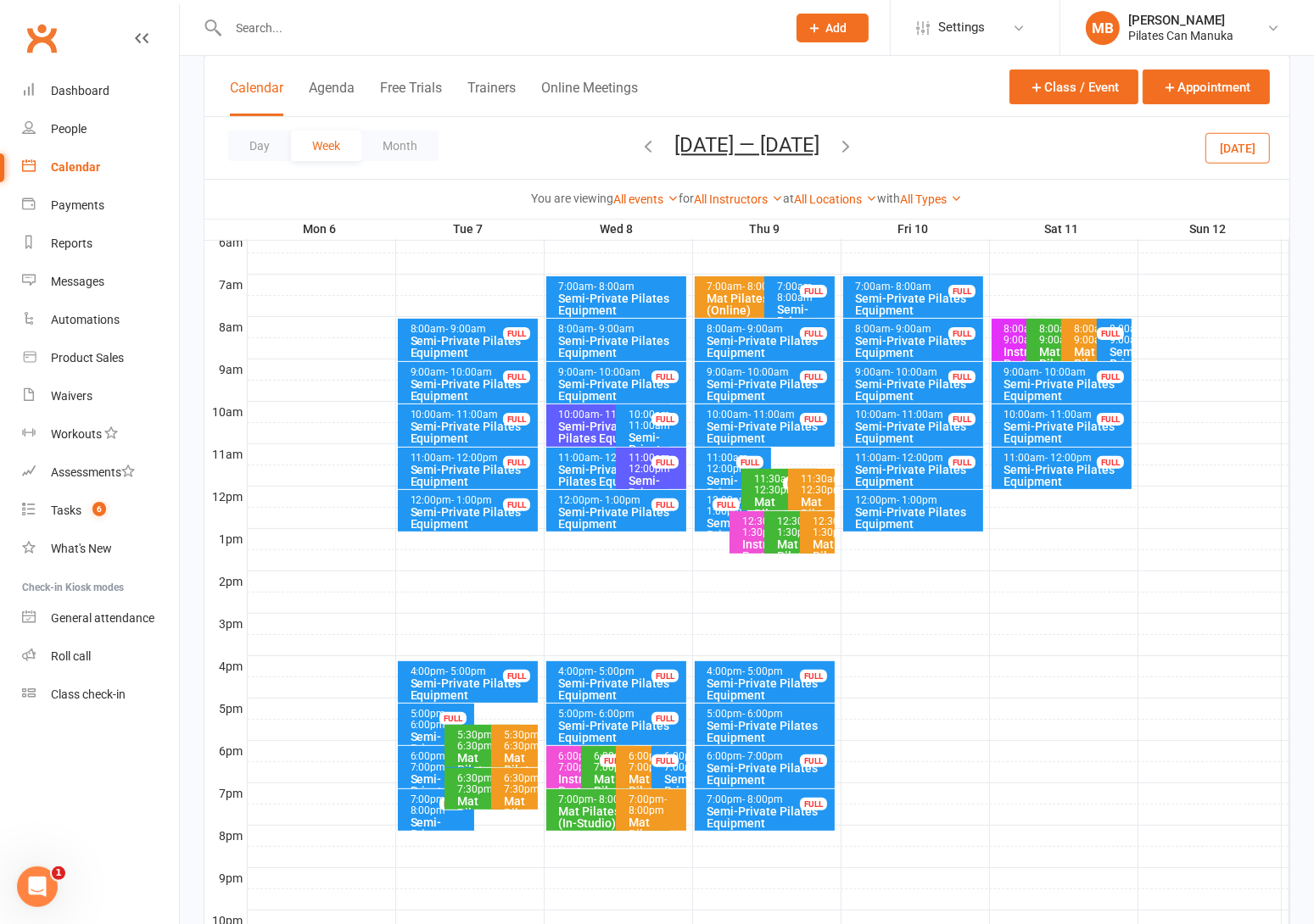
click at [648, 148] on icon "button" at bounding box center [647, 145] width 18 height 18
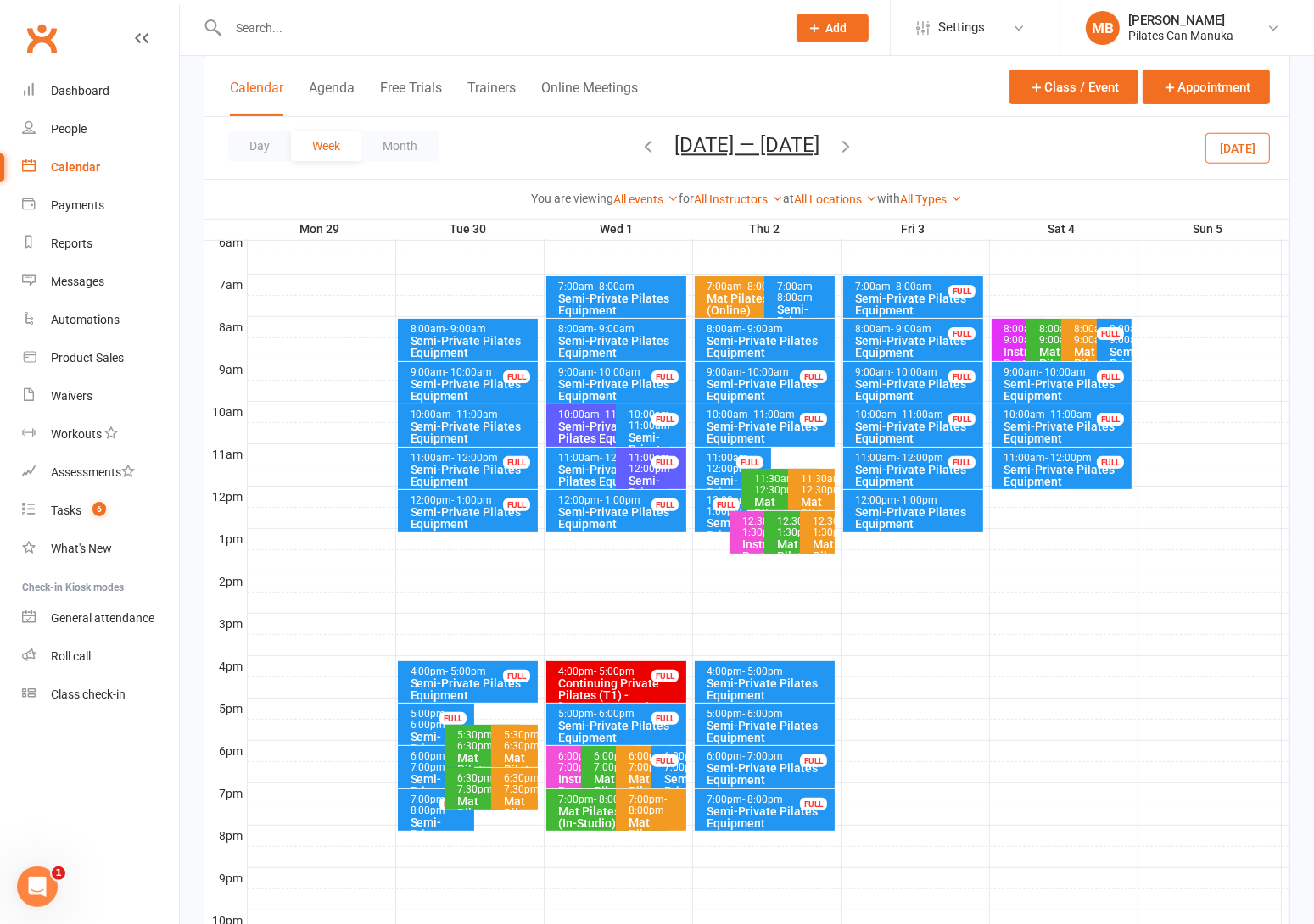
click at [638, 144] on icon "button" at bounding box center [647, 145] width 18 height 18
click at [644, 144] on icon "button" at bounding box center [647, 145] width 18 height 18
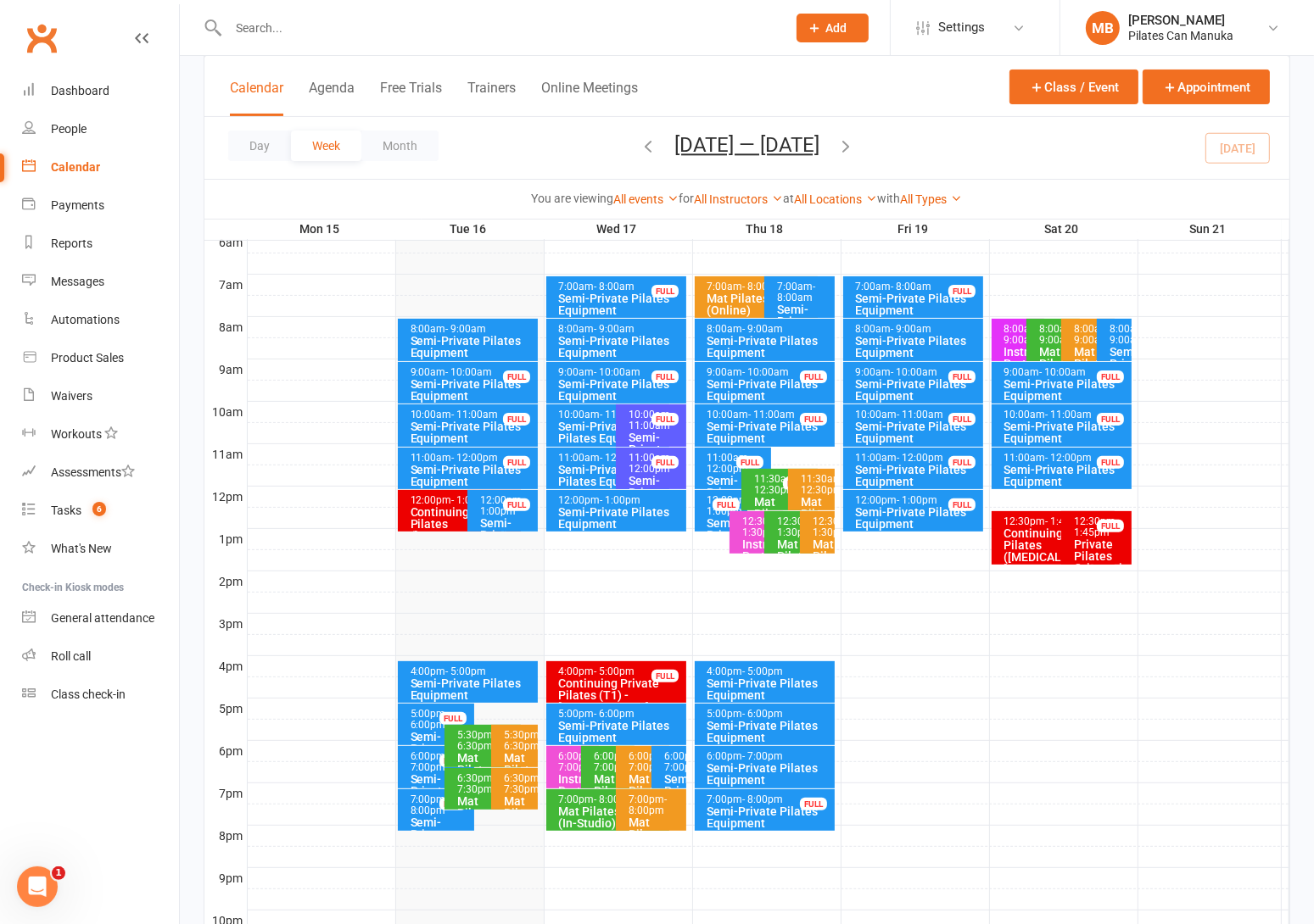
click at [853, 144] on icon "button" at bounding box center [845, 145] width 18 height 18
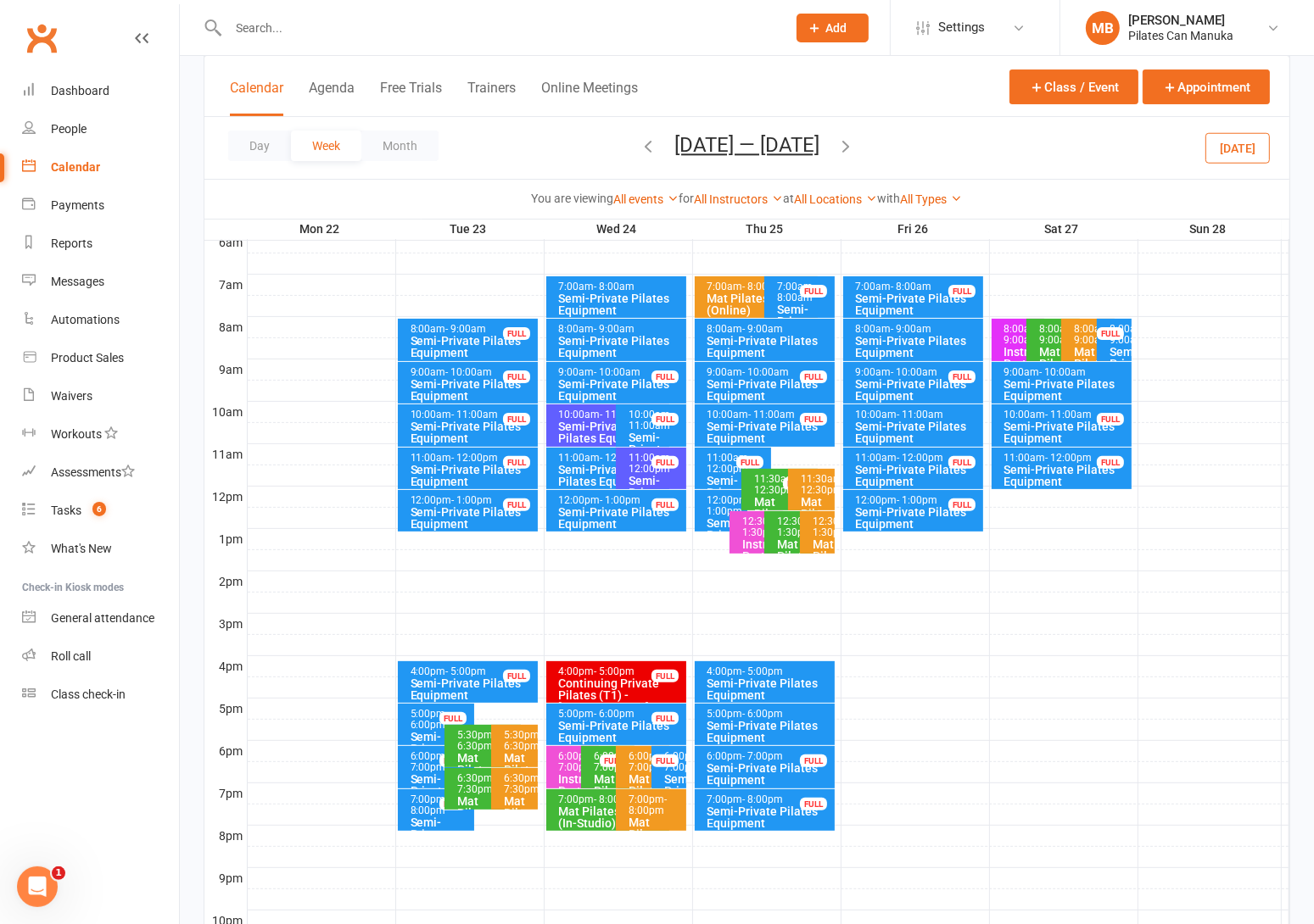
click at [851, 143] on icon "button" at bounding box center [845, 145] width 18 height 18
click at [491, 337] on div "Semi-Private Pilates Equipment" at bounding box center [473, 346] width 126 height 24
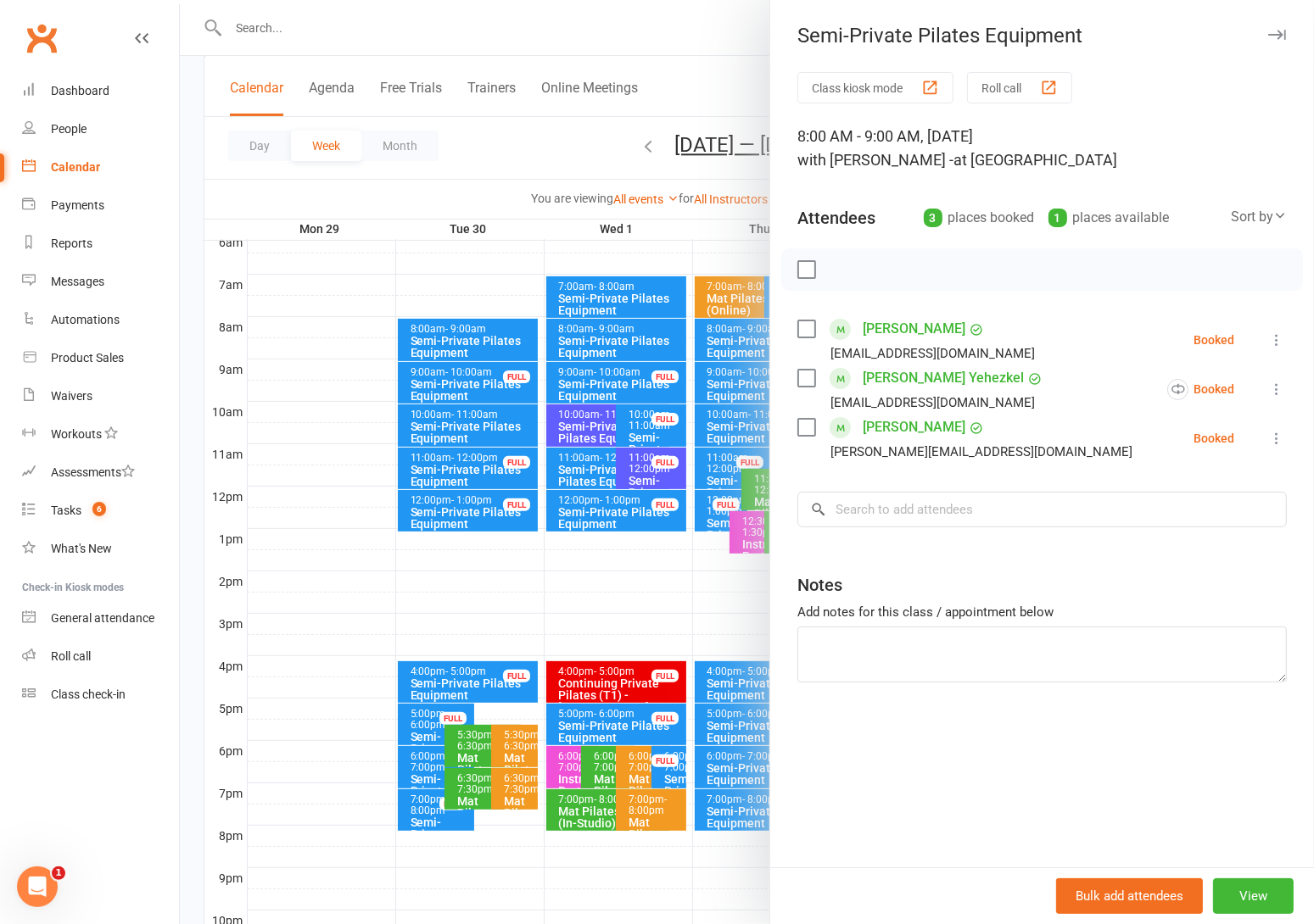
click at [579, 144] on div at bounding box center [747, 462] width 1134 height 924
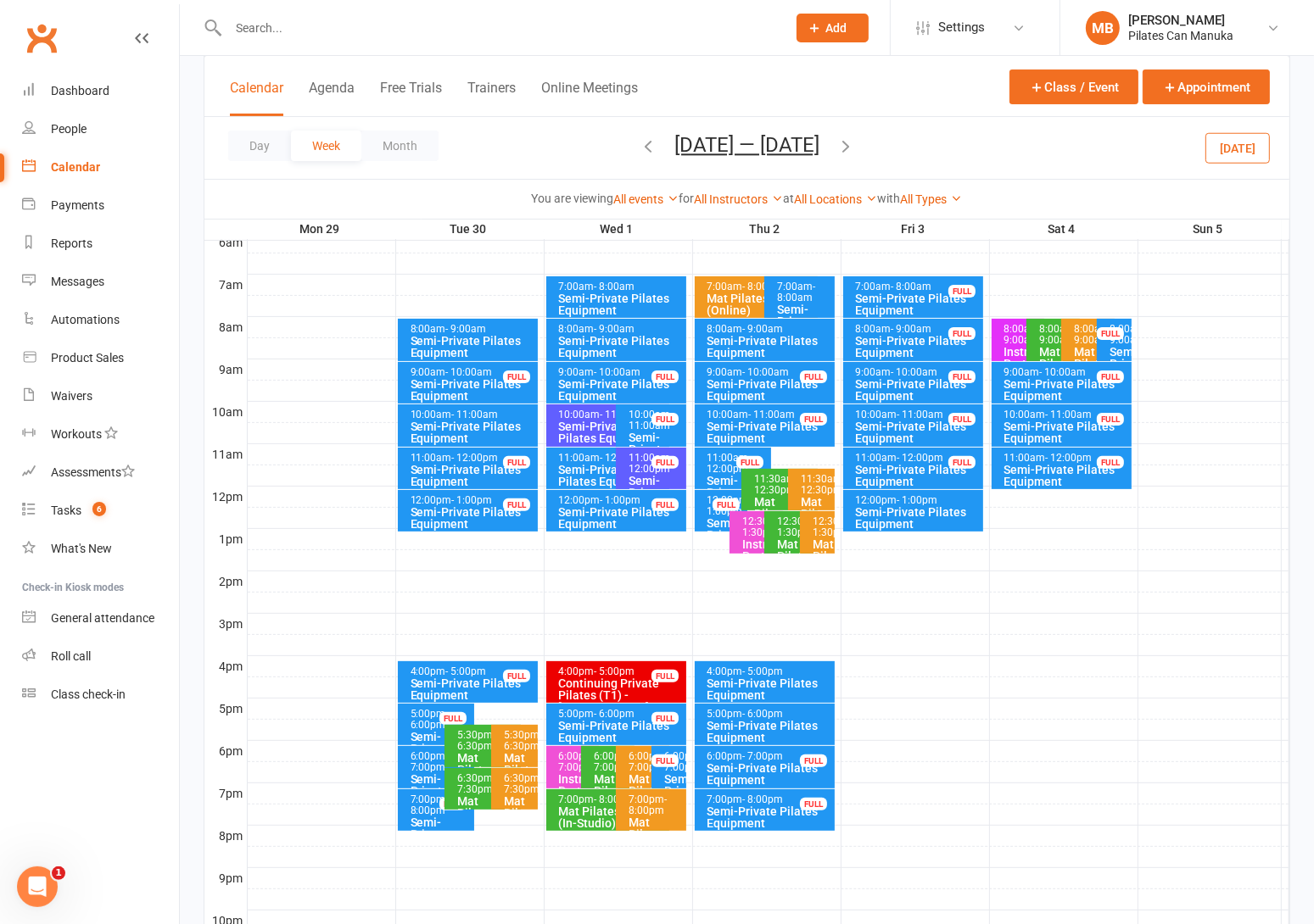
click at [855, 142] on icon "button" at bounding box center [845, 145] width 18 height 18
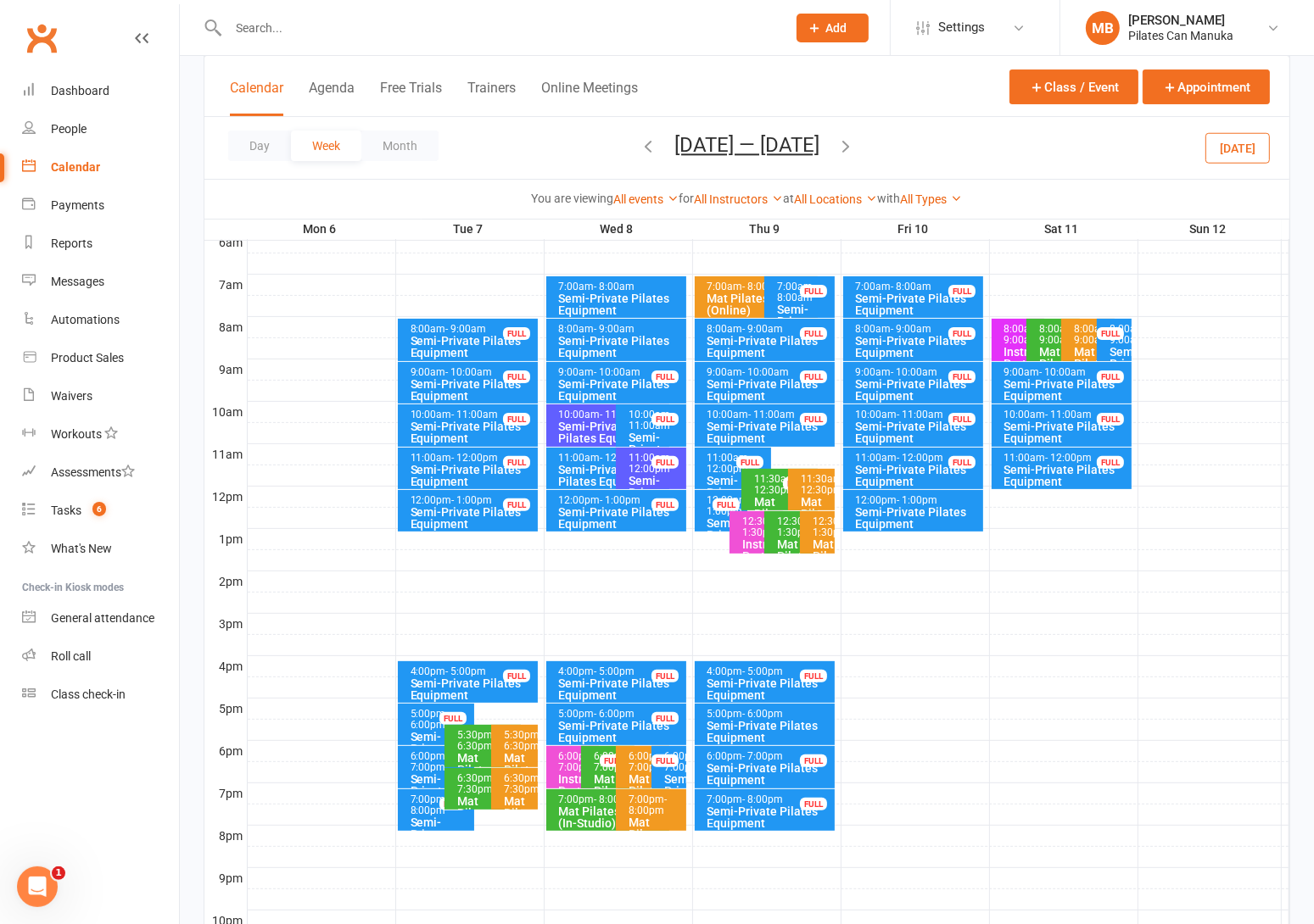
click at [581, 809] on div "Mat Pilates L2/3 (In-Studio)" at bounding box center [612, 817] width 108 height 24
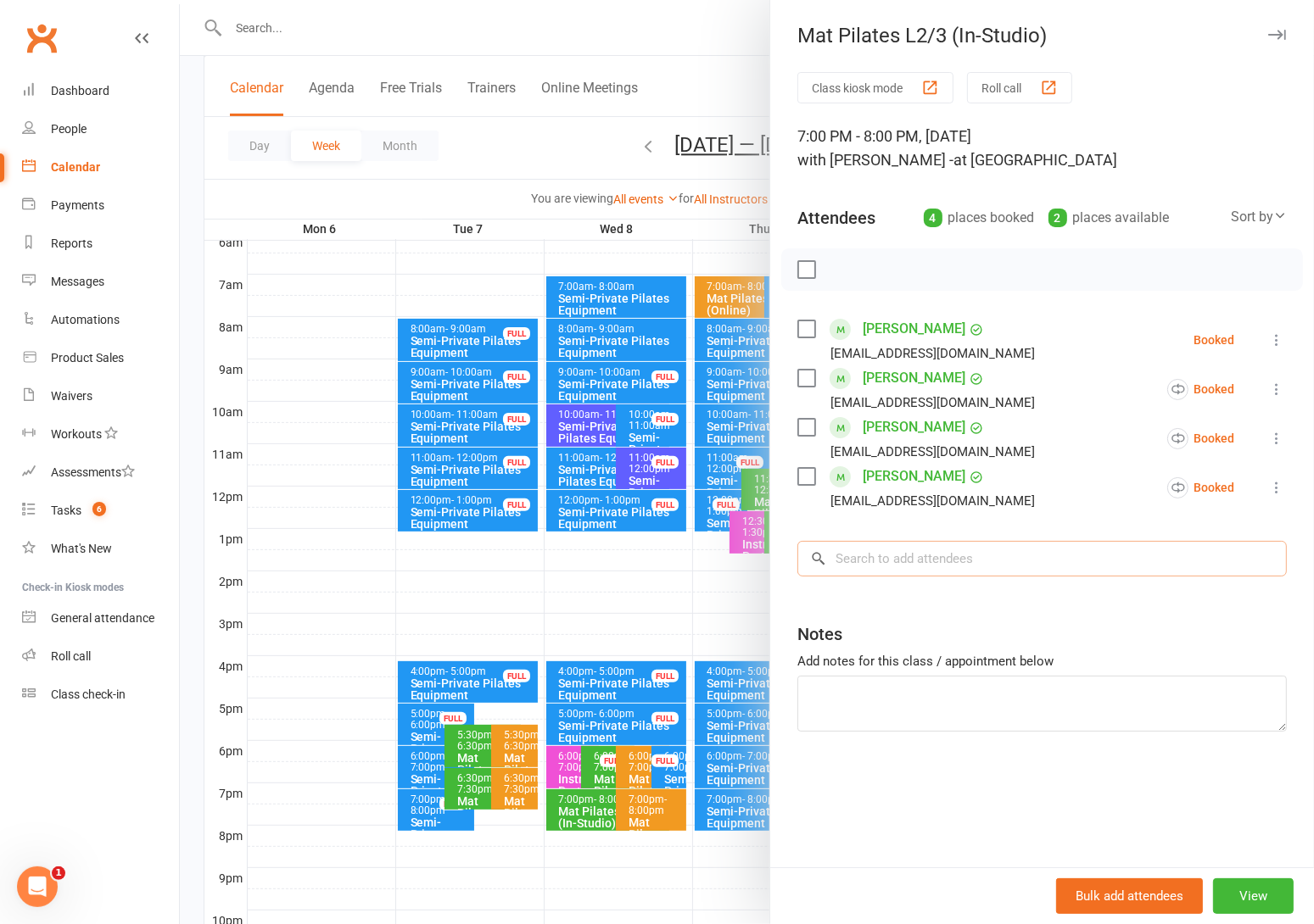
click at [893, 555] on input "search" at bounding box center [1042, 559] width 490 height 36
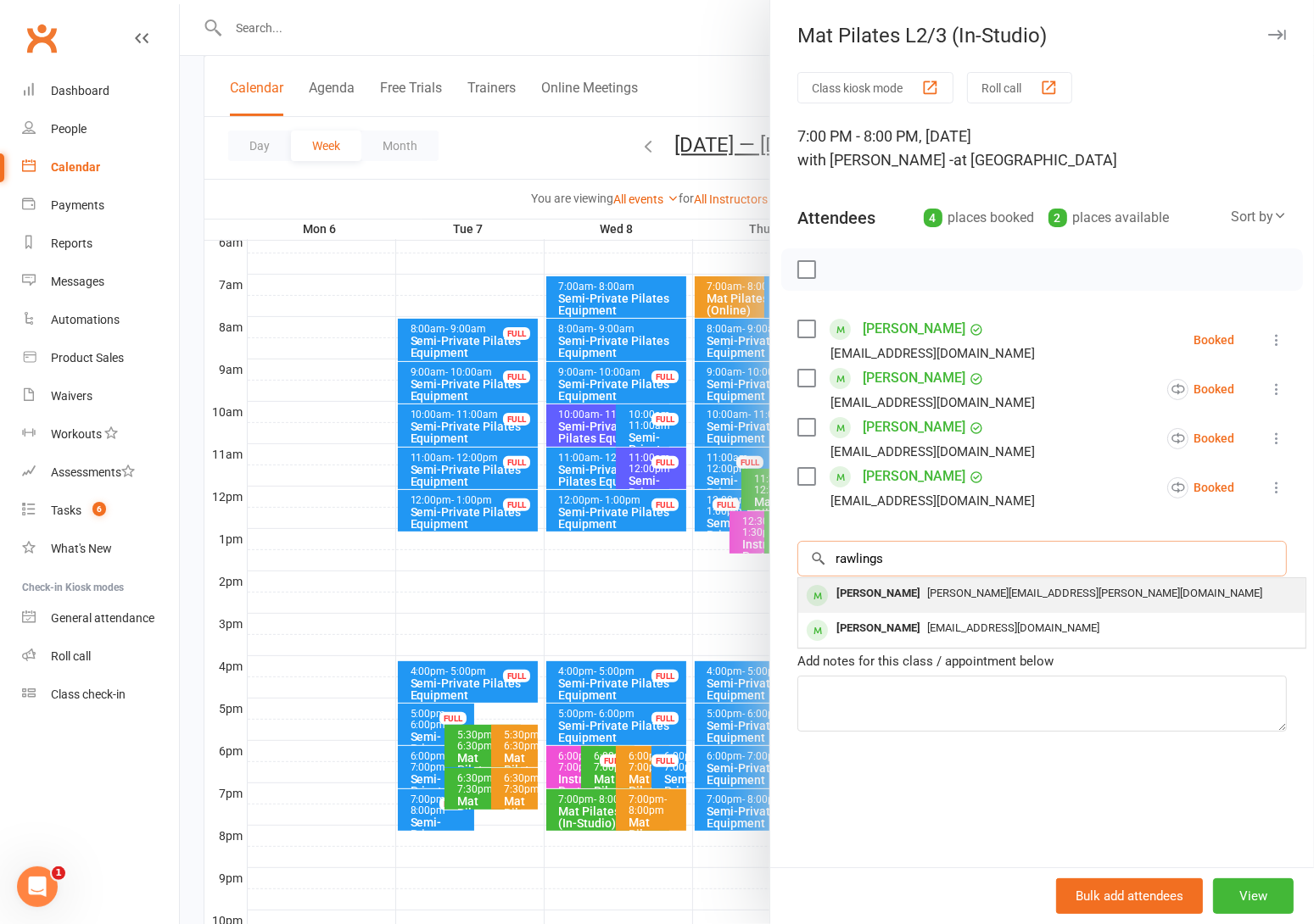
type input "rawlings"
click at [902, 587] on div "[PERSON_NAME]" at bounding box center [879, 594] width 98 height 24
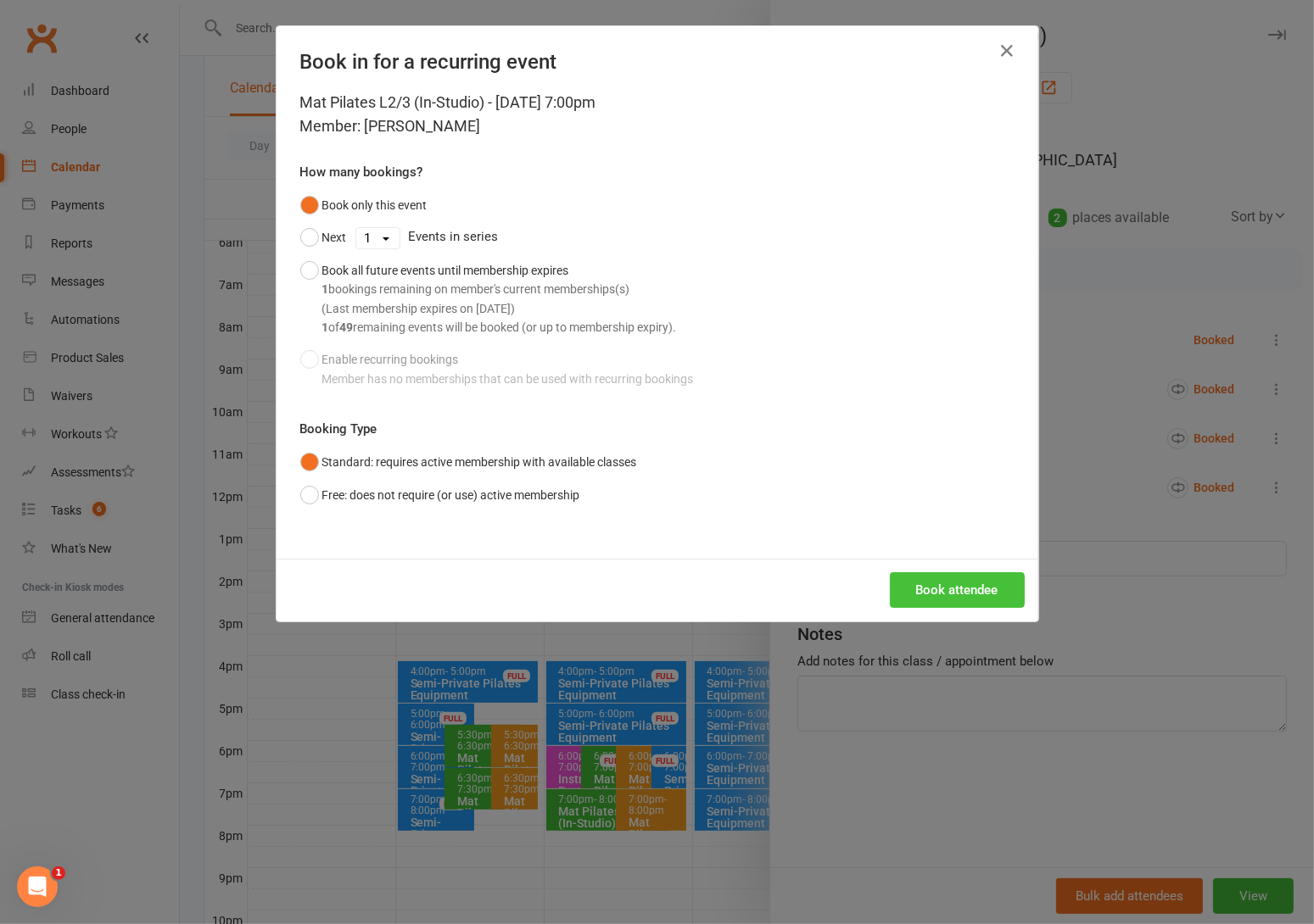
click at [921, 581] on button "Book attendee" at bounding box center [957, 590] width 135 height 36
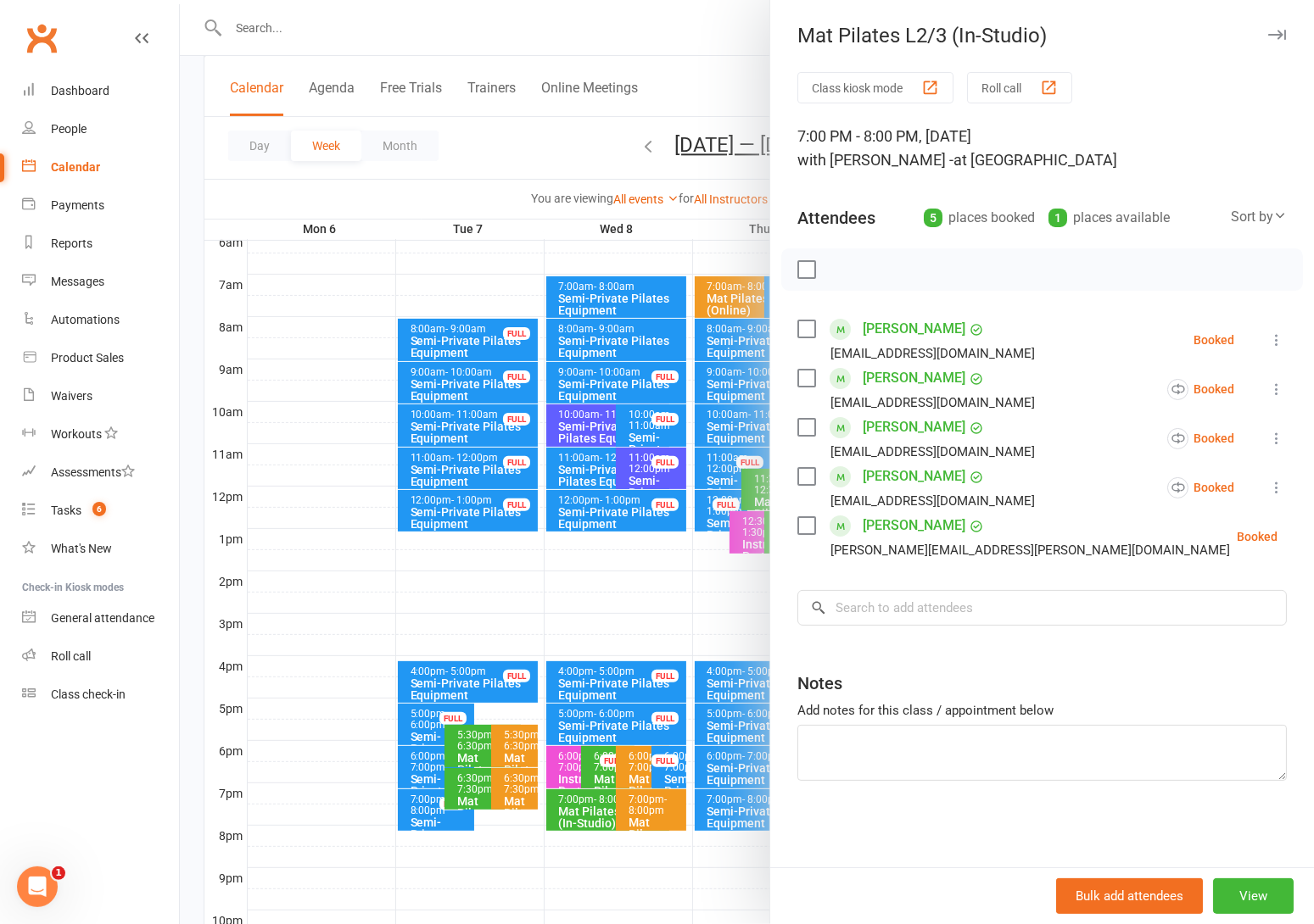
click at [532, 157] on div at bounding box center [747, 462] width 1134 height 924
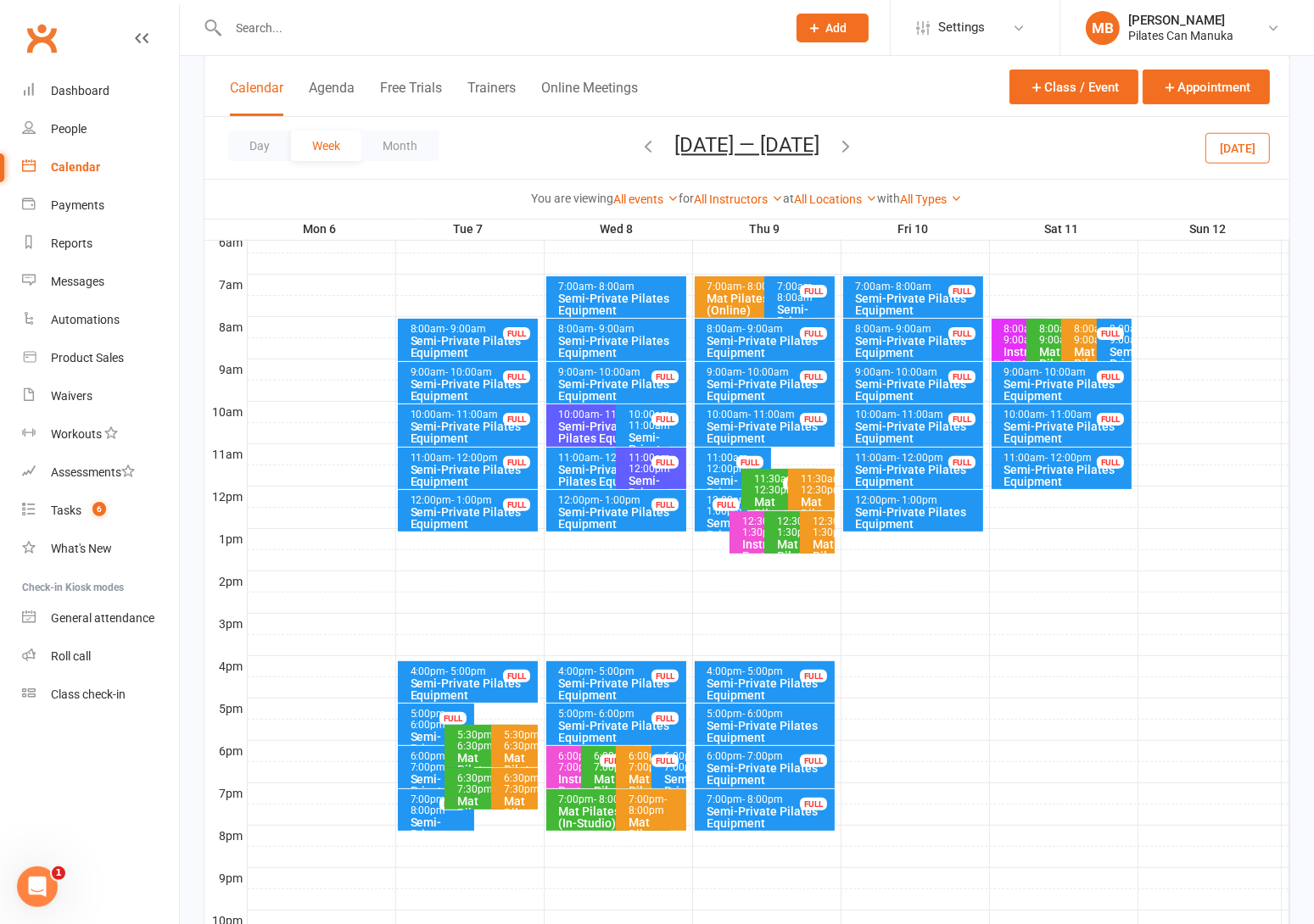
click at [643, 143] on icon "button" at bounding box center [647, 145] width 18 height 18
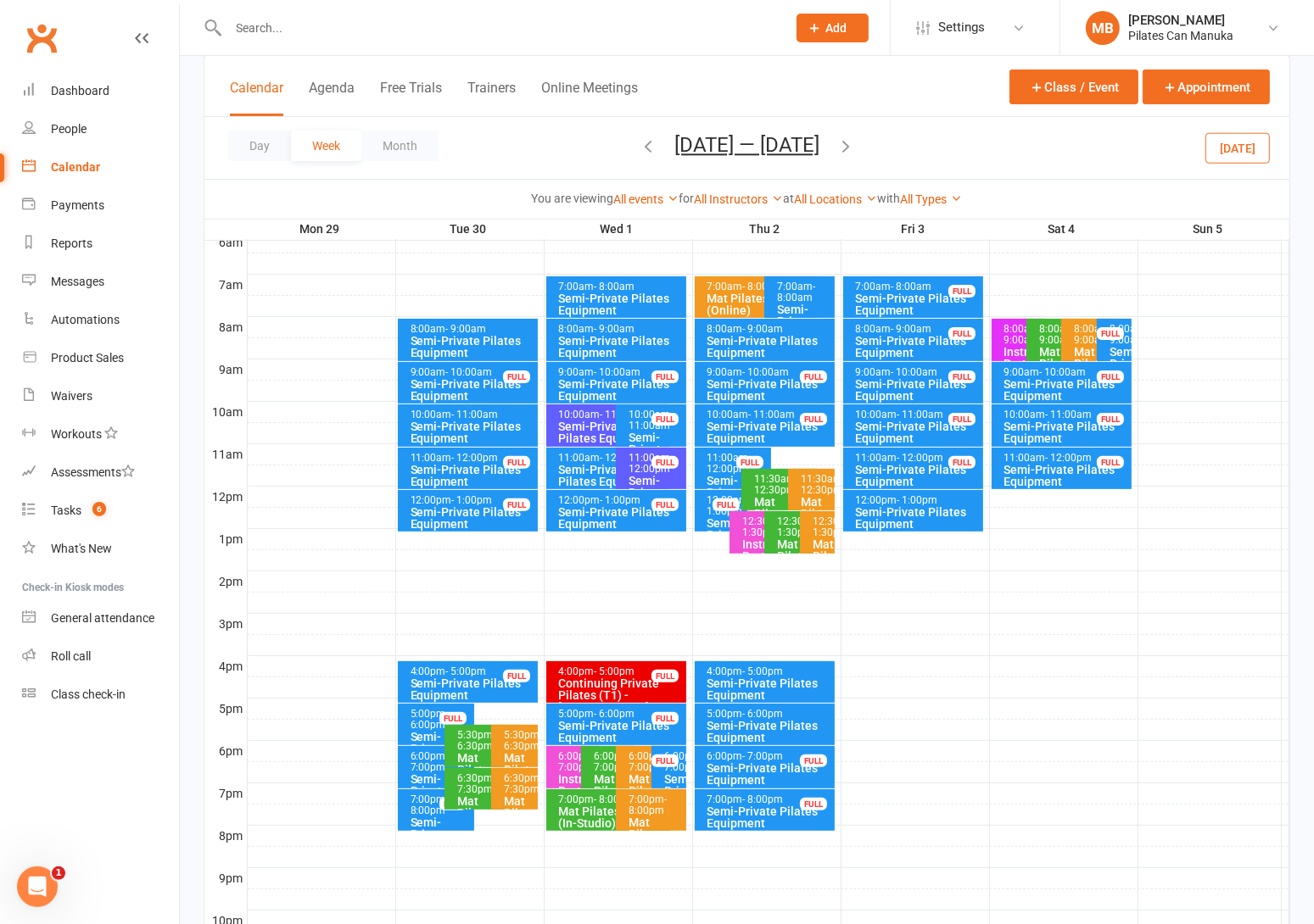
click at [855, 143] on icon "button" at bounding box center [845, 145] width 18 height 18
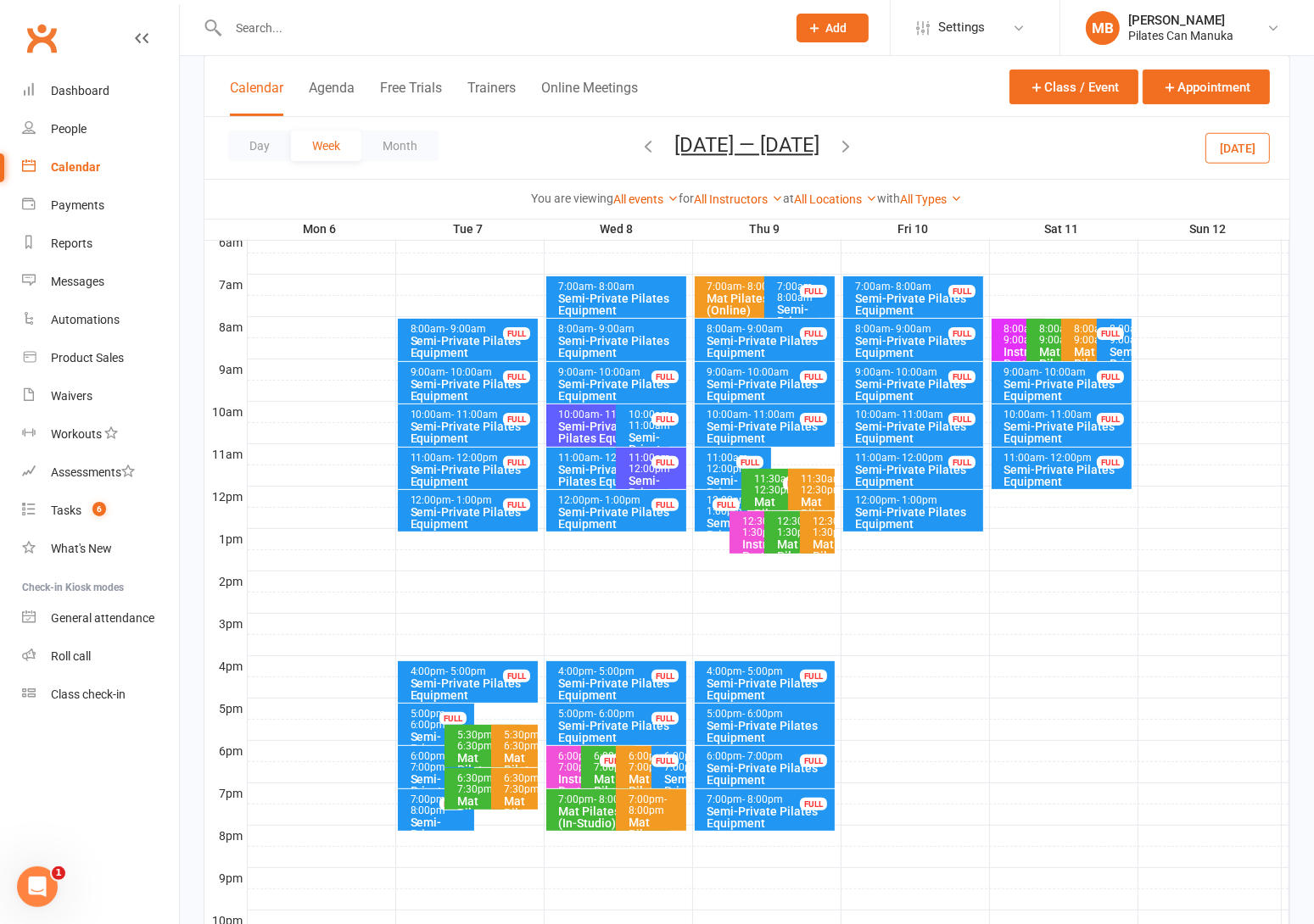
click at [600, 808] on div "Mat Pilates L2/3 (In-Studio)" at bounding box center [612, 817] width 108 height 24
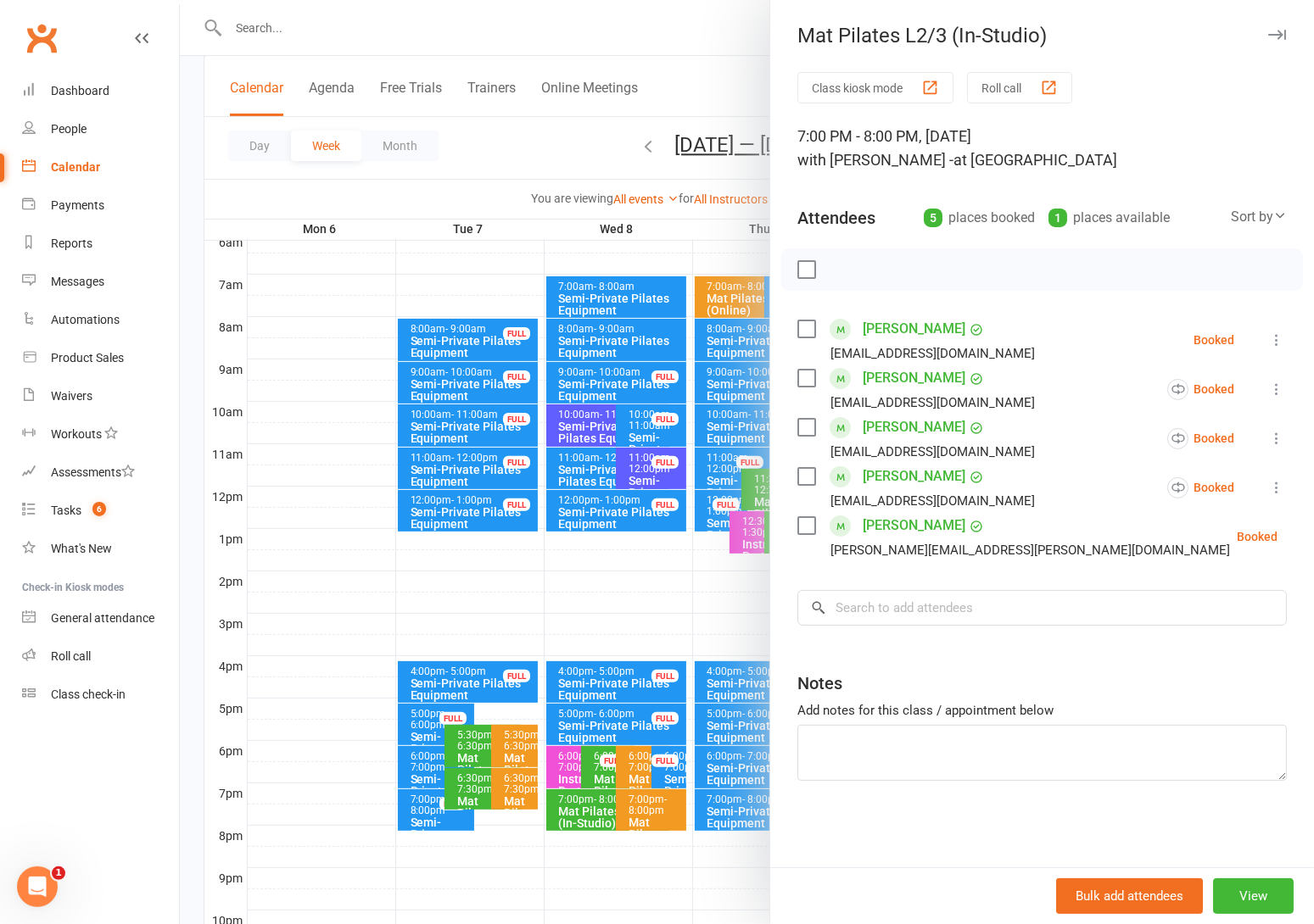
click at [567, 156] on div at bounding box center [747, 462] width 1134 height 924
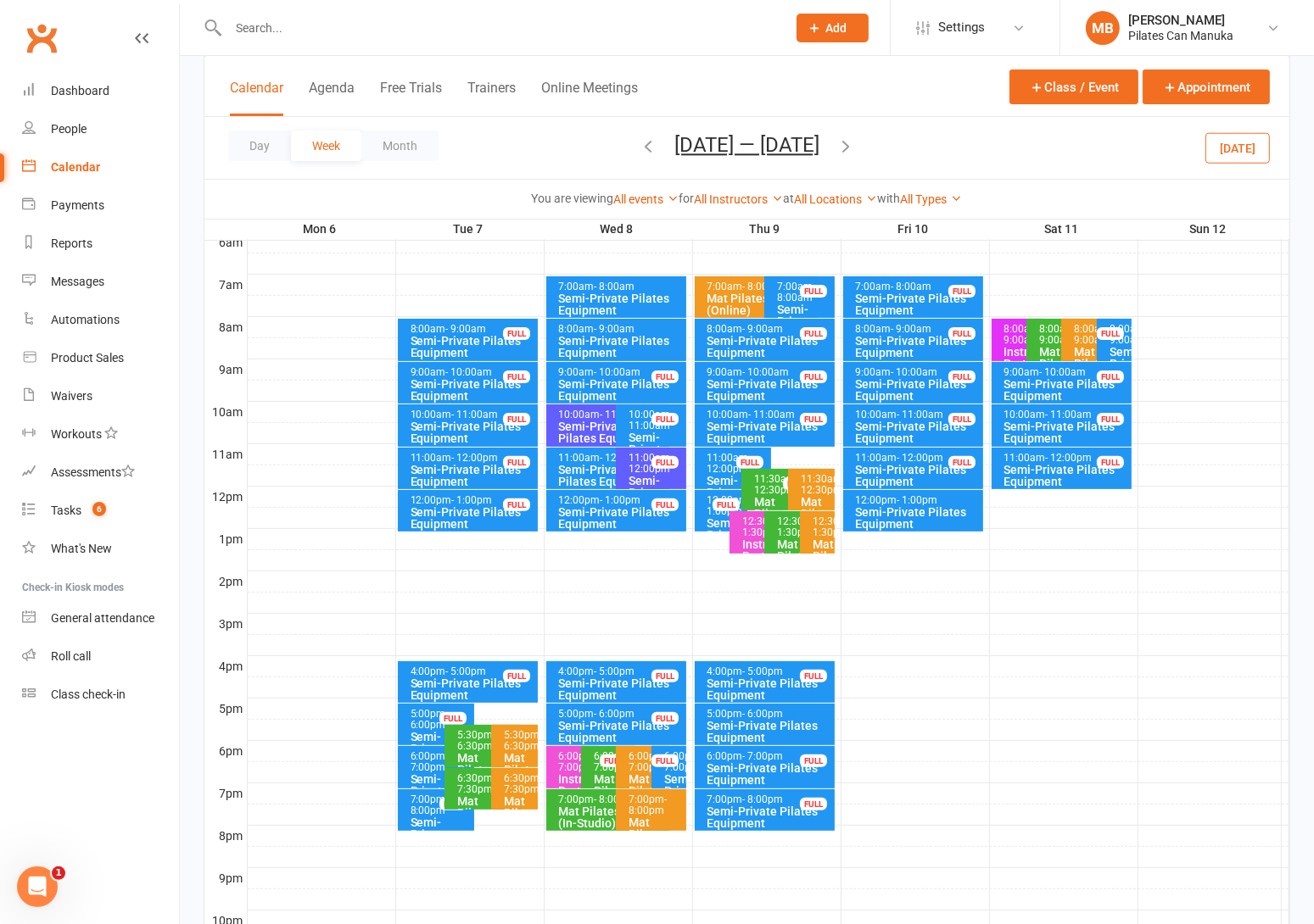
click at [654, 147] on icon "button" at bounding box center [647, 145] width 18 height 18
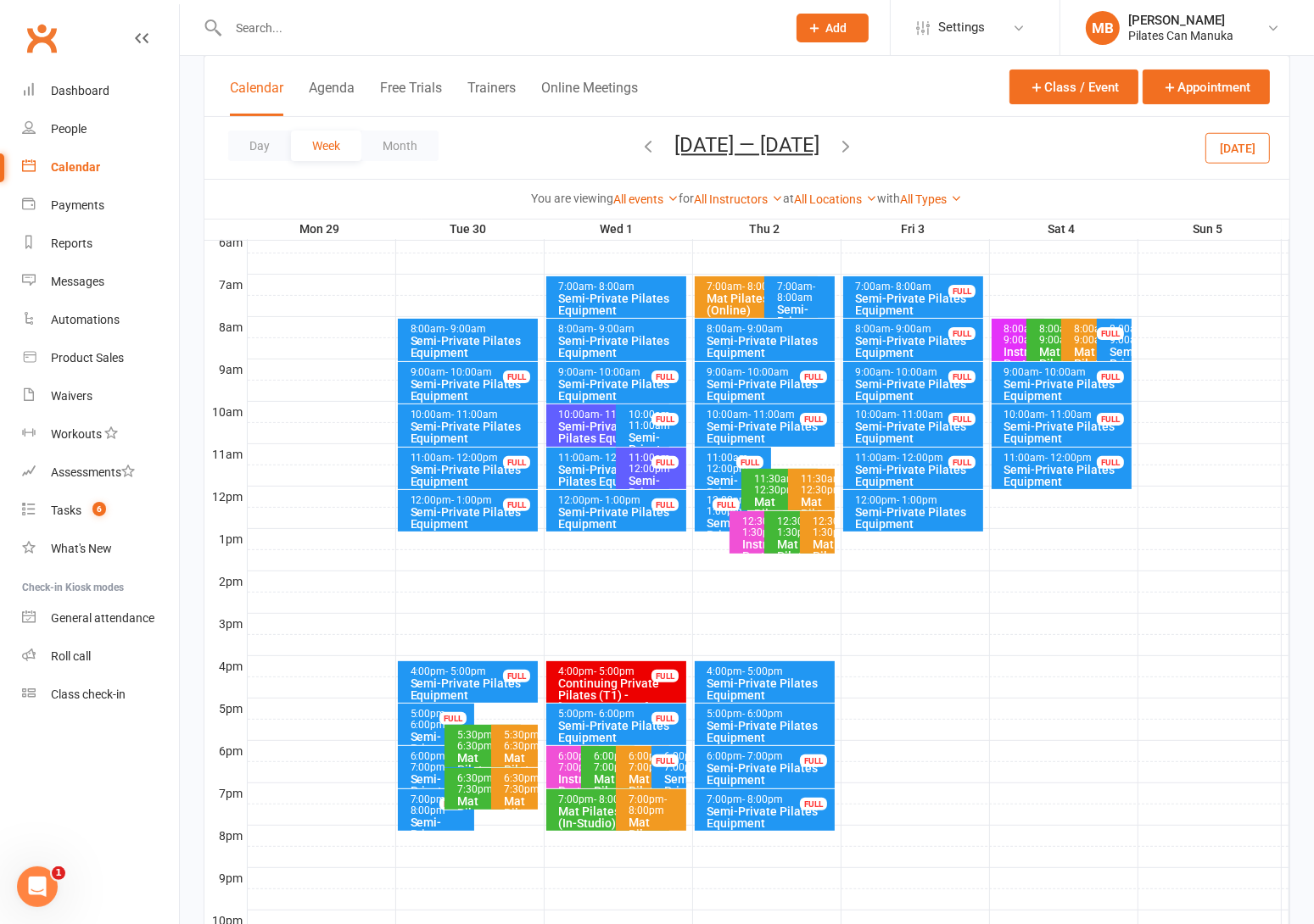
click at [725, 147] on button "Sep 29 — Oct 5 2025" at bounding box center [747, 144] width 145 height 24
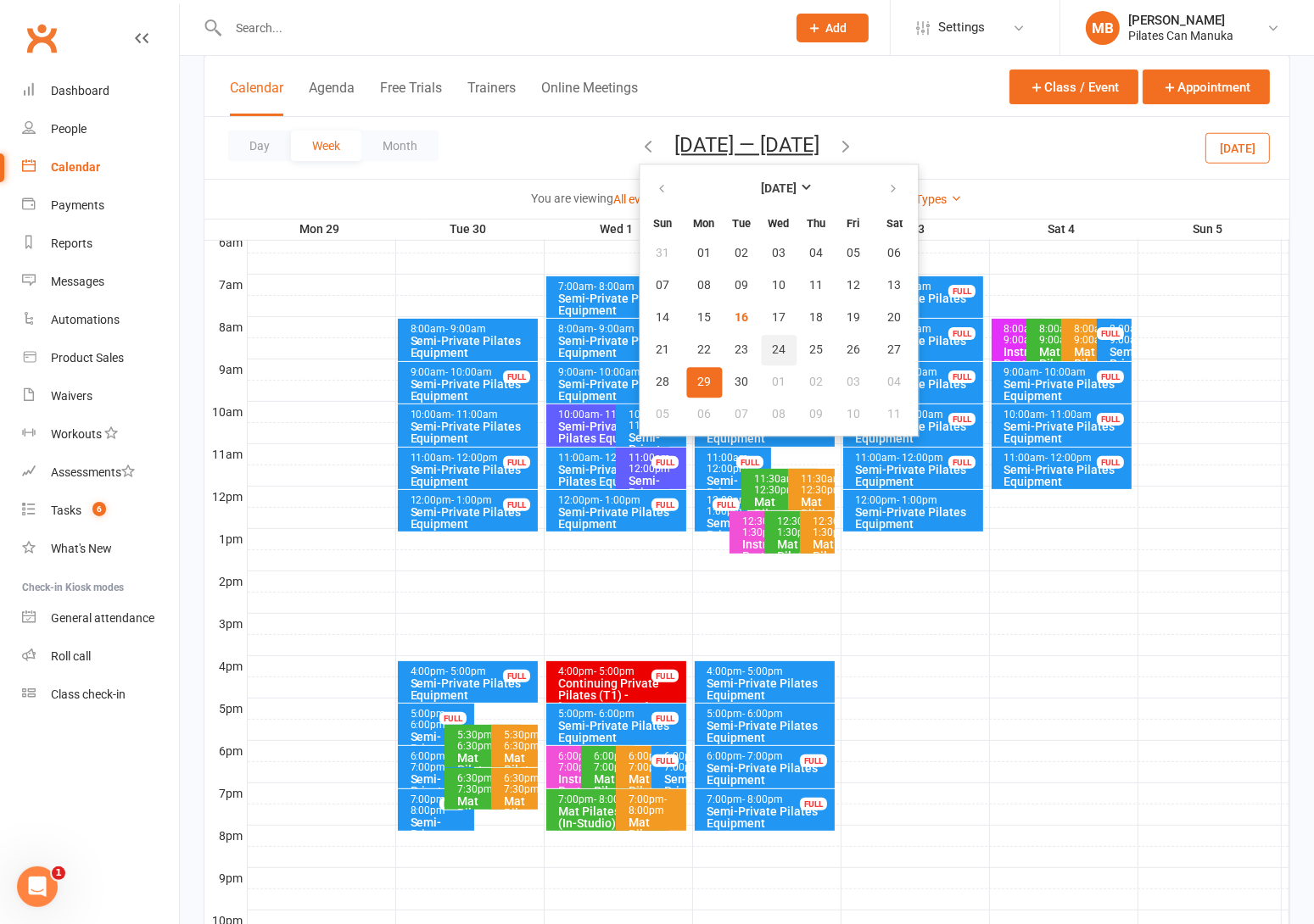
click at [772, 344] on span "24" at bounding box center [779, 351] width 14 height 14
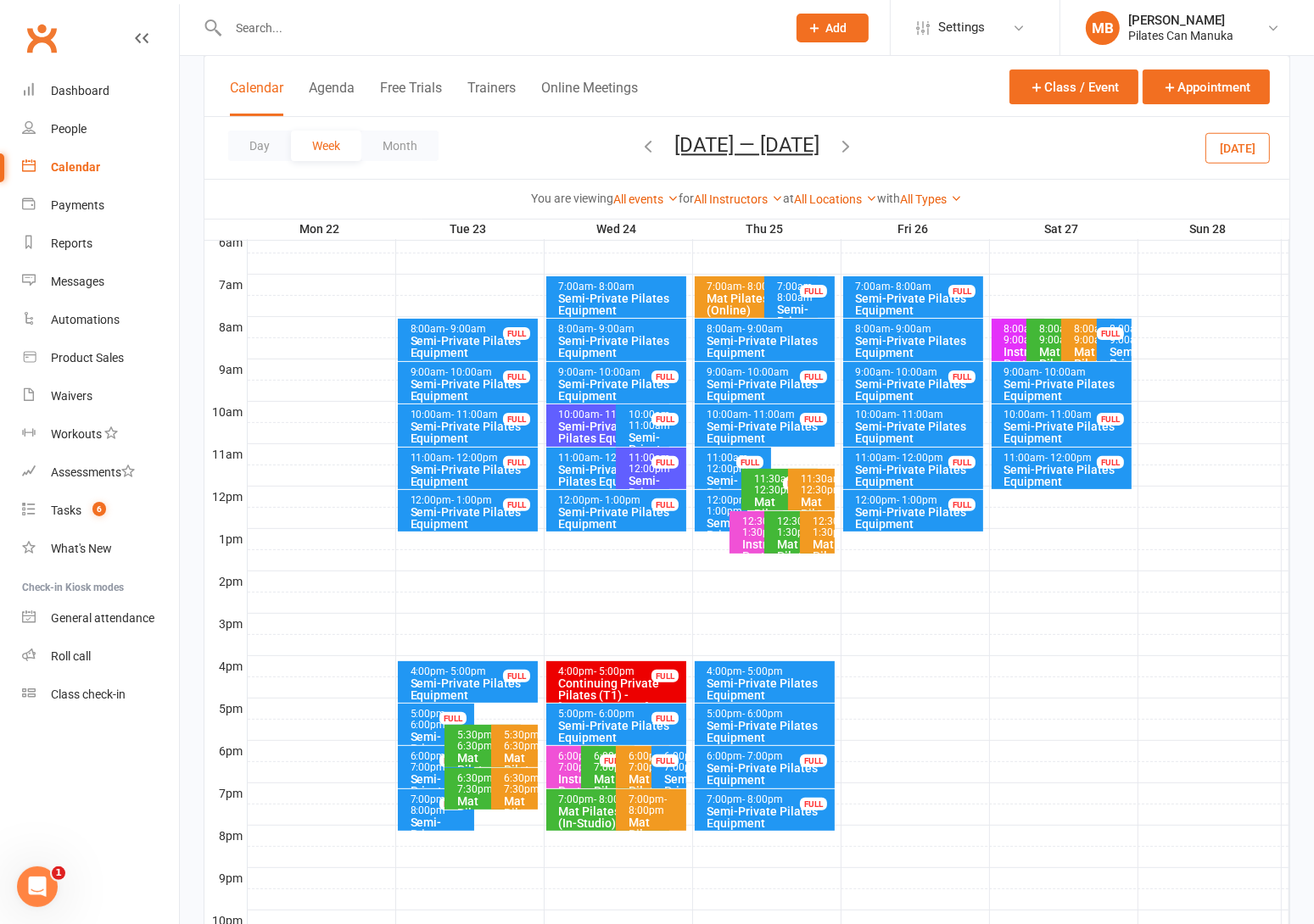
click at [592, 815] on div "Mat Pilates L2/3 (In-Studio)" at bounding box center [612, 817] width 108 height 24
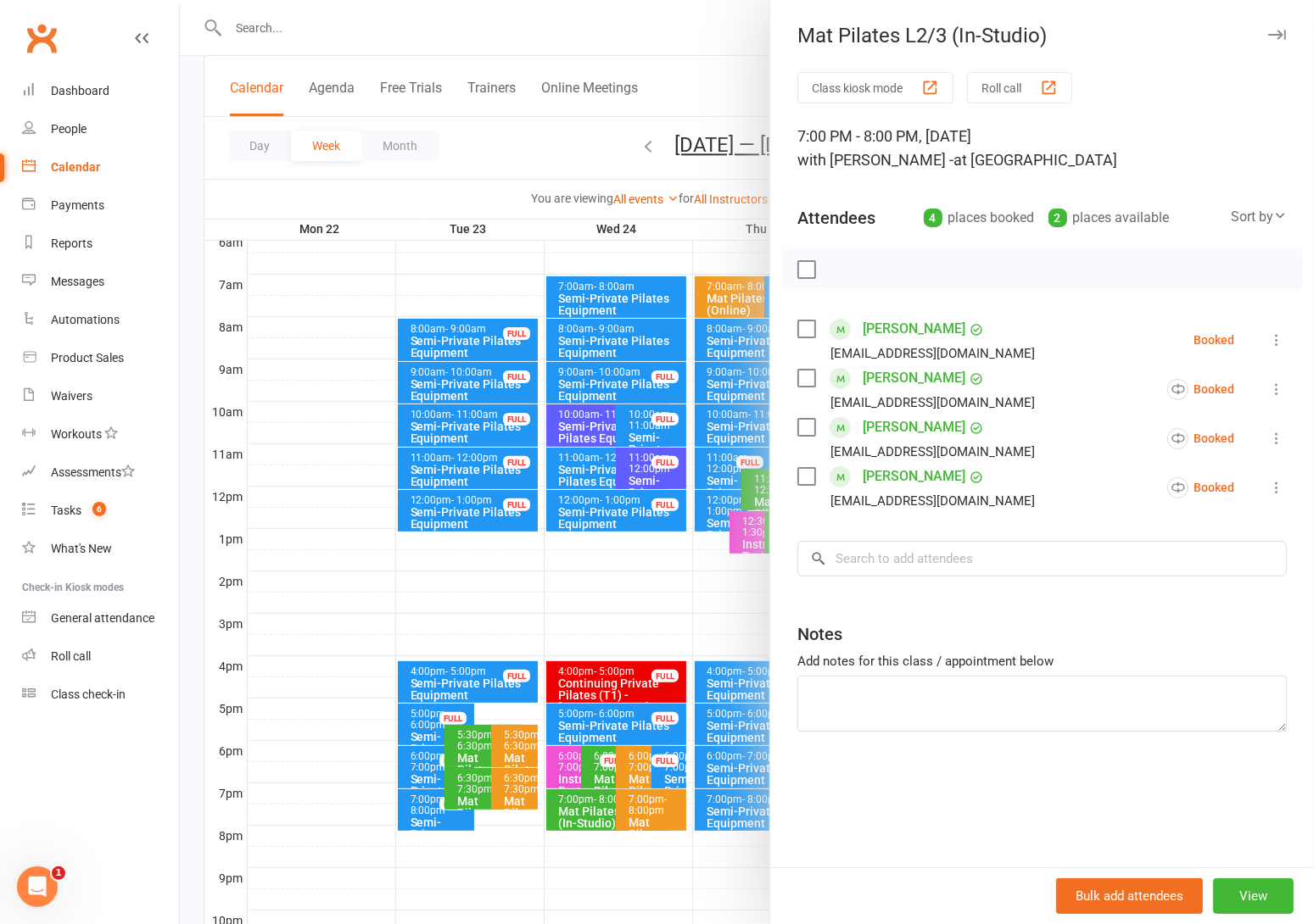
click at [592, 815] on div at bounding box center [747, 462] width 1134 height 924
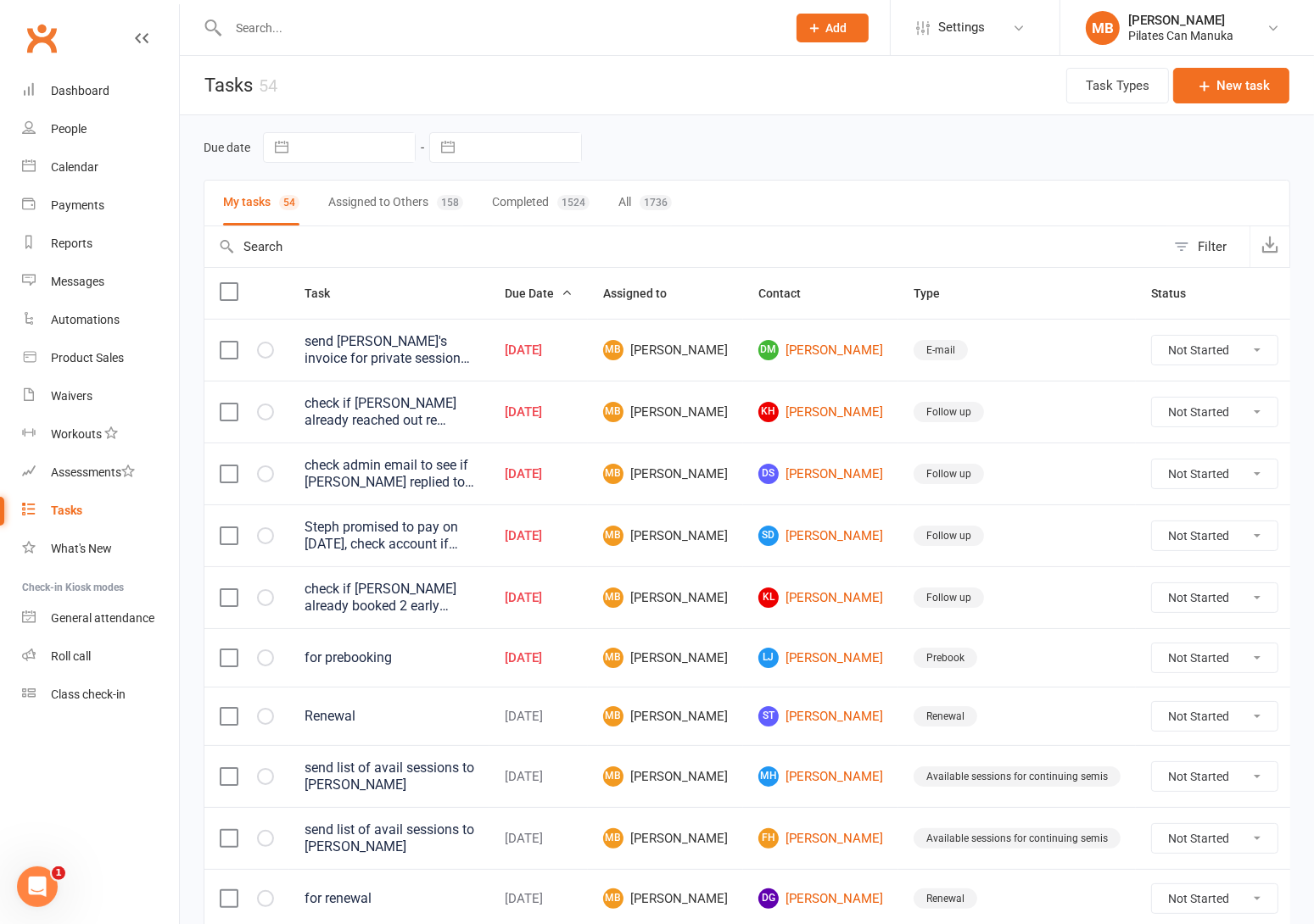
click at [499, 31] on input "text" at bounding box center [498, 27] width 552 height 24
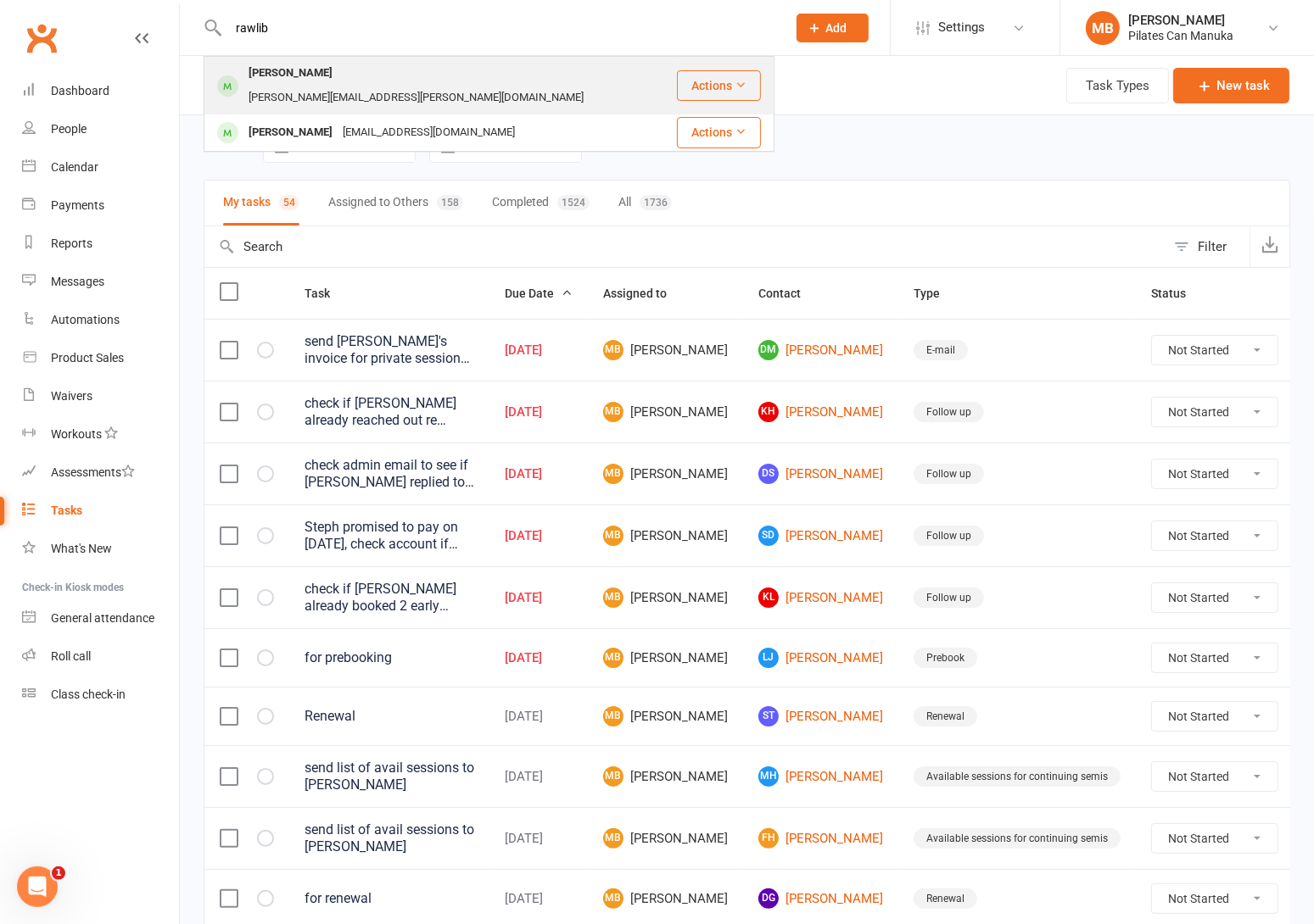
type input "rawlib"
click at [425, 86] on div "[PERSON_NAME][EMAIL_ADDRESS][PERSON_NAME][DOMAIN_NAME]" at bounding box center [415, 98] width 345 height 24
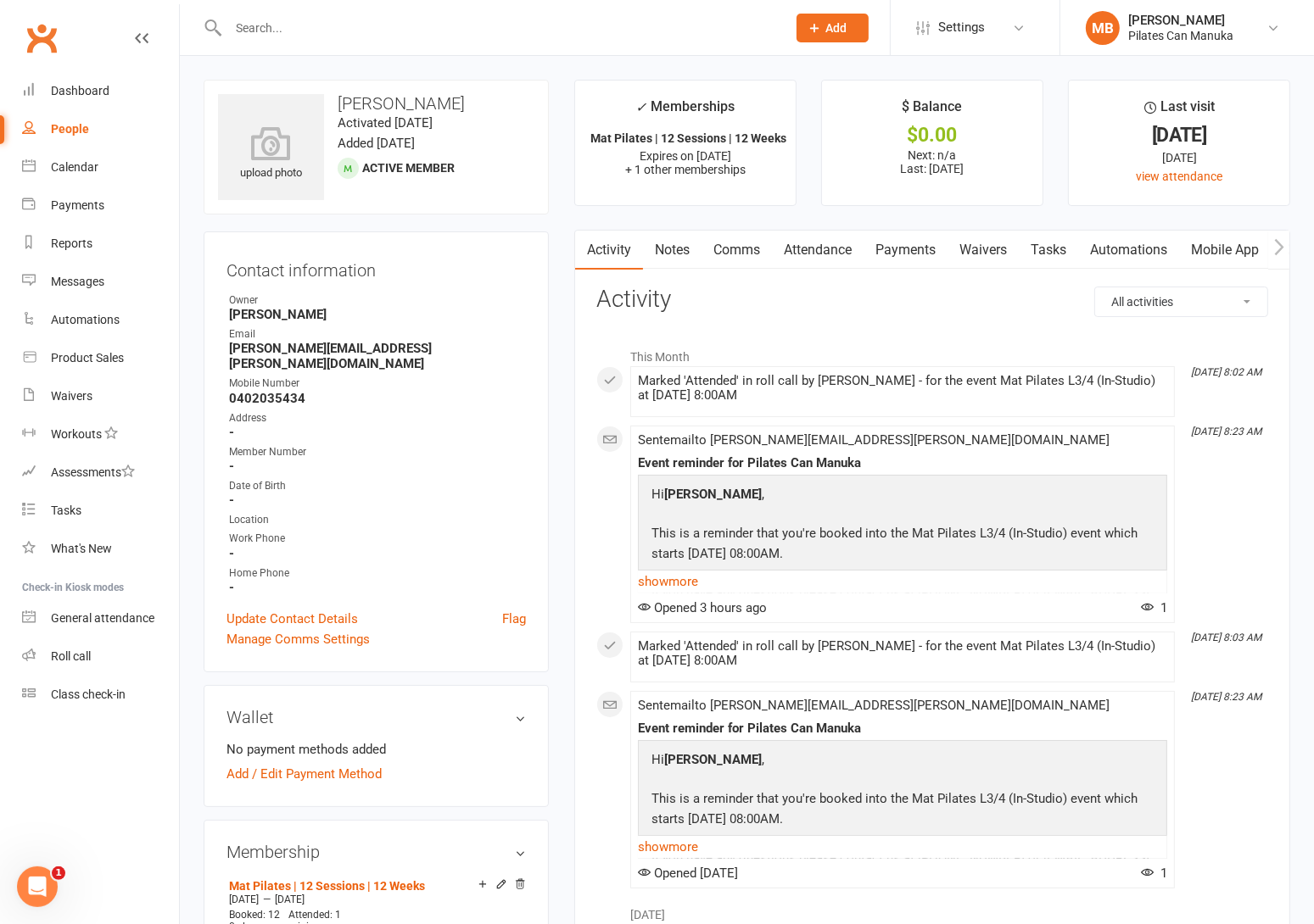
click at [812, 254] on link "Attendance" at bounding box center [817, 250] width 92 height 39
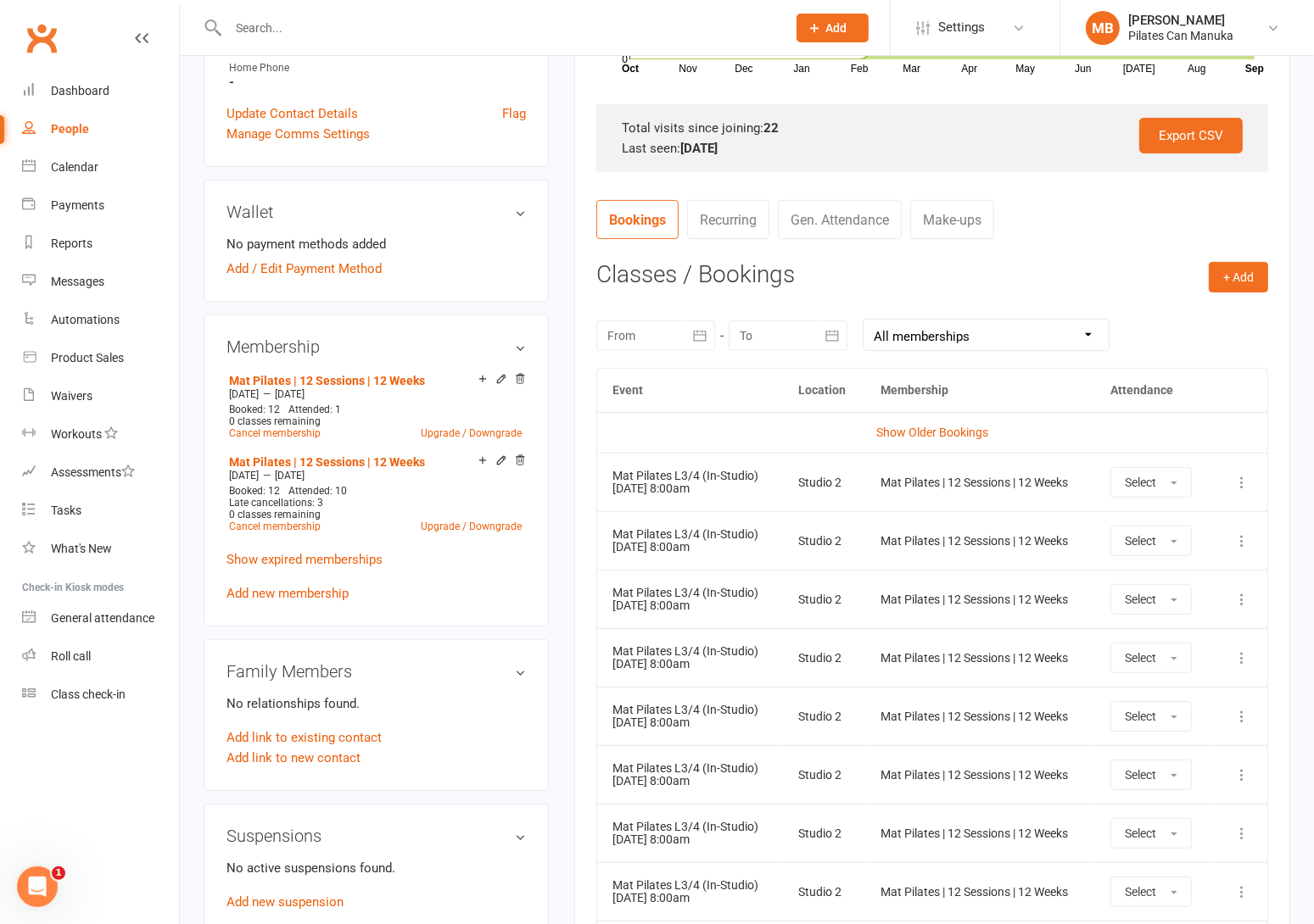
scroll to position [509, 0]
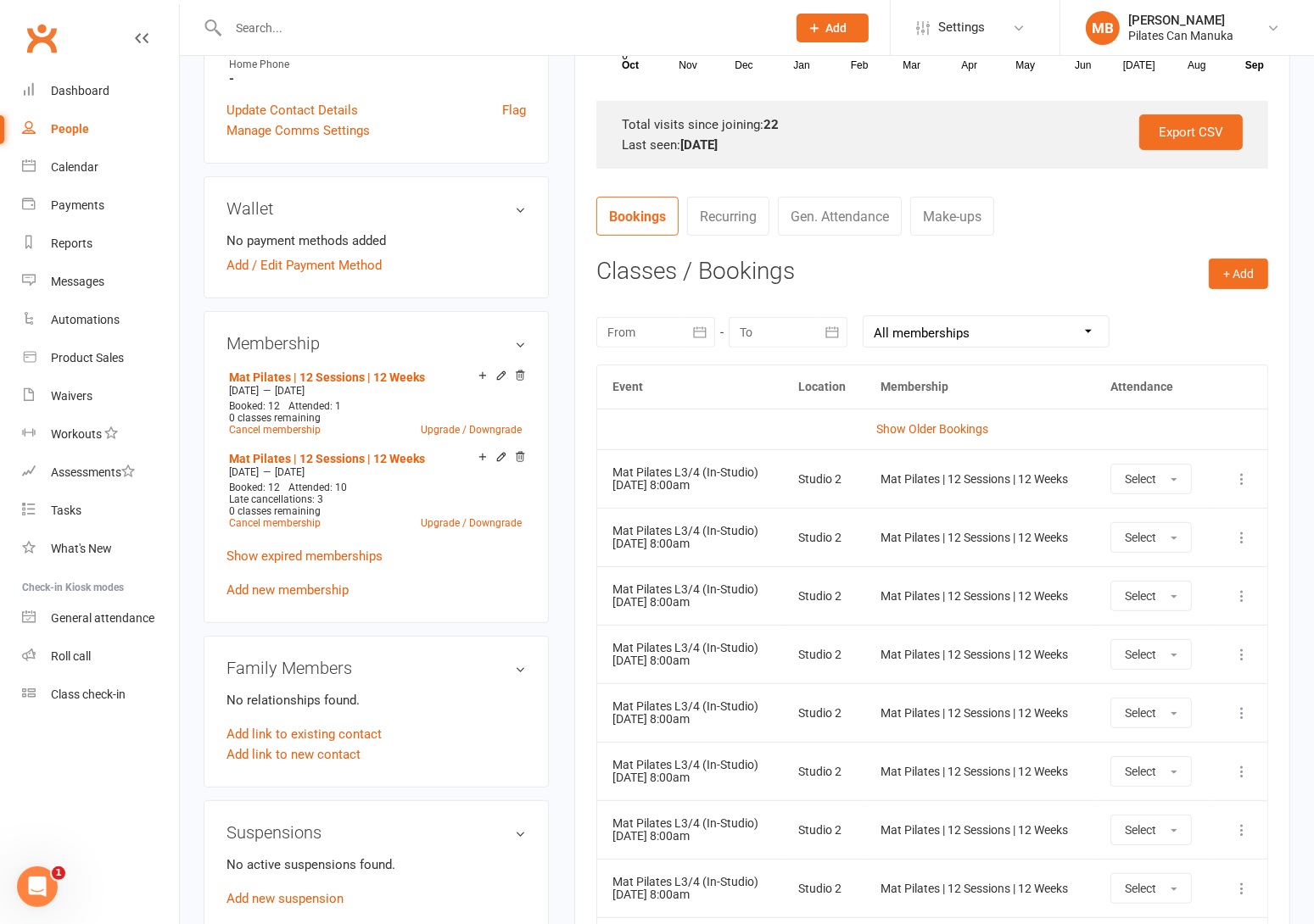
click at [852, 270] on h3 "Classes / Bookings" at bounding box center [932, 272] width 671 height 26
click at [1241, 483] on icon at bounding box center [1241, 478] width 17 height 17
click at [1199, 578] on link "Remove booking" at bounding box center [1167, 580] width 168 height 34
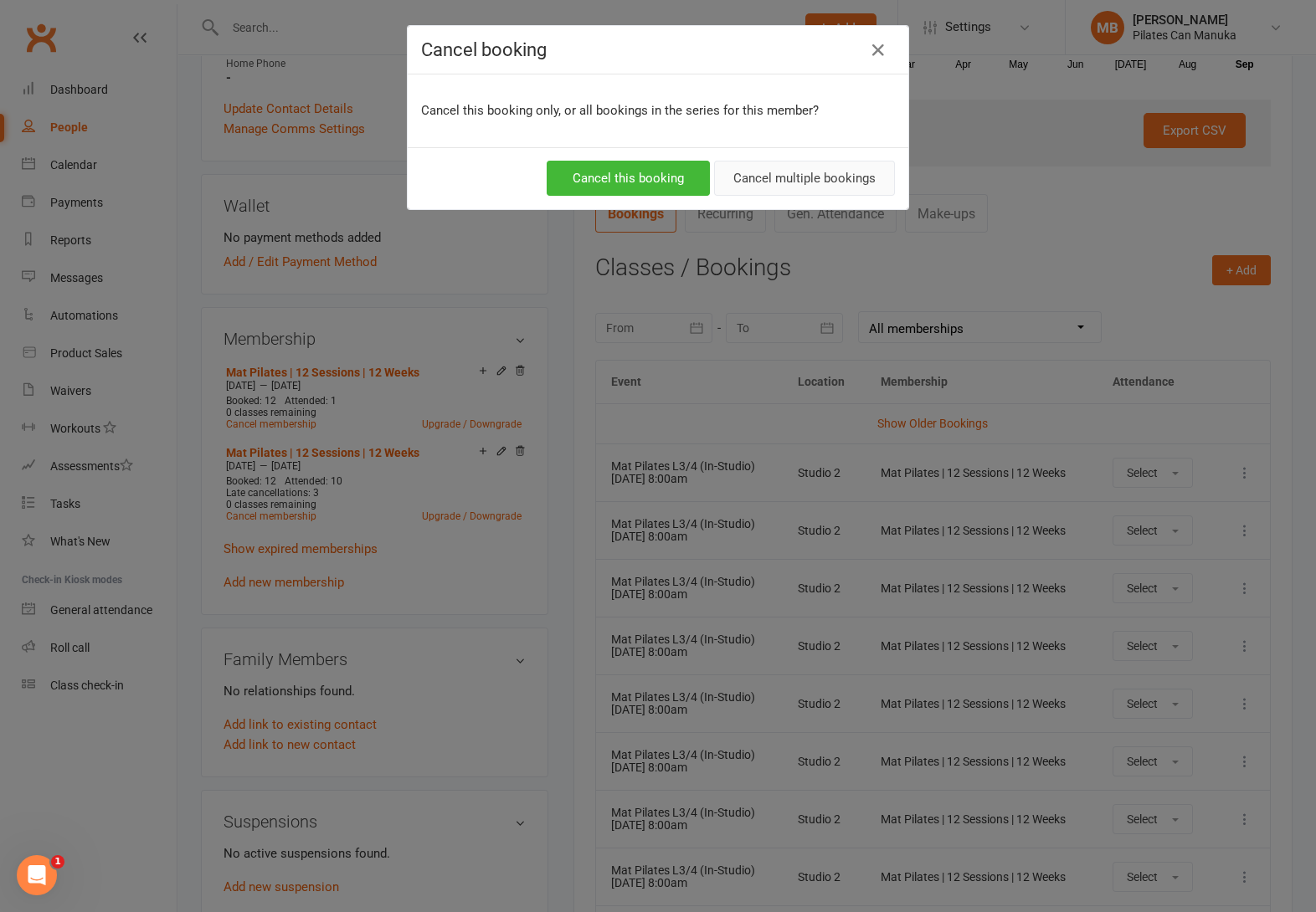
click at [823, 178] on button "Cancel multiple bookings" at bounding box center [804, 178] width 181 height 35
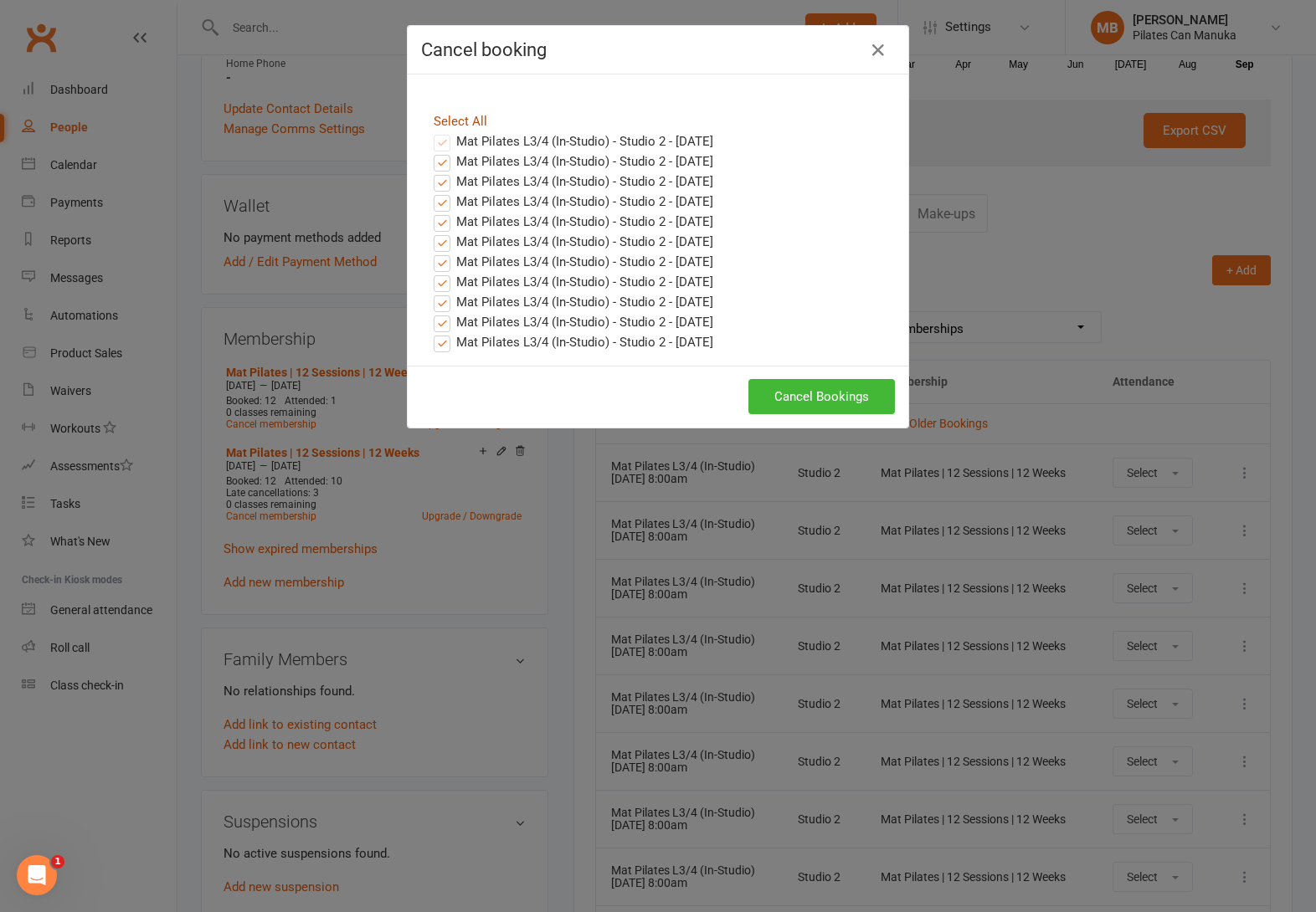
click at [466, 114] on link "Select All" at bounding box center [460, 121] width 54 height 15
click at [830, 392] on button "Cancel Bookings" at bounding box center [822, 396] width 147 height 35
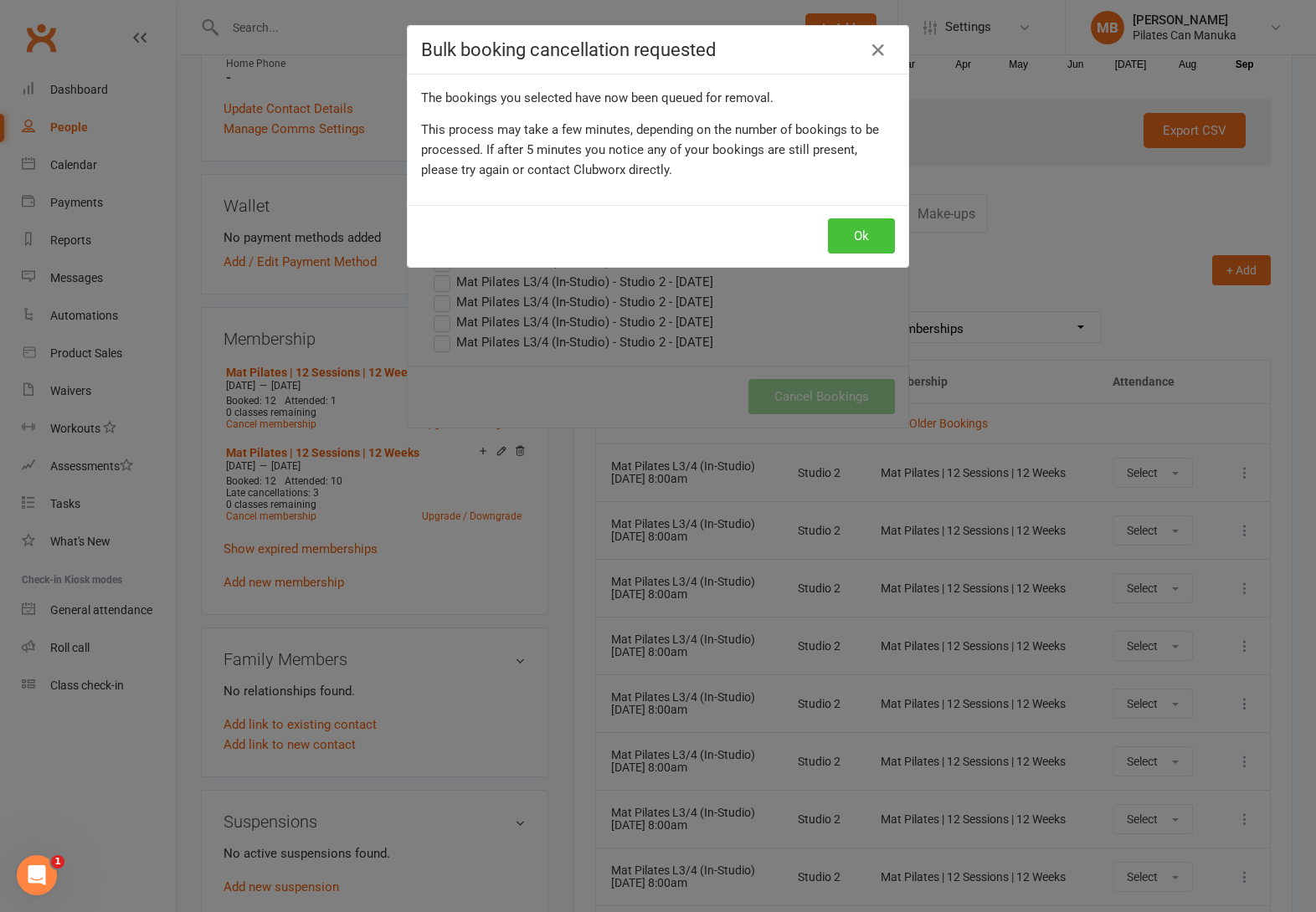
click at [855, 241] on button "Ok" at bounding box center [861, 236] width 67 height 35
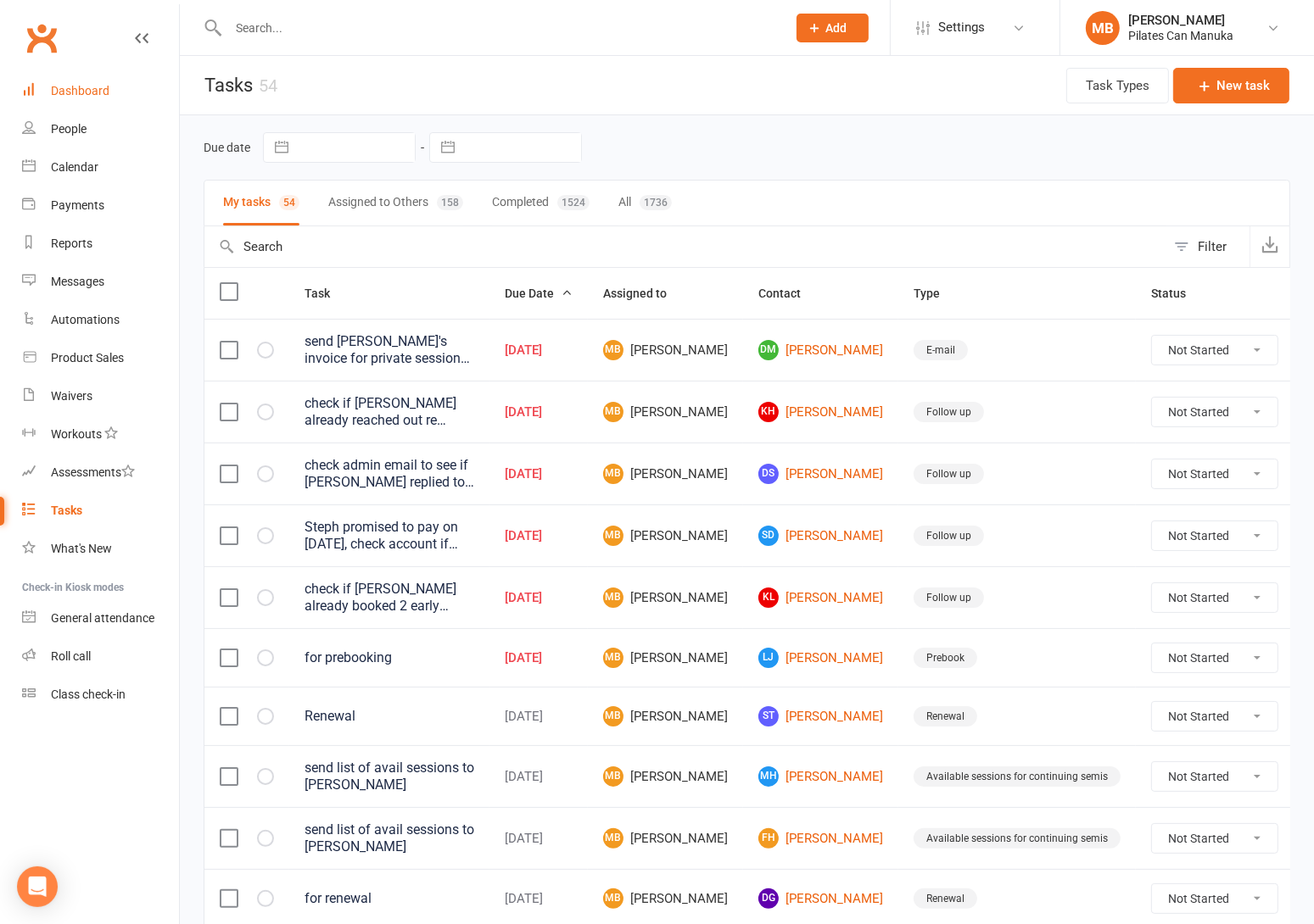
click at [99, 93] on div "Dashboard" at bounding box center [80, 91] width 59 height 14
click at [108, 236] on link "Reports" at bounding box center [100, 244] width 156 height 38
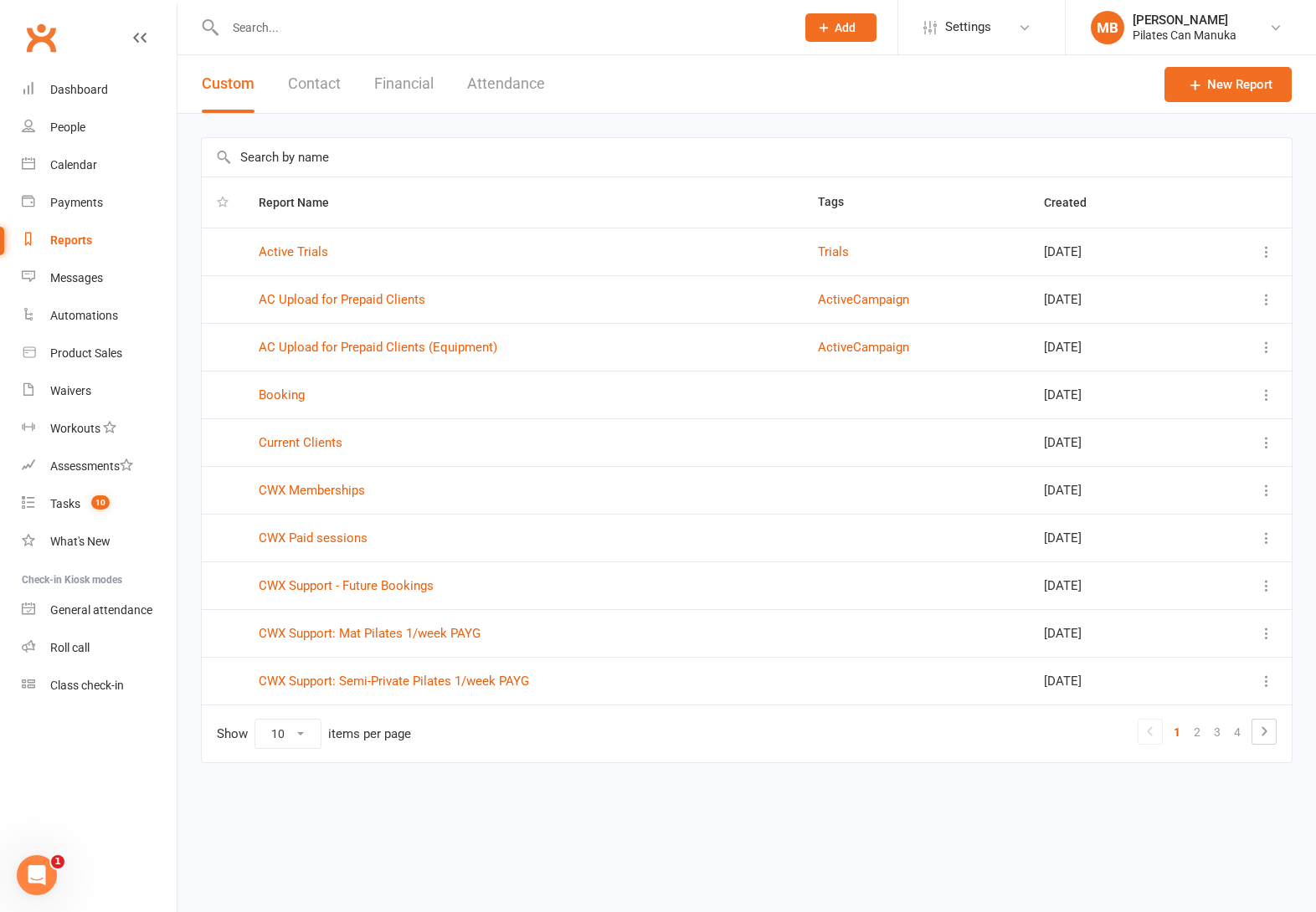
click at [529, 66] on button "Attendance" at bounding box center [506, 84] width 78 height 58
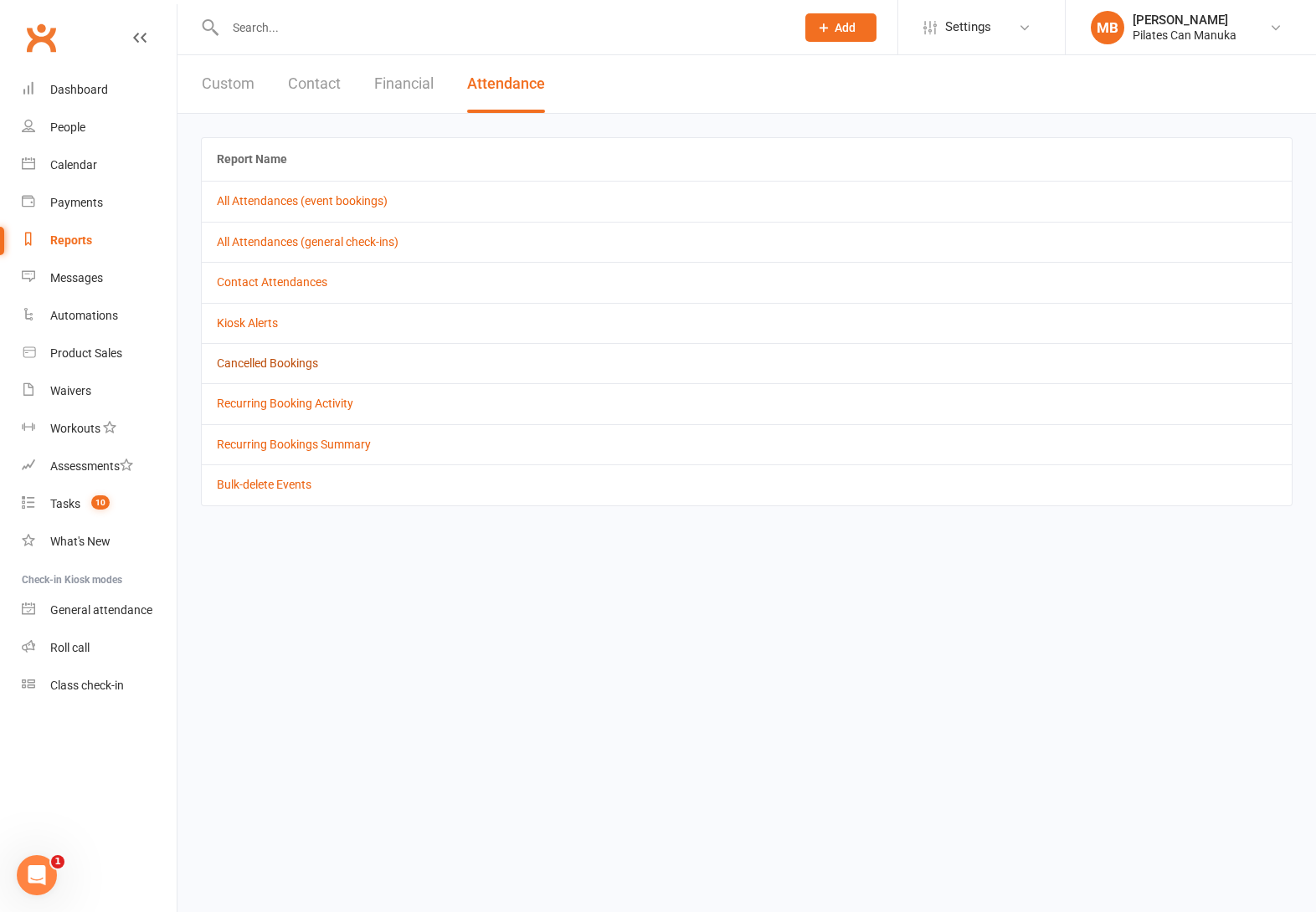
click at [259, 368] on link "Cancelled Bookings" at bounding box center [267, 363] width 101 height 14
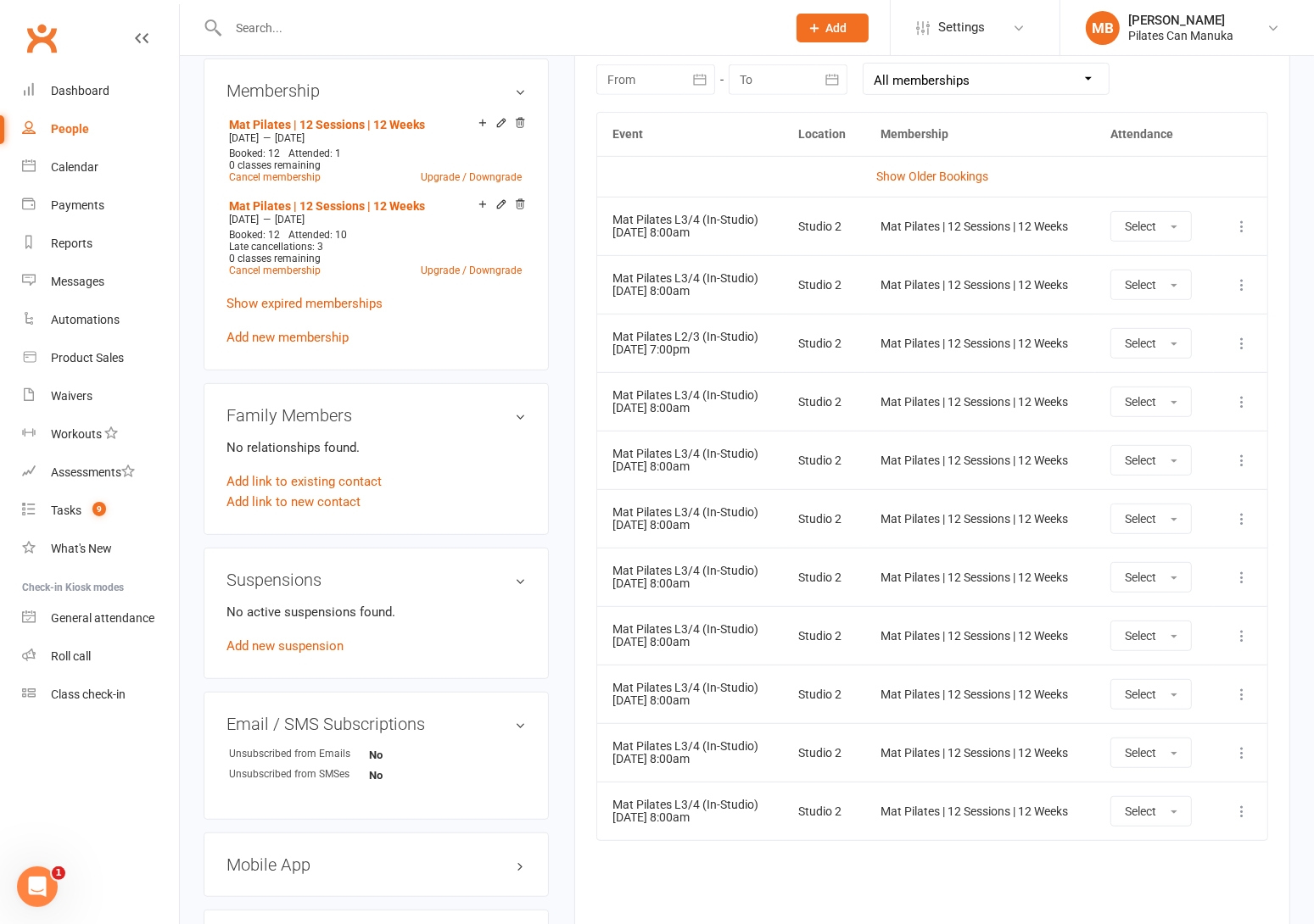
click at [1245, 345] on icon at bounding box center [1241, 343] width 17 height 17
click at [1185, 435] on link "Remove booking" at bounding box center [1167, 444] width 168 height 34
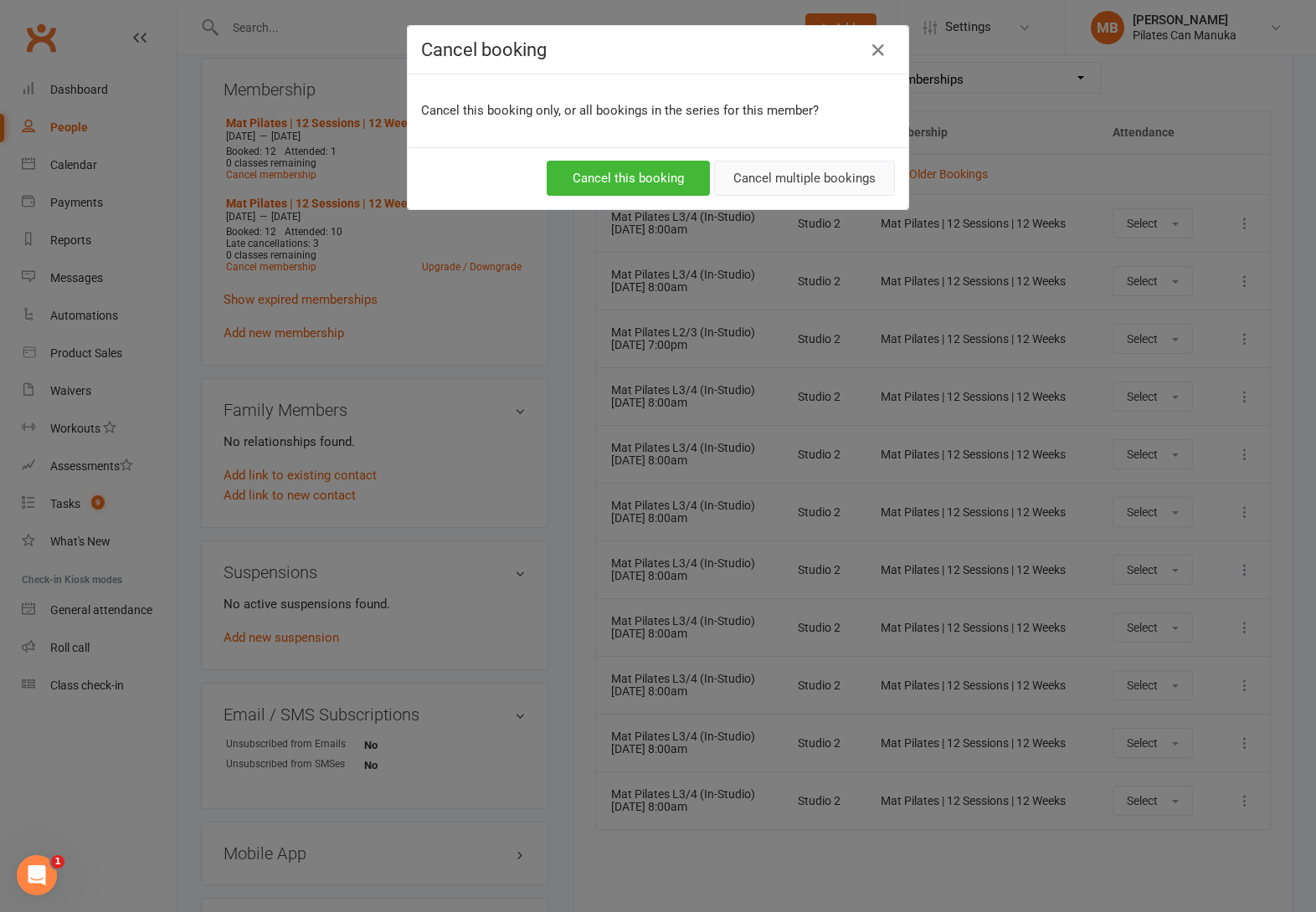
click at [821, 179] on button "Cancel multiple bookings" at bounding box center [804, 178] width 181 height 35
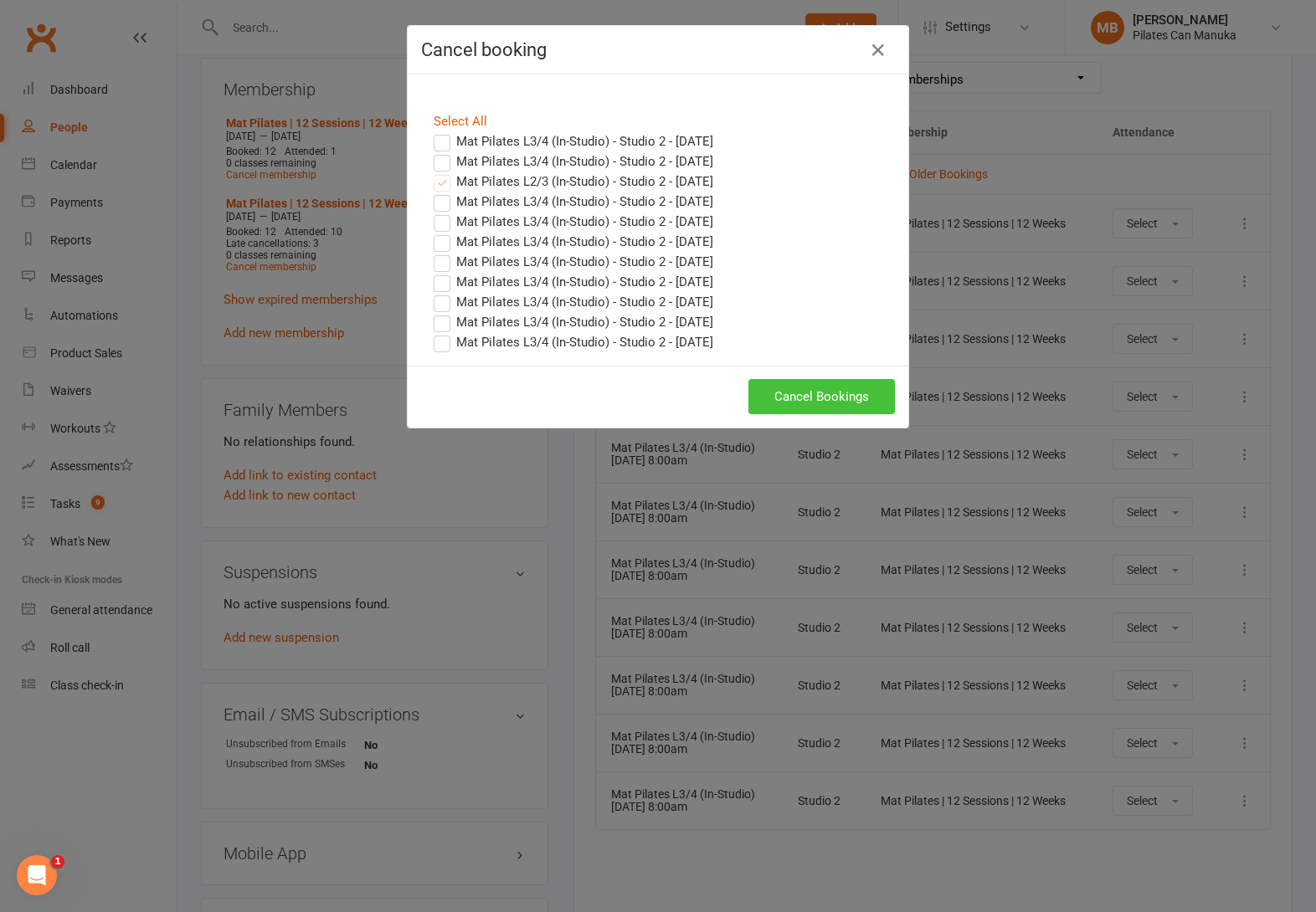
click at [820, 393] on button "Cancel Bookings" at bounding box center [822, 396] width 147 height 35
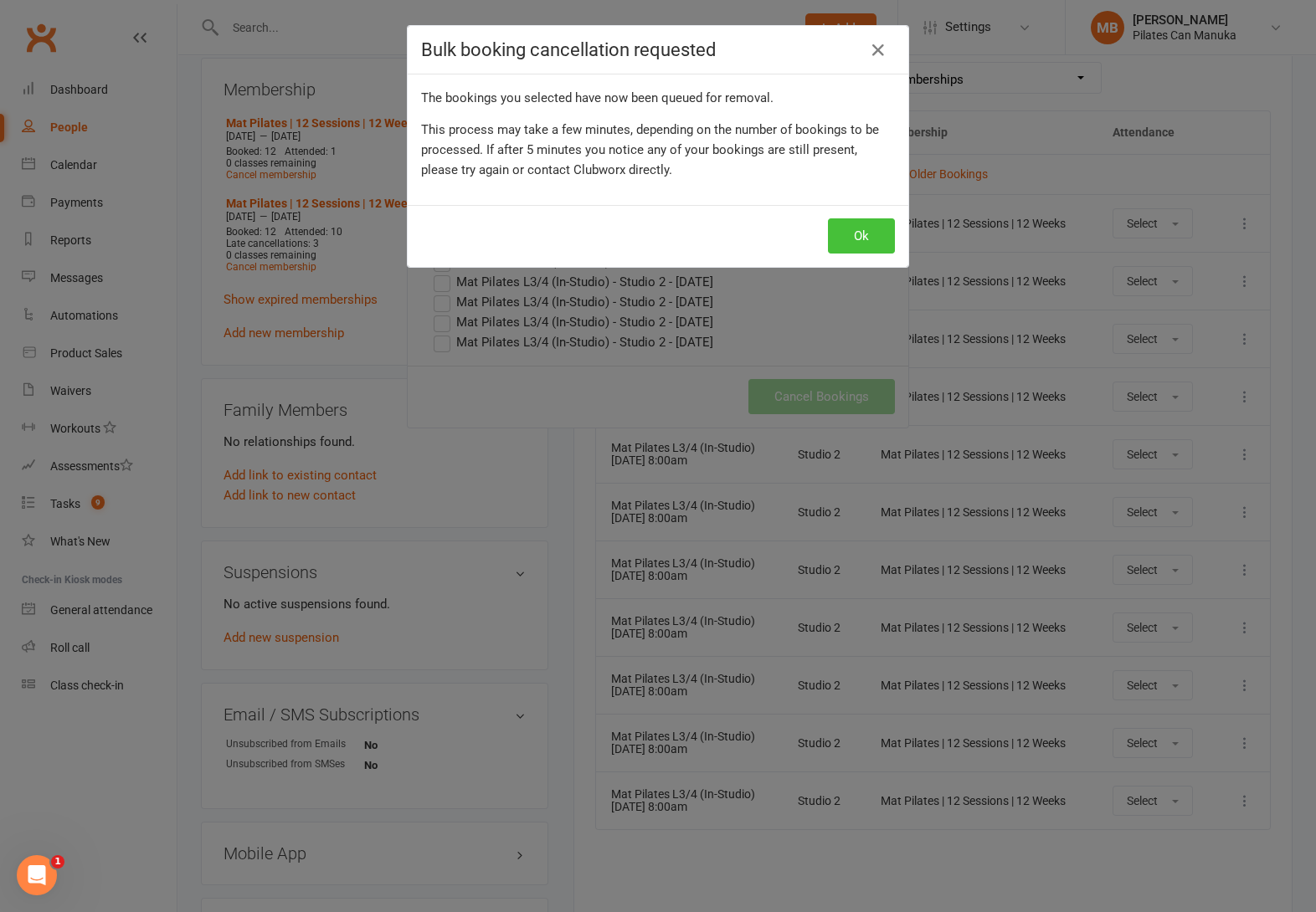
click at [846, 230] on button "Ok" at bounding box center [861, 236] width 67 height 35
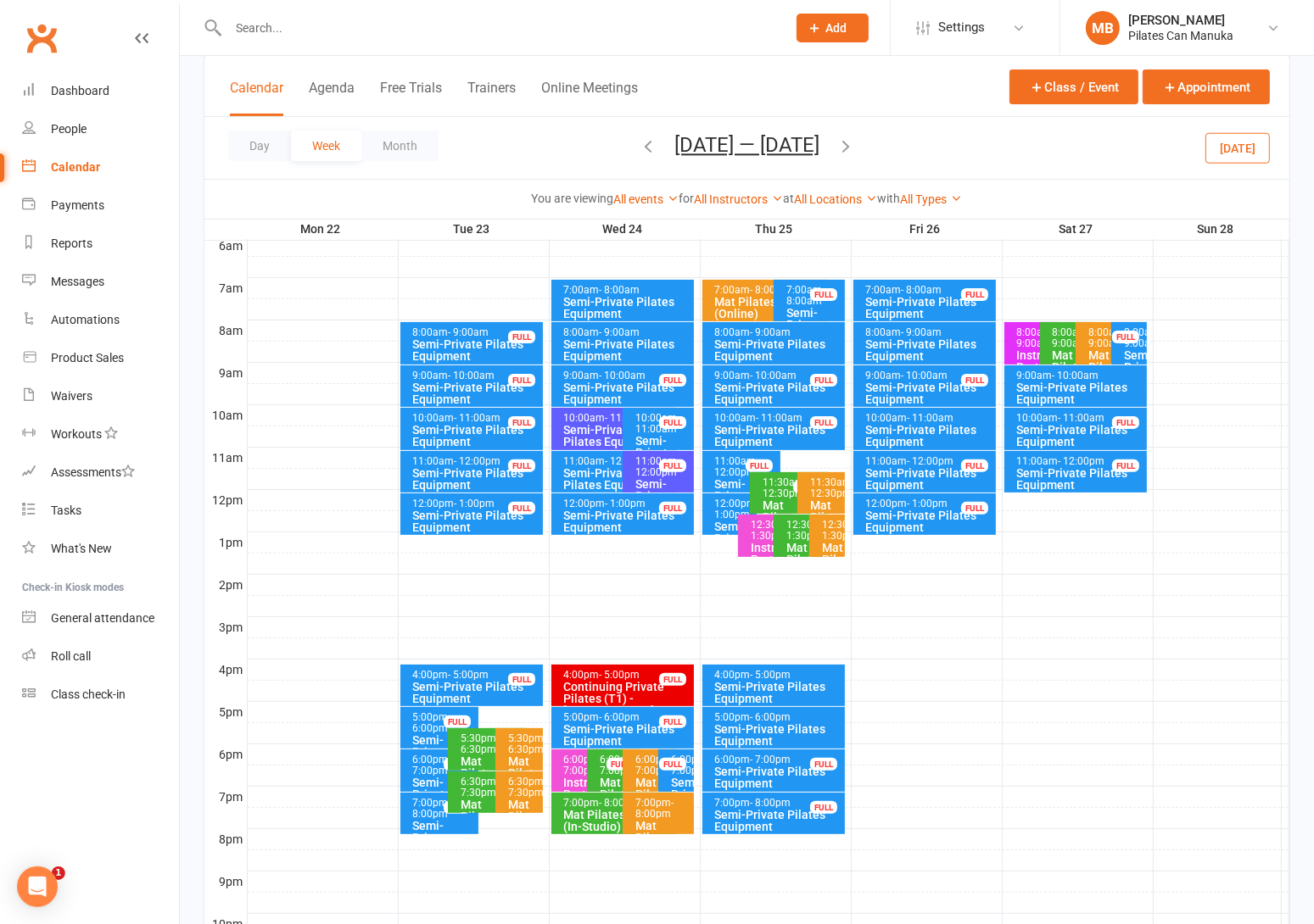
click at [762, 149] on button "Sep 22 — 28 2025" at bounding box center [747, 144] width 145 height 24
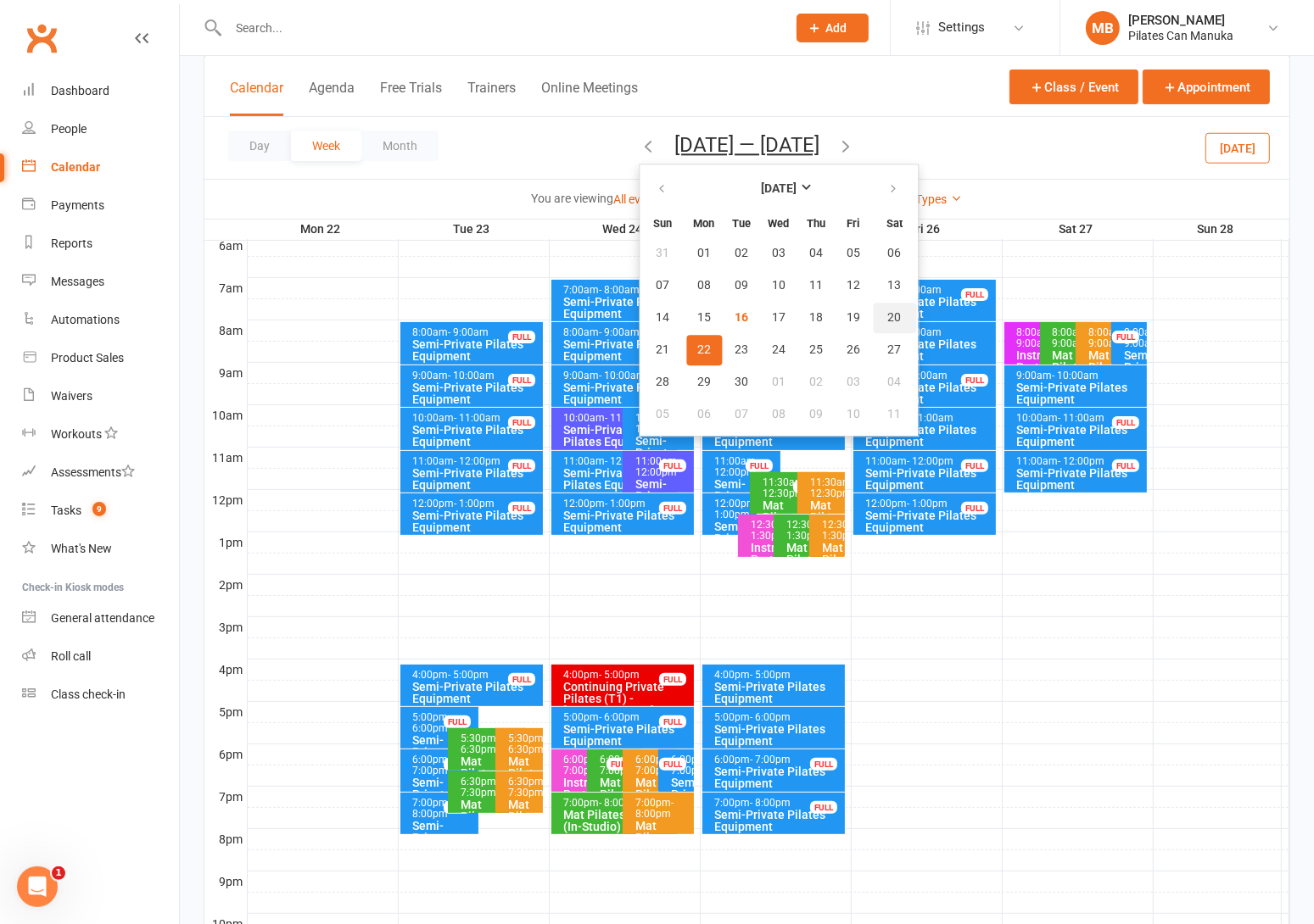
drag, startPoint x: 884, startPoint y: 306, endPoint x: 891, endPoint y: 139, distance: 167.1
click at [883, 306] on button "20" at bounding box center [893, 317] width 43 height 31
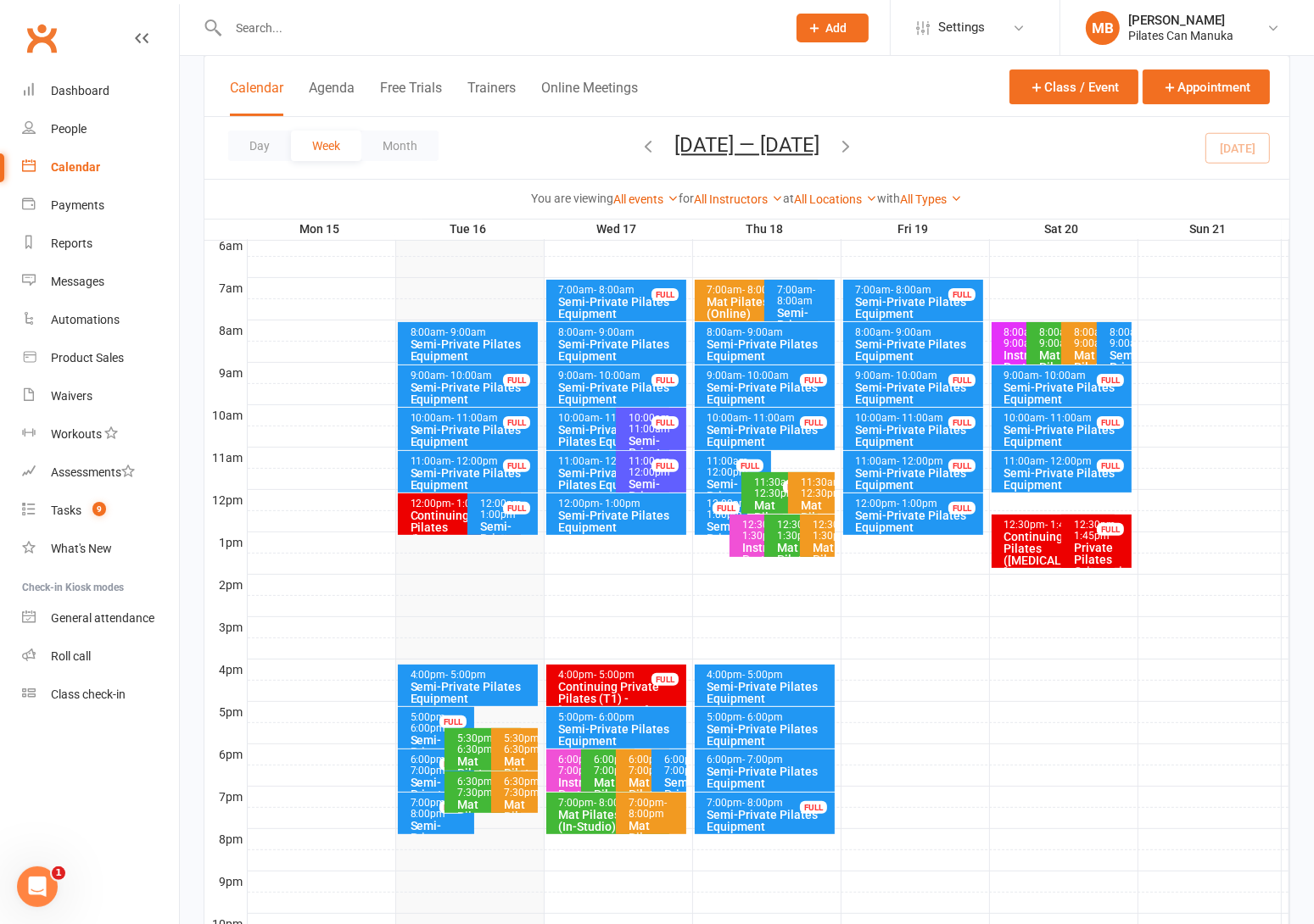
click at [853, 148] on icon "button" at bounding box center [845, 145] width 18 height 18
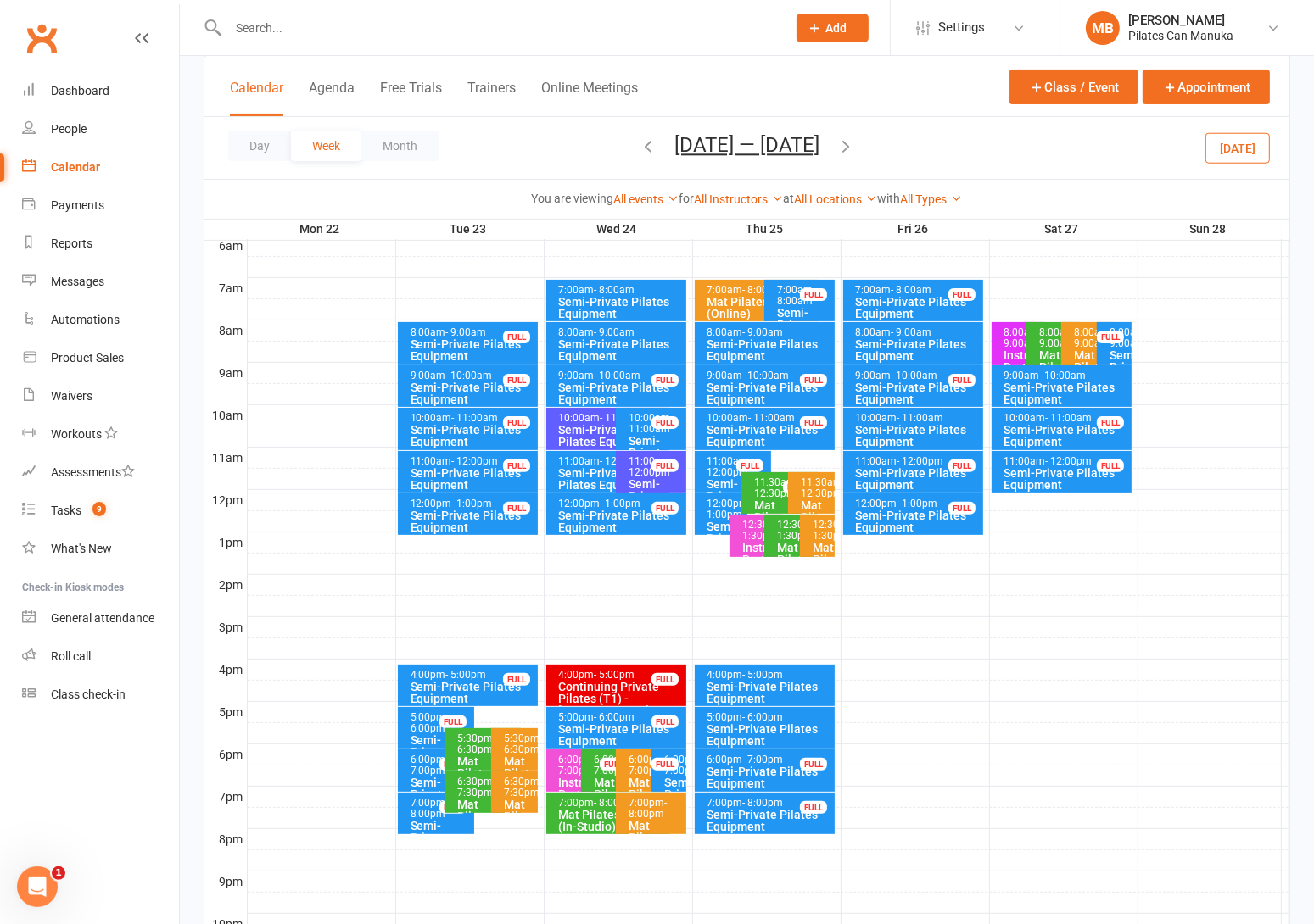
click at [588, 811] on div "Mat Pilates L2/3 (In-Studio)" at bounding box center [612, 820] width 108 height 24
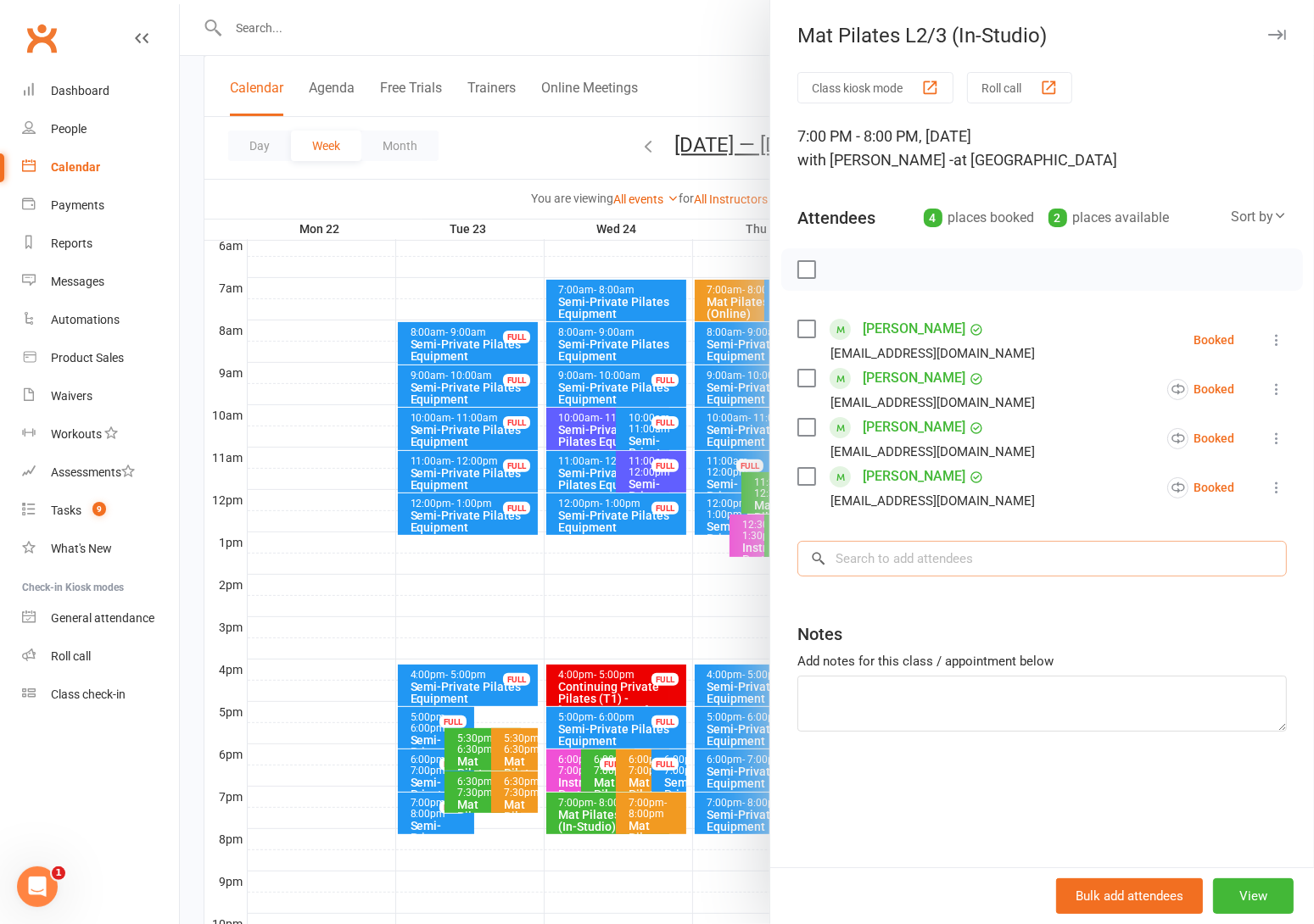
click at [873, 561] on input "search" at bounding box center [1042, 559] width 490 height 36
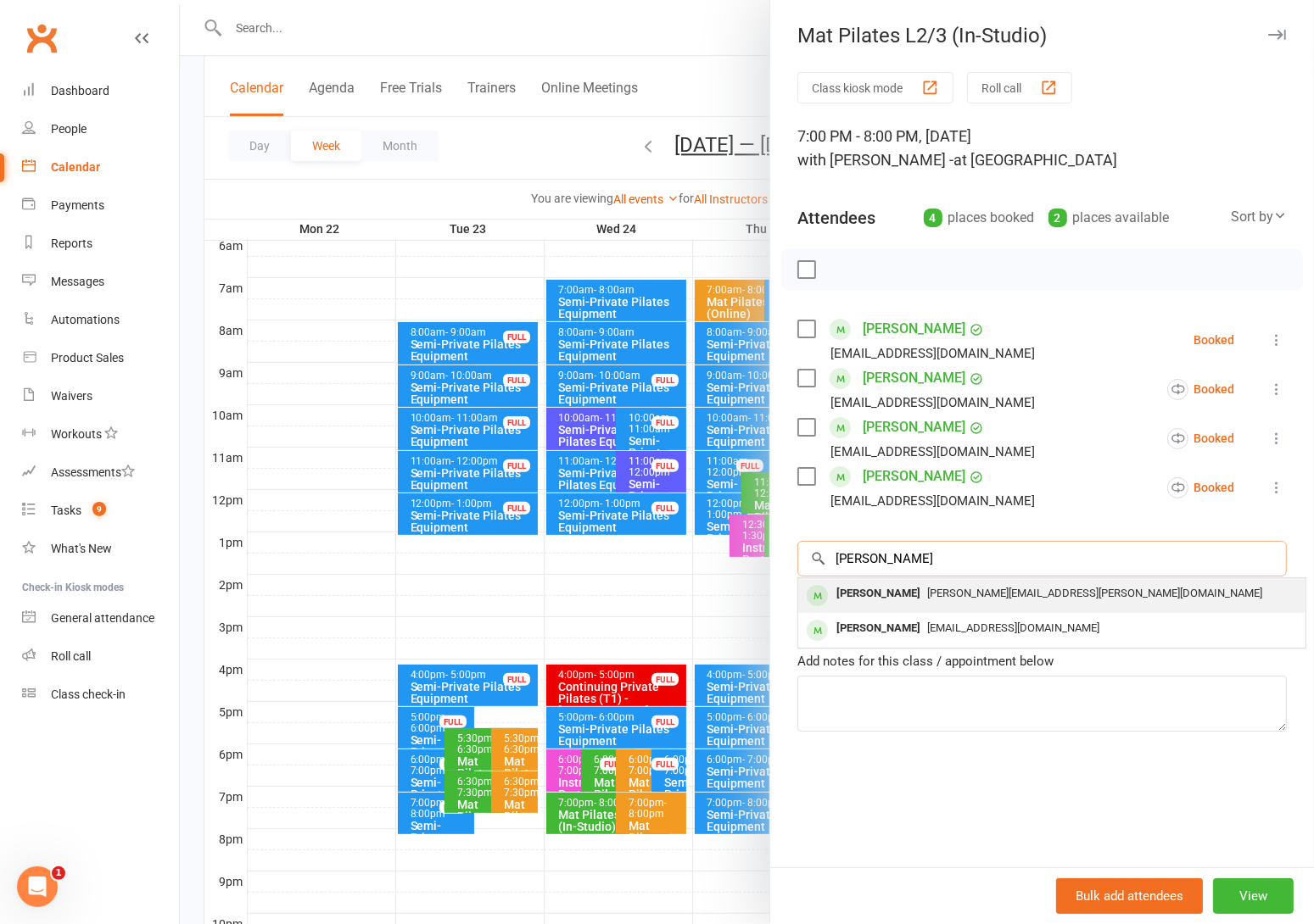
type input "rawling"
click at [913, 595] on div "Louise Rawlings" at bounding box center [879, 594] width 98 height 24
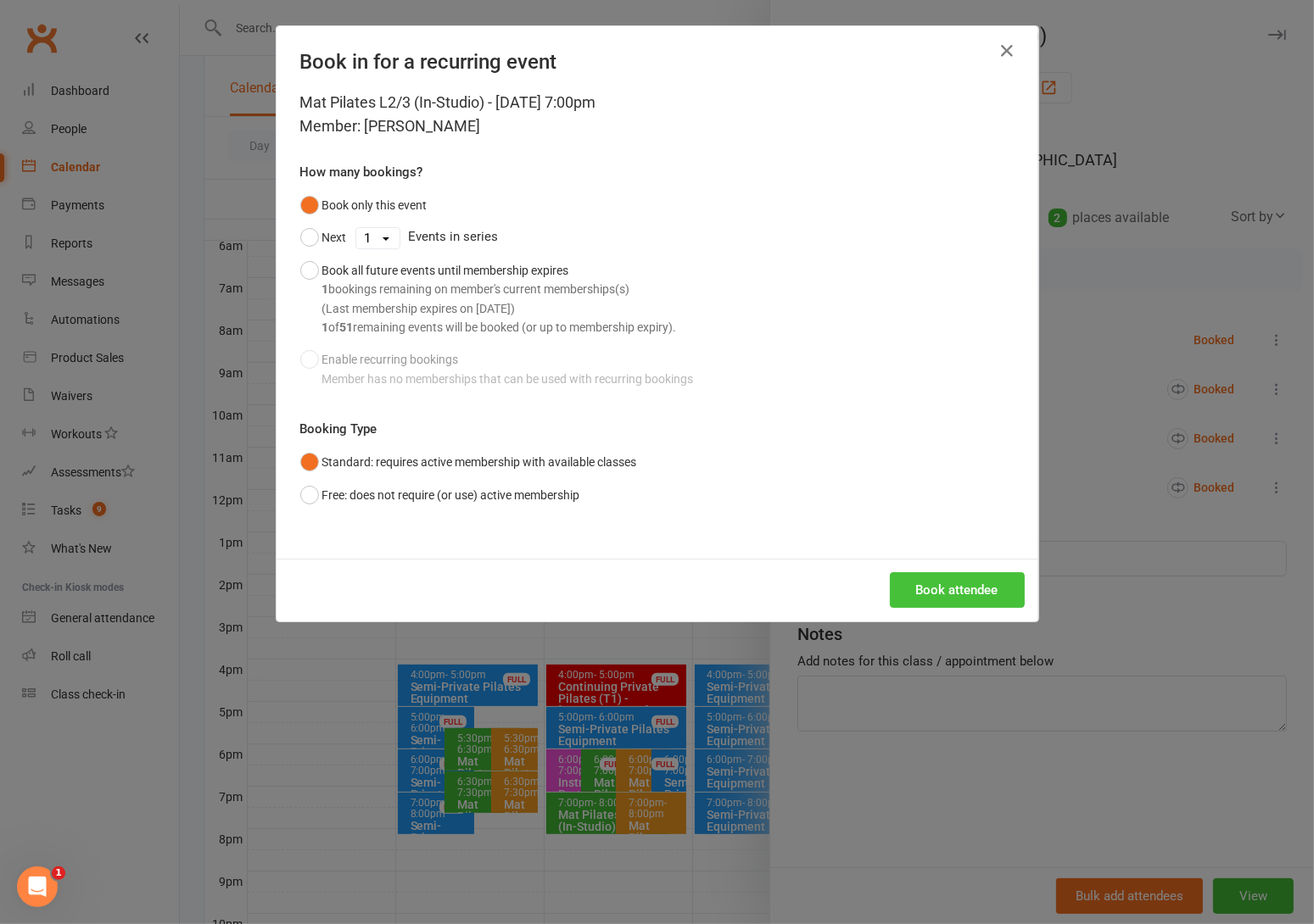
click at [939, 590] on button "Book attendee" at bounding box center [957, 590] width 135 height 36
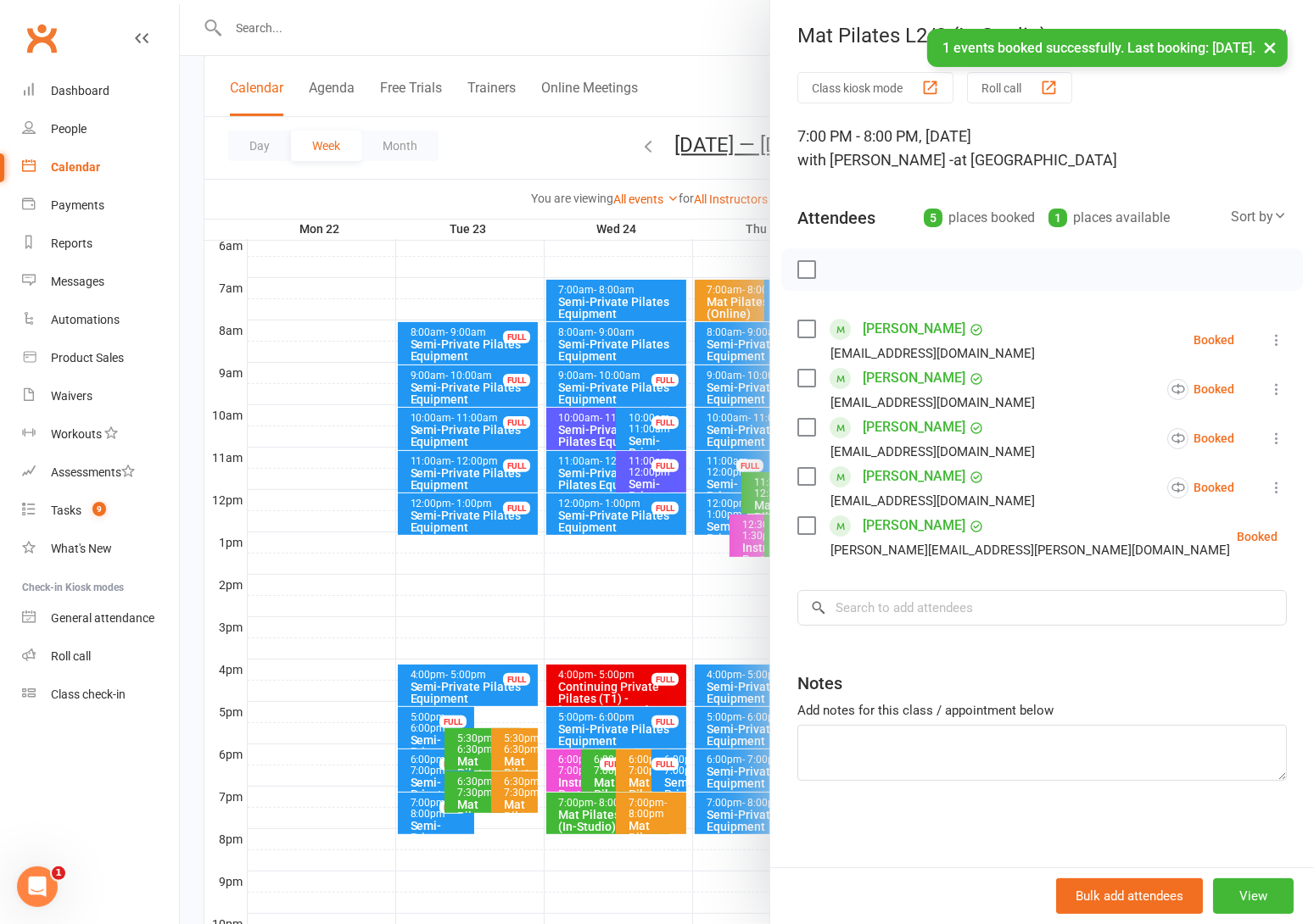
drag, startPoint x: 450, startPoint y: 137, endPoint x: 450, endPoint y: 150, distance: 13.0
click at [450, 144] on div at bounding box center [747, 462] width 1134 height 924
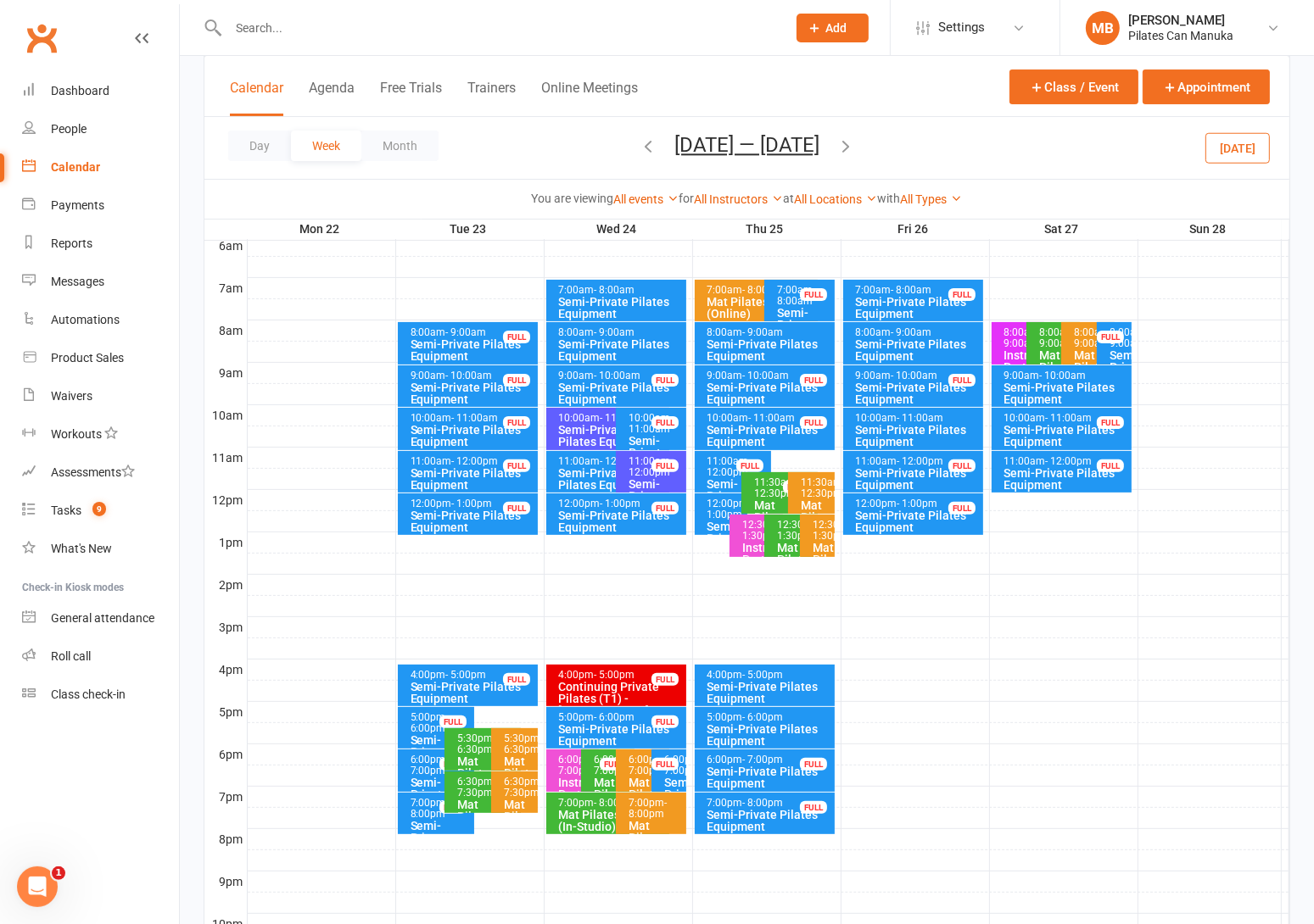
click at [582, 810] on div "Mat Pilates L2/3 (In-Studio)" at bounding box center [612, 820] width 108 height 24
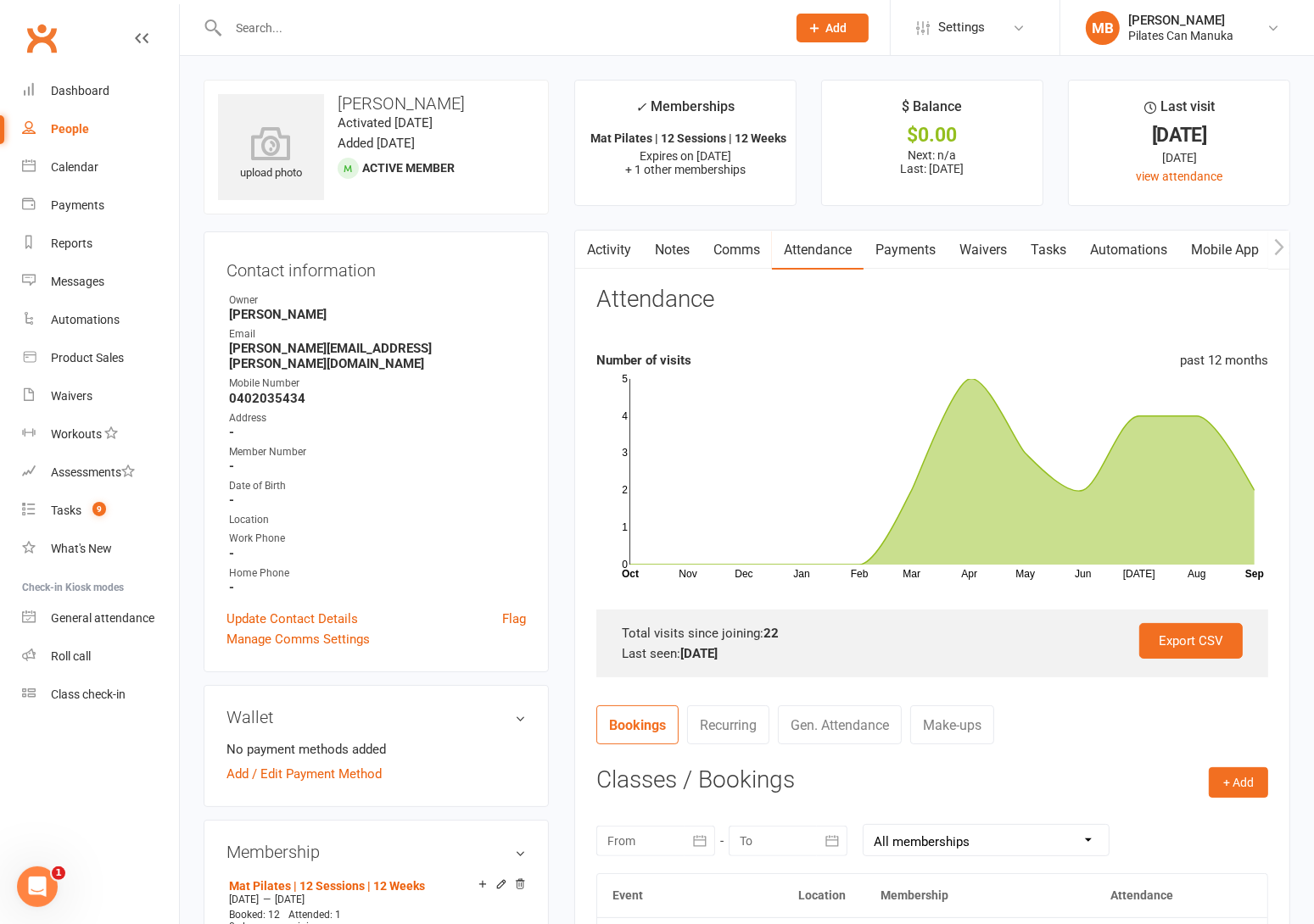
click at [678, 250] on link "Notes" at bounding box center [671, 250] width 59 height 39
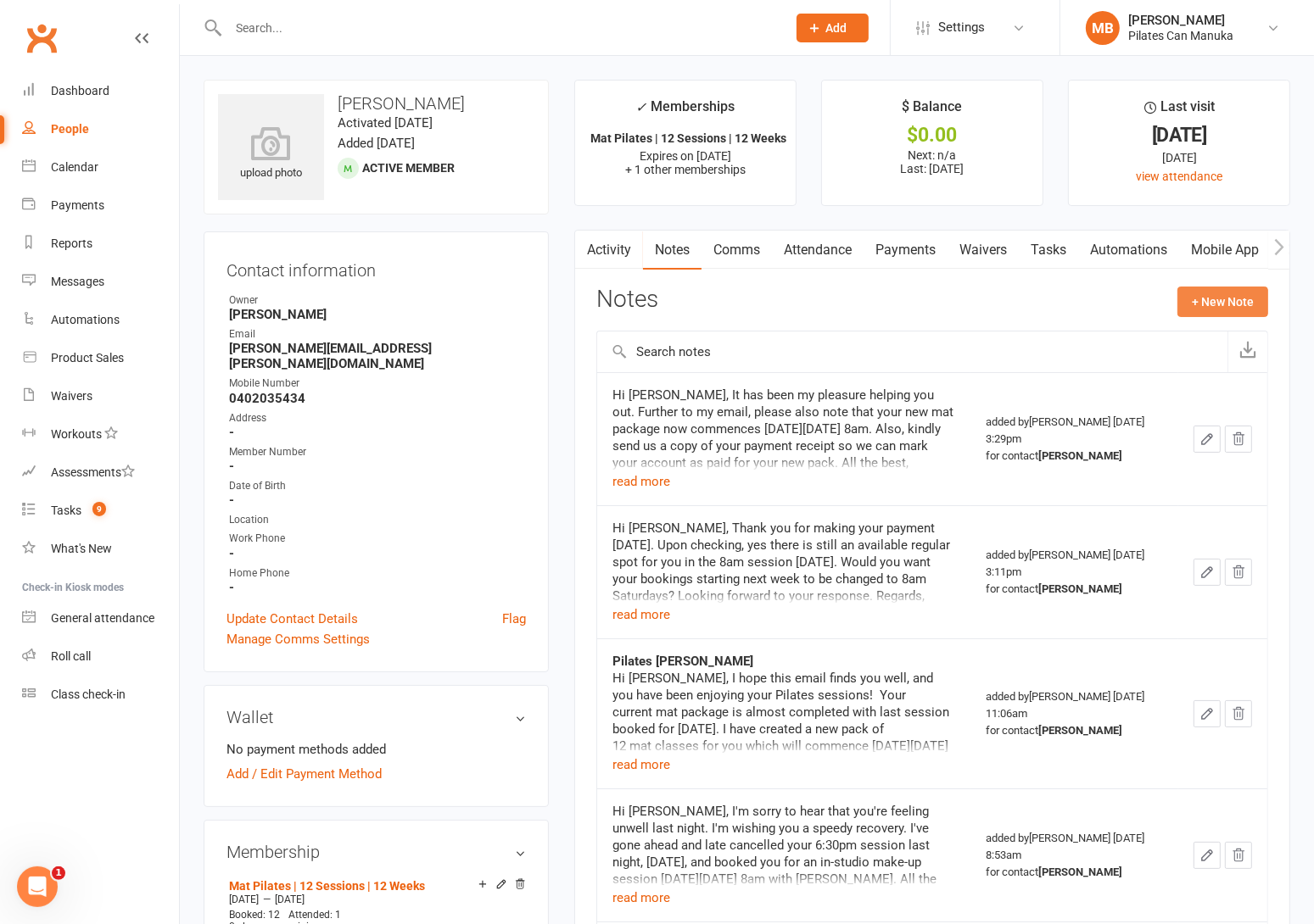
click at [1240, 304] on button "+ New Note" at bounding box center [1222, 302] width 91 height 31
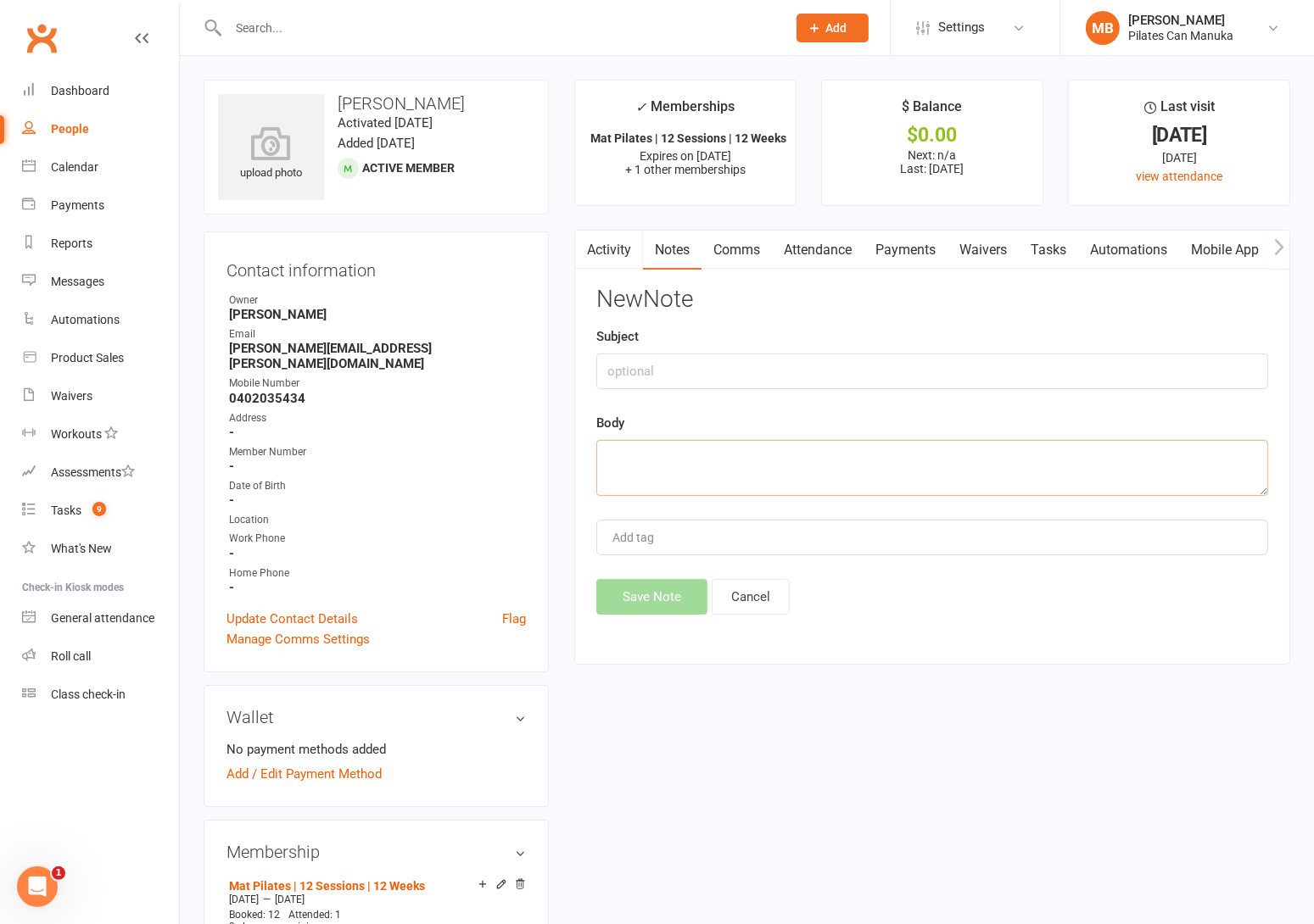
click at [749, 478] on textarea at bounding box center [932, 468] width 671 height 56
paste textarea "Hi [PERSON_NAME], I hope this message finds you well. I've gone ahead and moved…"
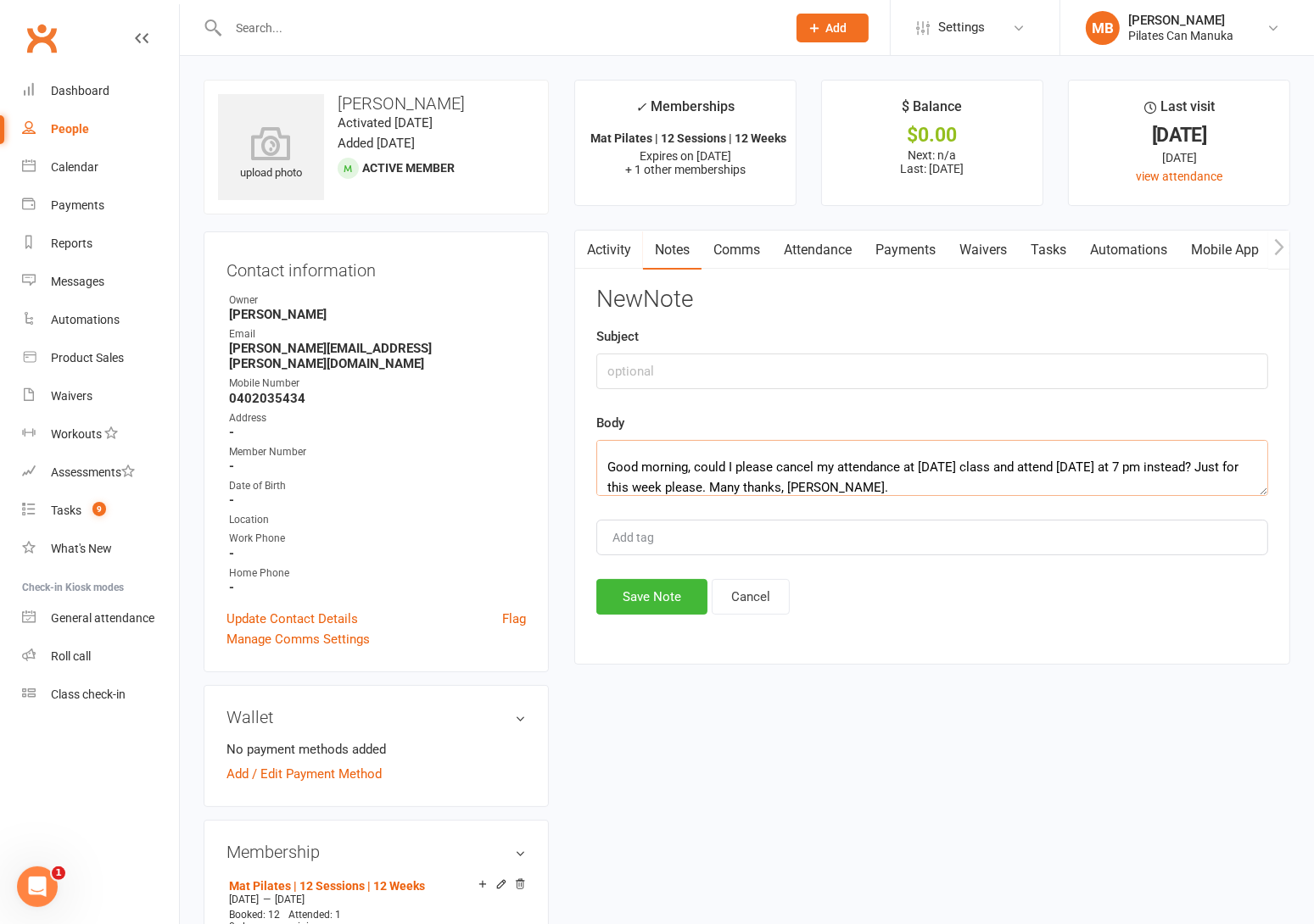
type textarea "Hi [PERSON_NAME], I hope this message finds you well. I've gone ahead and moved…"
click at [751, 358] on input "text" at bounding box center [932, 371] width 671 height 36
paste input "[DATE] class change."
type input "[DATE] class change."
click at [645, 607] on button "Save Note" at bounding box center [651, 597] width 111 height 36
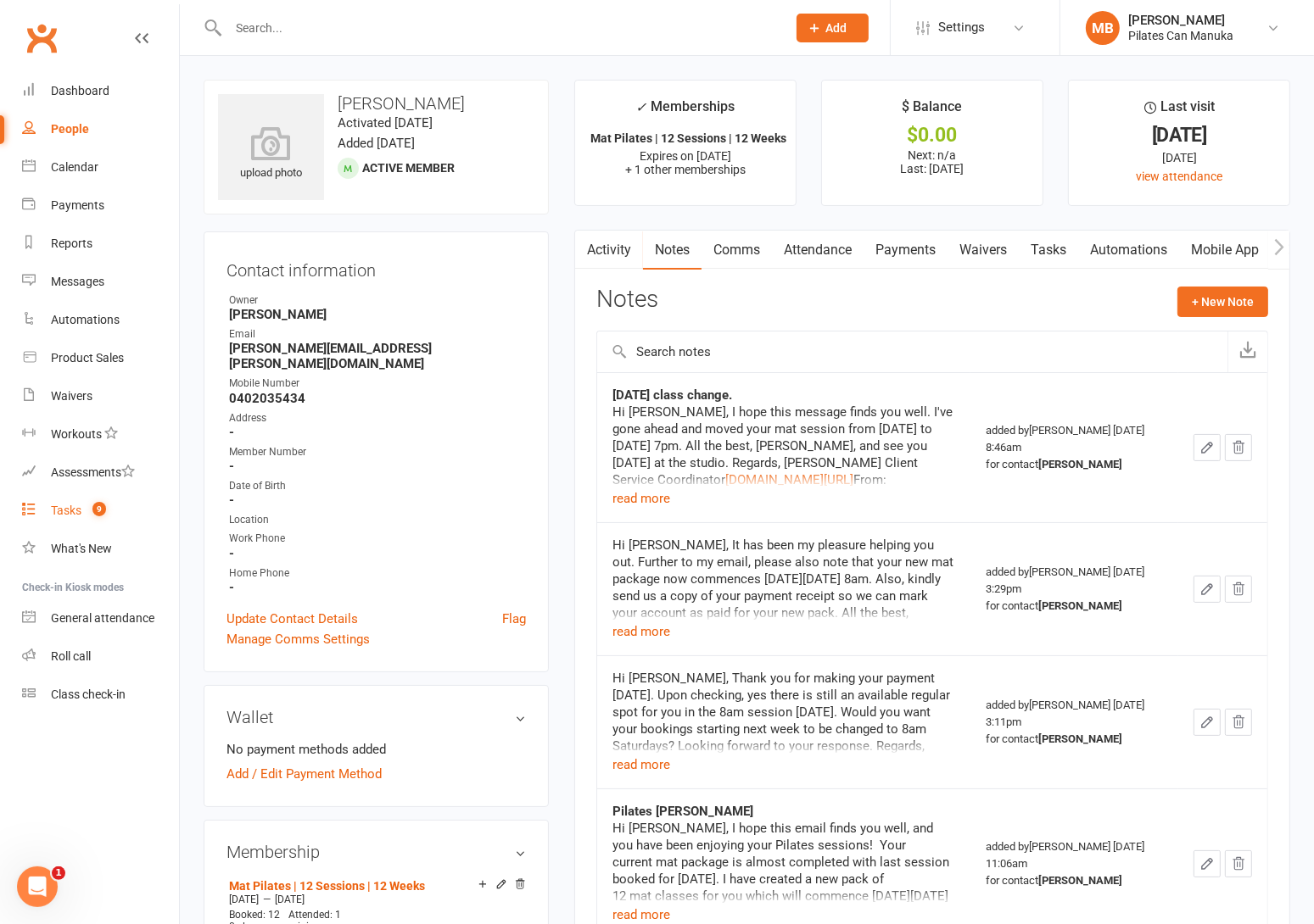
drag, startPoint x: 87, startPoint y: 508, endPoint x: 108, endPoint y: 500, distance: 22.5
click at [87, 508] on count-badge "9" at bounding box center [94, 511] width 22 height 14
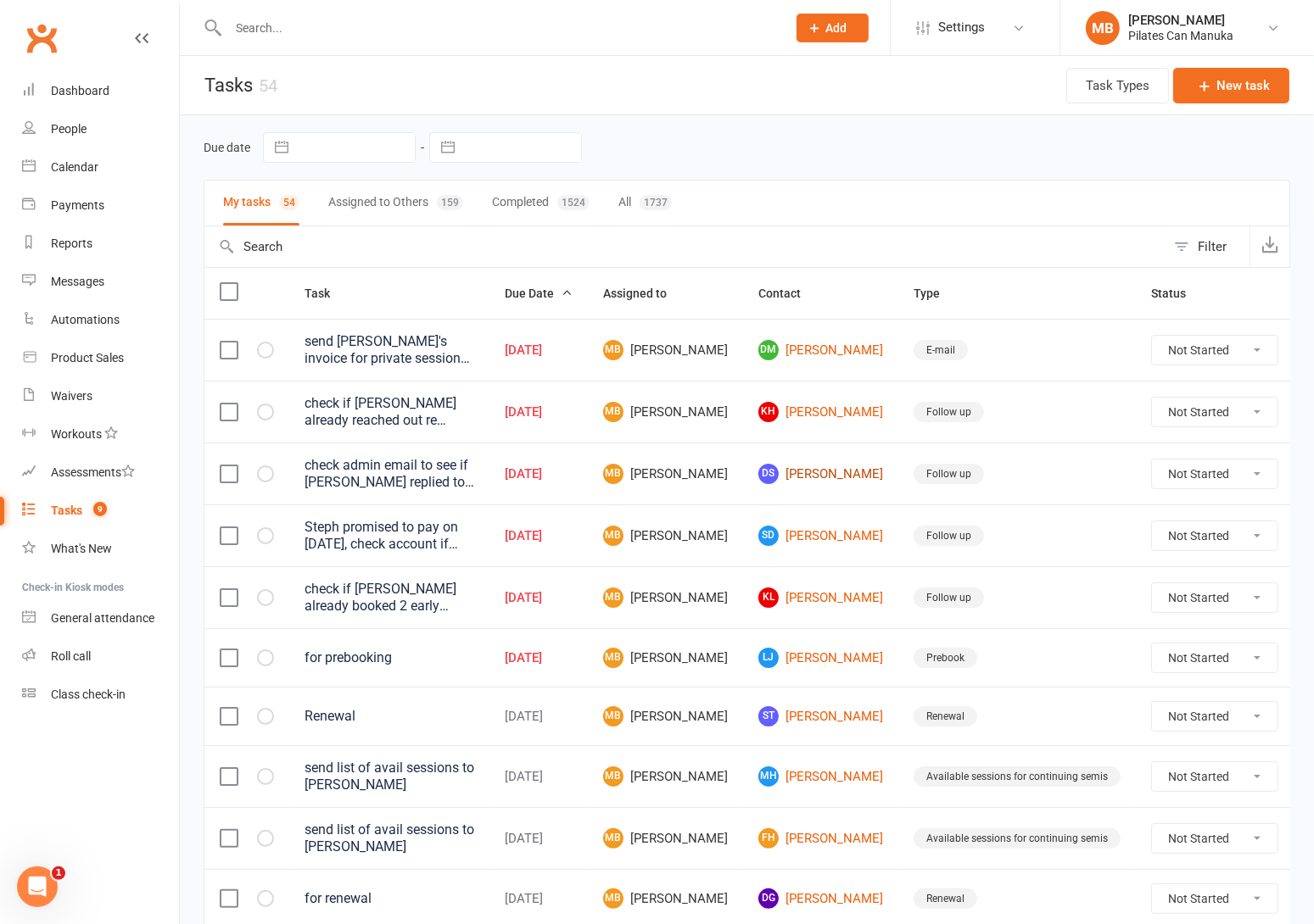
click at [805, 474] on link "DS Don Smith" at bounding box center [820, 474] width 125 height 20
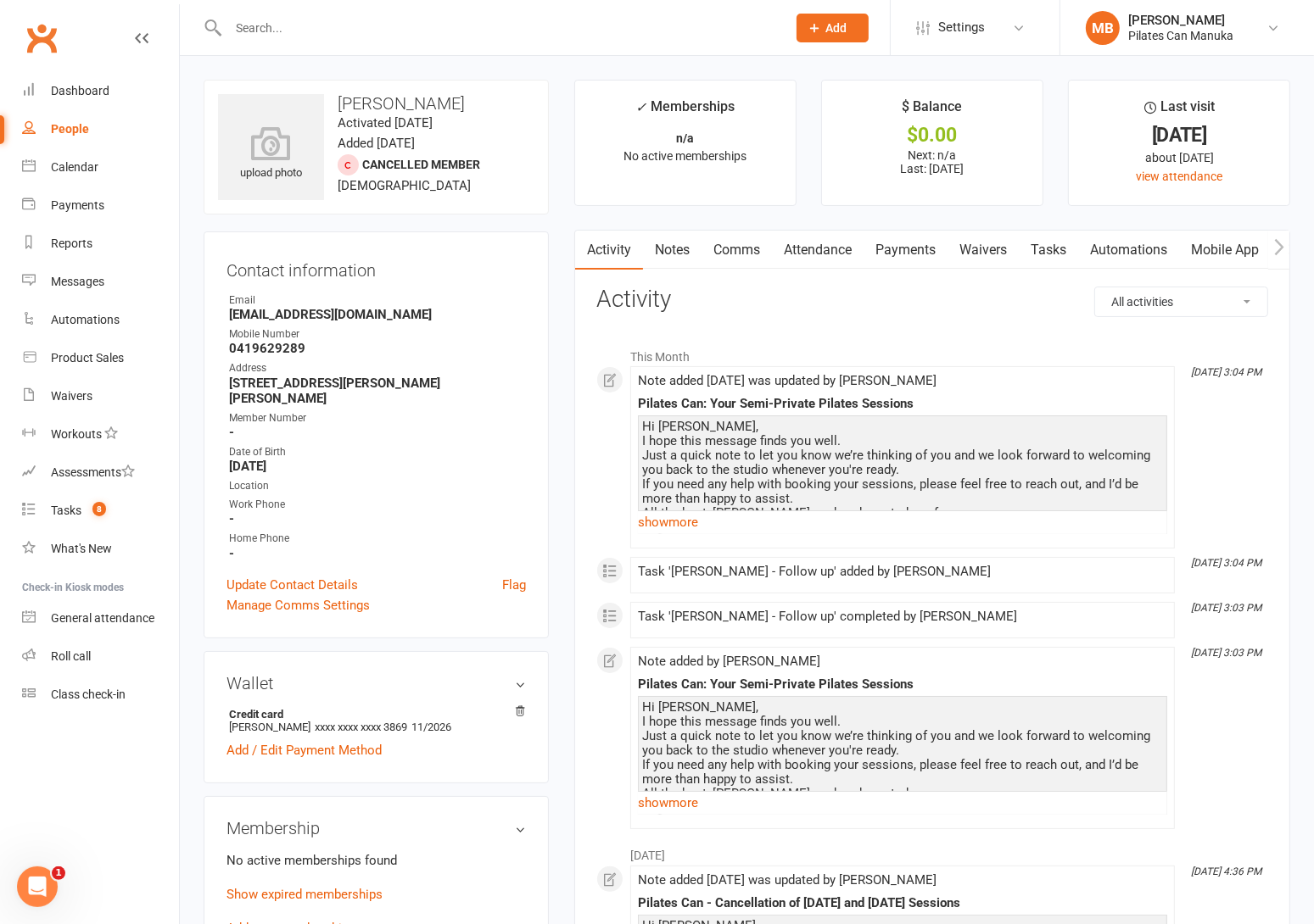
click at [350, 312] on strong "[EMAIL_ADDRESS][DOMAIN_NAME]" at bounding box center [378, 314] width 297 height 15
copy render-form-field "[EMAIL_ADDRESS][DOMAIN_NAME]"
click at [1061, 255] on link "Tasks" at bounding box center [1048, 250] width 59 height 39
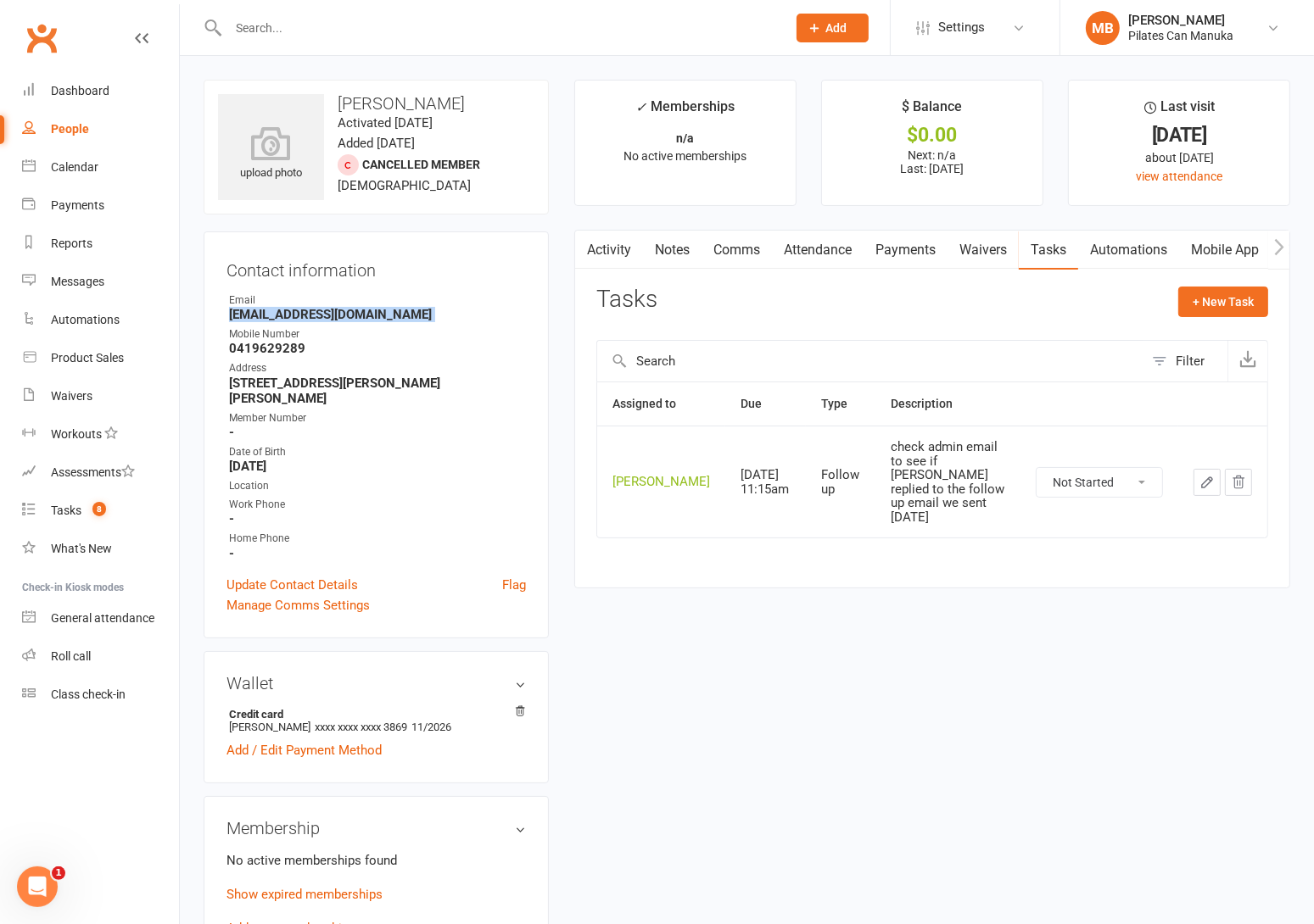
click at [1202, 485] on icon "button" at bounding box center [1206, 482] width 15 height 15
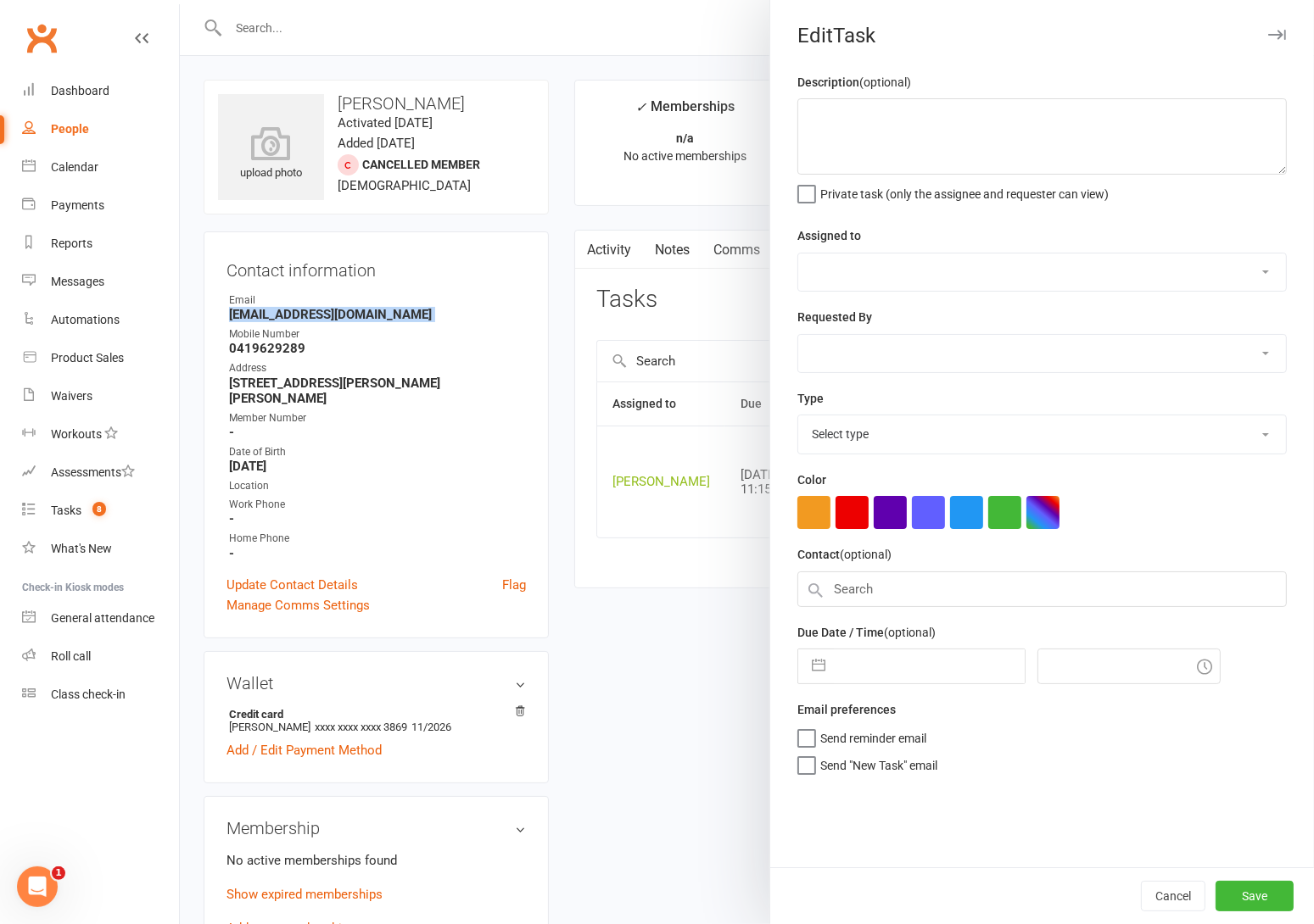
type textarea "check admin email to see if Don replied to the follow up email we sent 3rd Sept"
select select "51663"
type input "[DATE]"
type input "1:15pm"
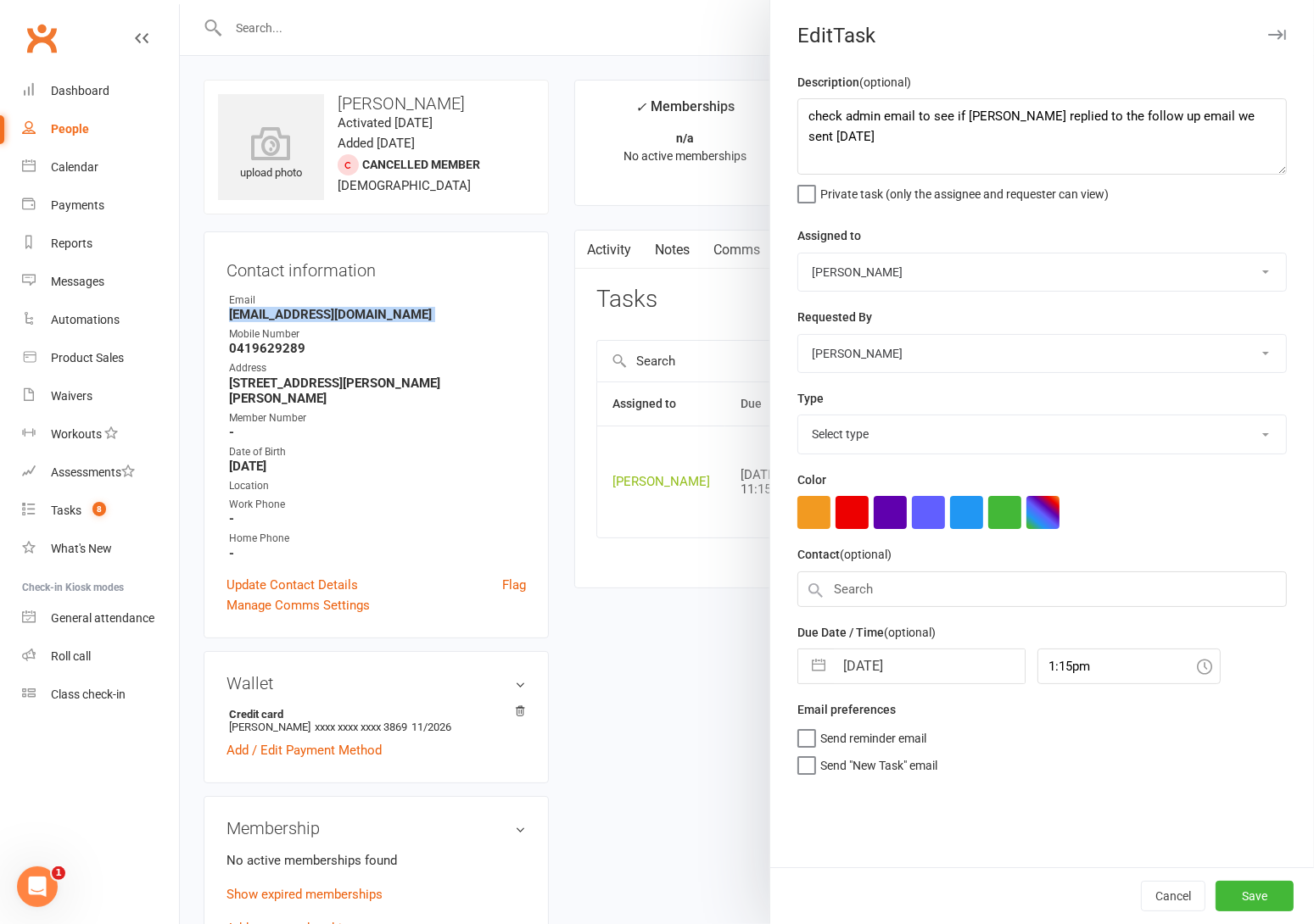
select select "34407"
click at [808, 663] on button "button" at bounding box center [818, 661] width 31 height 34
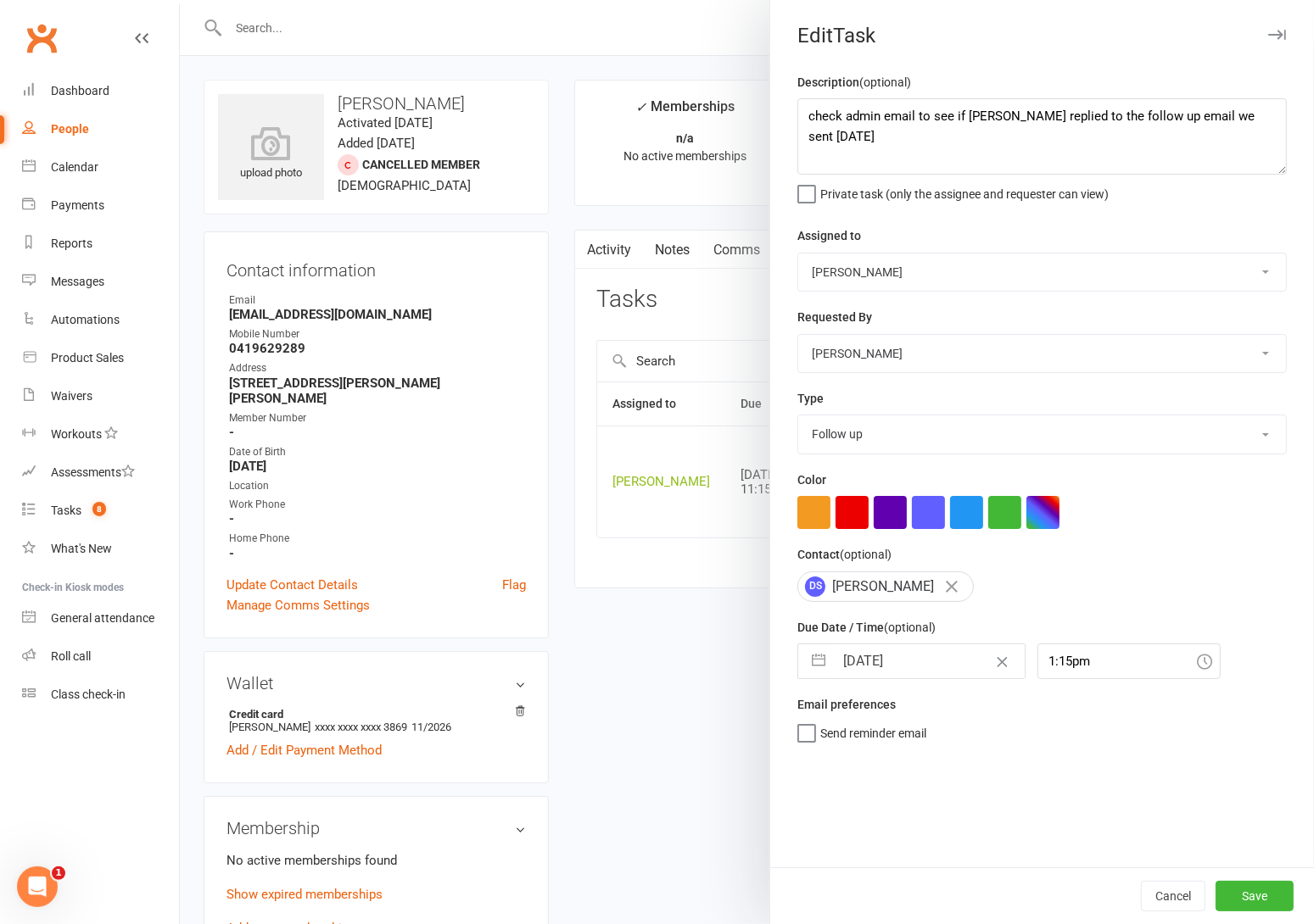
select select "7"
select select "2025"
select select "8"
select select "2025"
select select "9"
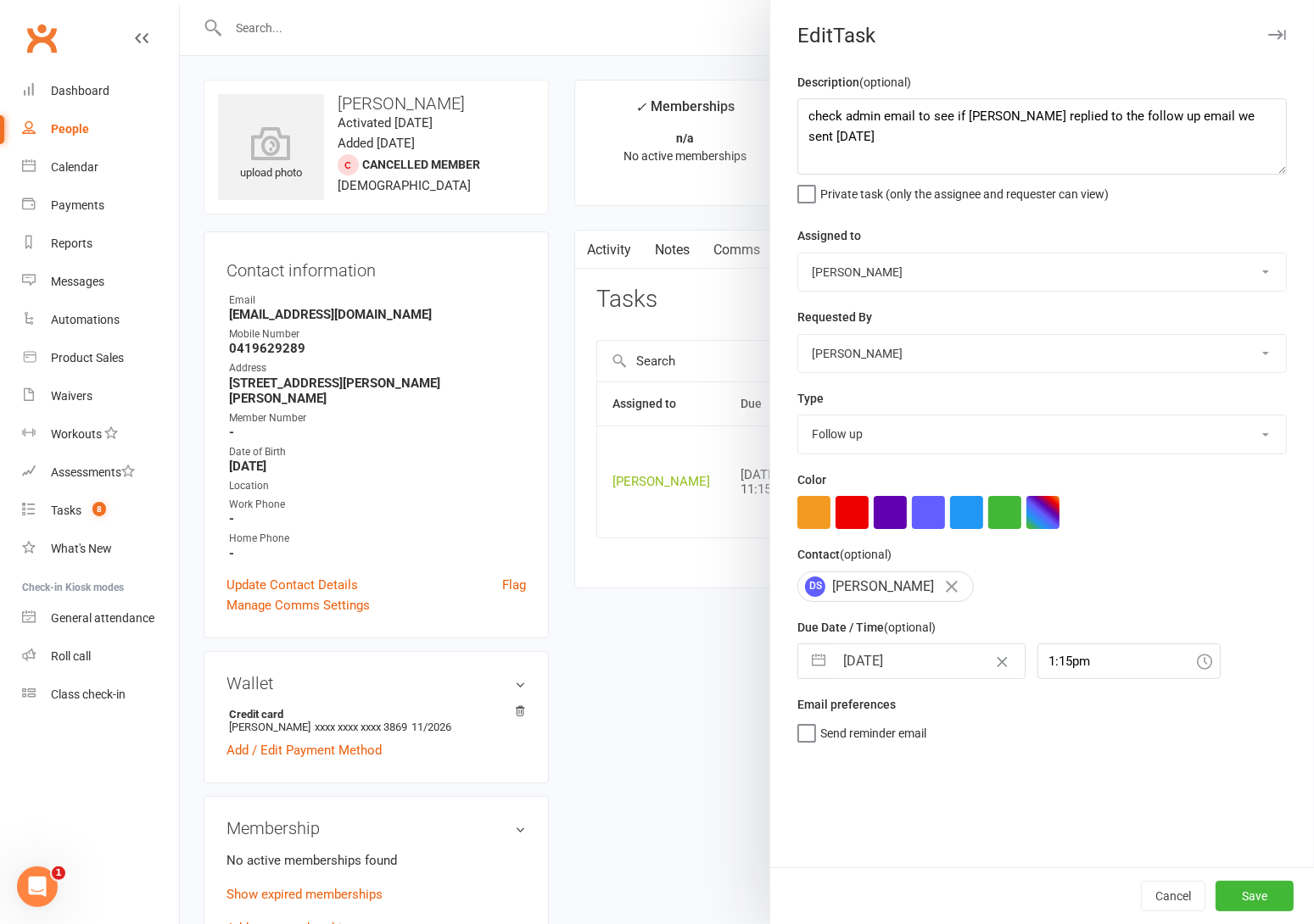
select select "2025"
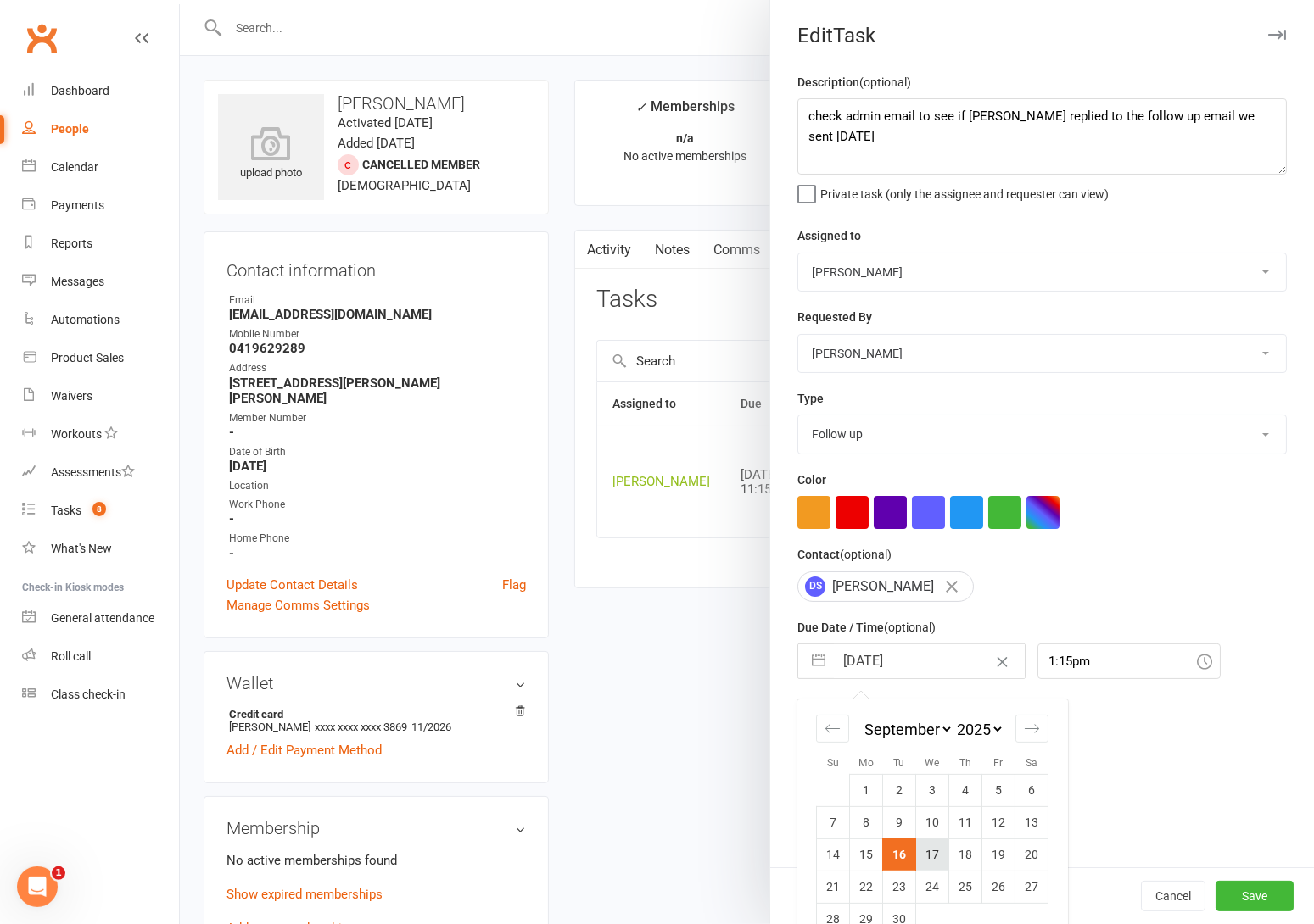
click at [919, 855] on td "17" at bounding box center [933, 854] width 33 height 32
type input "[DATE]"
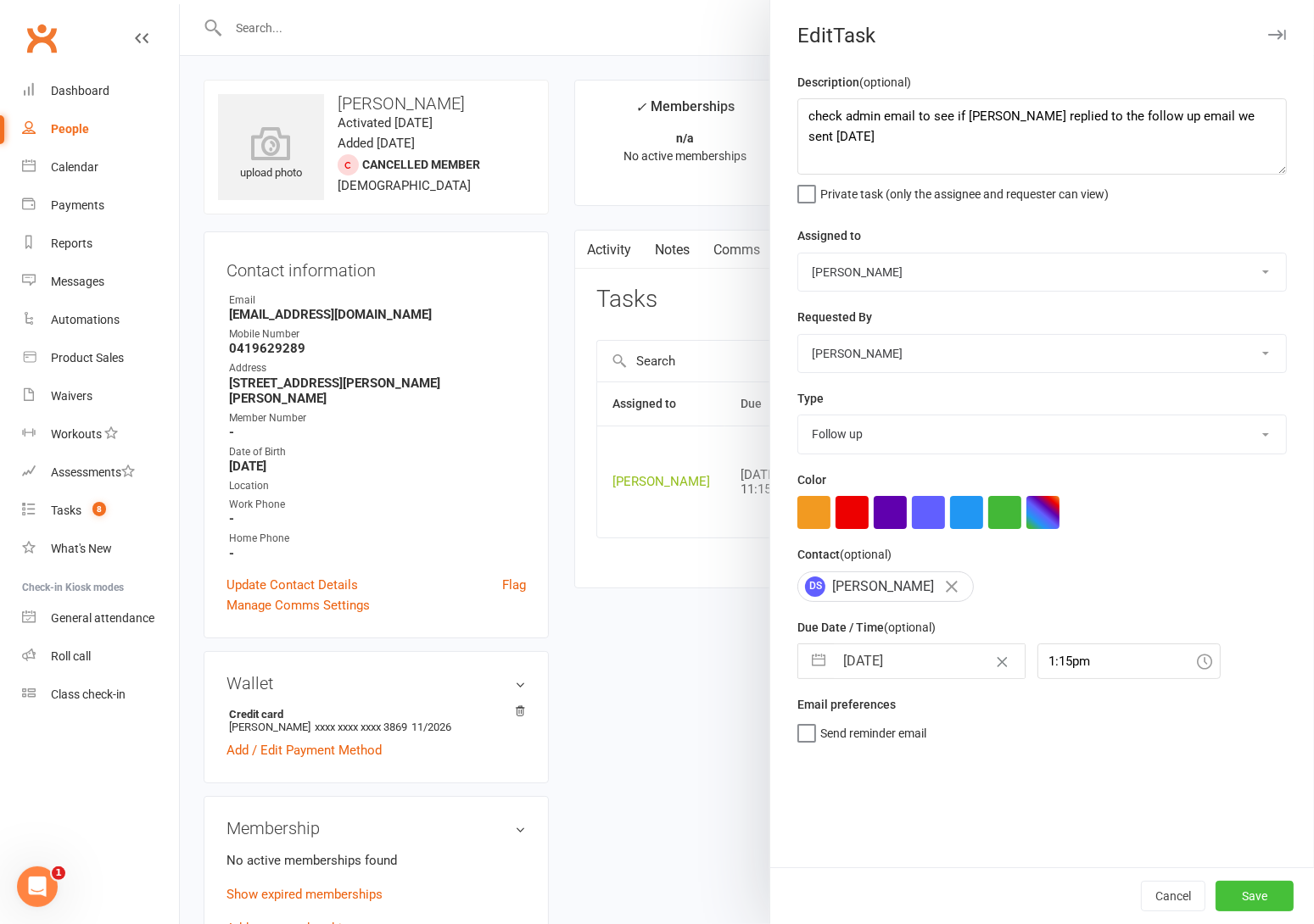
click at [1242, 900] on button "Save" at bounding box center [1254, 896] width 78 height 31
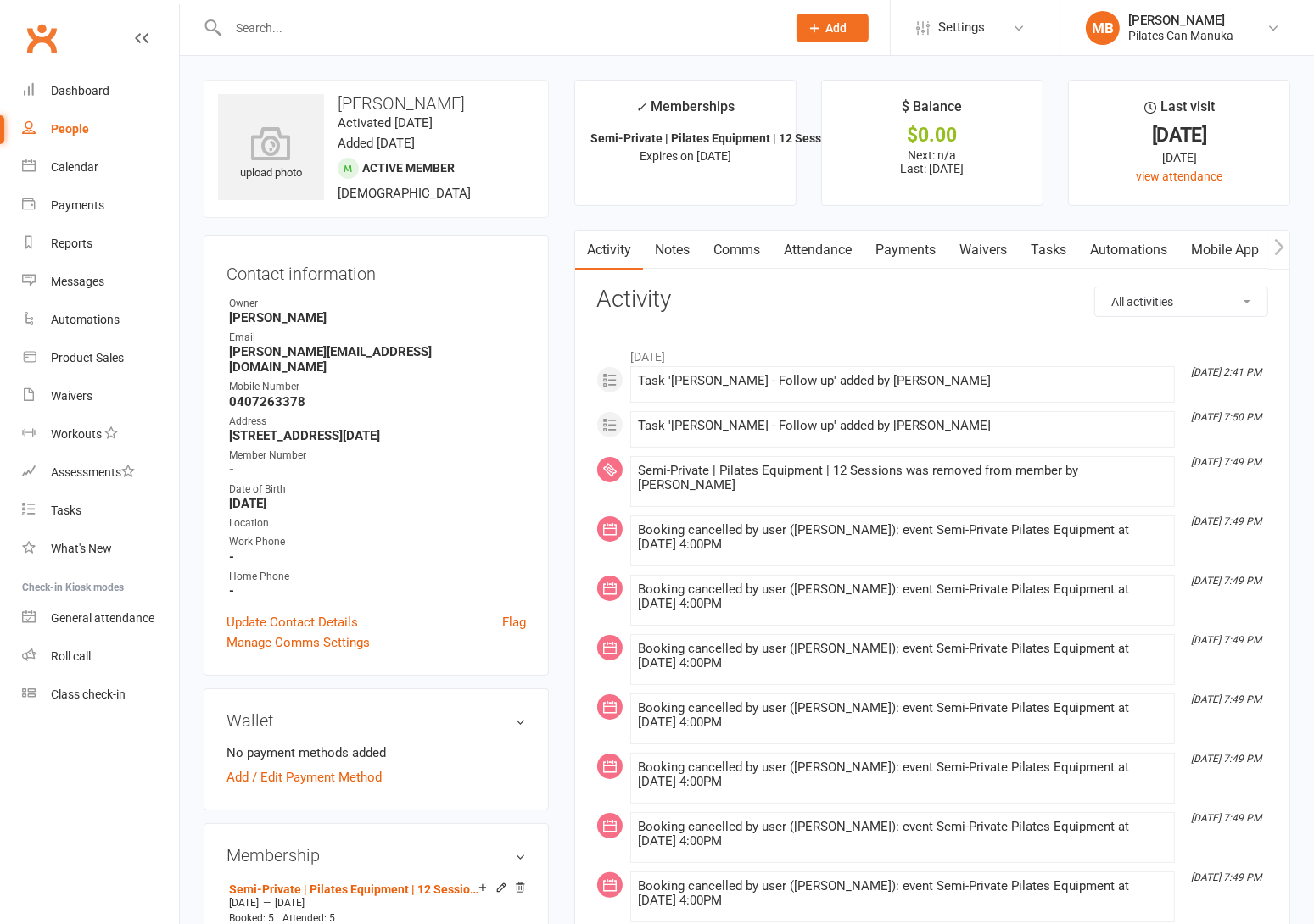
click at [296, 353] on strong "[PERSON_NAME][EMAIL_ADDRESS][DOMAIN_NAME]" at bounding box center [378, 359] width 297 height 31
click at [296, 353] on strong "katrina@fyshh.com" at bounding box center [378, 359] width 297 height 31
copy render-form-field "katrina@fyshh.com"
click at [971, 248] on link "Waivers" at bounding box center [983, 250] width 71 height 39
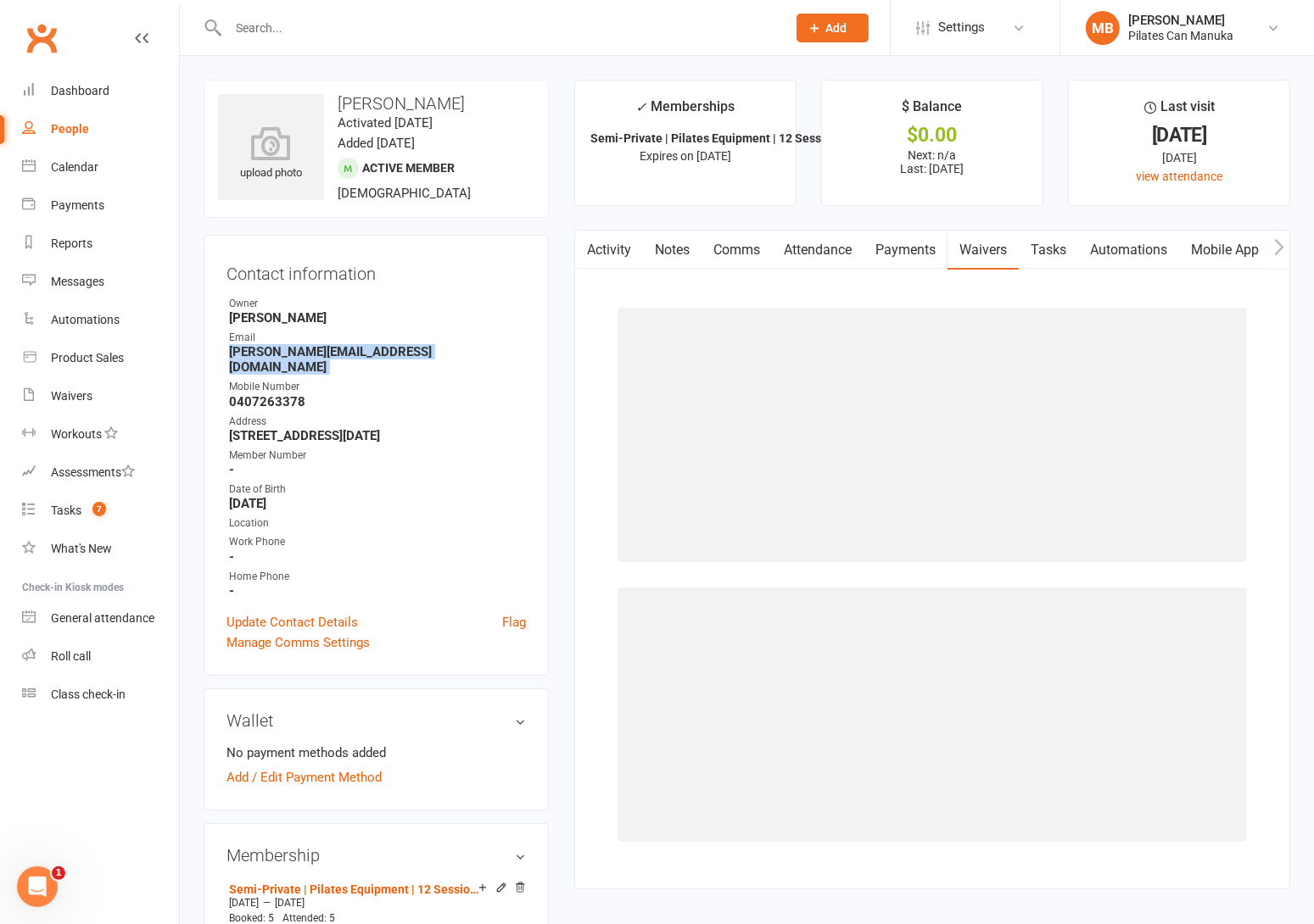
click at [1053, 247] on link "Tasks" at bounding box center [1048, 250] width 59 height 39
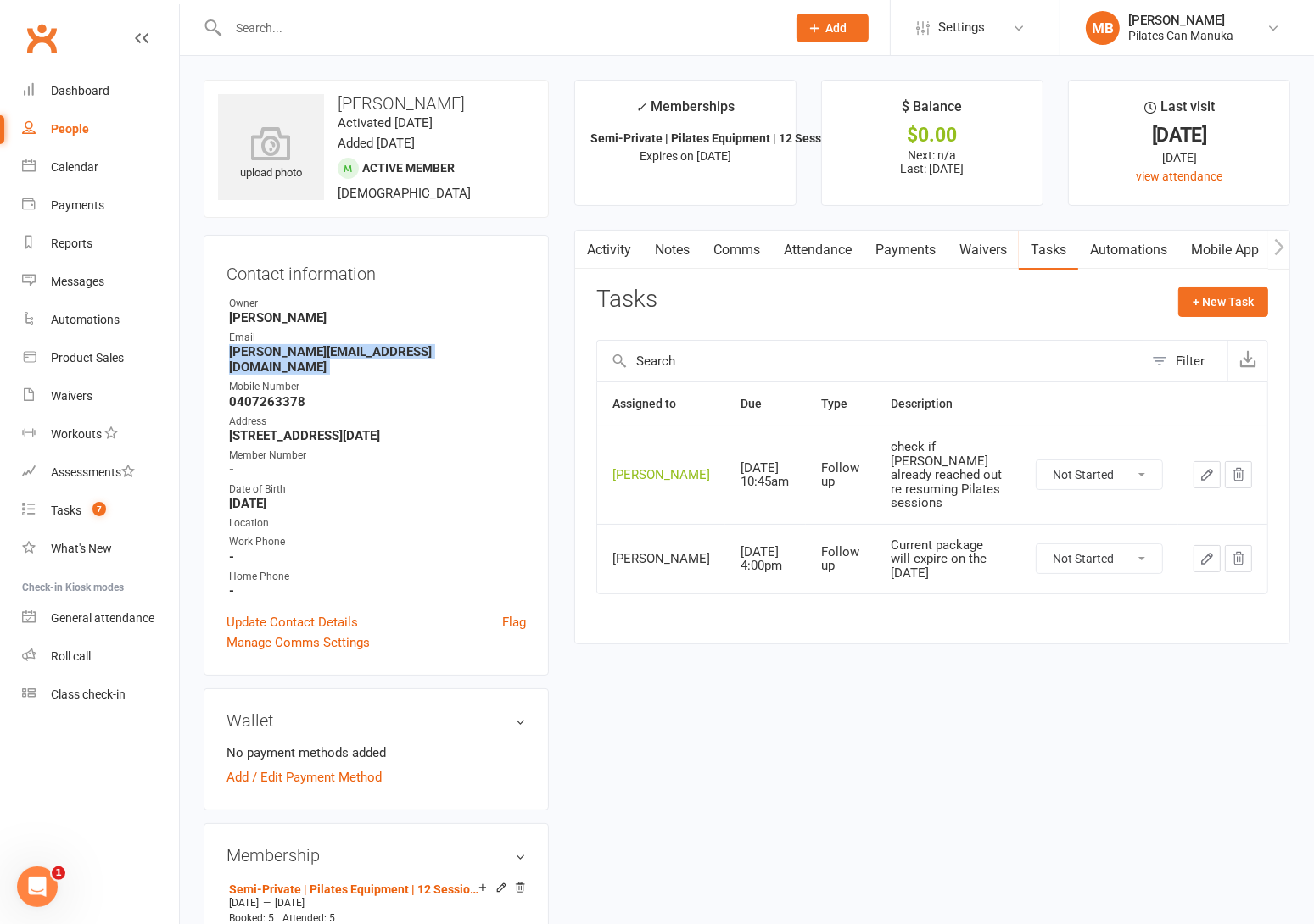
click at [1206, 479] on icon "button" at bounding box center [1207, 475] width 10 height 10
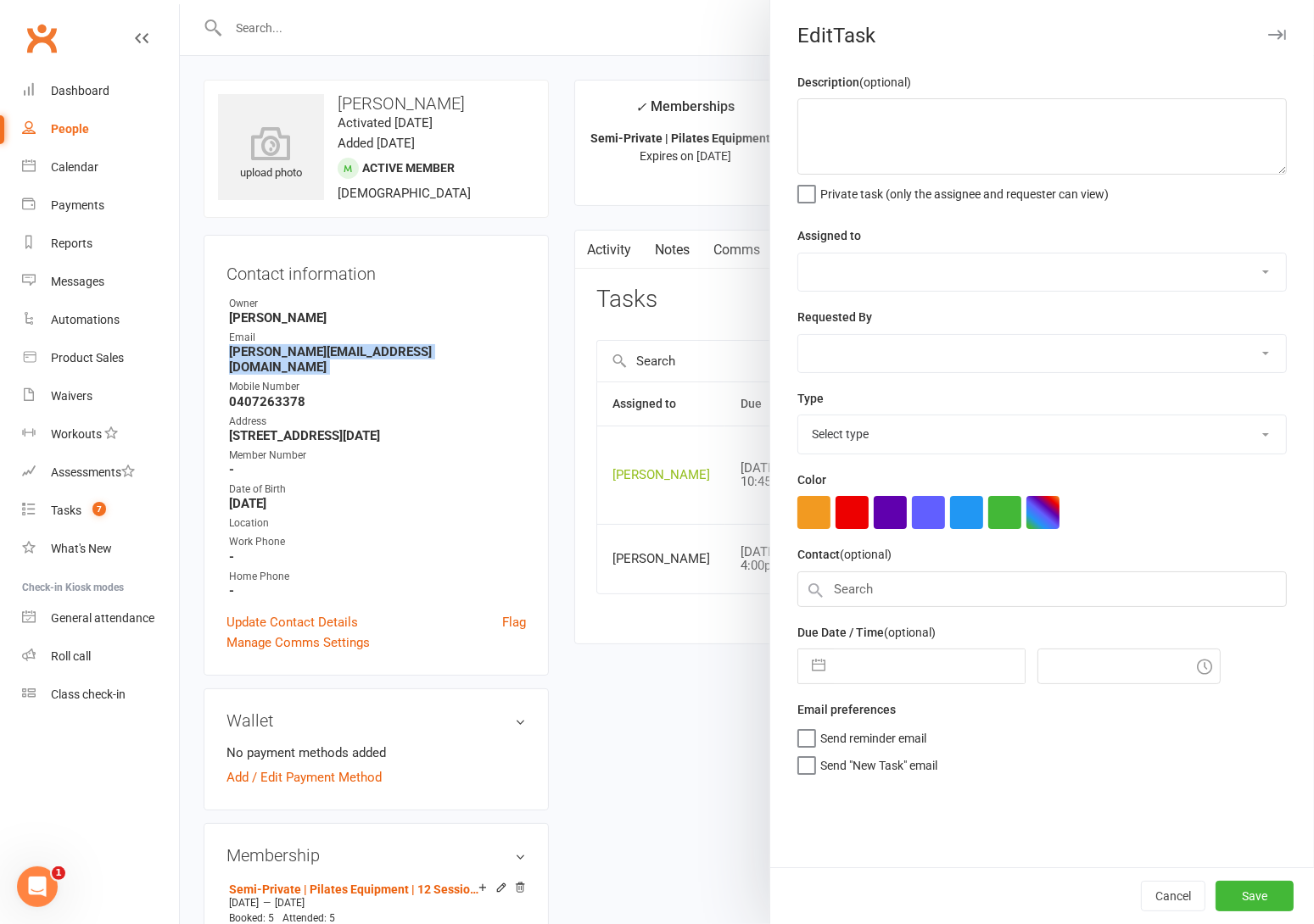
type textarea "check if [PERSON_NAME] already reached out re resuming Pilates sessions"
select select "51663"
type input "16 Sep 2025"
type input "12:45pm"
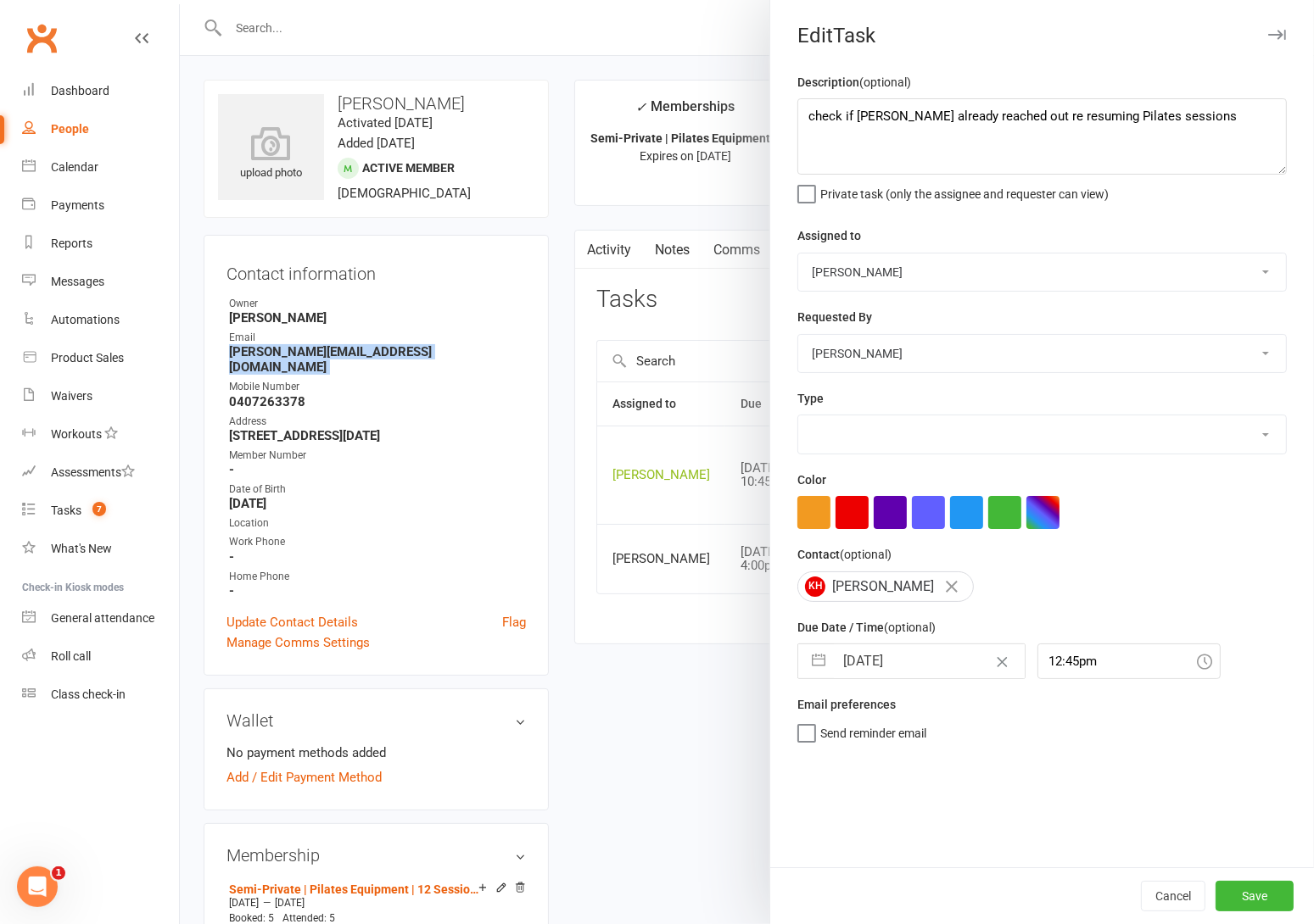
select select "34407"
click at [820, 659] on button "button" at bounding box center [818, 661] width 31 height 34
select select "7"
select select "2025"
select select "8"
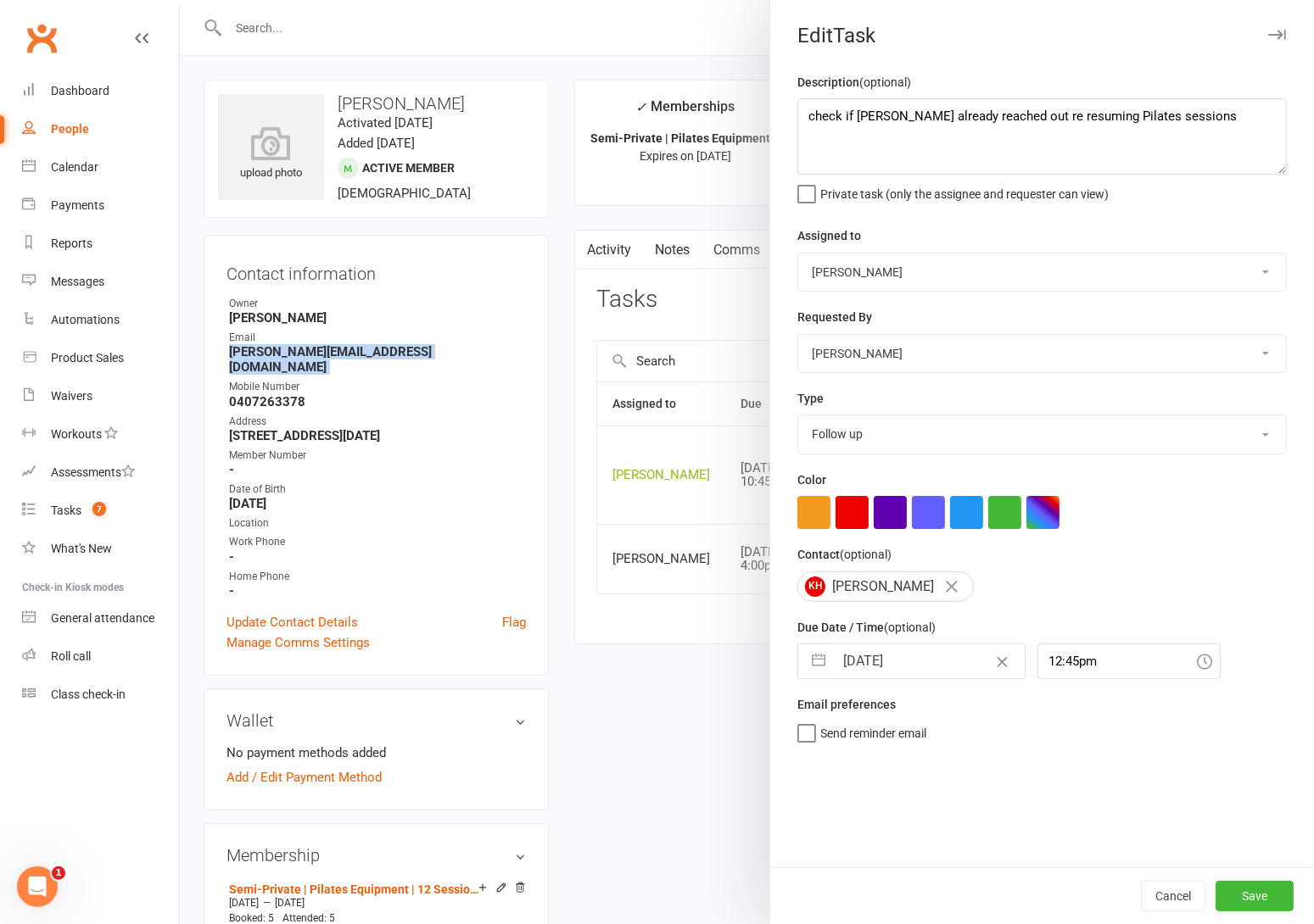
select select "2025"
select select "9"
select select "2025"
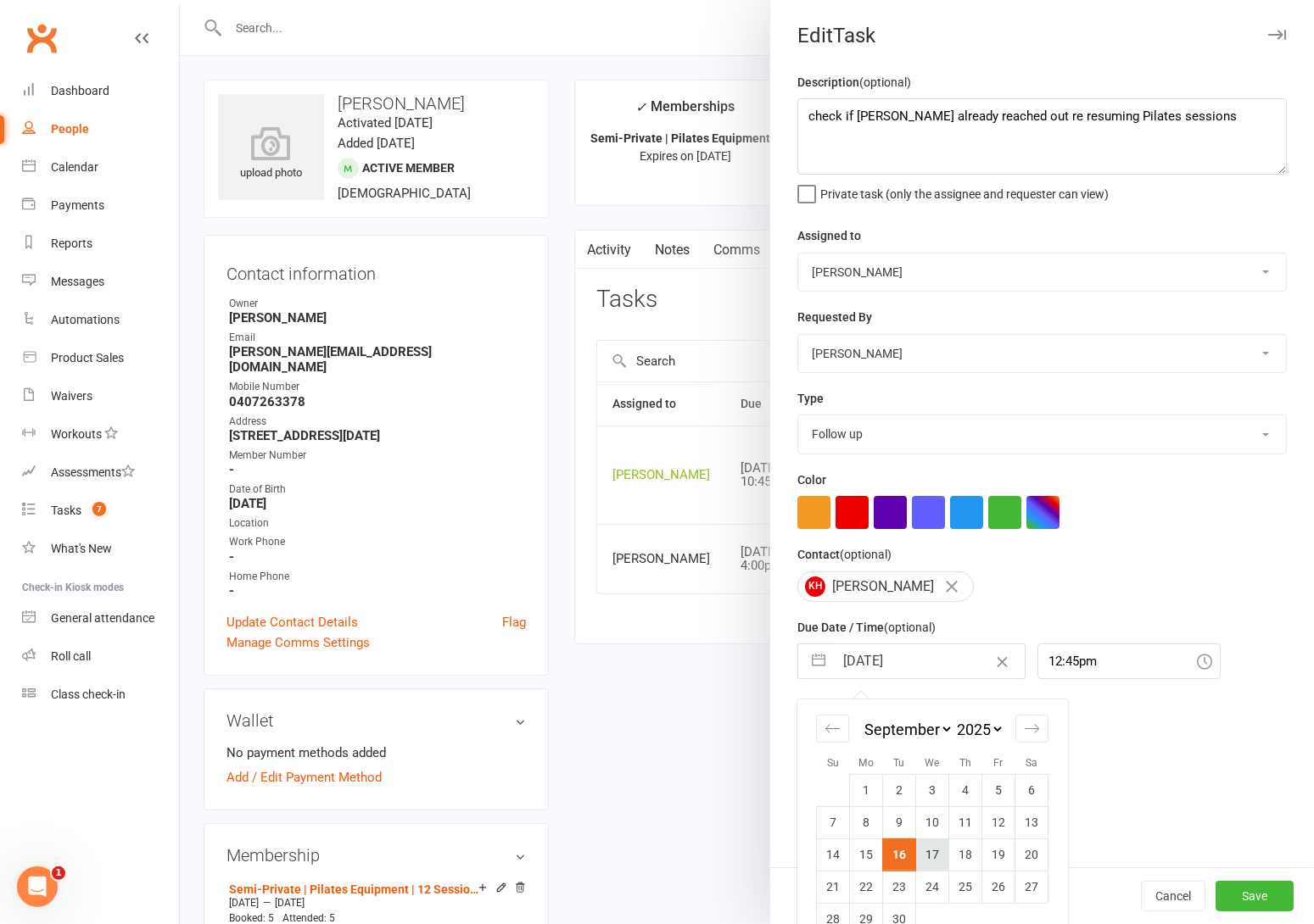
click at [927, 861] on td "17" at bounding box center [933, 854] width 33 height 32
type input "17 Sep 2025"
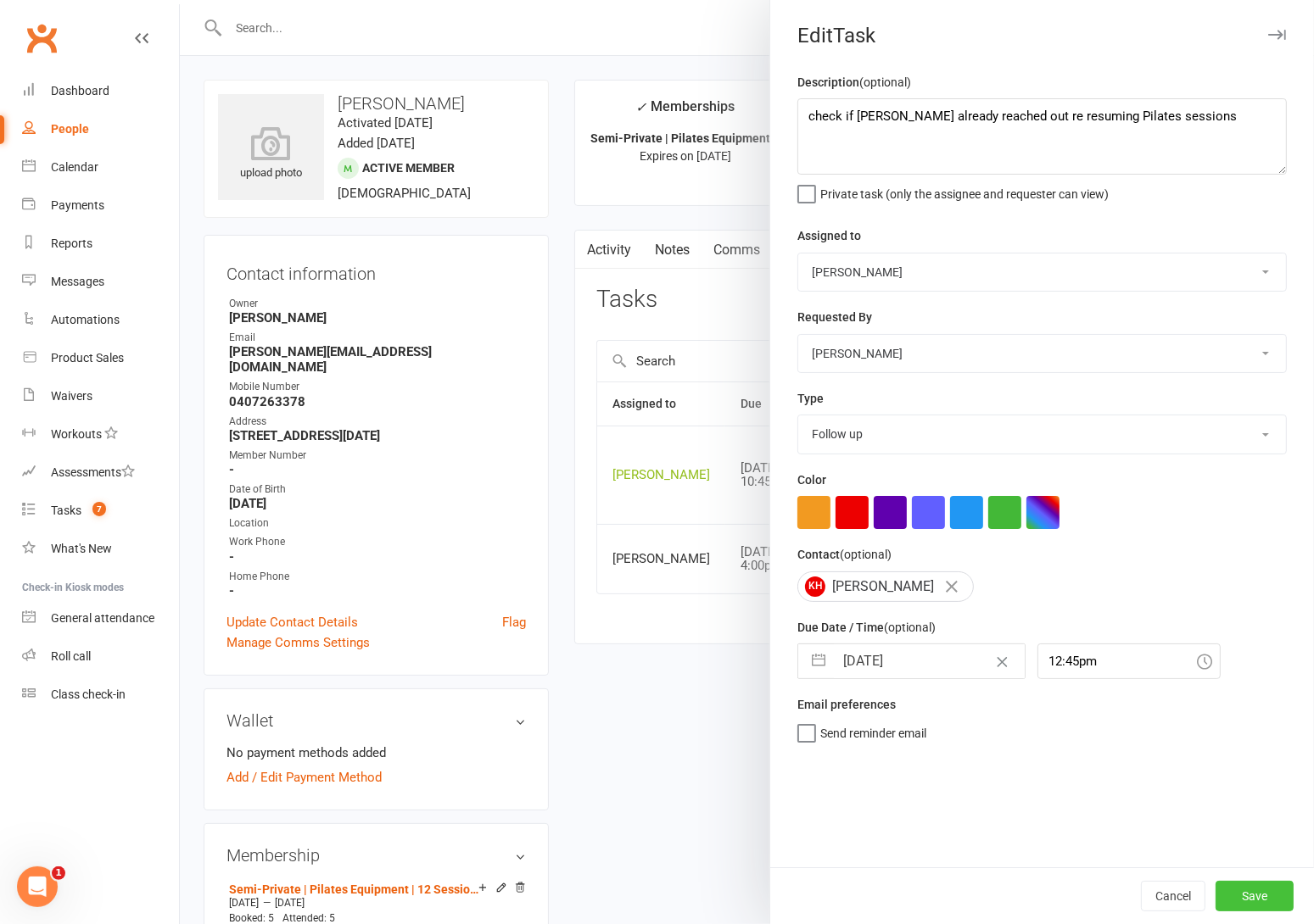
click at [1258, 894] on button "Save" at bounding box center [1254, 896] width 78 height 31
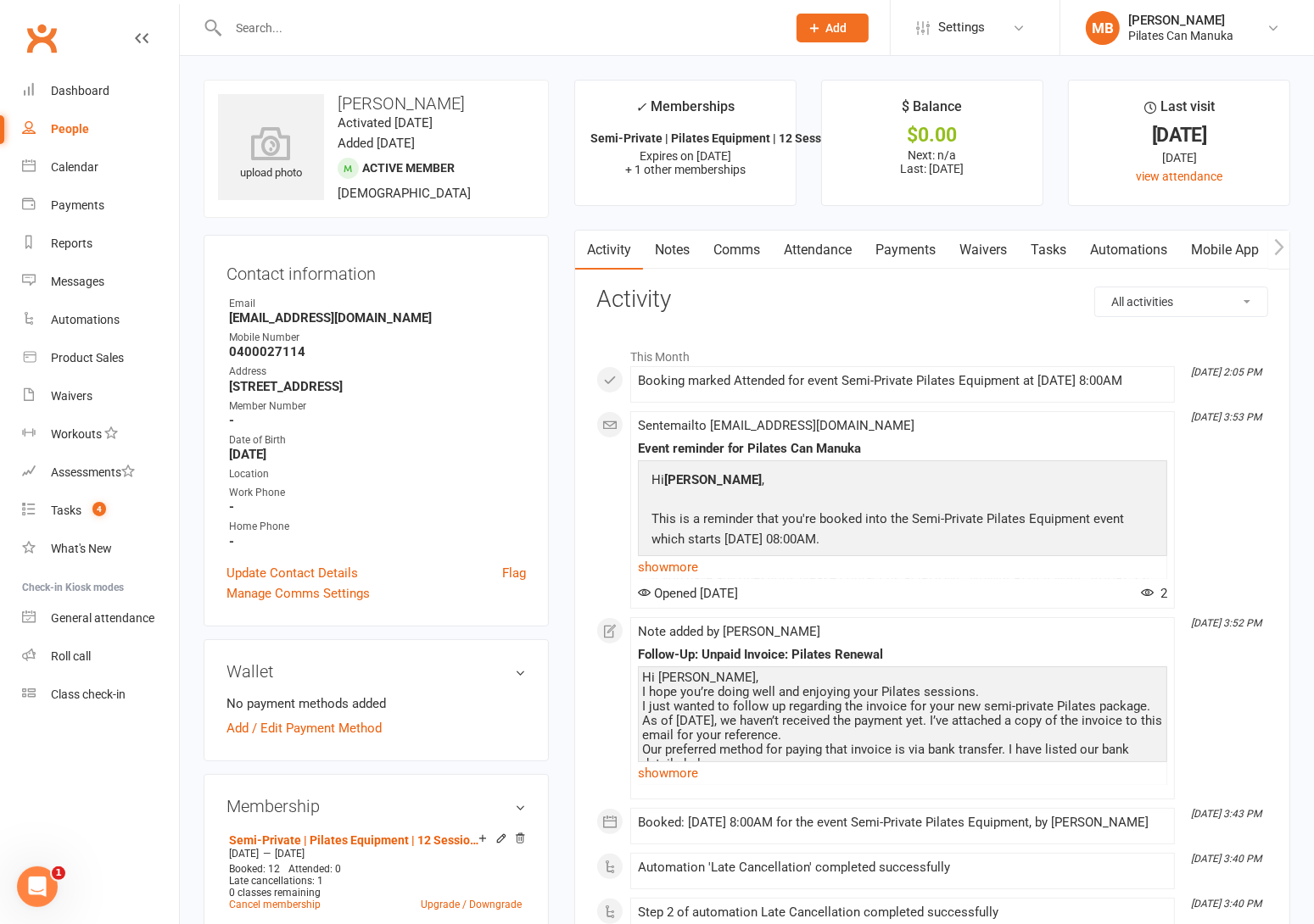
click at [335, 313] on strong "[EMAIL_ADDRESS][DOMAIN_NAME]" at bounding box center [378, 317] width 297 height 15
click at [335, 313] on strong "stephshell@outlook.com" at bounding box center [378, 317] width 297 height 15
drag, startPoint x: 334, startPoint y: 313, endPoint x: 288, endPoint y: 320, distance: 46.5
click at [288, 320] on strong "stephshell@outlook.com" at bounding box center [378, 317] width 297 height 15
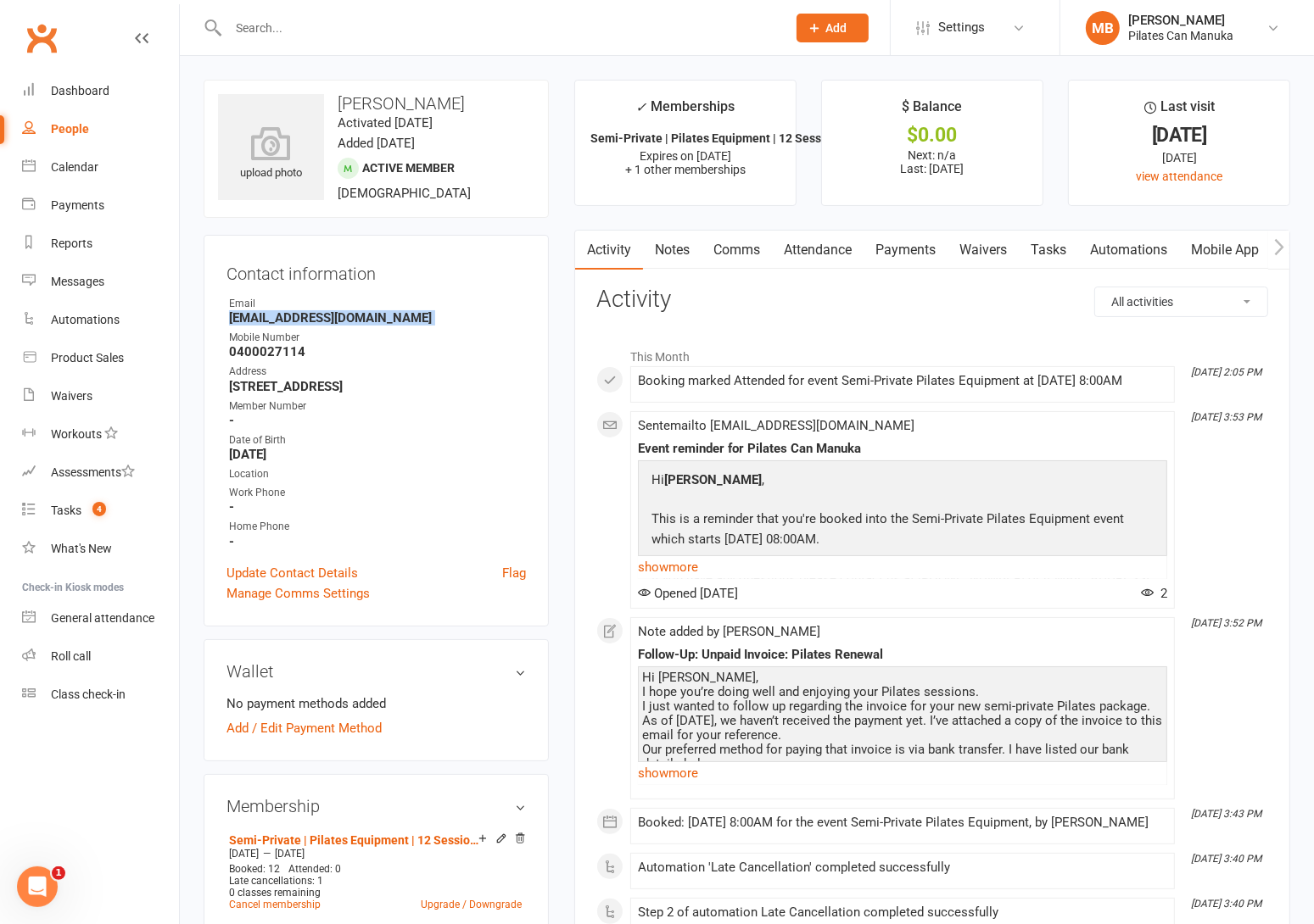
click at [288, 320] on strong "stephshell@outlook.com" at bounding box center [378, 317] width 297 height 15
copy render-form-field "stephshell@outlook.com"
click at [1053, 250] on link "Tasks" at bounding box center [1048, 250] width 59 height 39
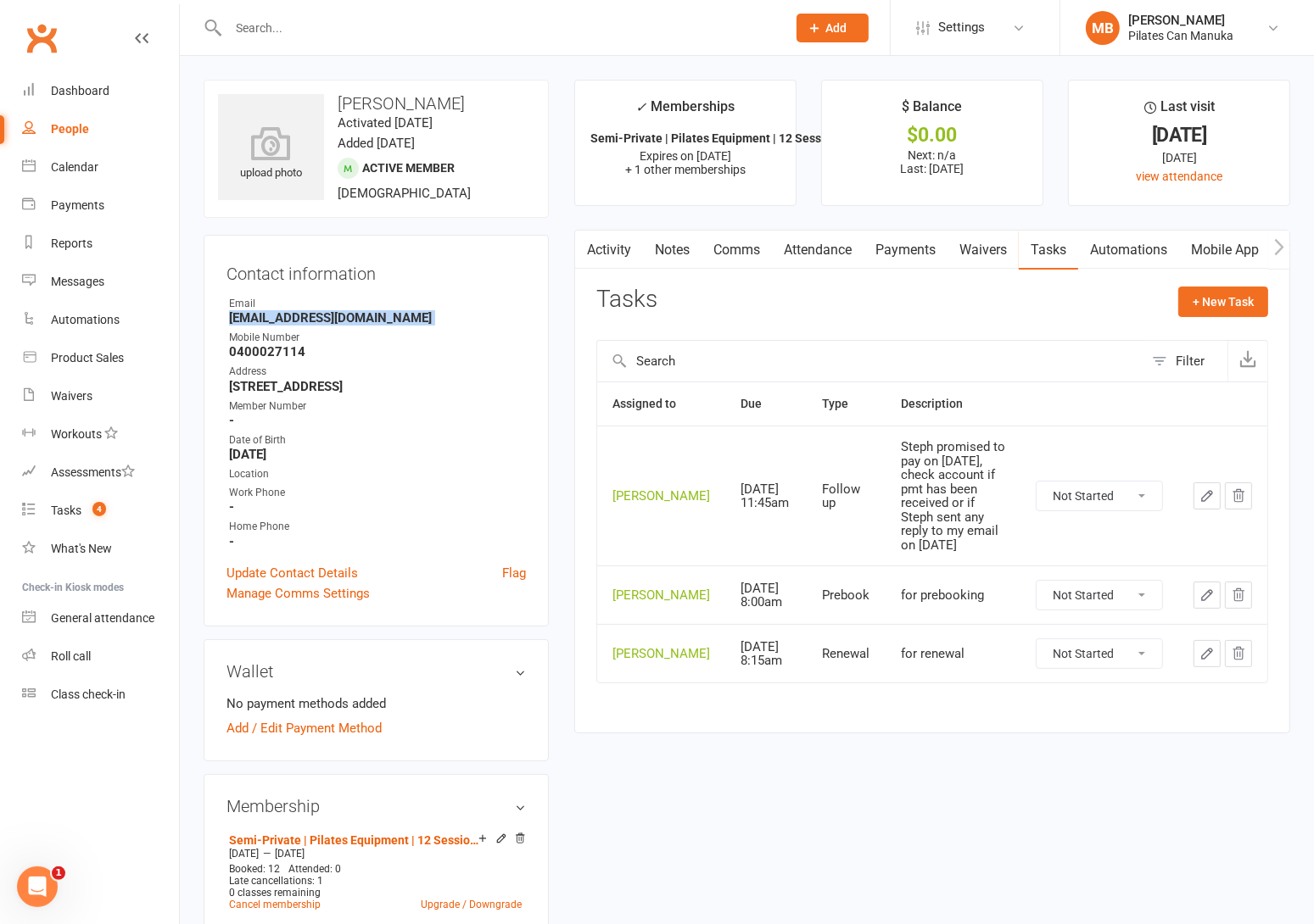
click at [1202, 494] on icon "button" at bounding box center [1206, 496] width 15 height 15
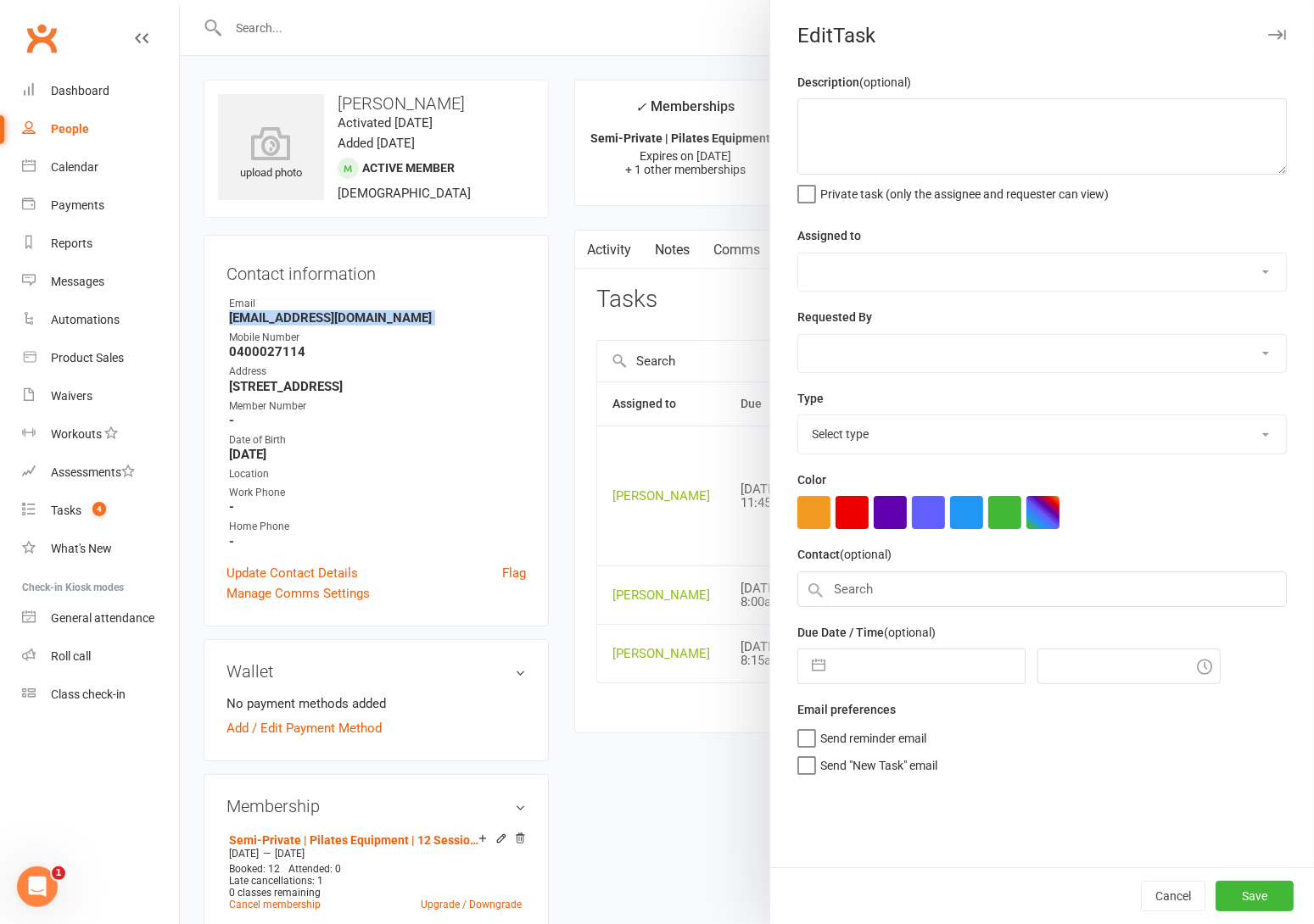
type textarea "Steph promised to pay on [DATE], check account if pmt has been received or if S…"
select select "51663"
type input "16 Sep 2025"
type input "1:45pm"
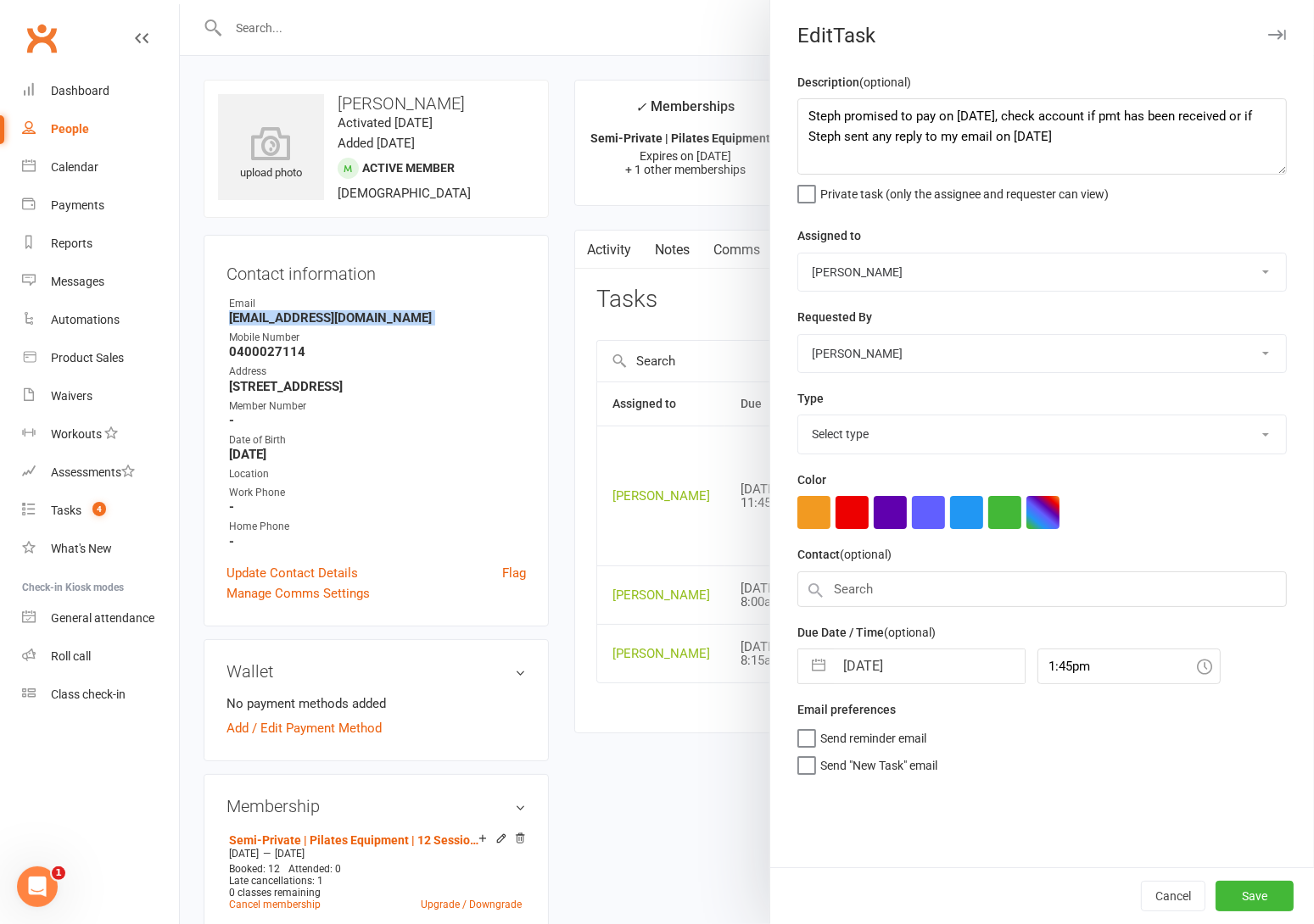
select select "34407"
click at [806, 661] on button "button" at bounding box center [818, 661] width 31 height 34
select select "7"
select select "2025"
select select "8"
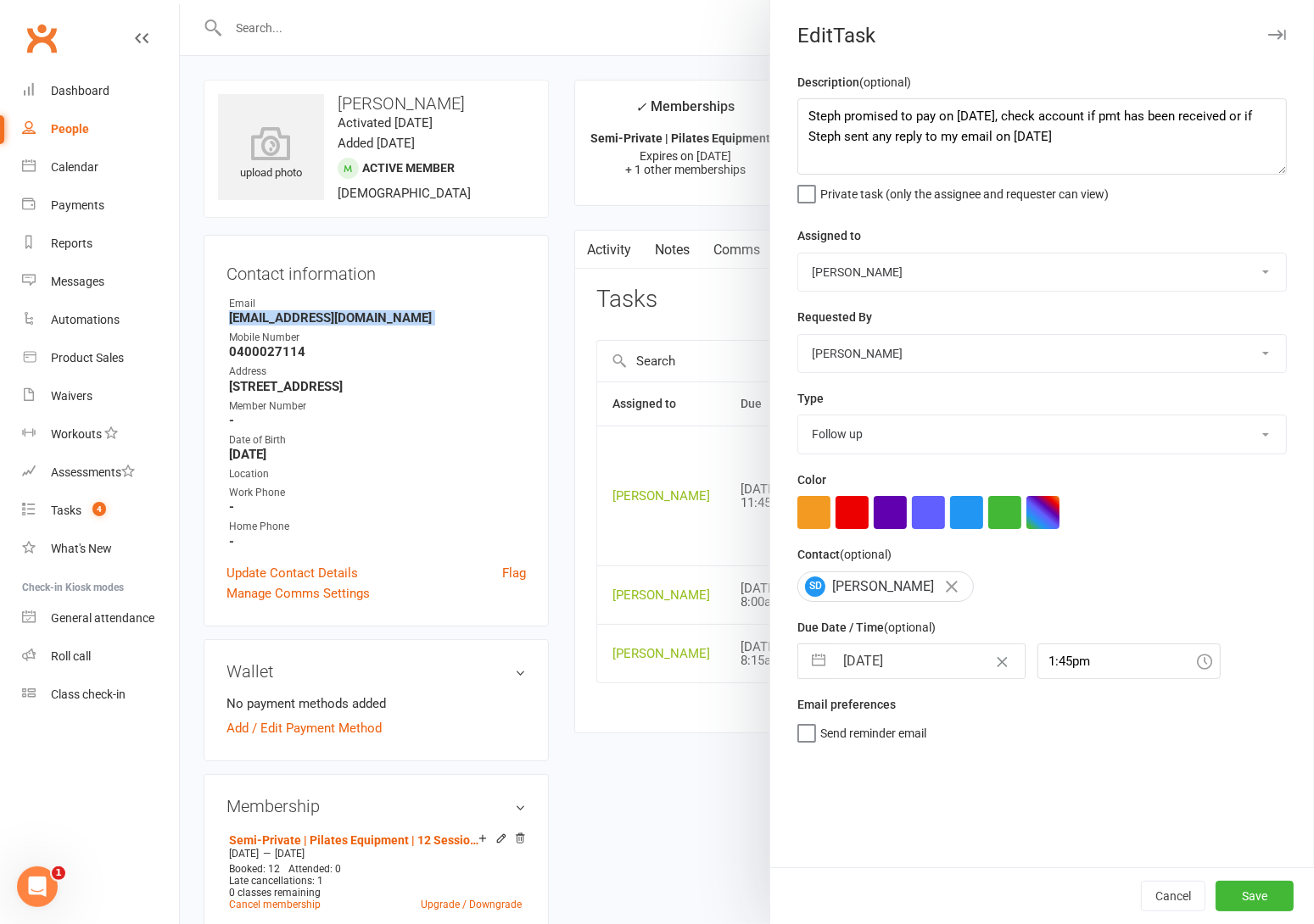
select select "2025"
select select "9"
select select "2025"
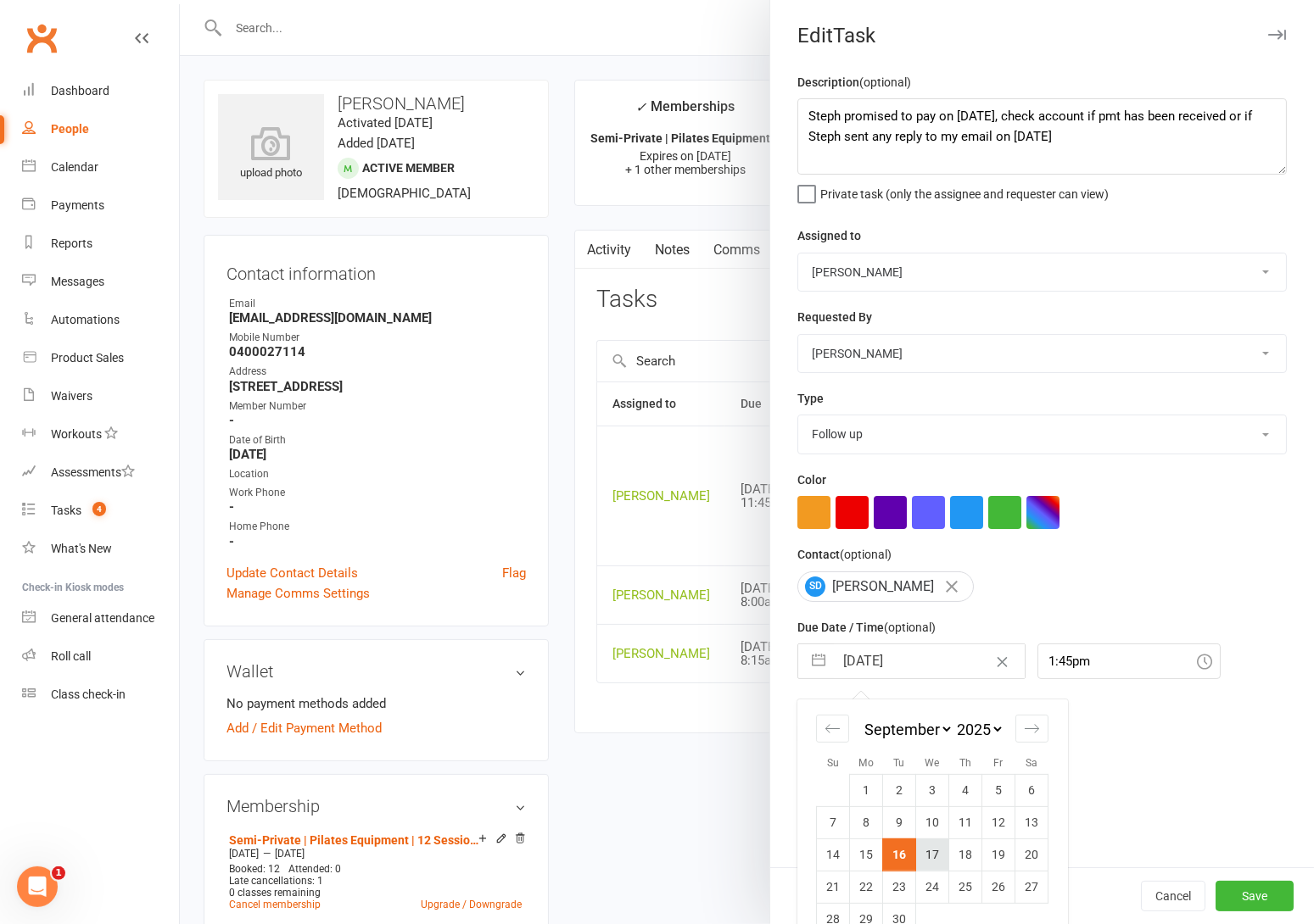
click at [928, 855] on td "17" at bounding box center [933, 854] width 33 height 32
type input "17 Sep 2025"
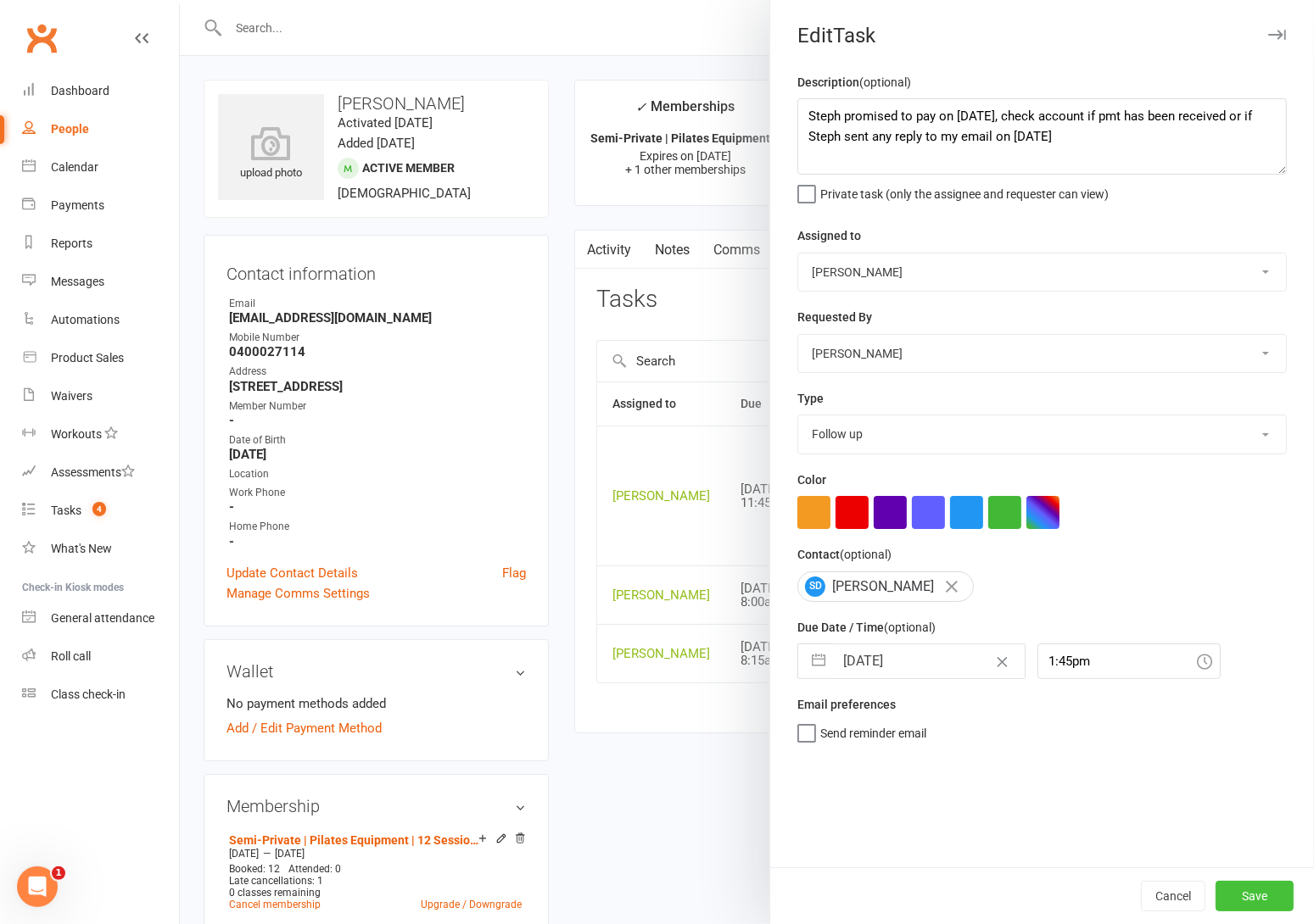
click at [1218, 895] on button "Save" at bounding box center [1254, 896] width 78 height 31
